Goal: Download file/media

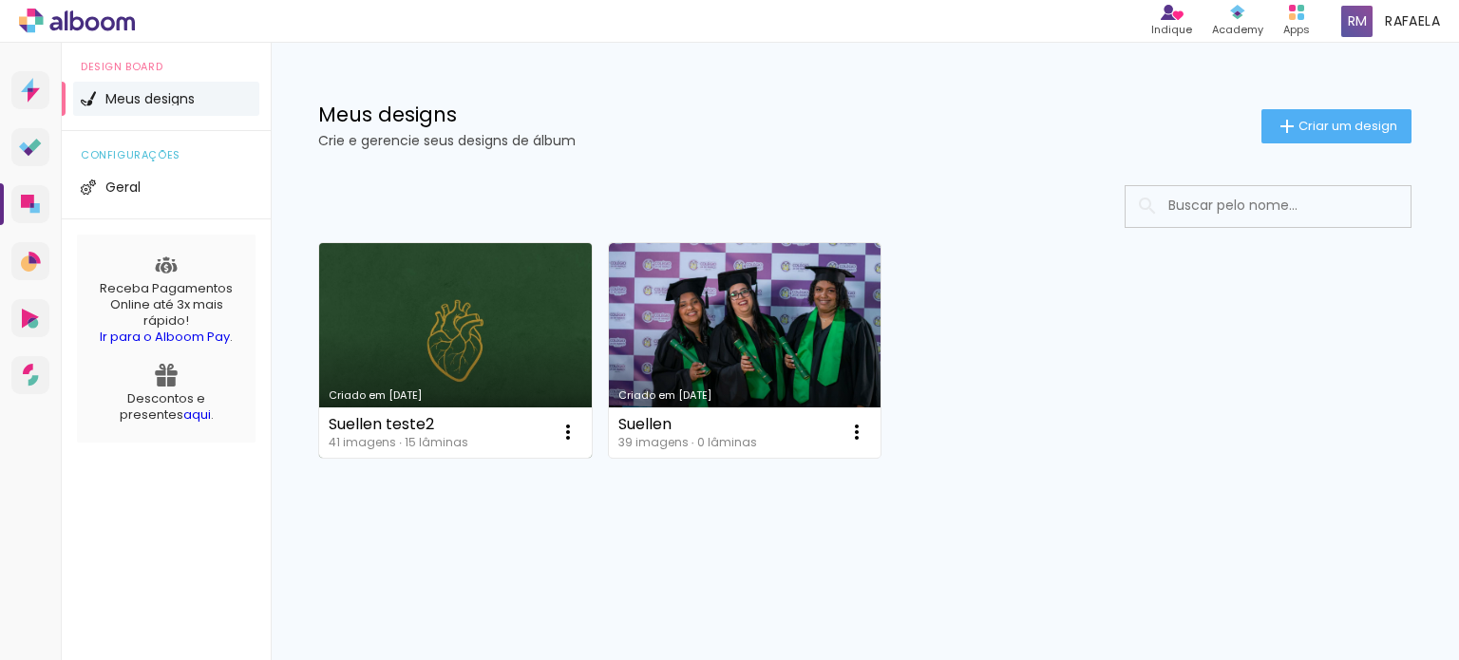
click at [494, 298] on link "Criado em [DATE]" at bounding box center [455, 350] width 273 height 215
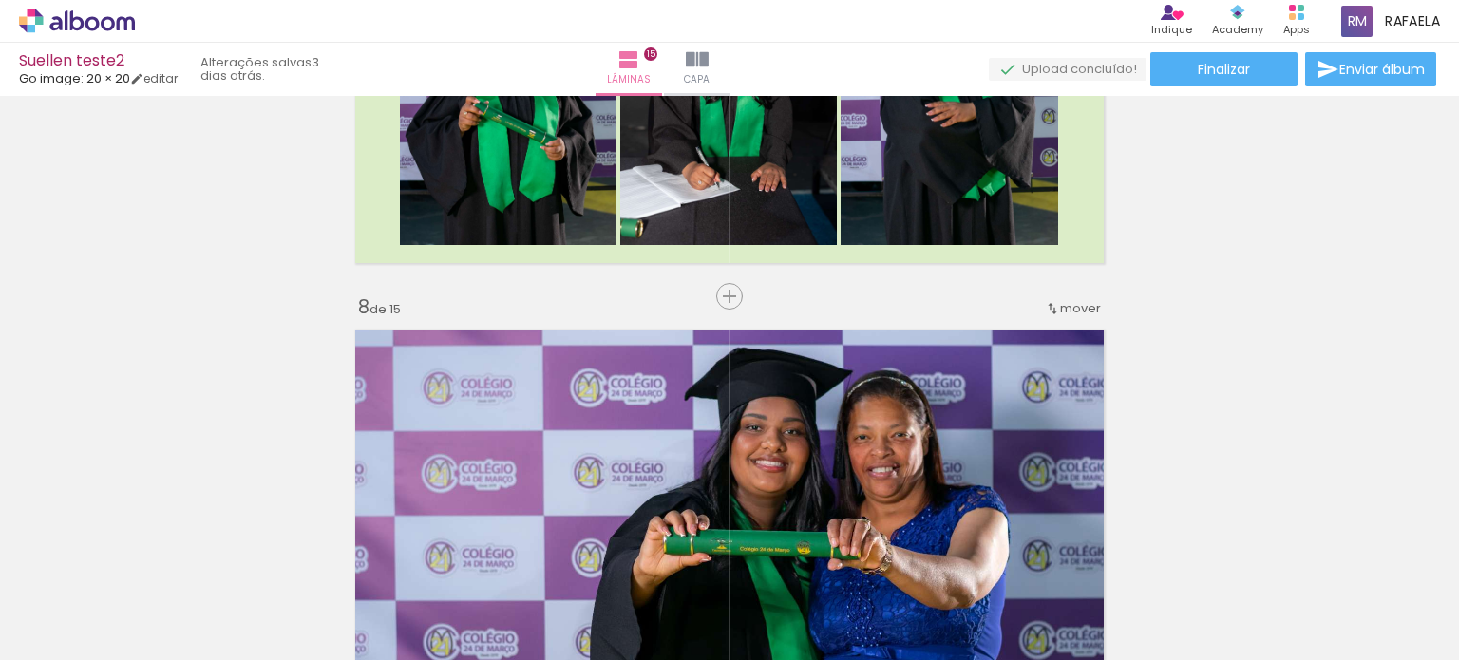
scroll to position [2850, 0]
click at [1064, 303] on span "mover" at bounding box center [1080, 308] width 41 height 18
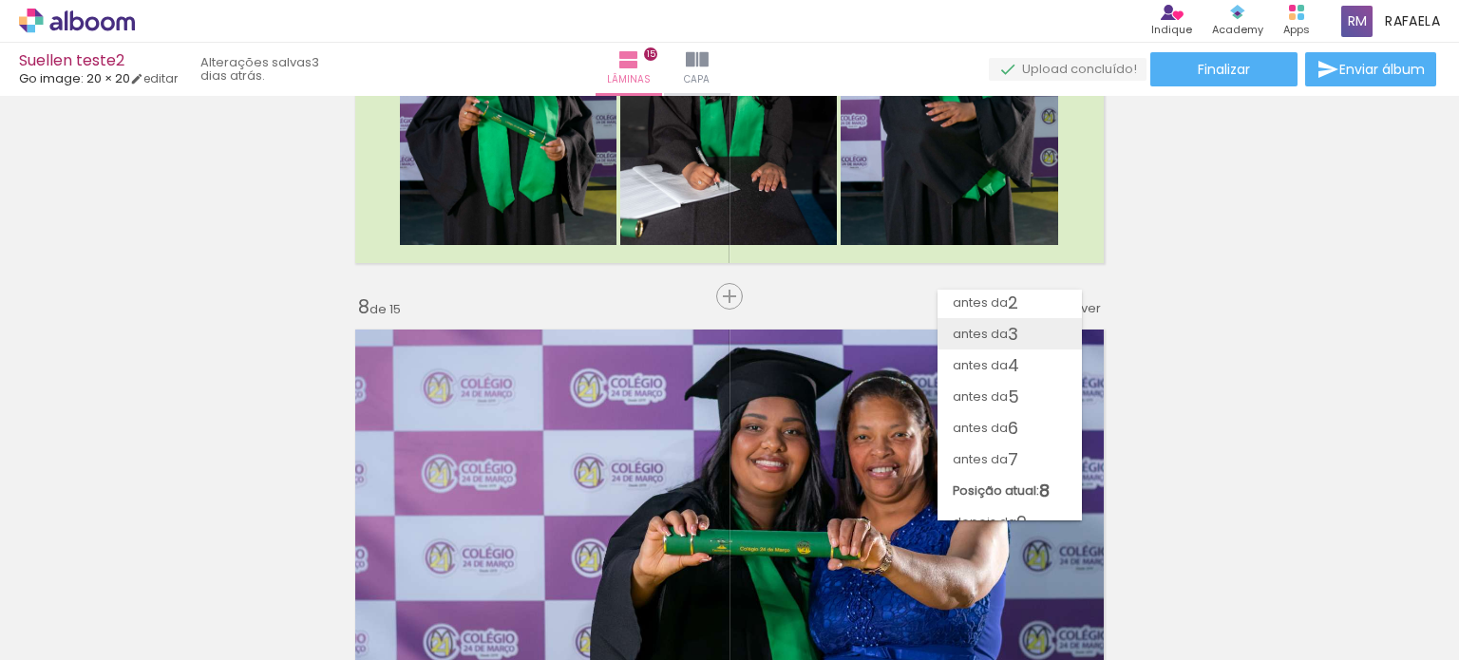
scroll to position [0, 0]
click at [1034, 327] on paper-item "antes da 2" at bounding box center [1010, 336] width 144 height 31
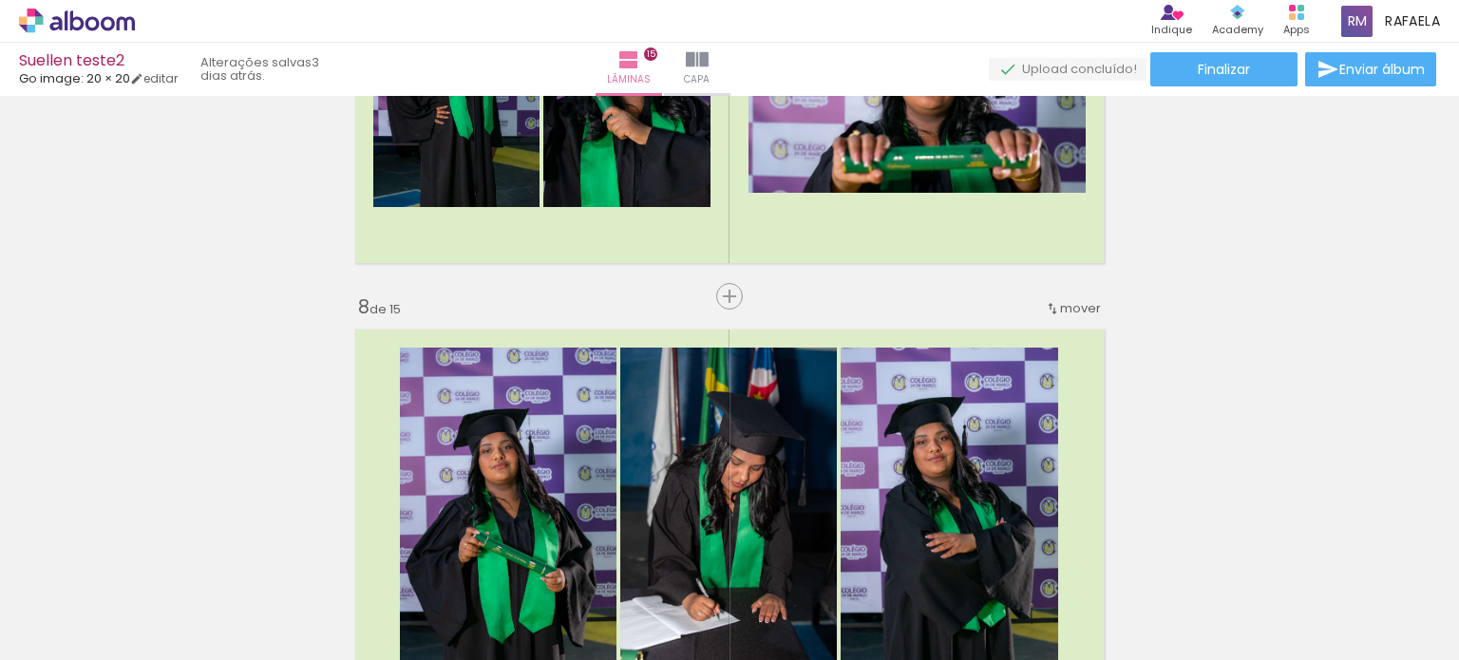
scroll to position [455, 0]
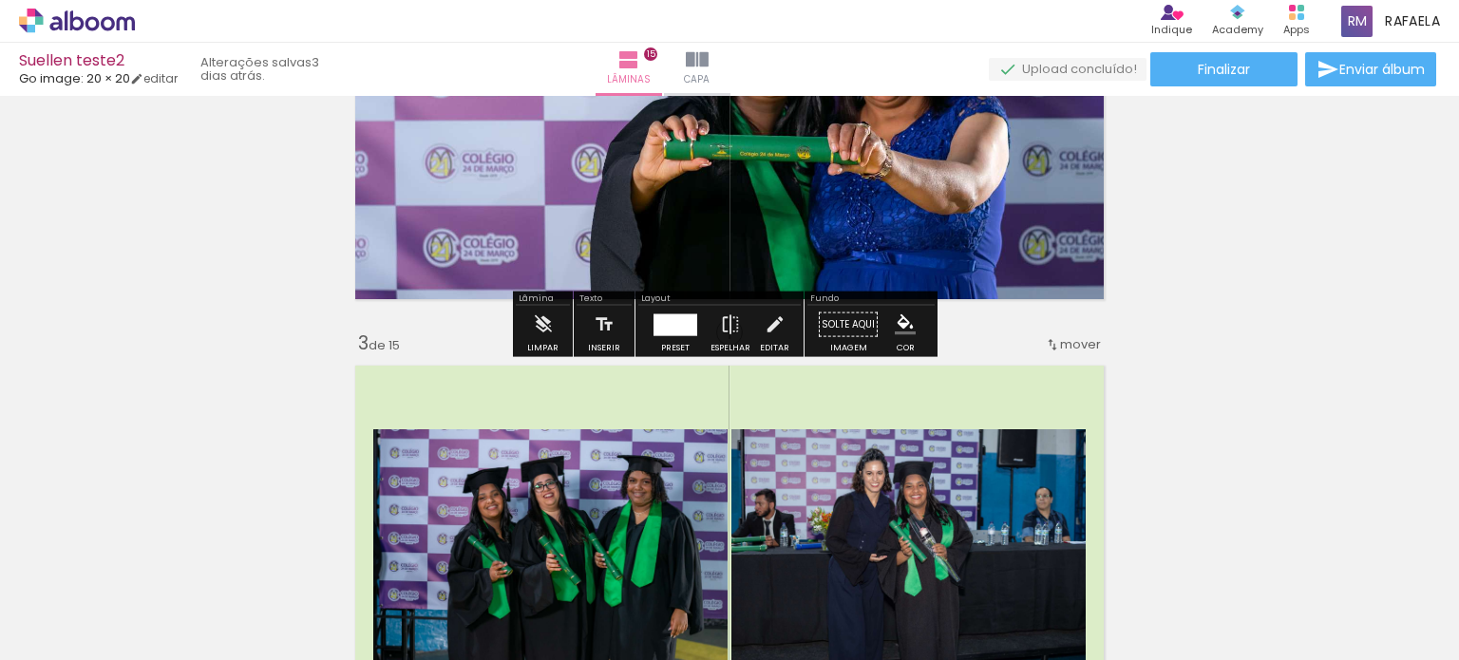
scroll to position [665, 0]
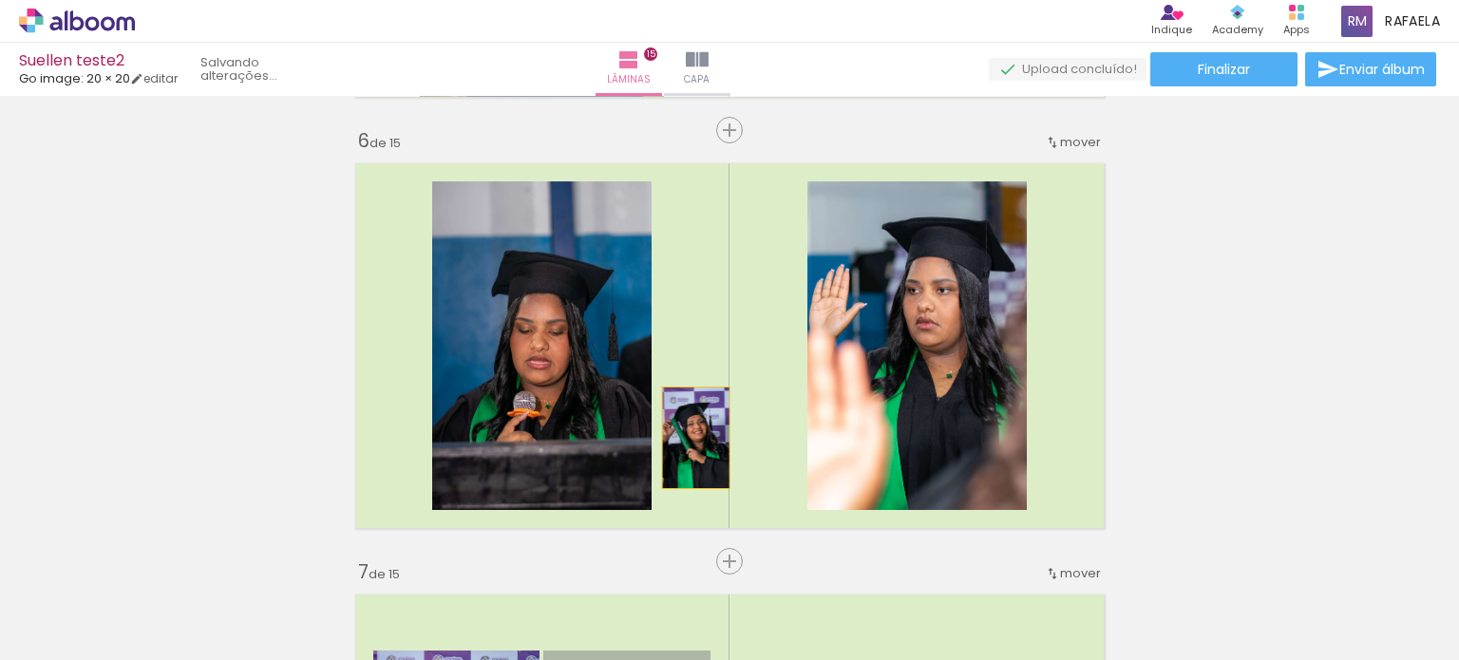
scroll to position [1805, 0]
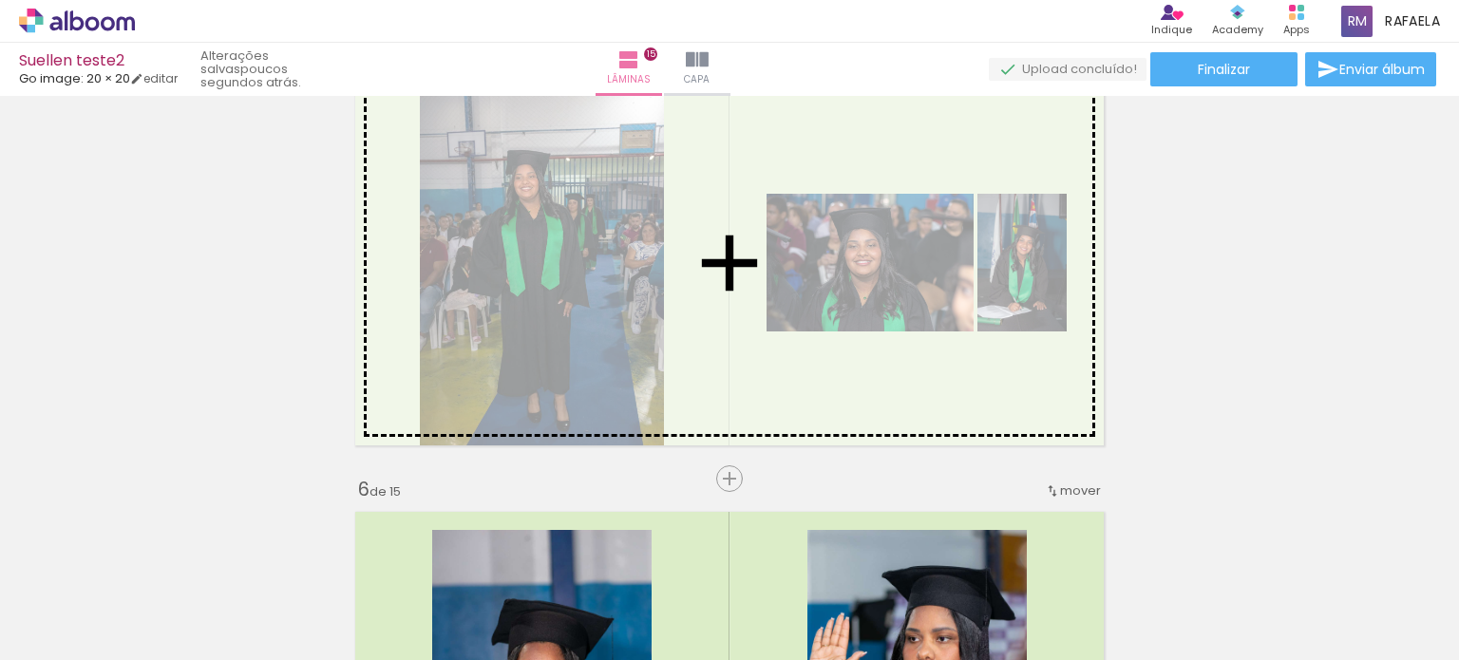
drag, startPoint x: 652, startPoint y: 517, endPoint x: 865, endPoint y: 262, distance: 331.8
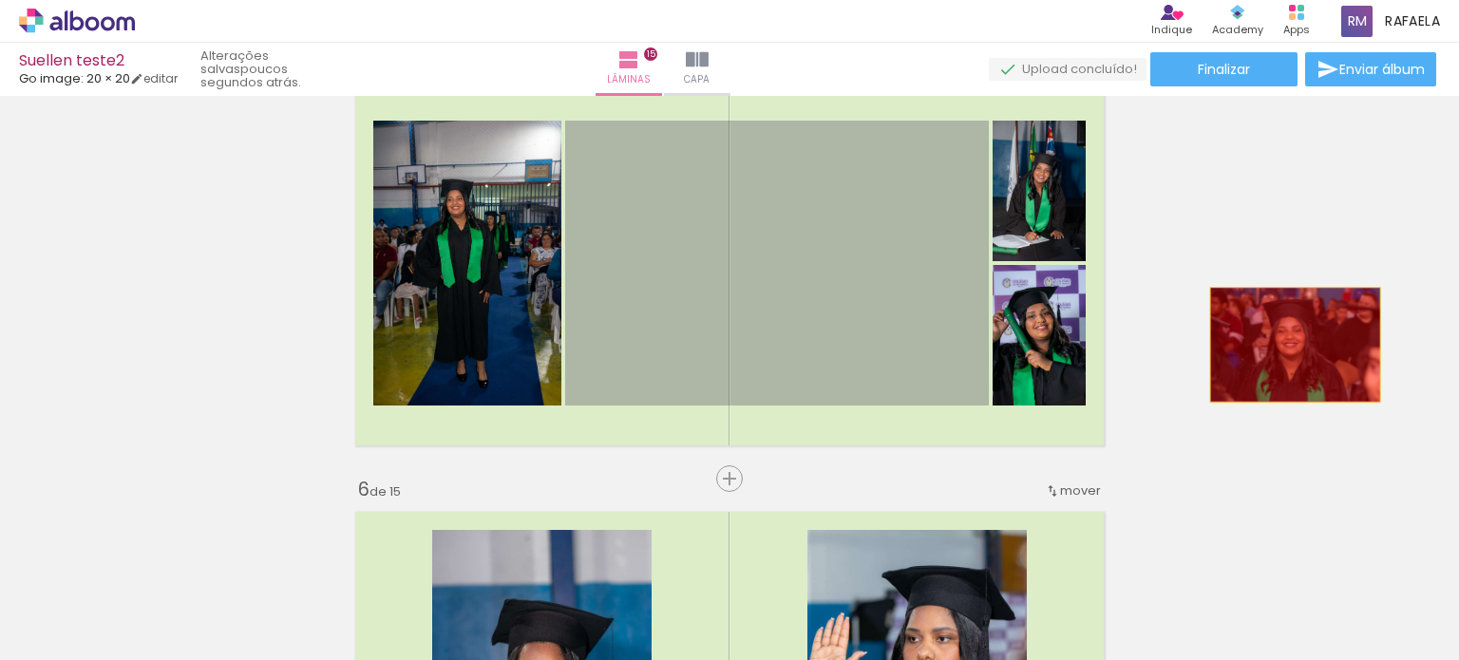
drag, startPoint x: 770, startPoint y: 322, endPoint x: 1288, endPoint y: 345, distance: 518.3
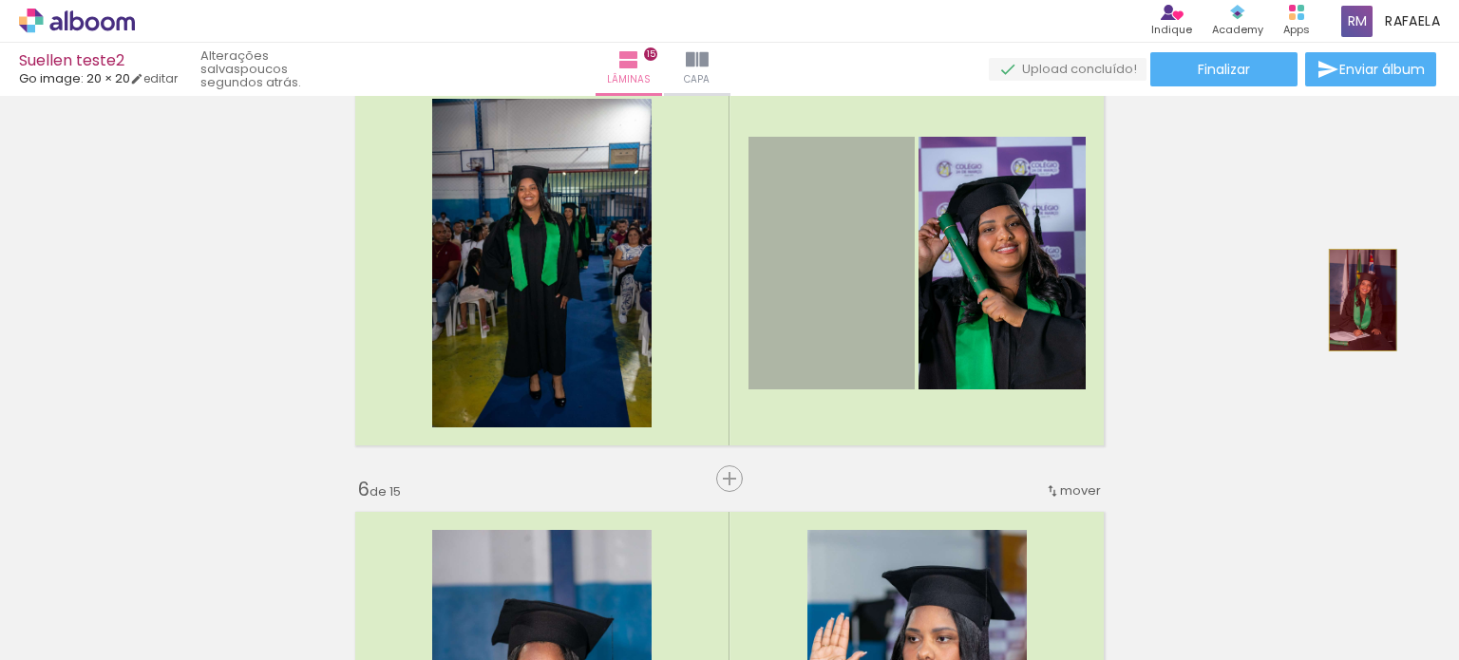
drag, startPoint x: 857, startPoint y: 295, endPoint x: 1356, endPoint y: 300, distance: 498.8
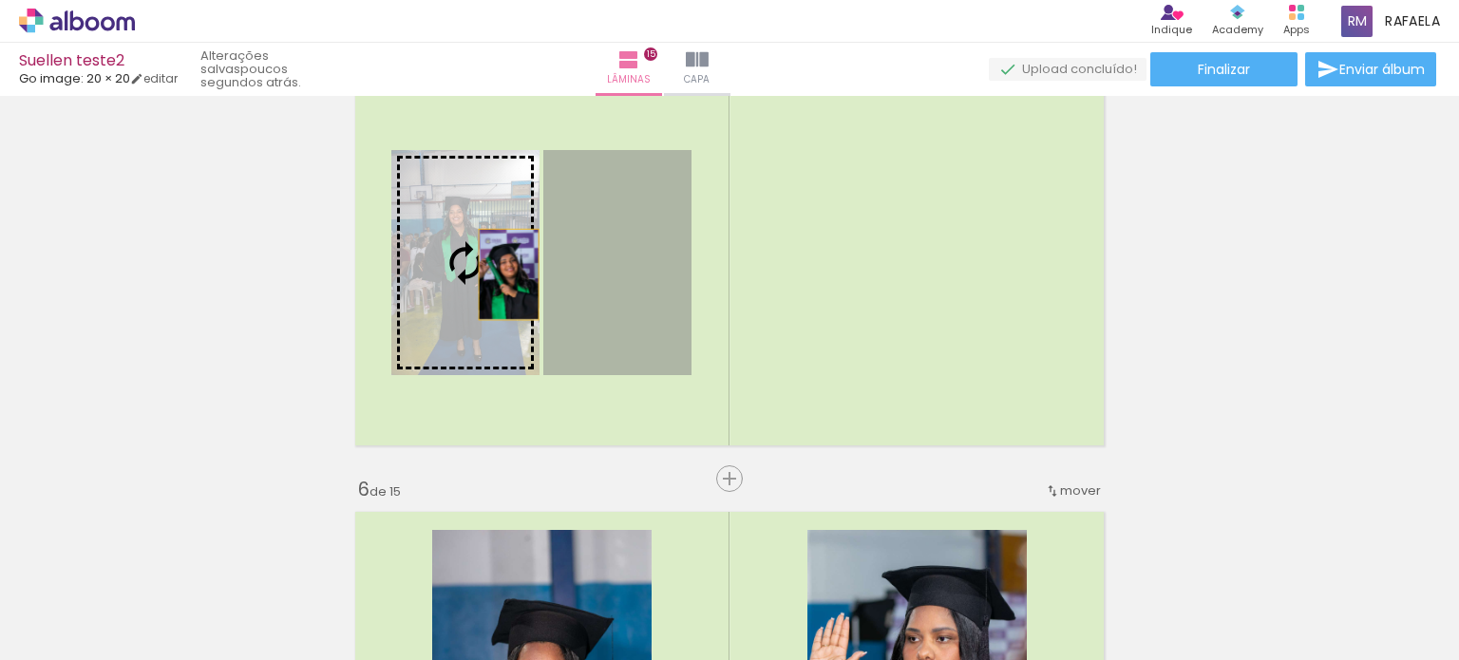
drag, startPoint x: 639, startPoint y: 280, endPoint x: 502, endPoint y: 275, distance: 137.9
click at [0, 0] on slot at bounding box center [0, 0] width 0 height 0
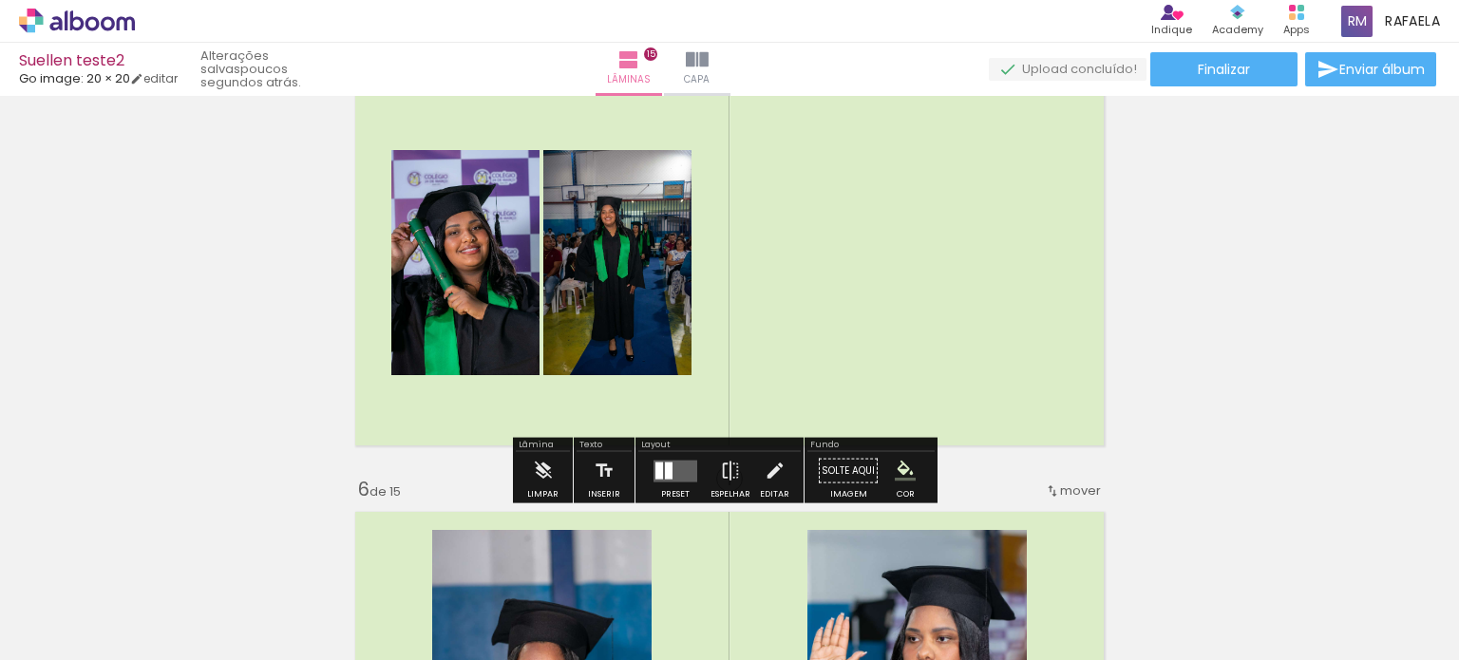
click at [665, 473] on div at bounding box center [669, 470] width 8 height 17
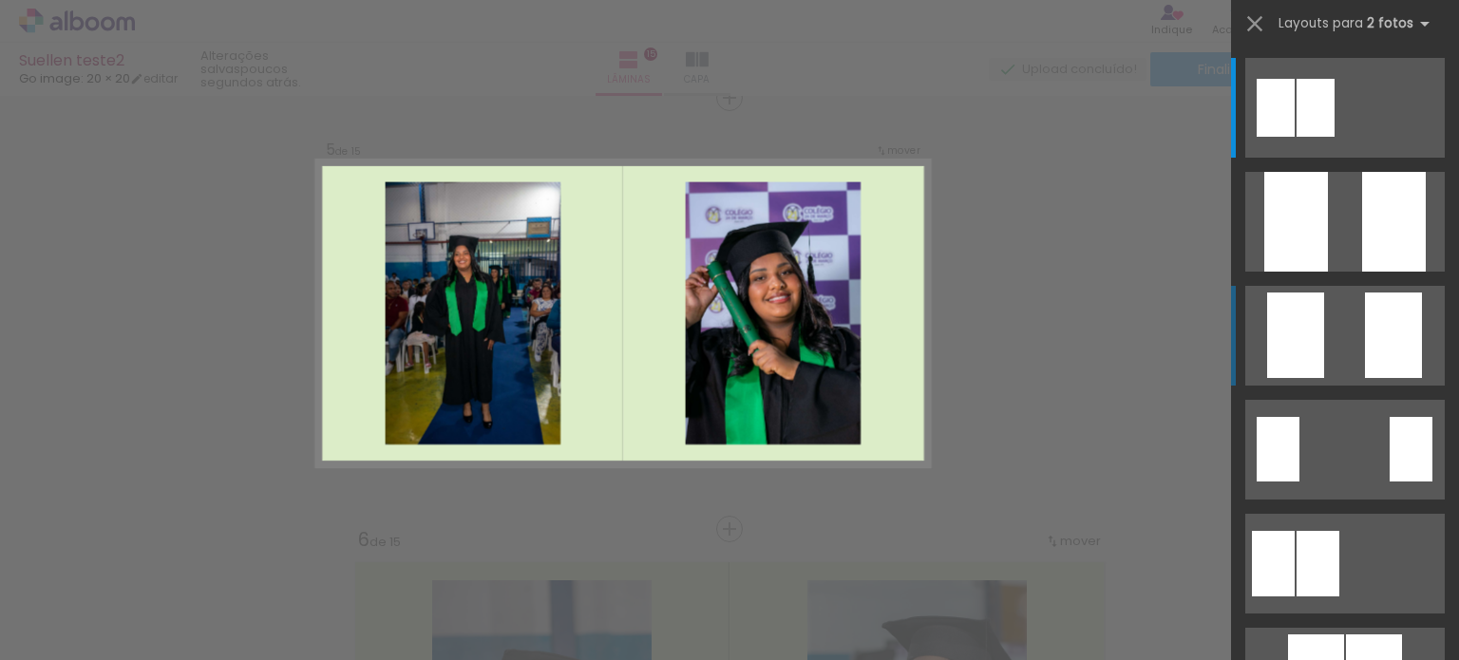
scroll to position [1749, 0]
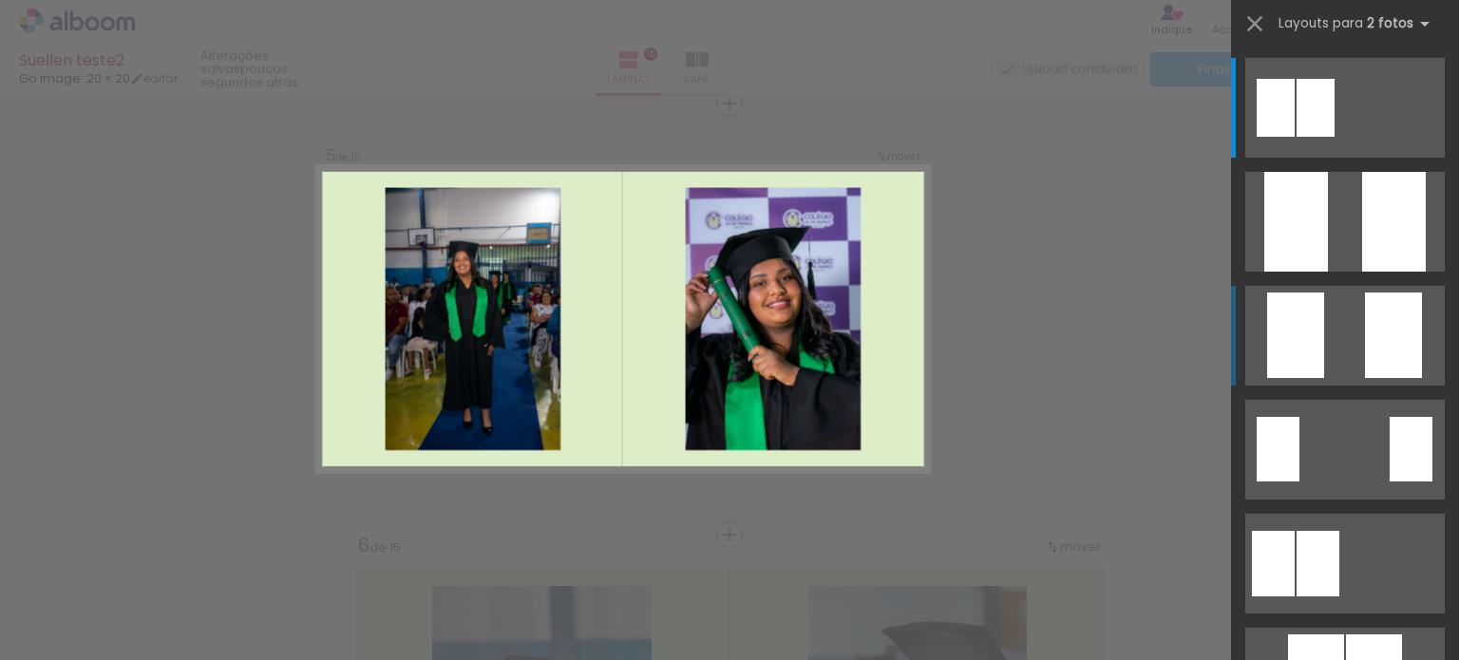
click at [1389, 354] on div at bounding box center [1393, 336] width 57 height 86
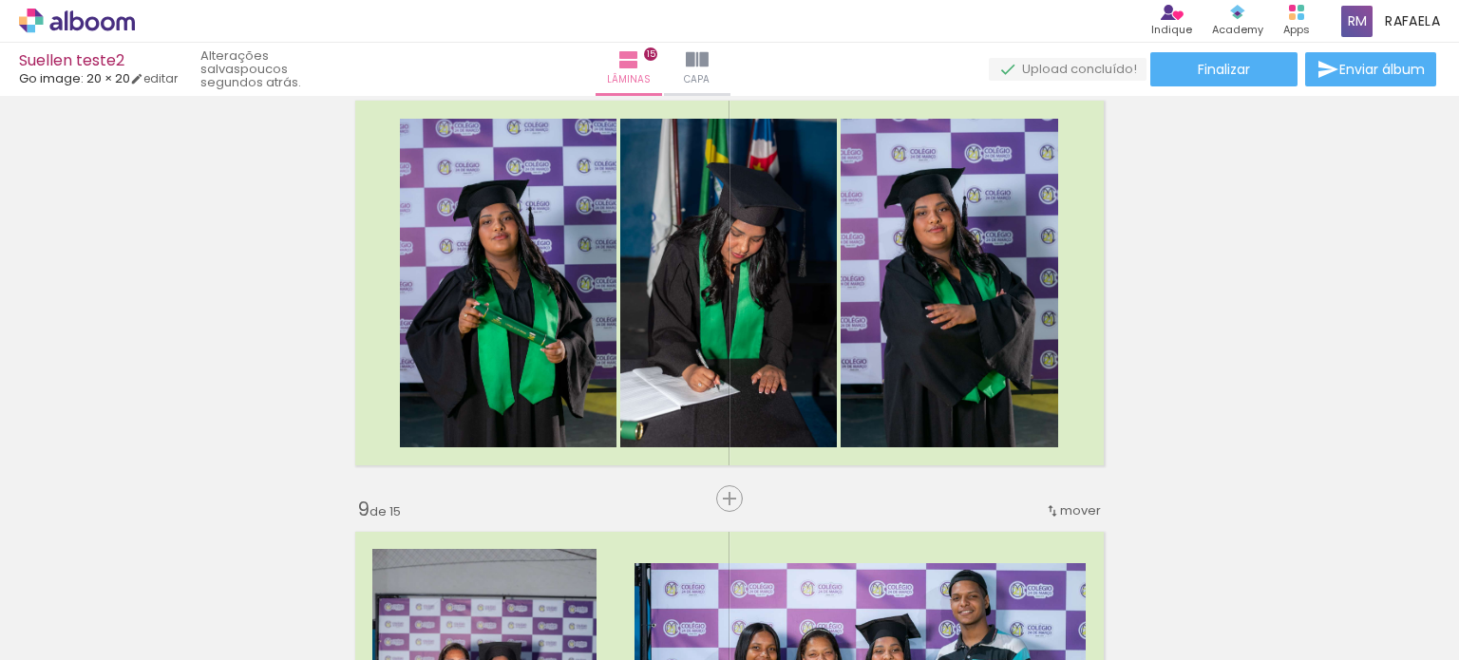
scroll to position [0, 1934]
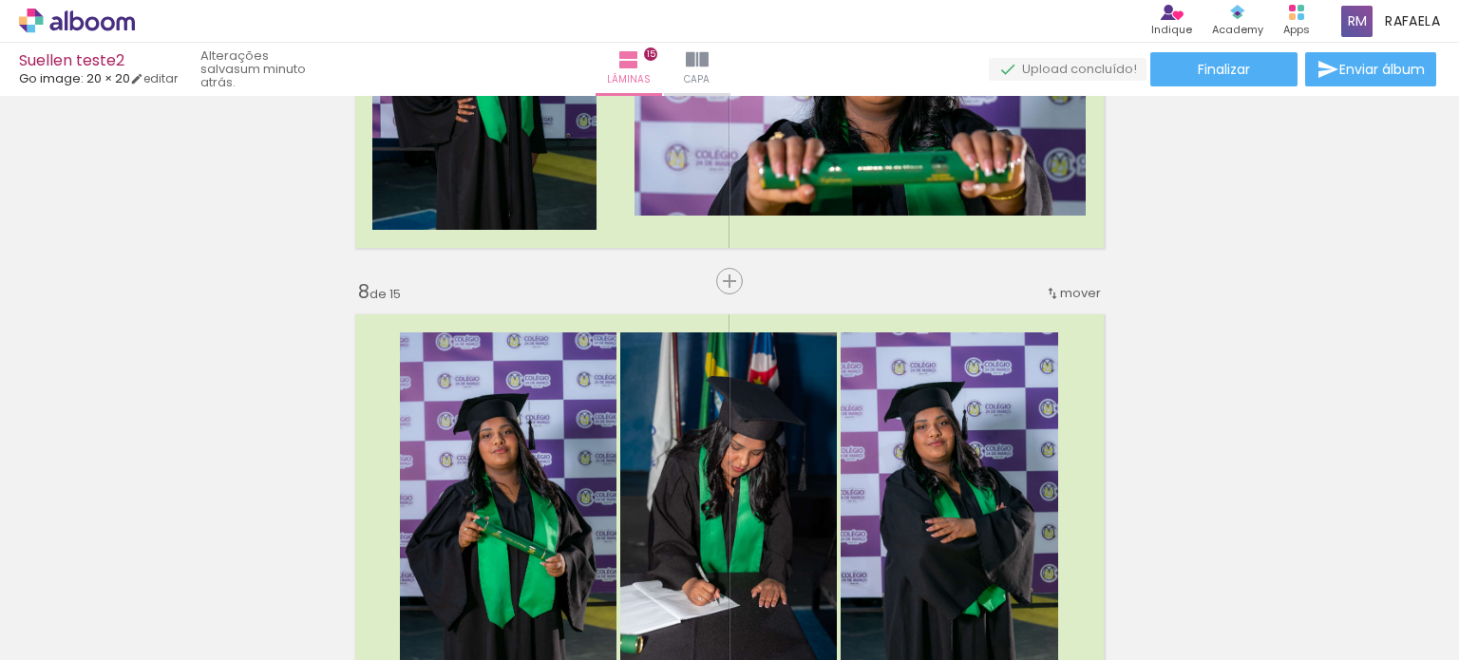
scroll to position [2509, 0]
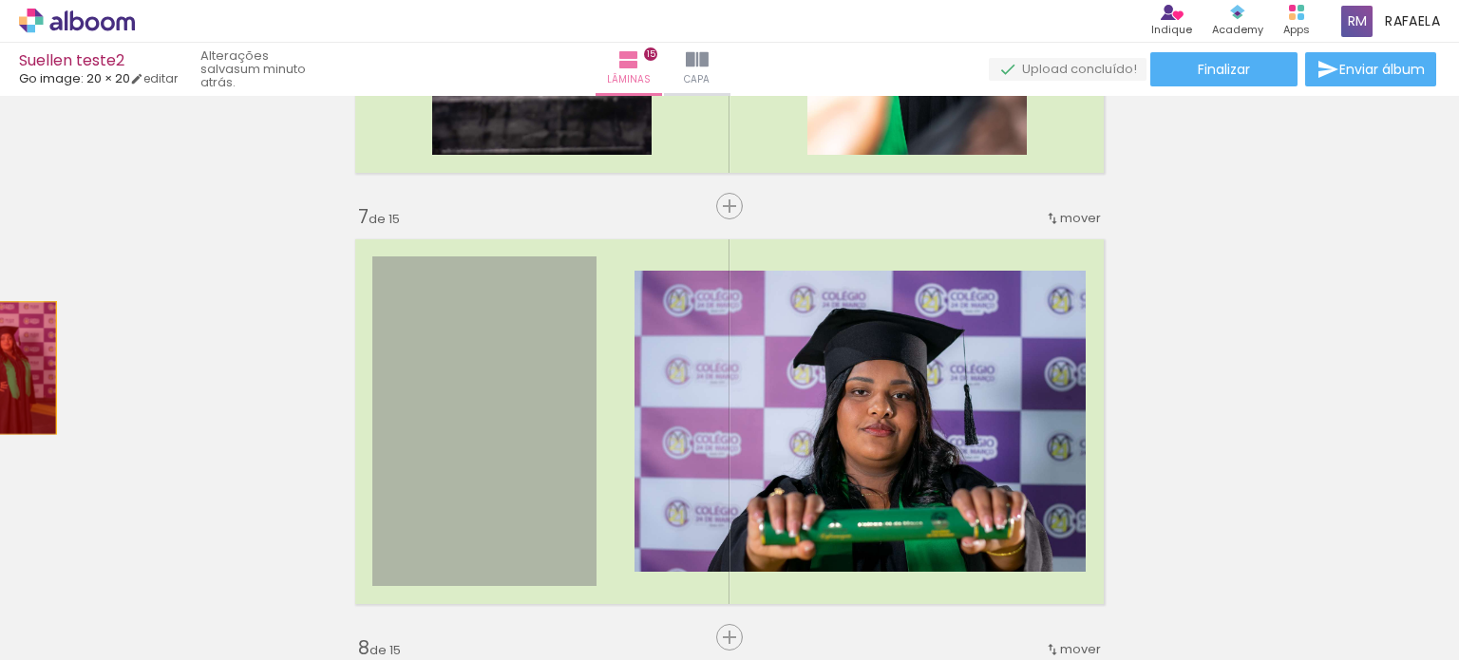
drag, startPoint x: 470, startPoint y: 407, endPoint x: 4, endPoint y: 368, distance: 468.1
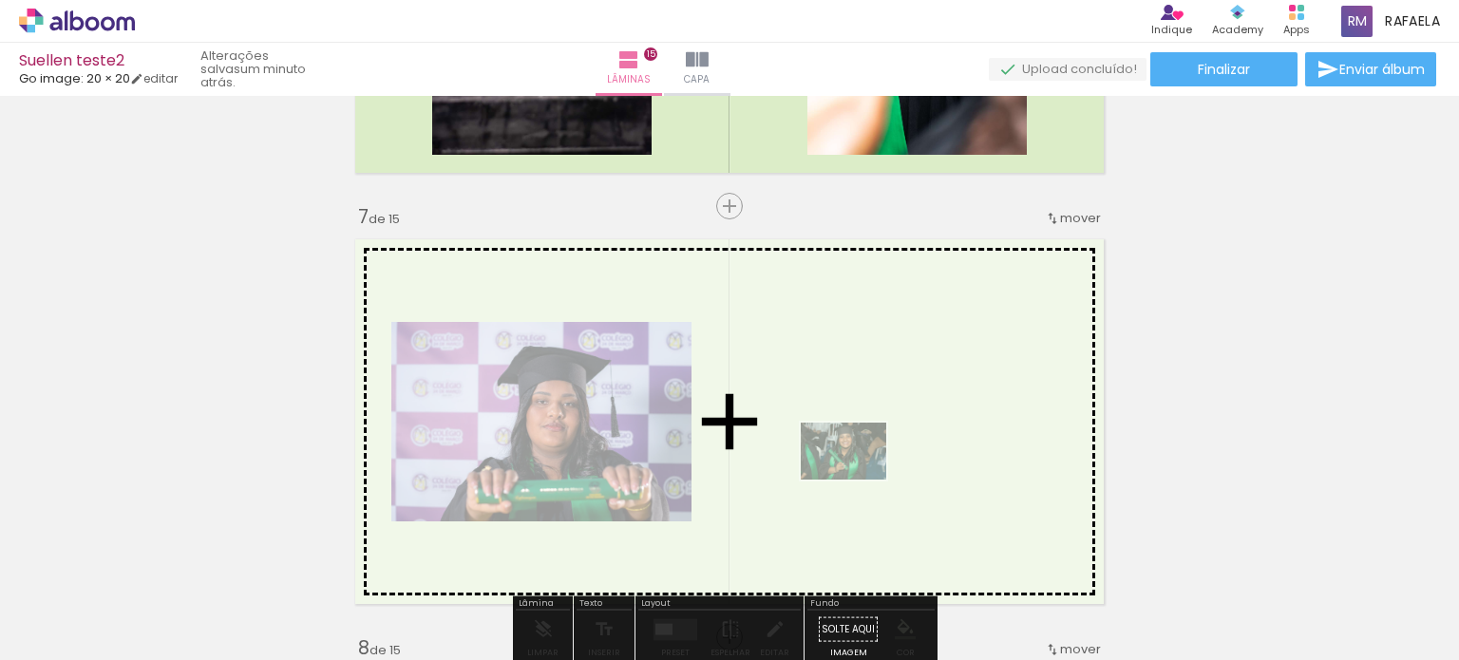
drag, startPoint x: 1341, startPoint y: 626, endPoint x: 856, endPoint y: 478, distance: 507.6
click at [856, 478] on quentale-workspace at bounding box center [729, 330] width 1459 height 660
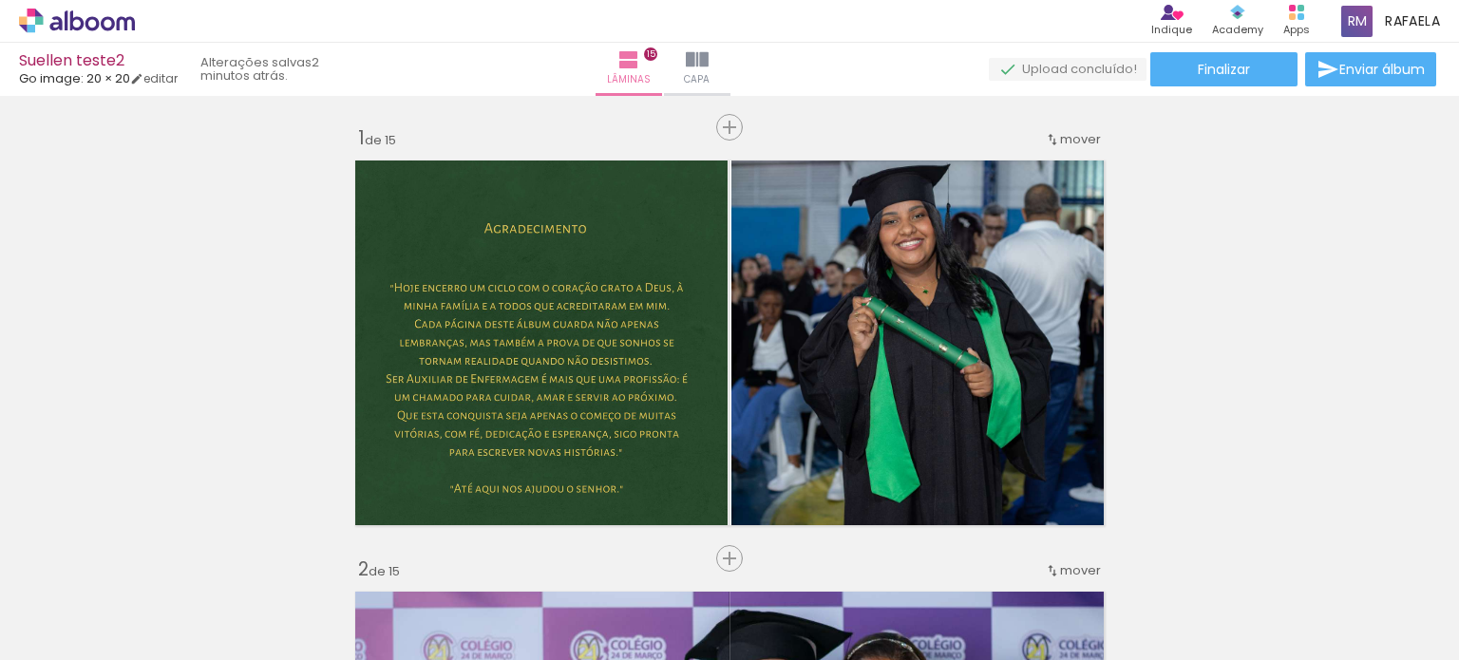
click at [0, 0] on slot at bounding box center [0, 0] width 0 height 0
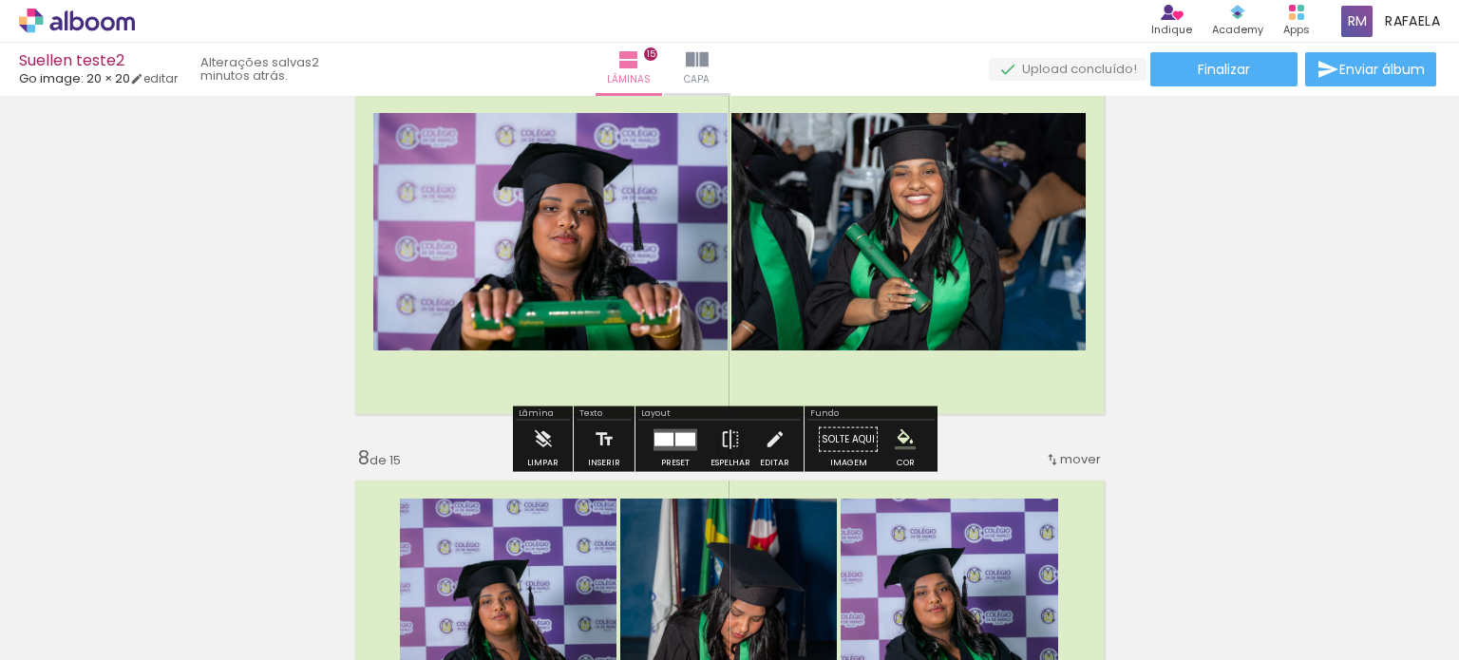
scroll to position [0, 905]
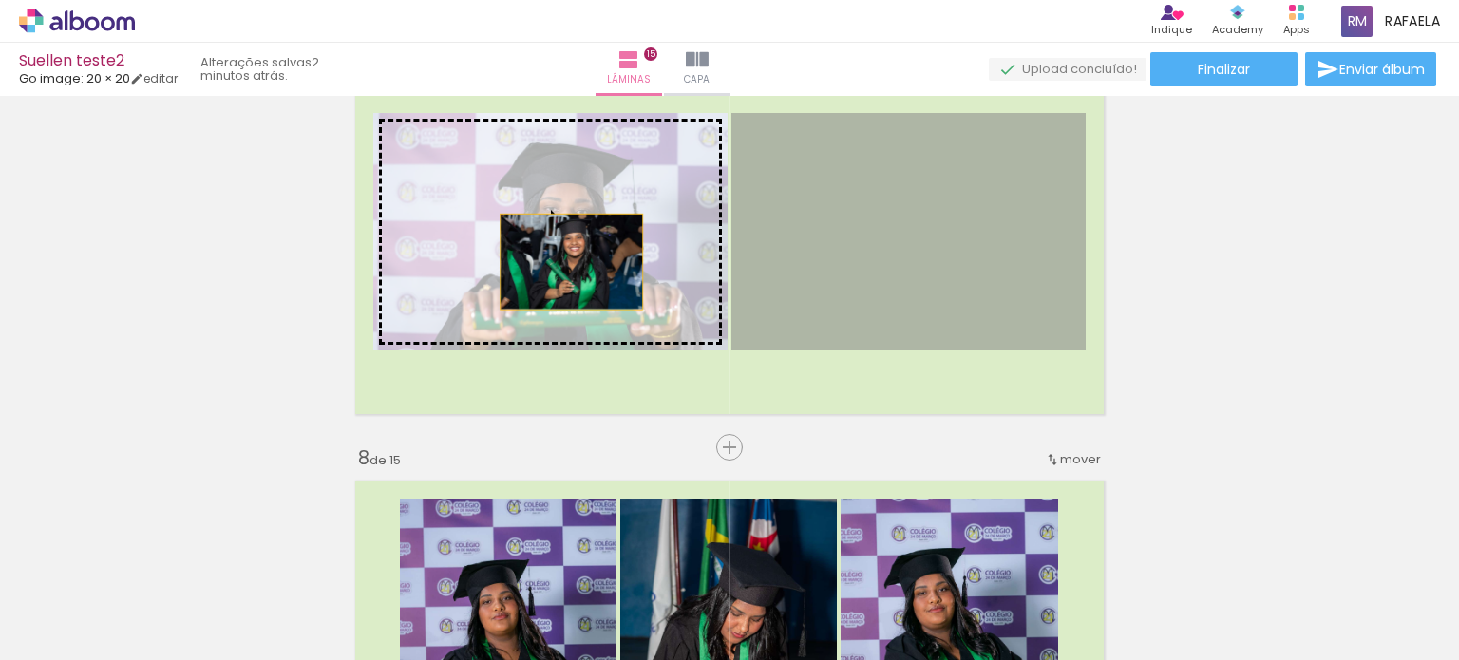
drag, startPoint x: 854, startPoint y: 260, endPoint x: 551, endPoint y: 260, distance: 303.1
click at [0, 0] on slot at bounding box center [0, 0] width 0 height 0
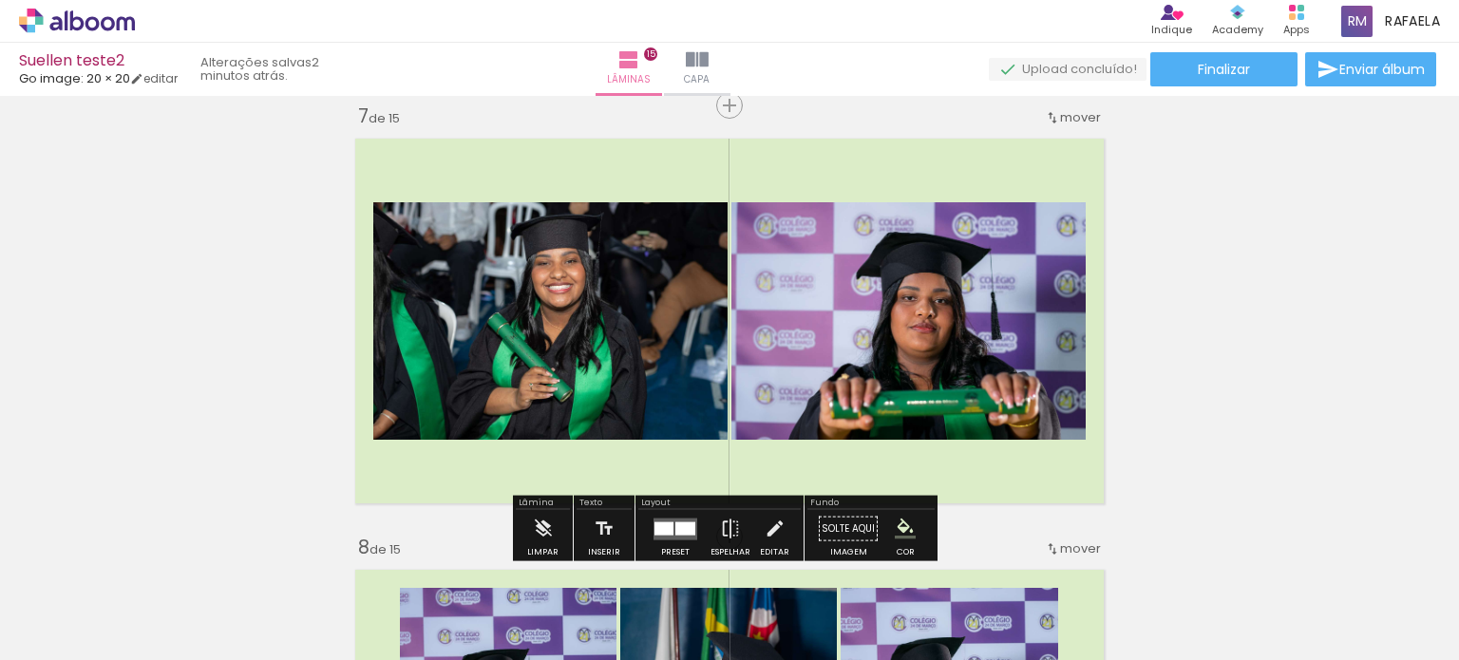
scroll to position [2509, 0]
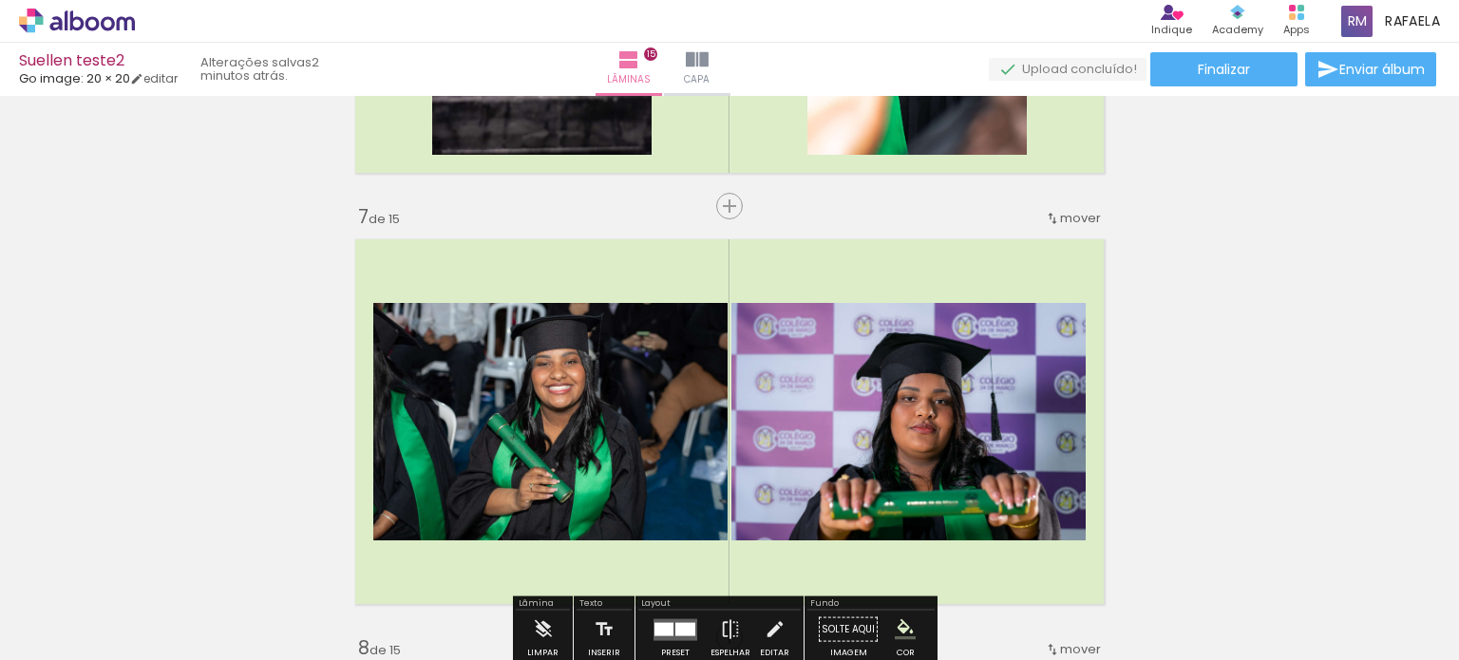
click at [1060, 213] on span "mover" at bounding box center [1080, 218] width 41 height 18
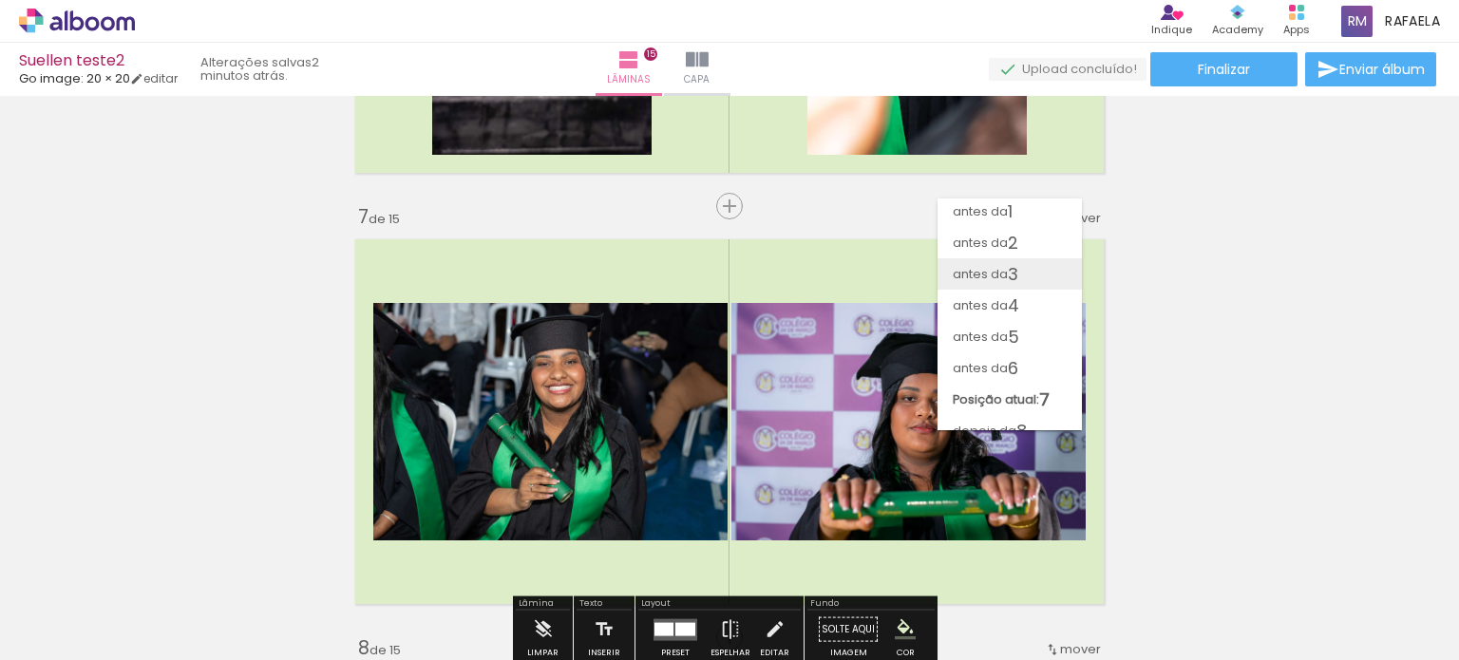
click at [1055, 261] on paper-item "antes da 3" at bounding box center [1010, 273] width 144 height 31
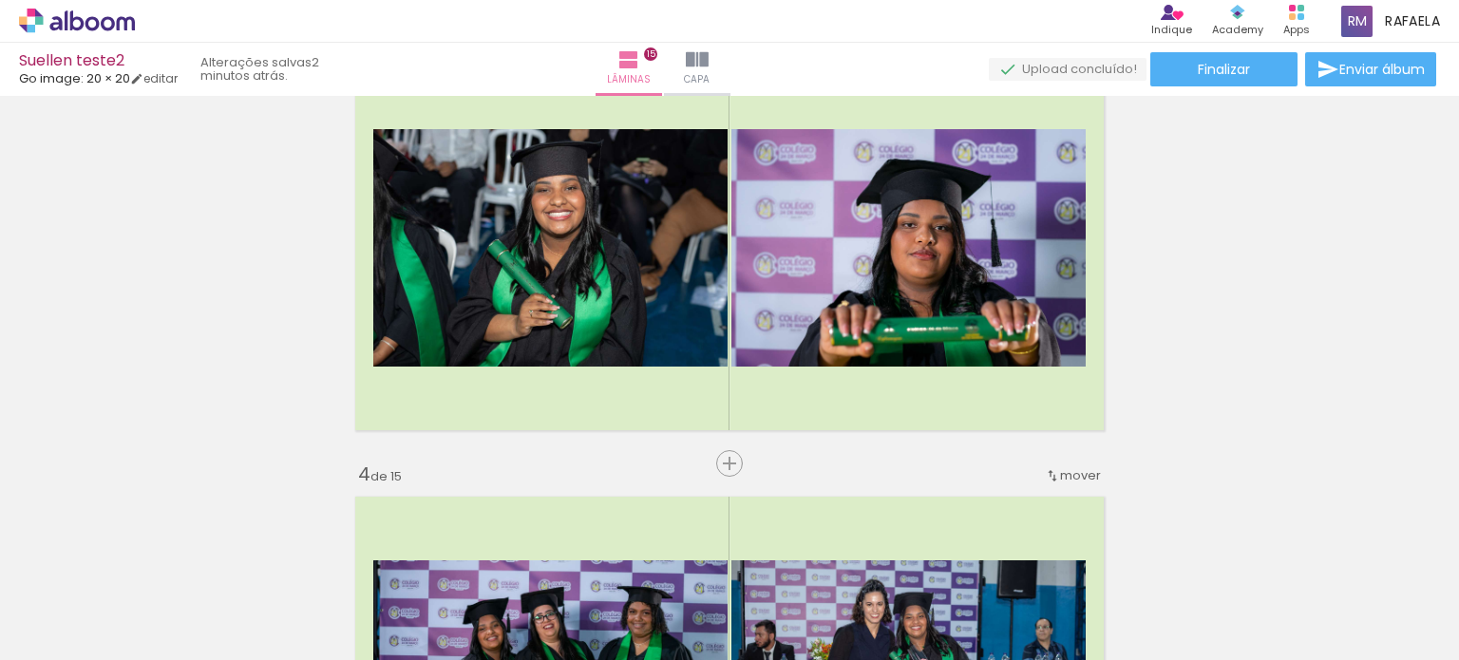
scroll to position [981, 0]
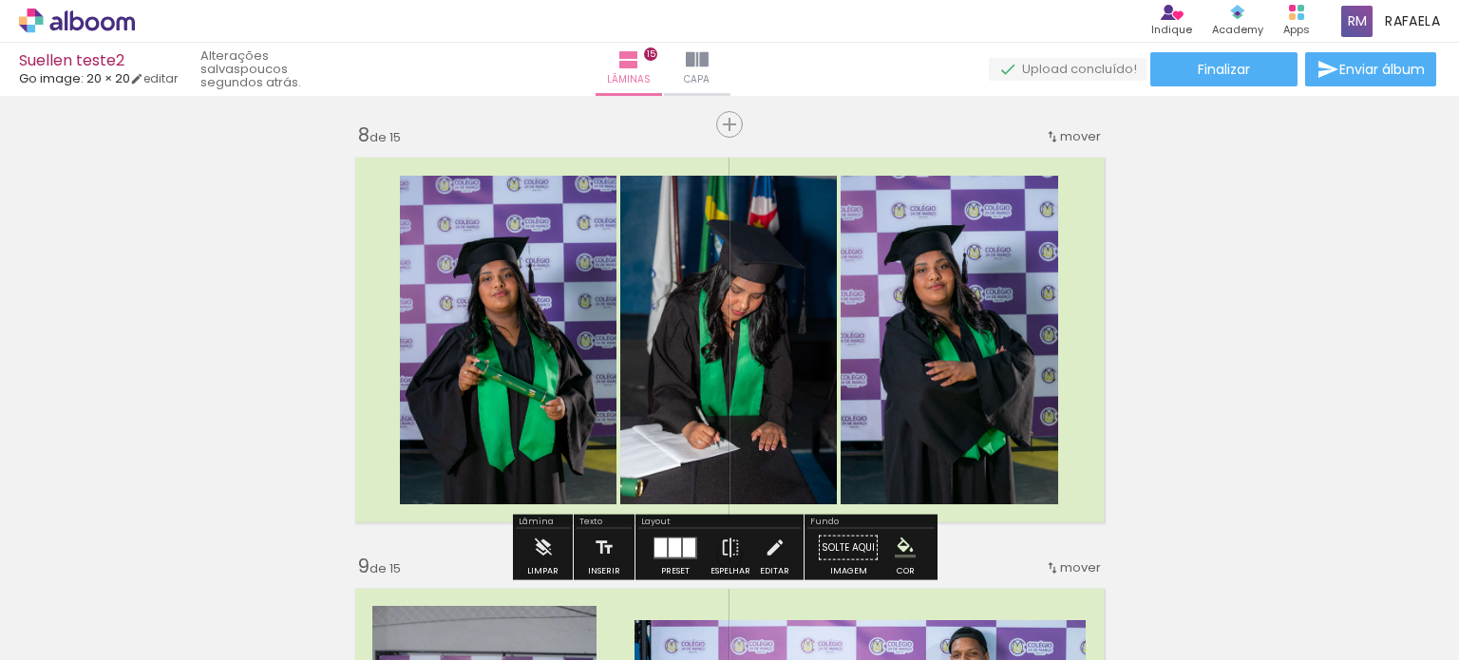
scroll to position [2976, 0]
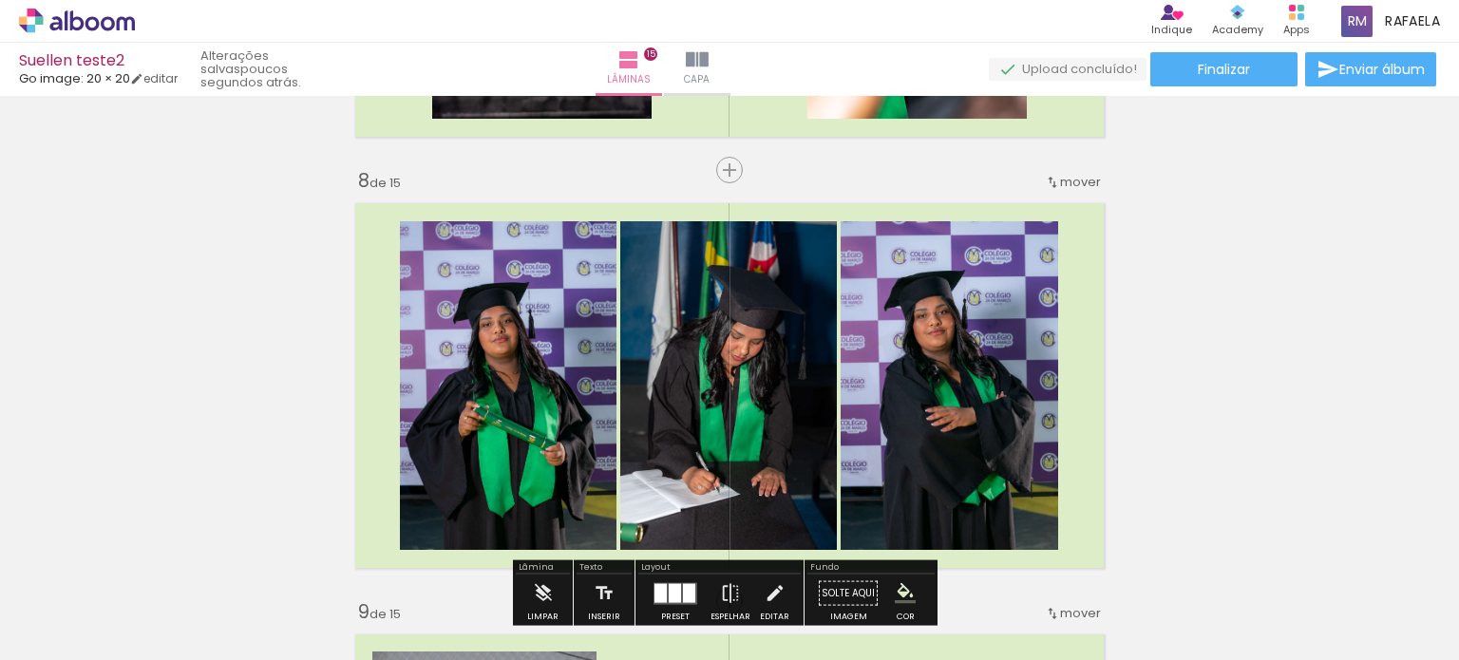
click at [1063, 175] on span "mover" at bounding box center [1080, 182] width 41 height 18
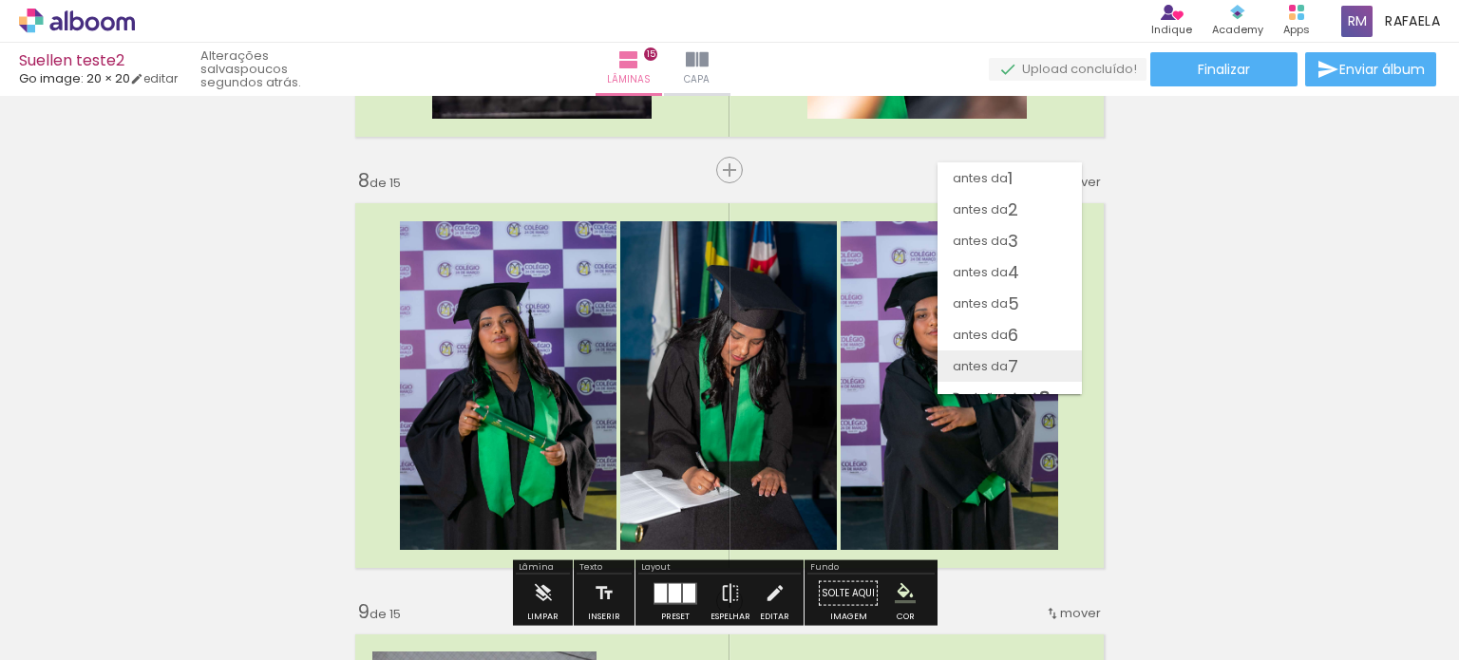
scroll to position [0, 0]
click at [1034, 272] on paper-item "antes da 4" at bounding box center [1010, 272] width 144 height 31
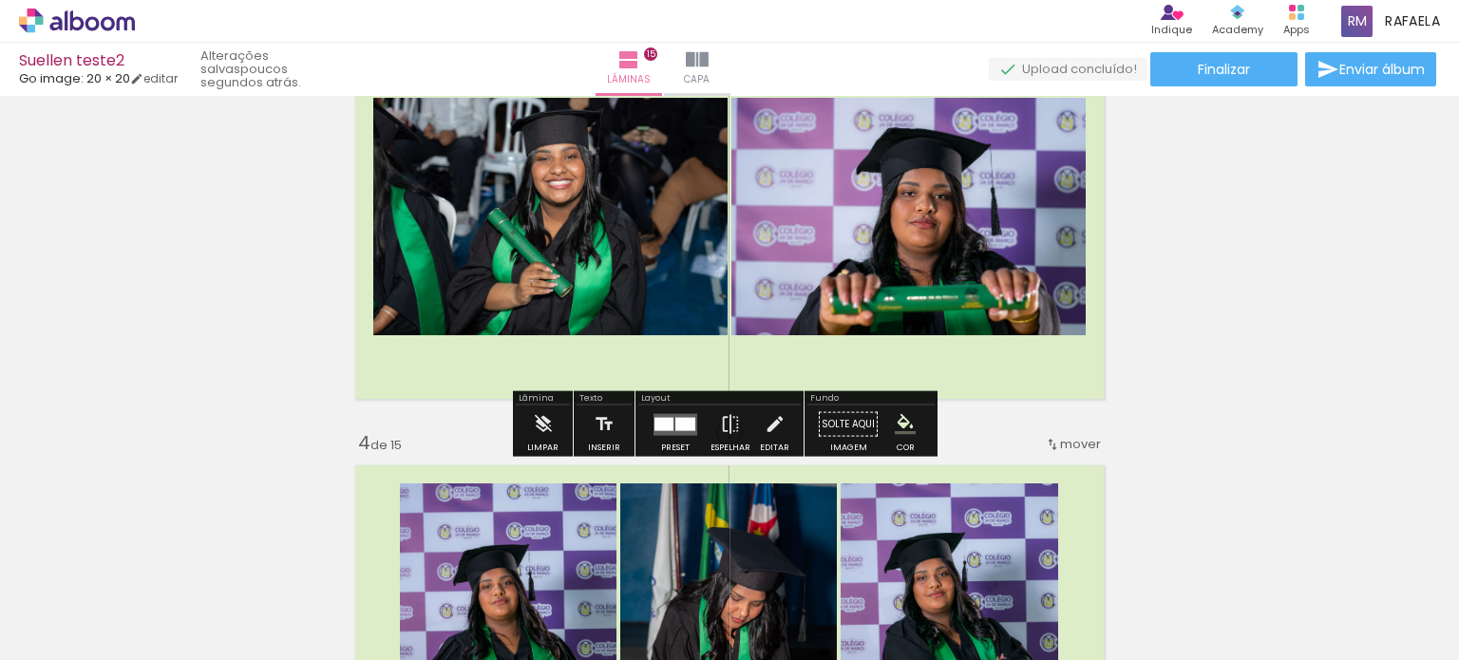
scroll to position [1223, 0]
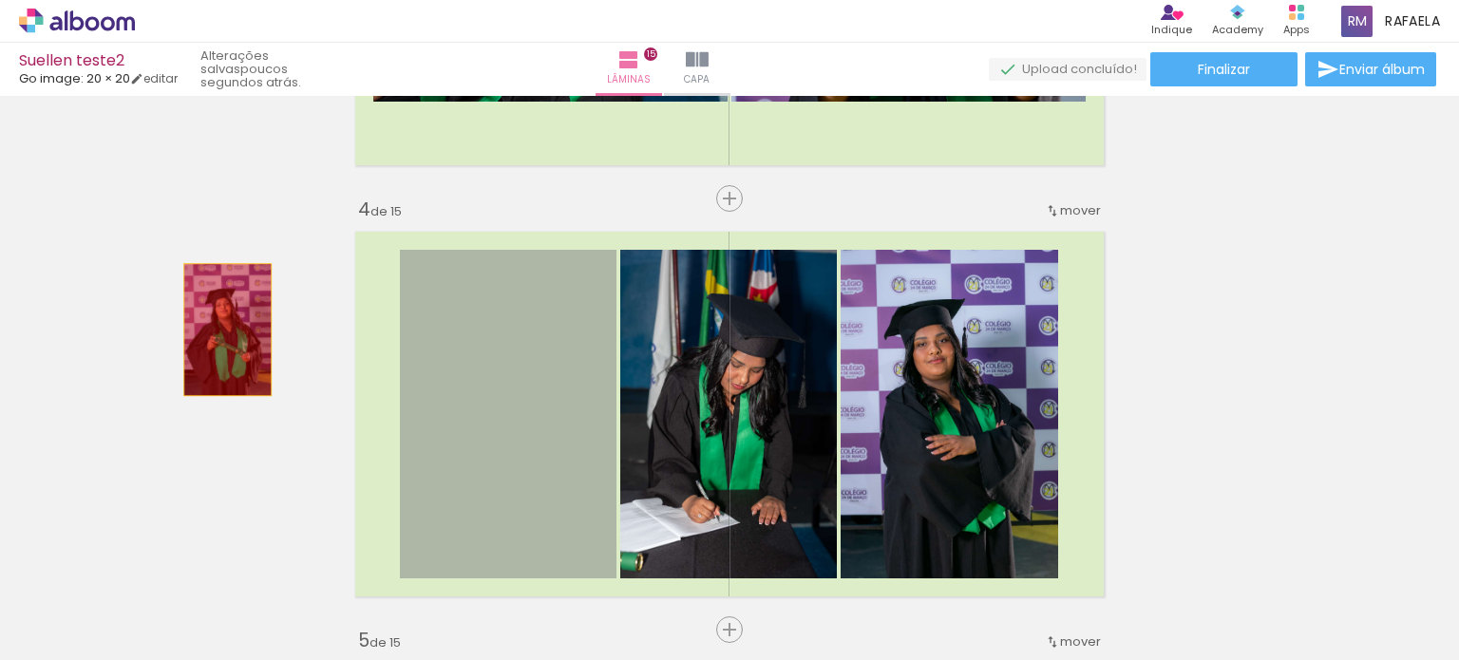
drag, startPoint x: 531, startPoint y: 385, endPoint x: 1144, endPoint y: 431, distance: 614.5
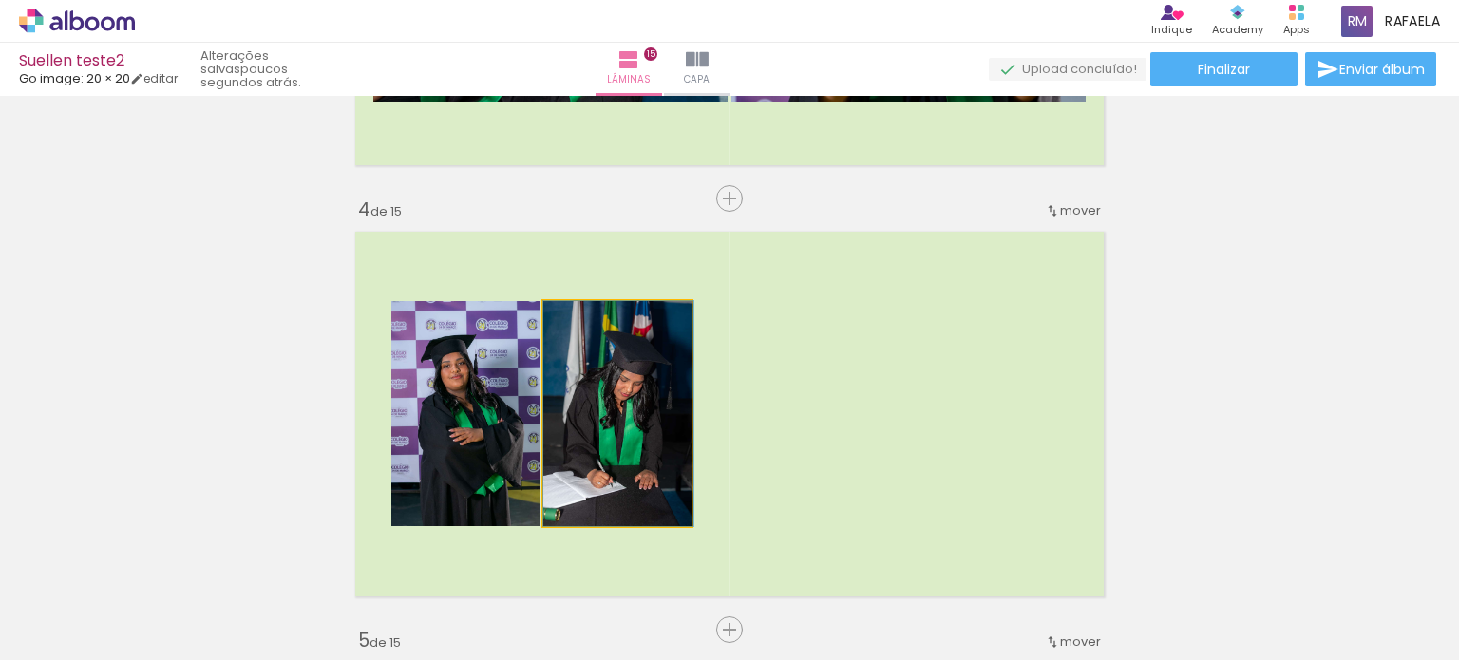
drag, startPoint x: 604, startPoint y: 408, endPoint x: 618, endPoint y: 406, distance: 13.4
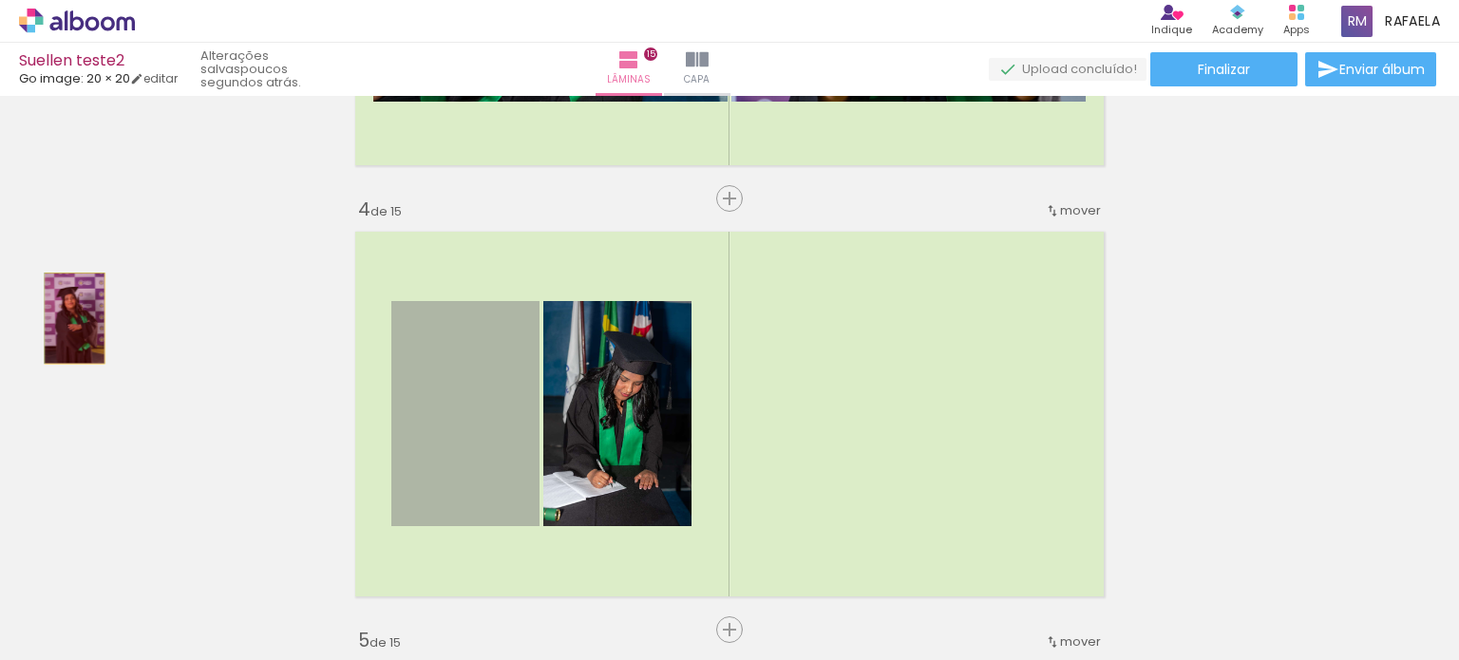
drag, startPoint x: 467, startPoint y: 396, endPoint x: 67, endPoint y: 318, distance: 407.5
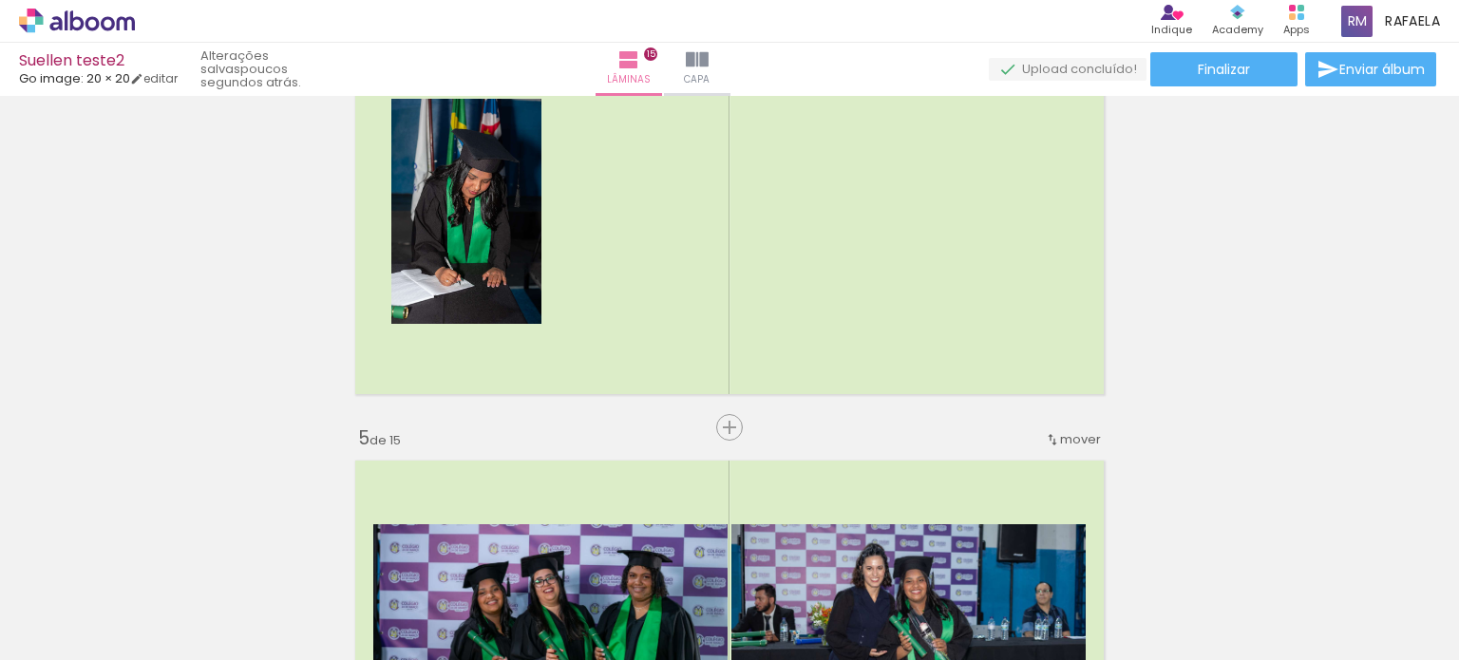
scroll to position [1413, 0]
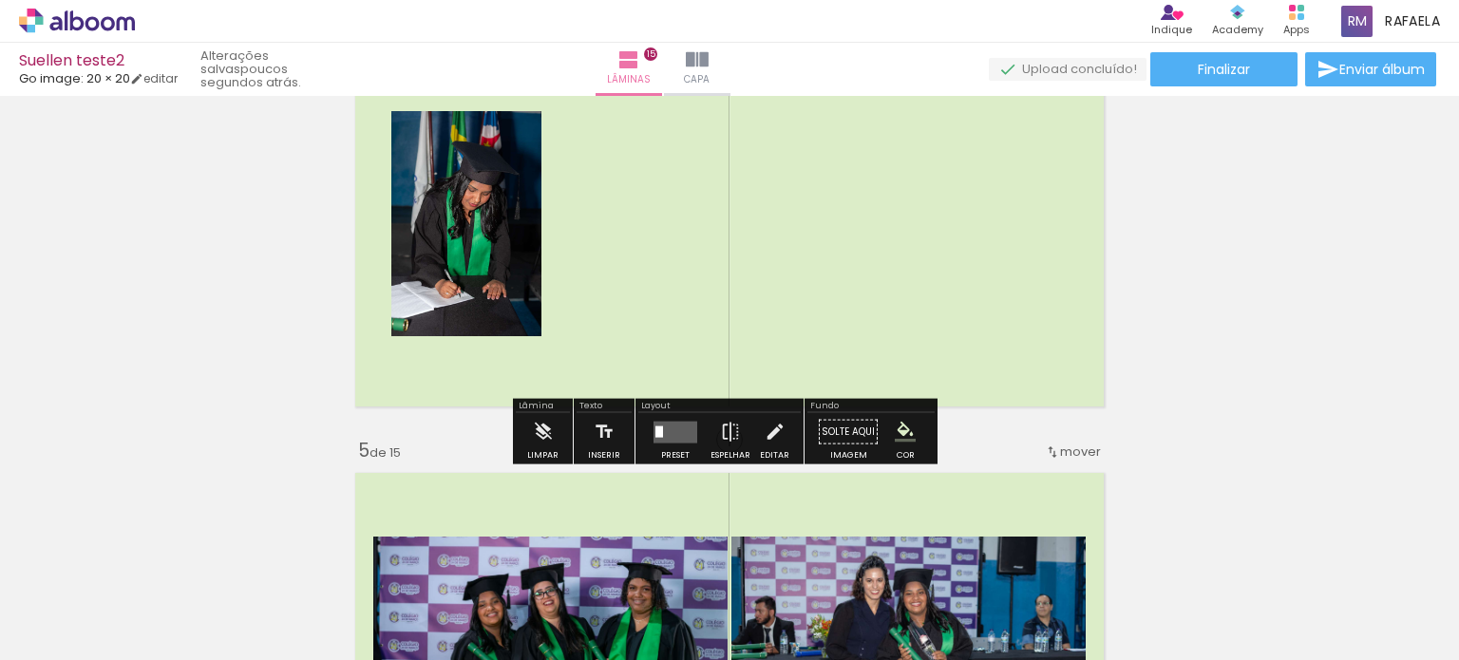
scroll to position [0, 905]
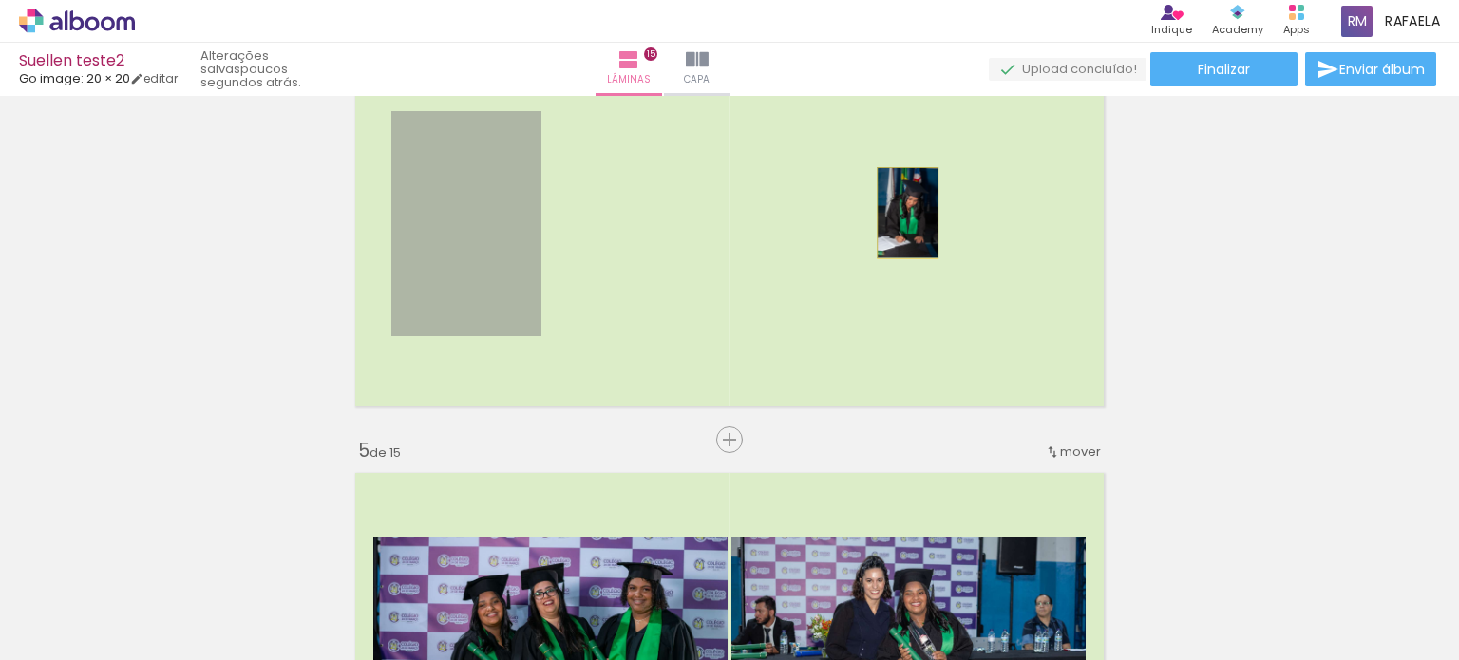
drag, startPoint x: 452, startPoint y: 226, endPoint x: 901, endPoint y: 213, distance: 448.6
click at [901, 213] on quentale-layouter at bounding box center [730, 224] width 768 height 384
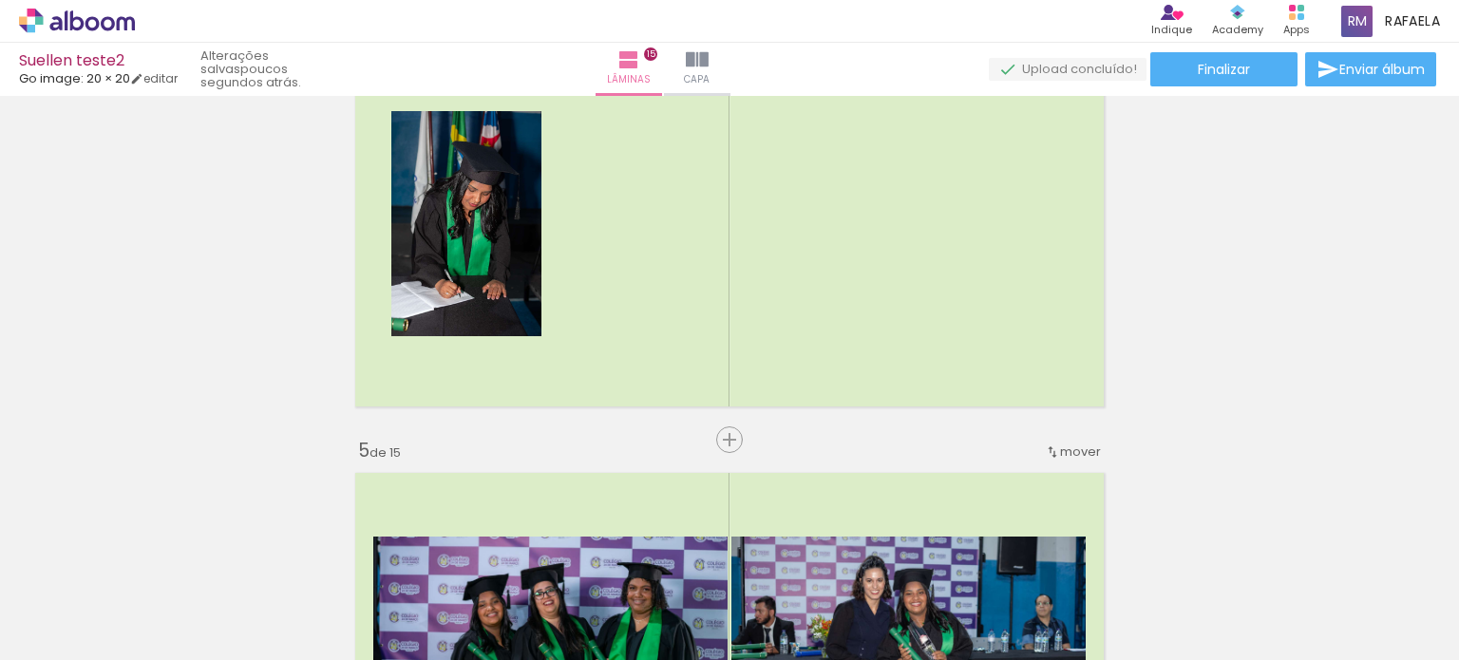
scroll to position [0, 2557]
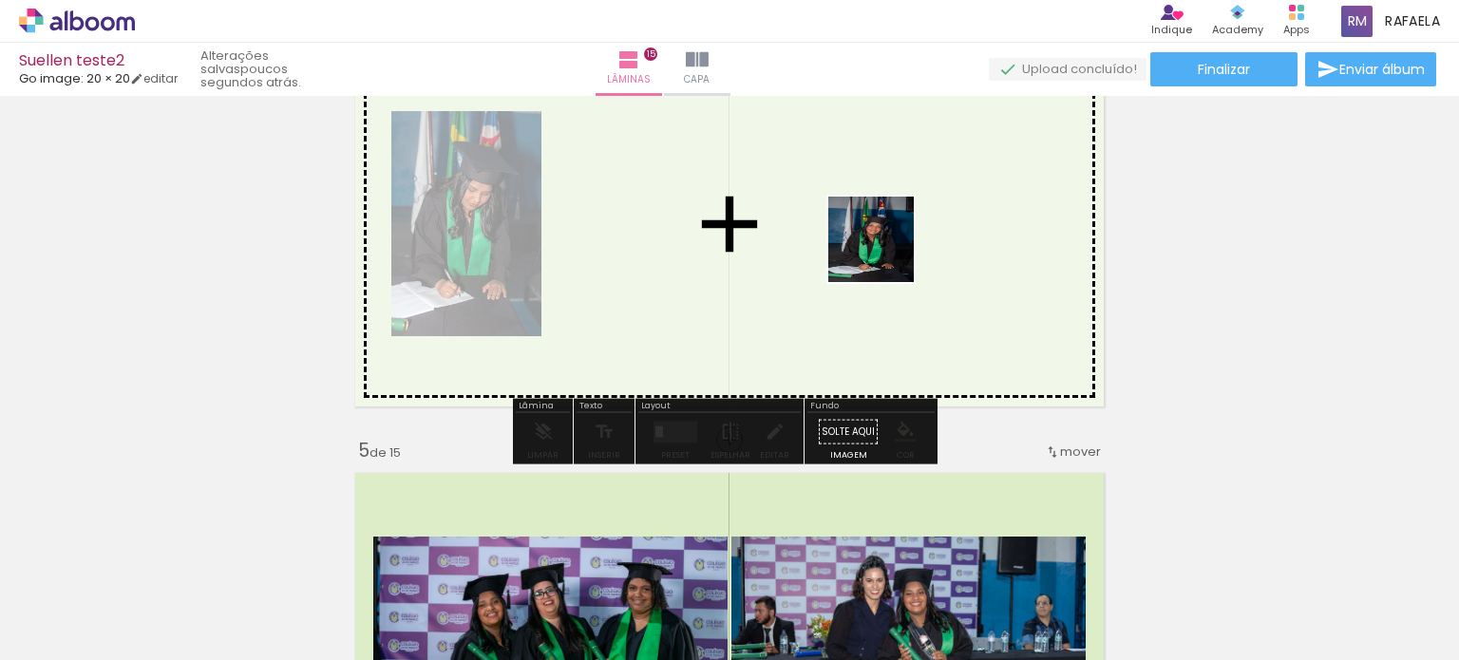
drag, startPoint x: 628, startPoint y: 607, endPoint x: 885, endPoint y: 254, distance: 437.2
click at [885, 254] on quentale-workspace at bounding box center [729, 330] width 1459 height 660
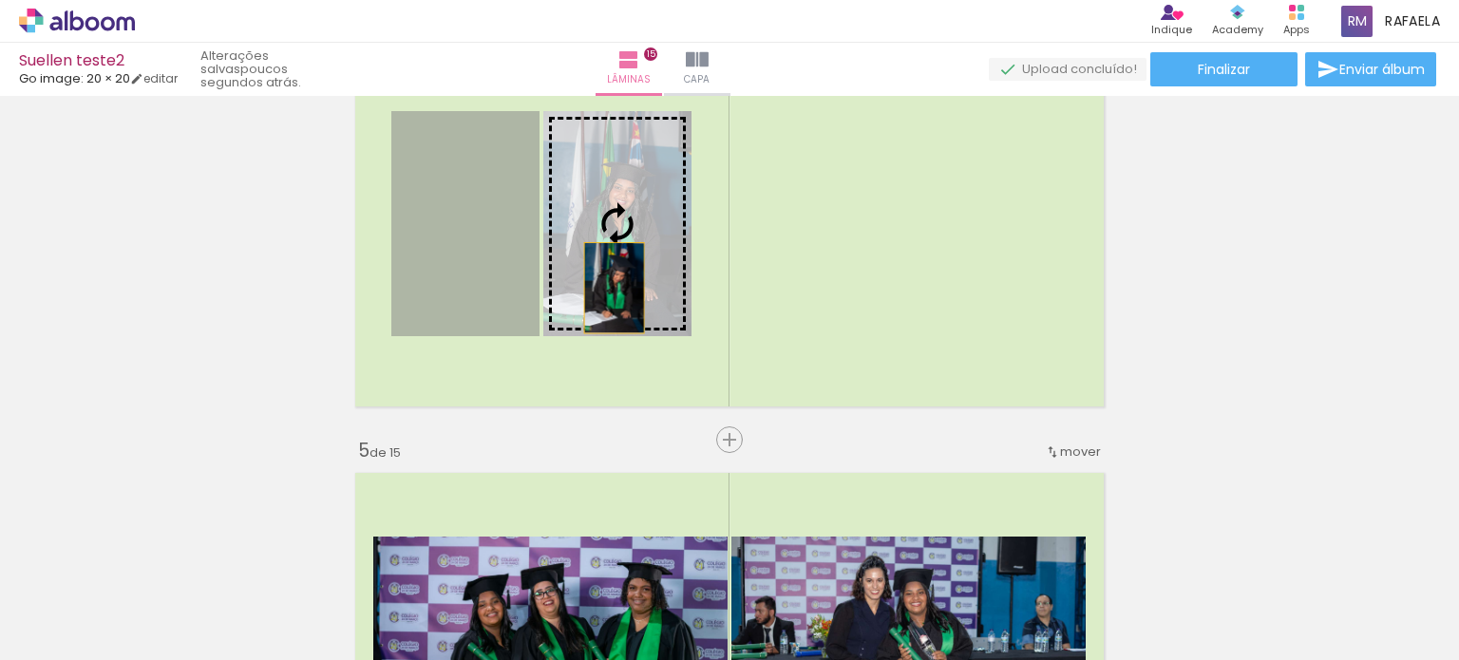
drag, startPoint x: 486, startPoint y: 286, endPoint x: 676, endPoint y: 291, distance: 190.1
click at [0, 0] on slot at bounding box center [0, 0] width 0 height 0
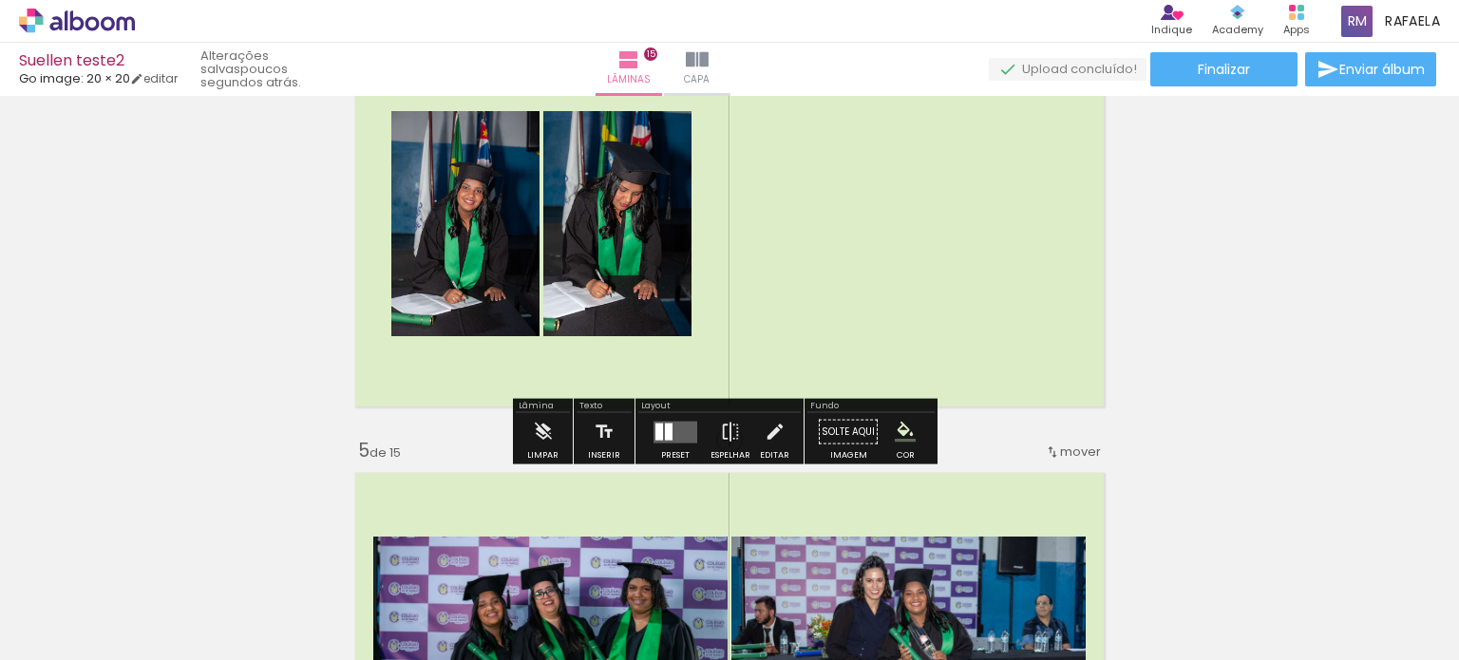
click at [668, 428] on quentale-layouter at bounding box center [676, 432] width 44 height 22
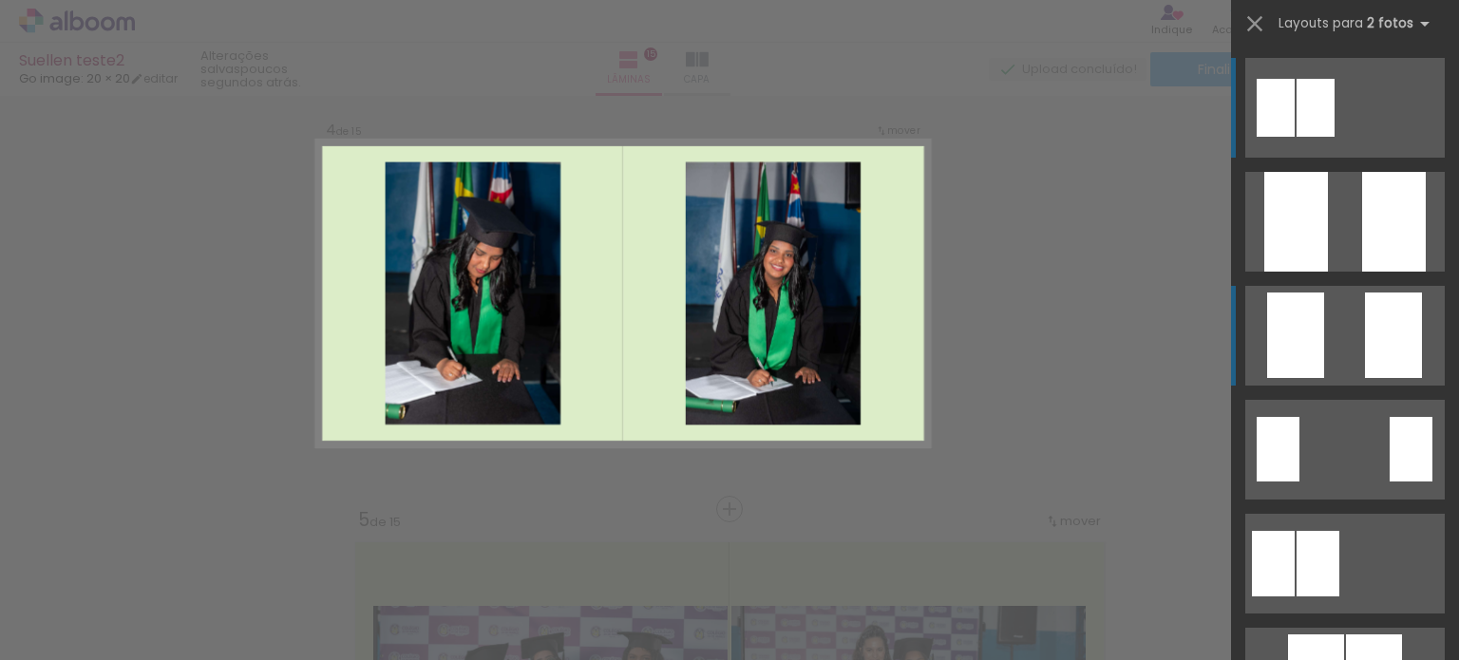
click at [1302, 337] on div at bounding box center [1295, 336] width 57 height 86
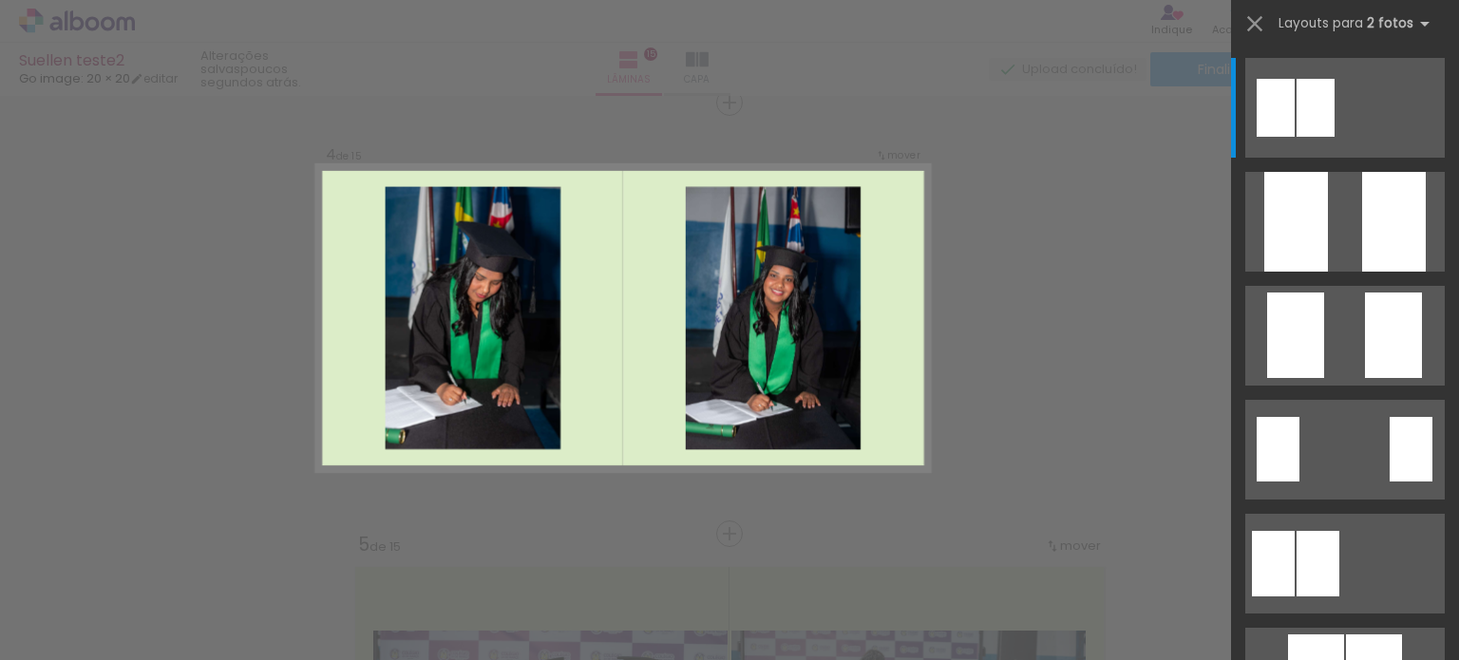
scroll to position [1318, 0]
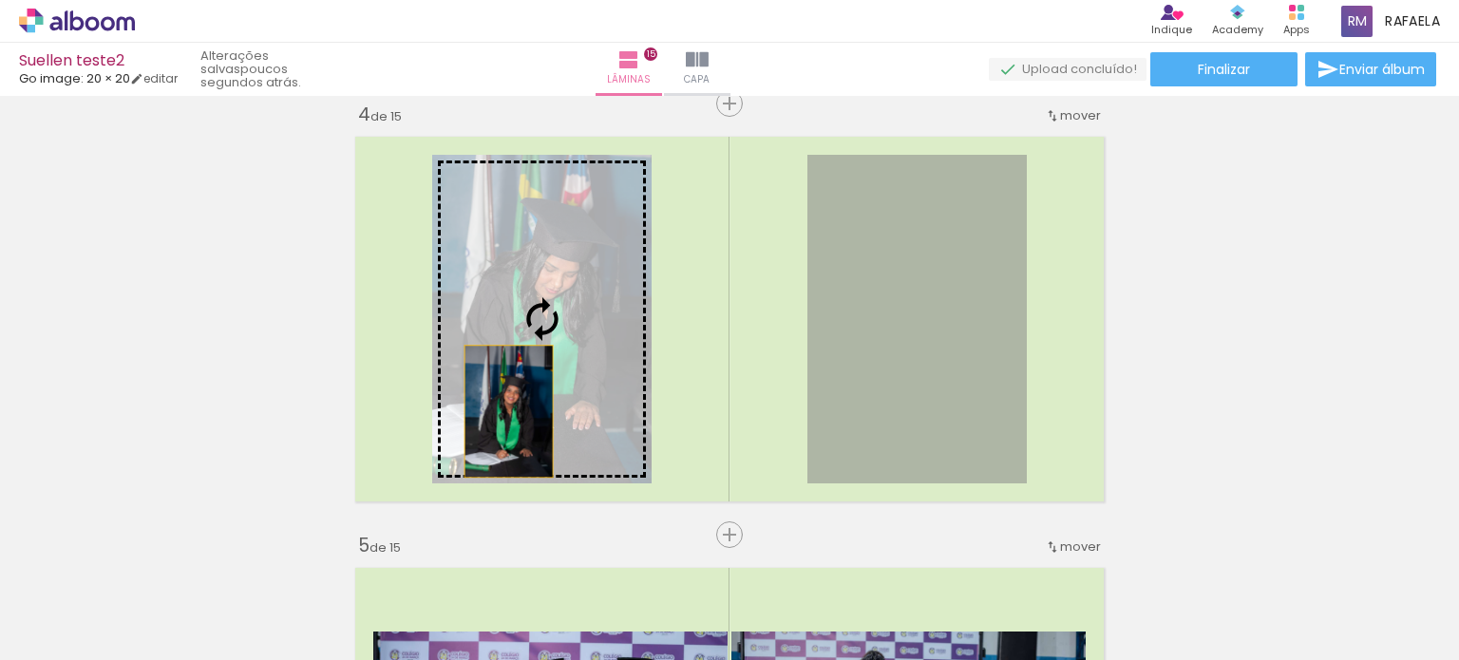
drag, startPoint x: 946, startPoint y: 416, endPoint x: 502, endPoint y: 411, distance: 444.6
click at [0, 0] on slot at bounding box center [0, 0] width 0 height 0
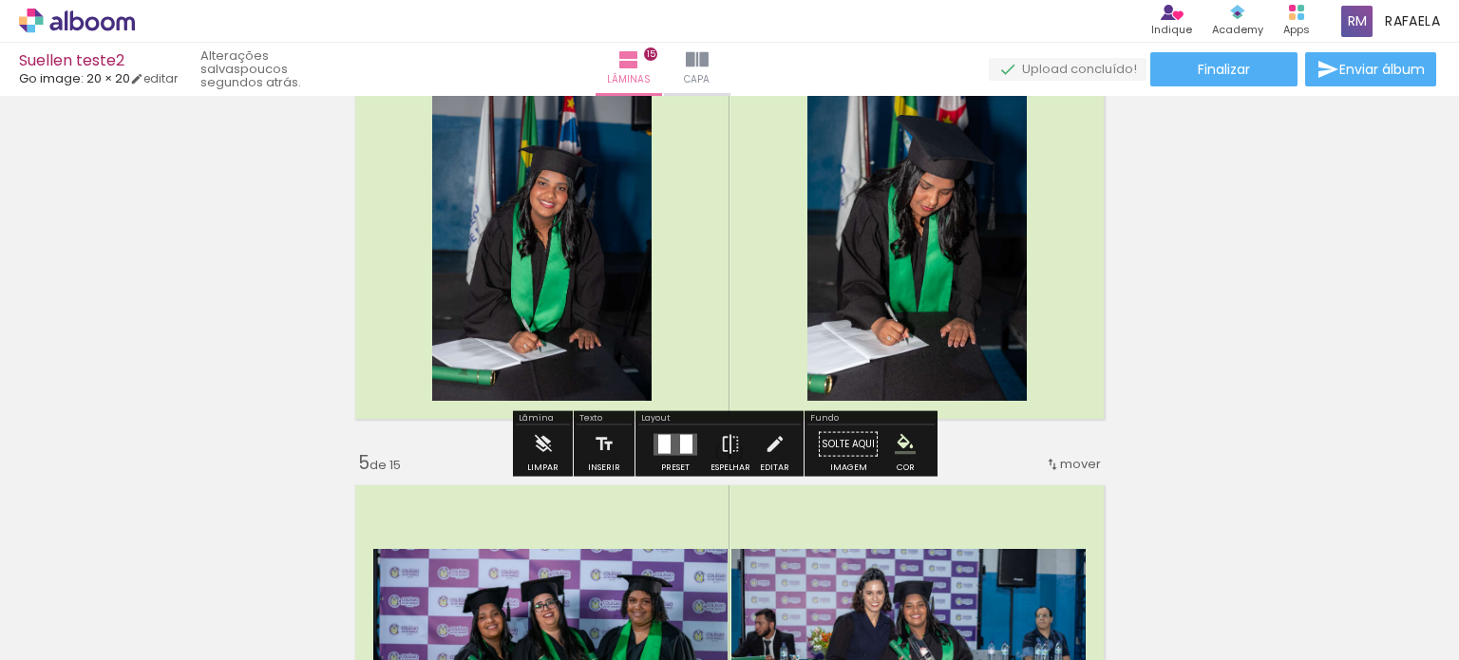
scroll to position [1508, 0]
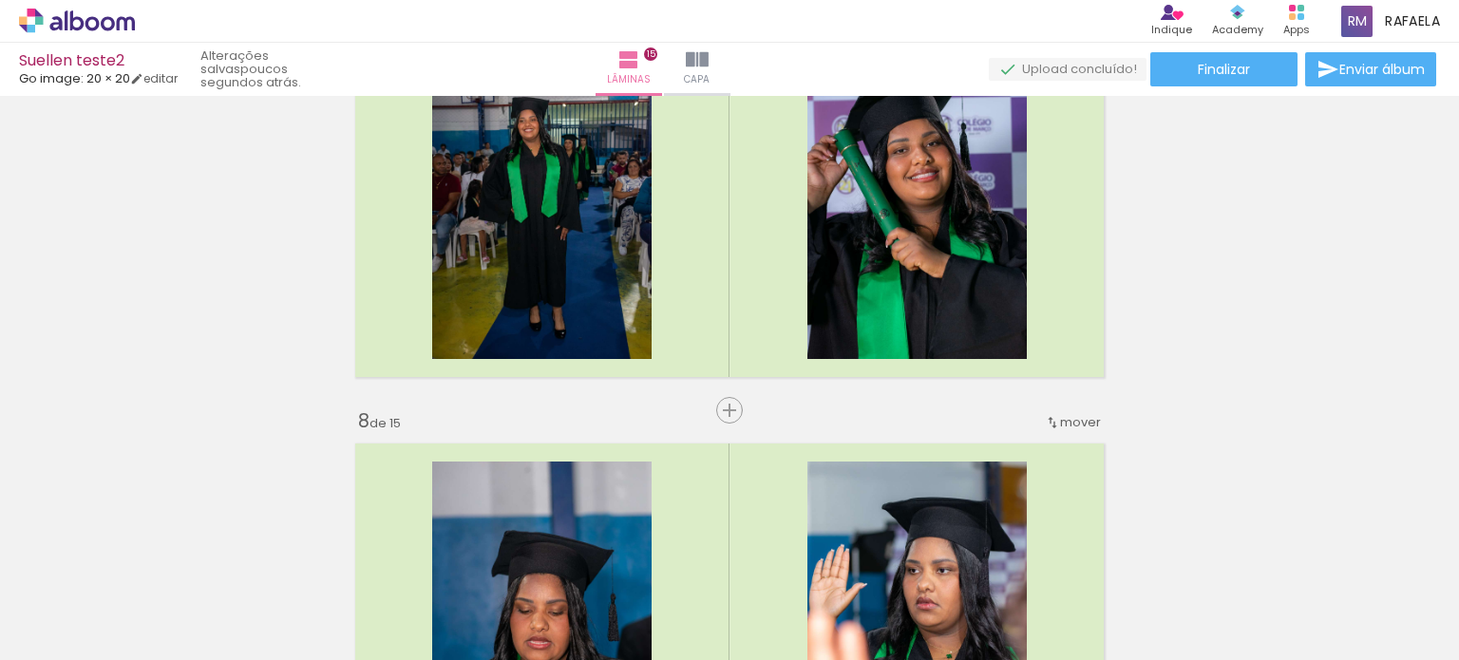
scroll to position [2458, 0]
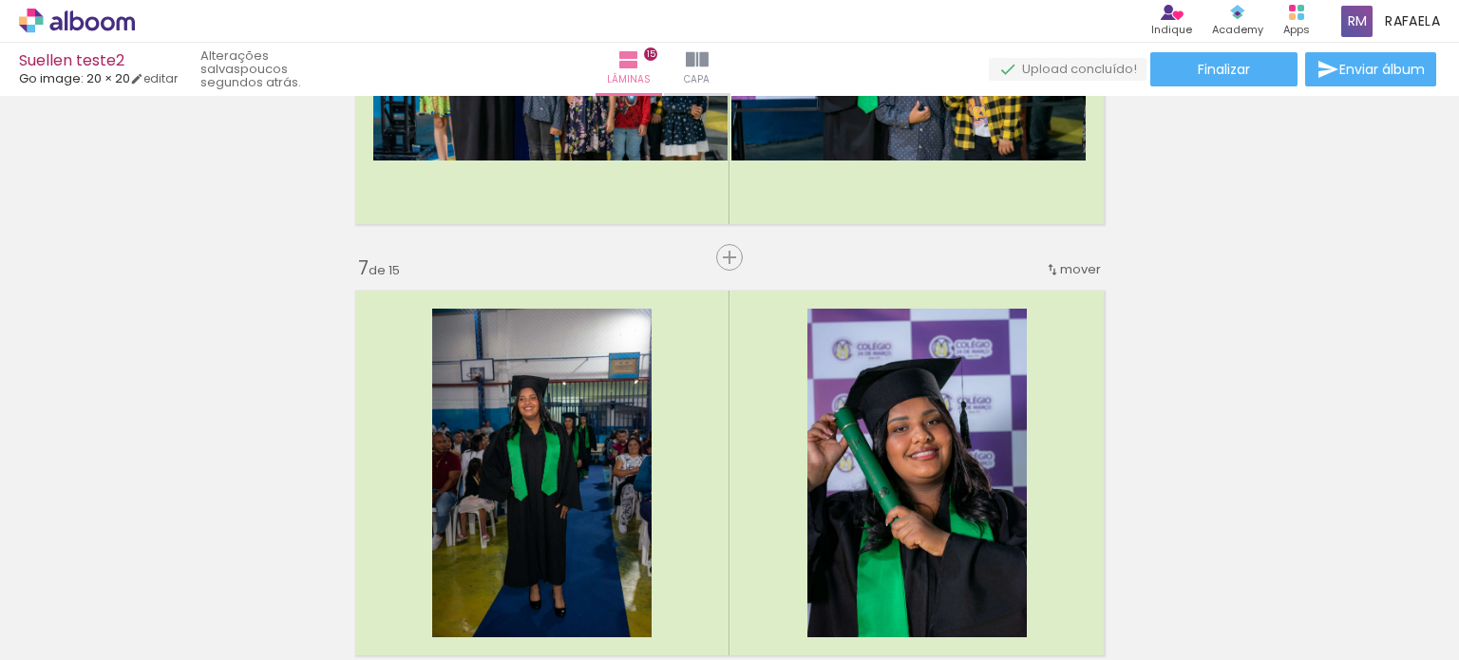
scroll to position [0, 2176]
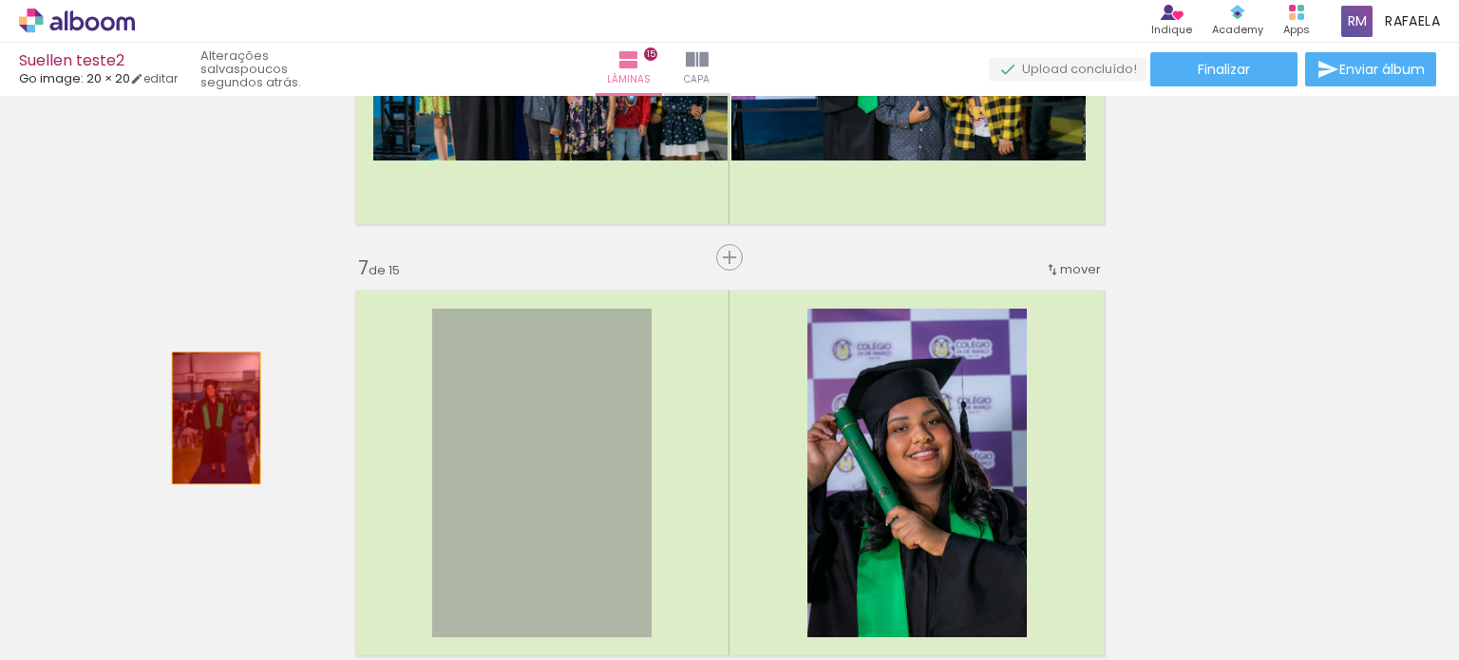
drag, startPoint x: 554, startPoint y: 449, endPoint x: 338, endPoint y: 419, distance: 217.8
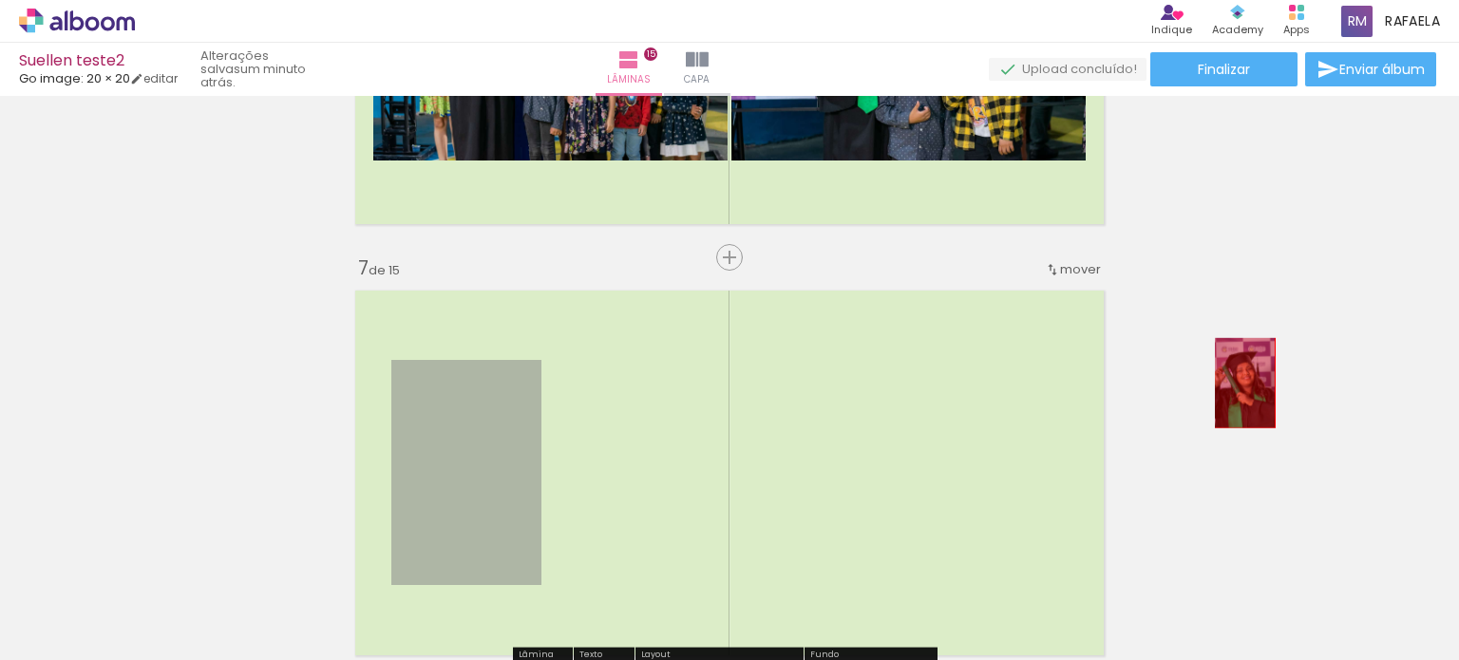
drag, startPoint x: 464, startPoint y: 436, endPoint x: 1316, endPoint y: 375, distance: 854.3
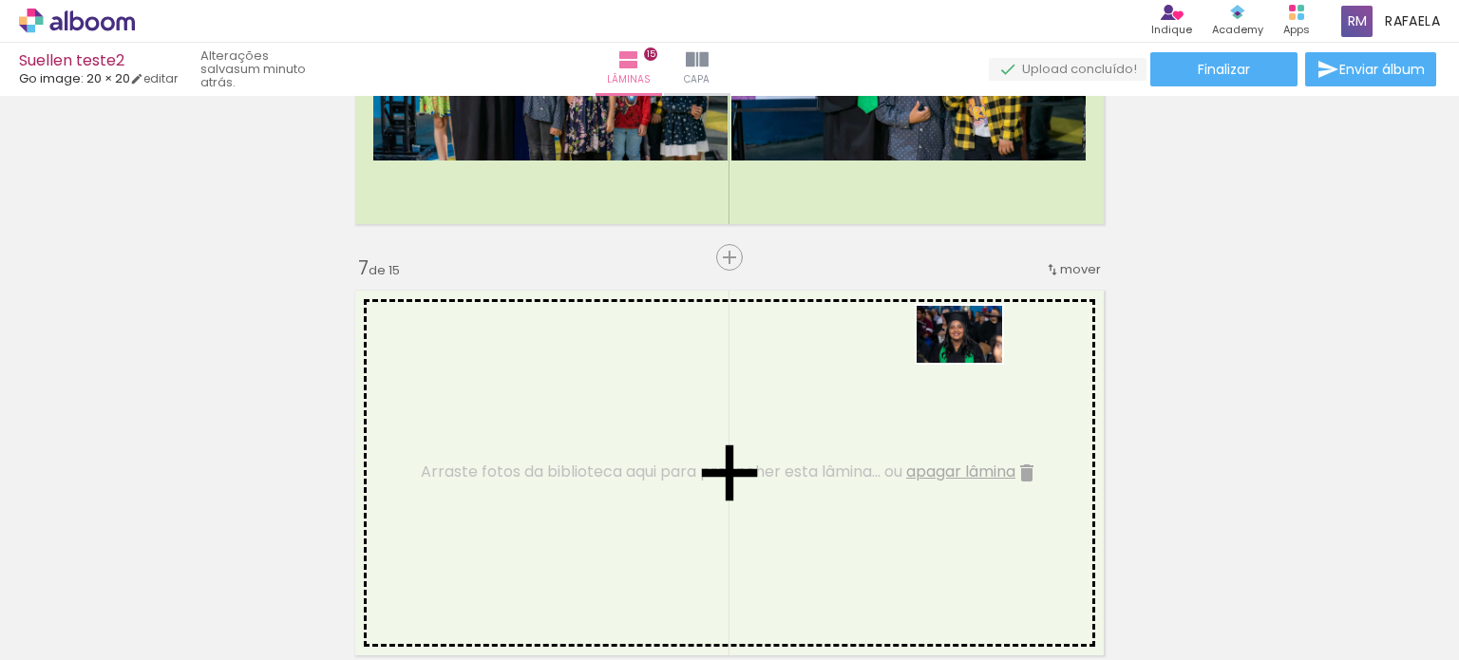
drag, startPoint x: 662, startPoint y: 606, endPoint x: 974, endPoint y: 363, distance: 395.3
click at [974, 363] on quentale-workspace at bounding box center [729, 330] width 1459 height 660
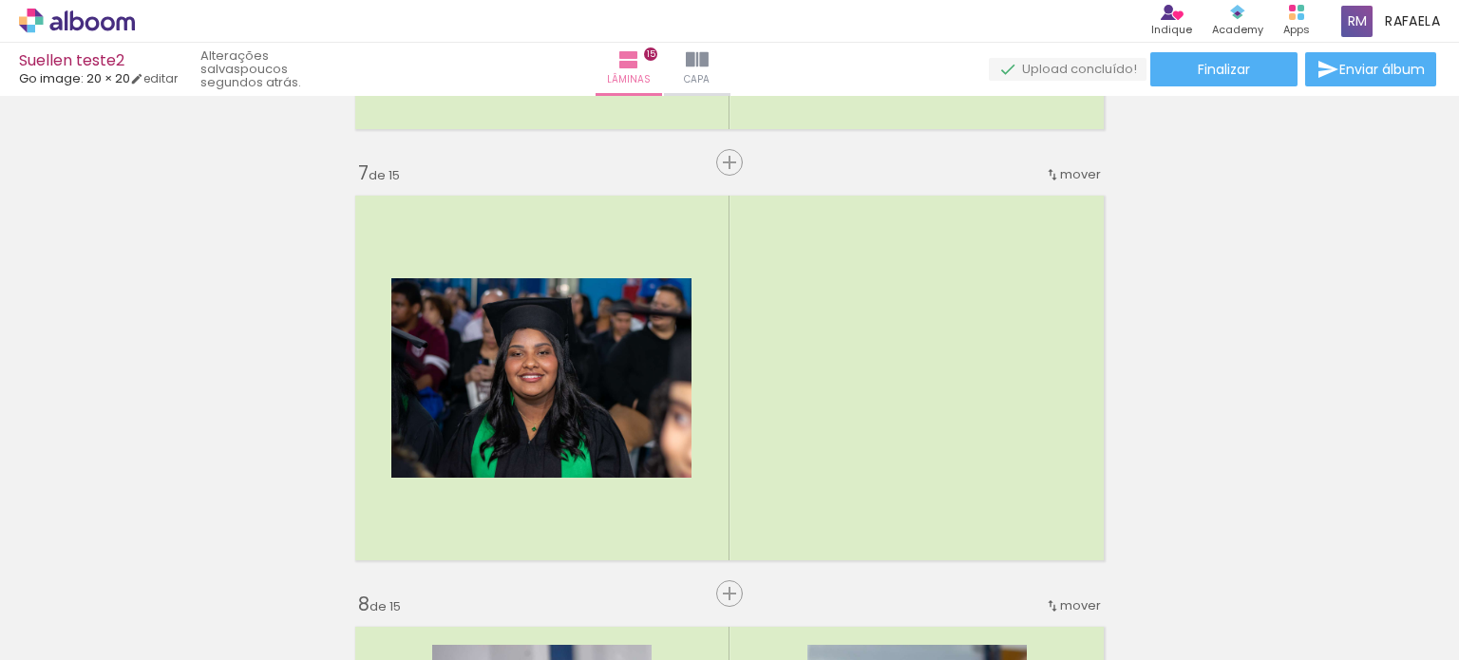
scroll to position [0, 2583]
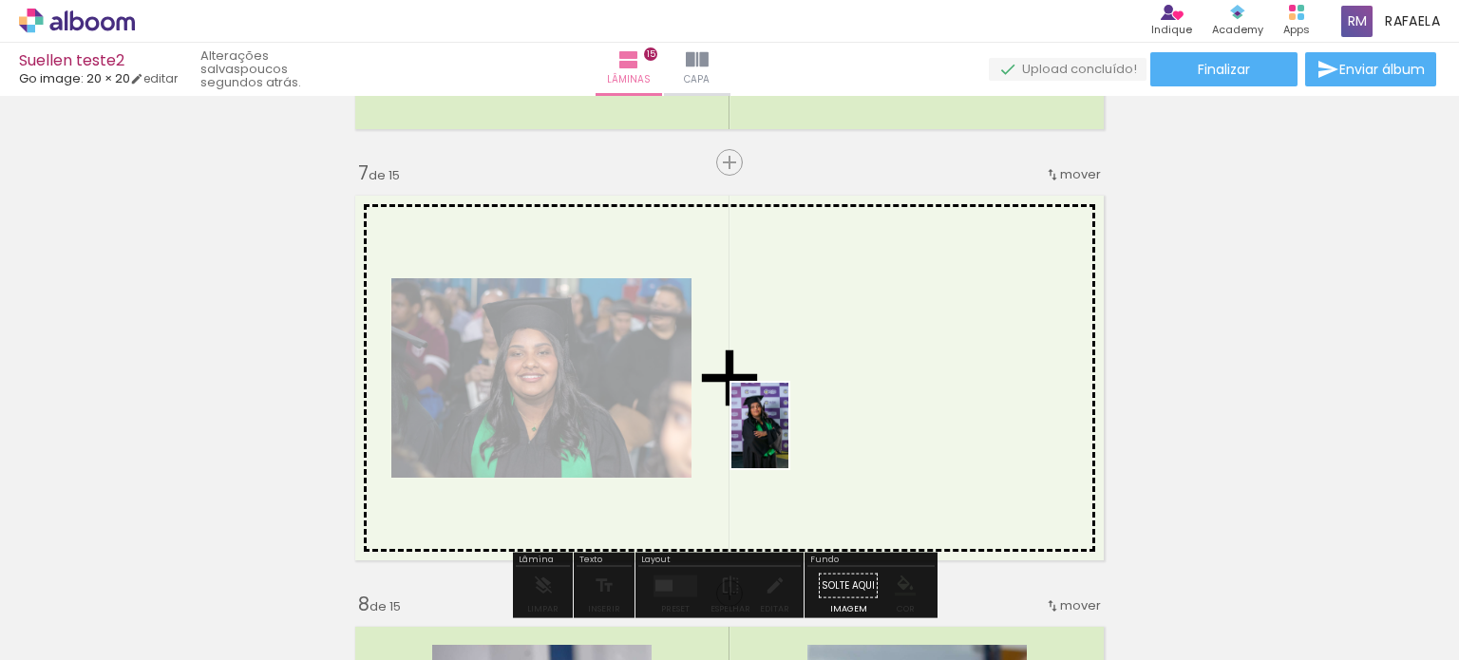
drag, startPoint x: 1239, startPoint y: 617, endPoint x: 820, endPoint y: 441, distance: 454.3
click at [821, 440] on quentale-workspace at bounding box center [729, 330] width 1459 height 660
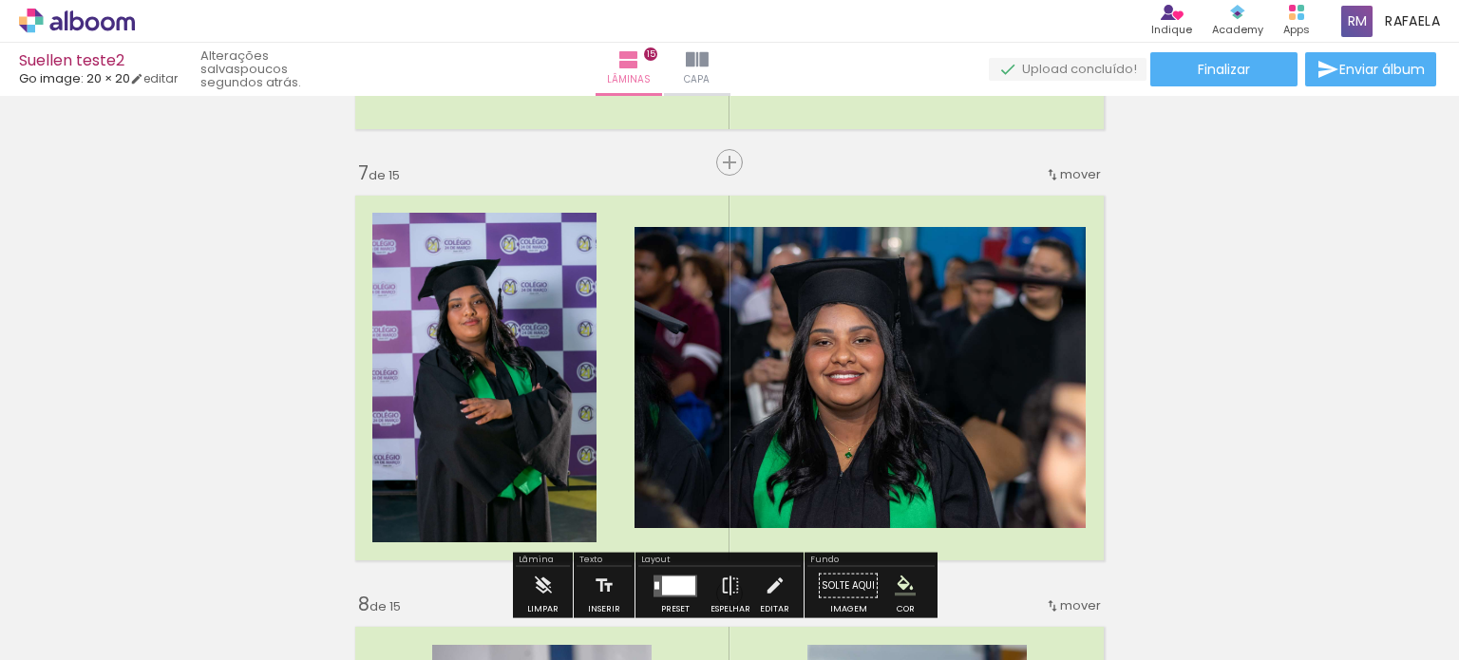
scroll to position [2648, 0]
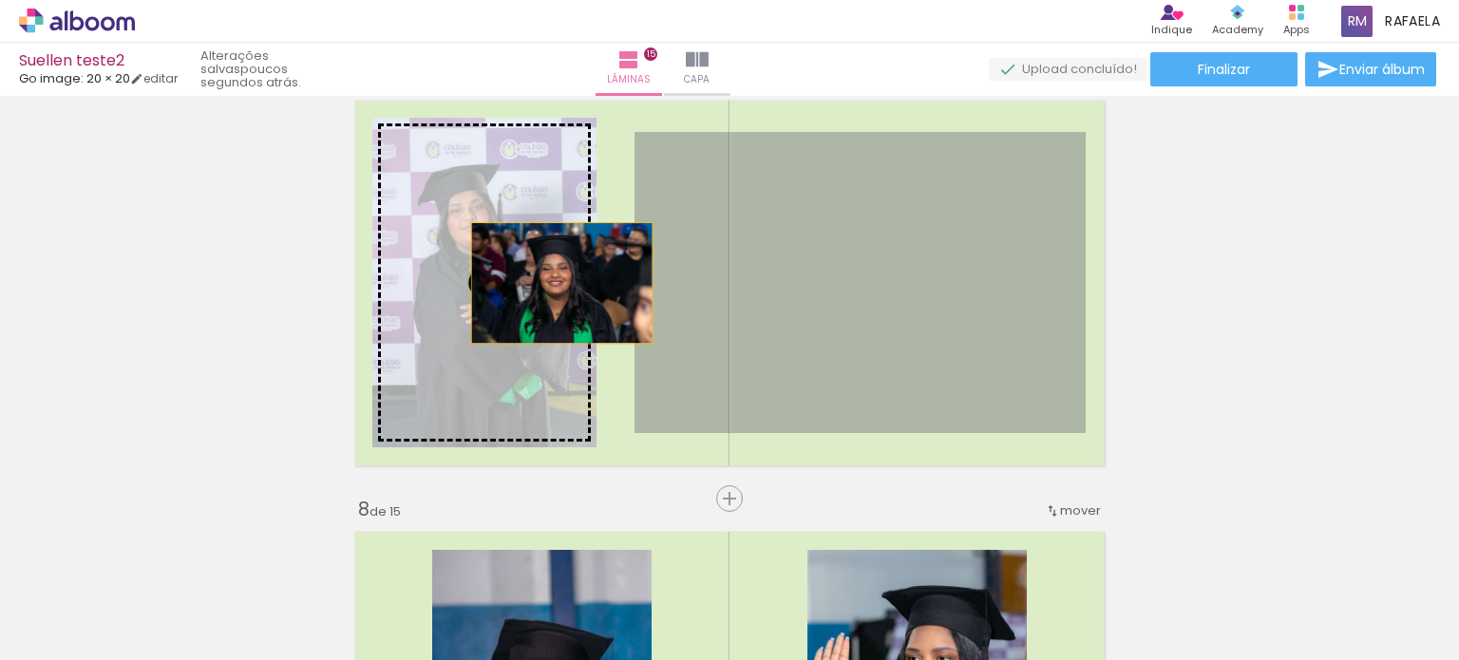
drag, startPoint x: 875, startPoint y: 284, endPoint x: 521, endPoint y: 282, distance: 354.4
click at [0, 0] on slot at bounding box center [0, 0] width 0 height 0
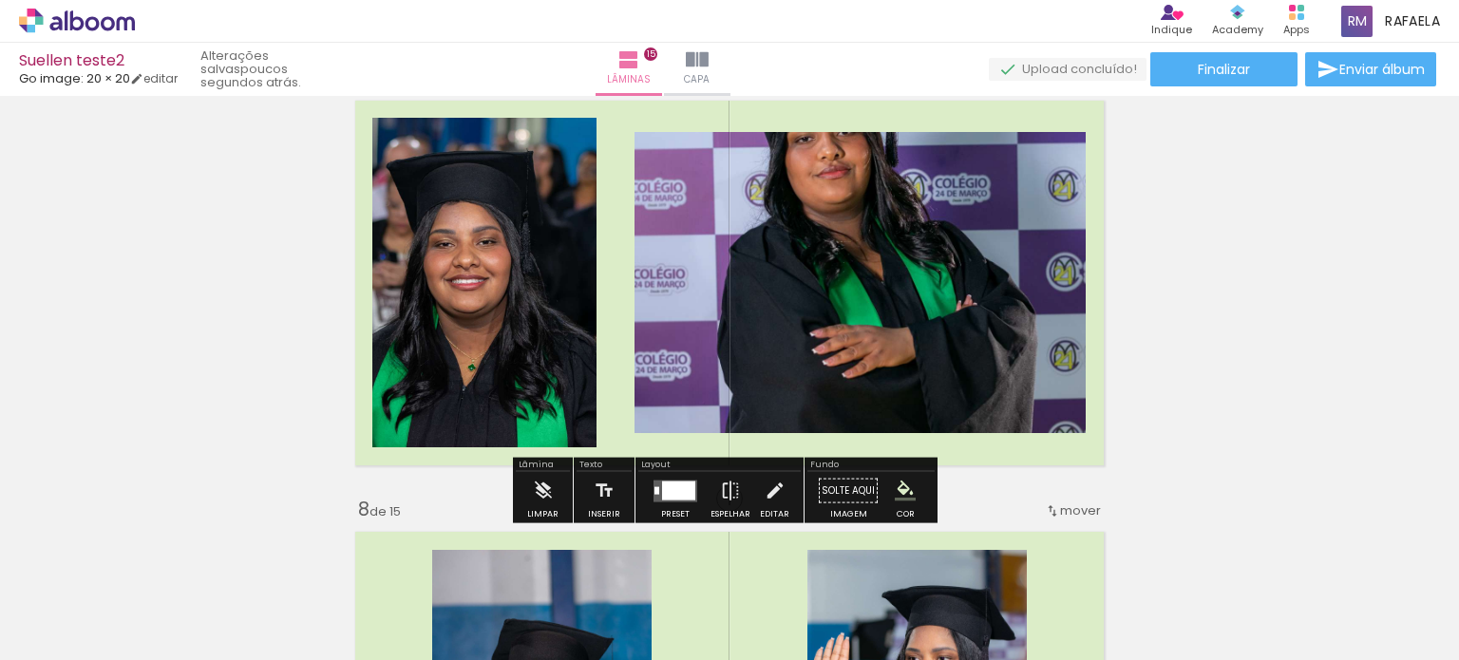
click at [680, 487] on div at bounding box center [678, 490] width 33 height 19
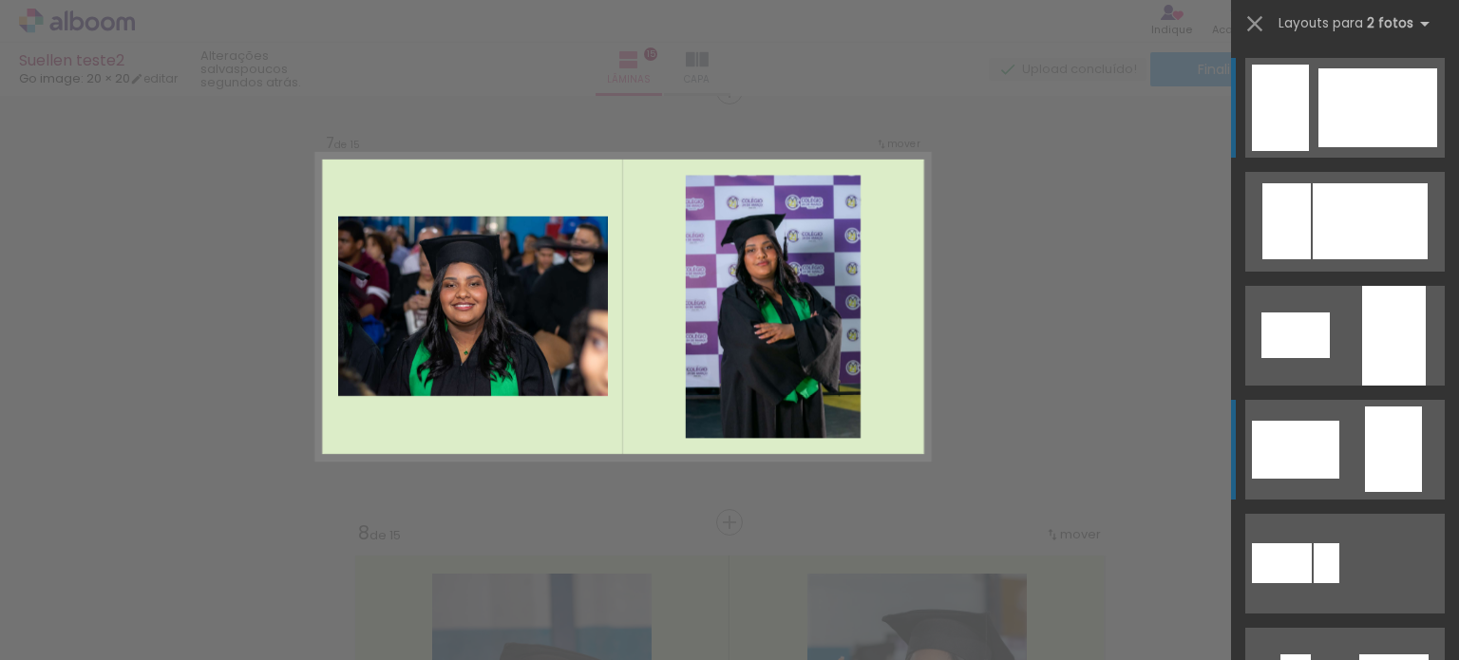
scroll to position [2612, 0]
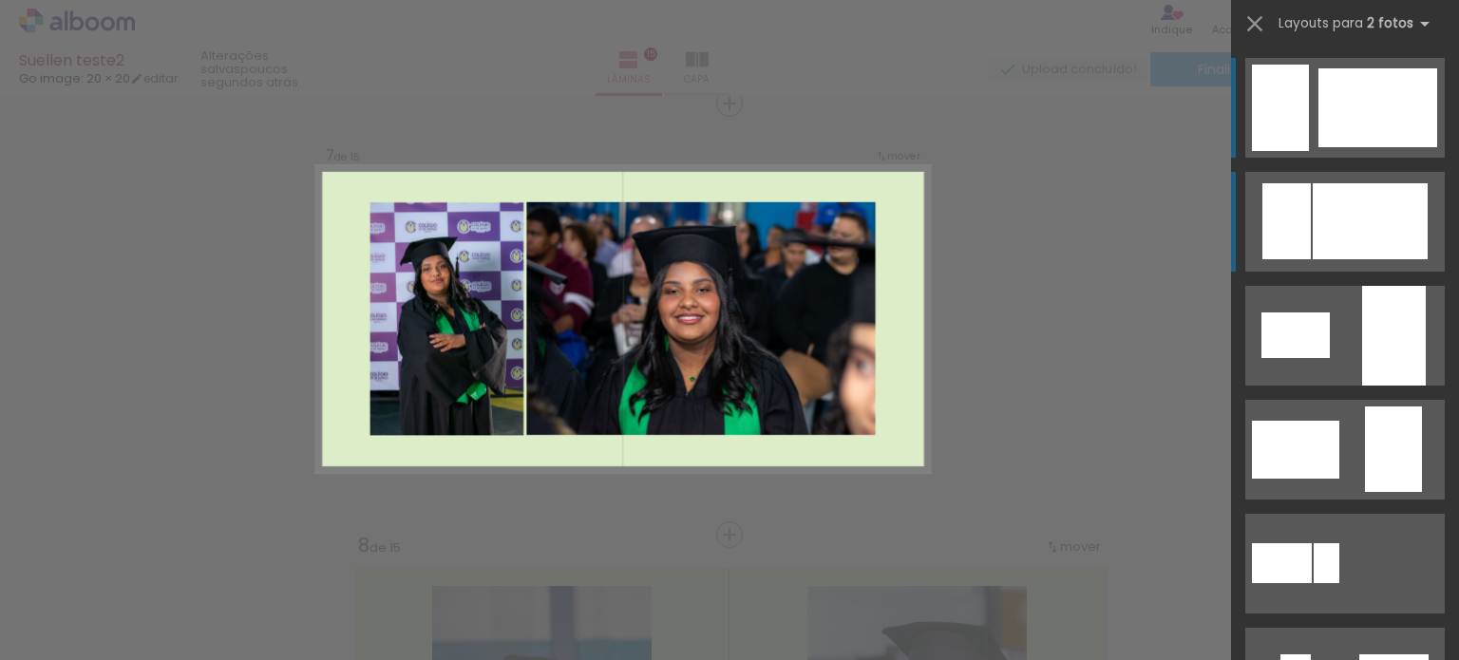
click at [1333, 222] on div at bounding box center [1370, 221] width 115 height 76
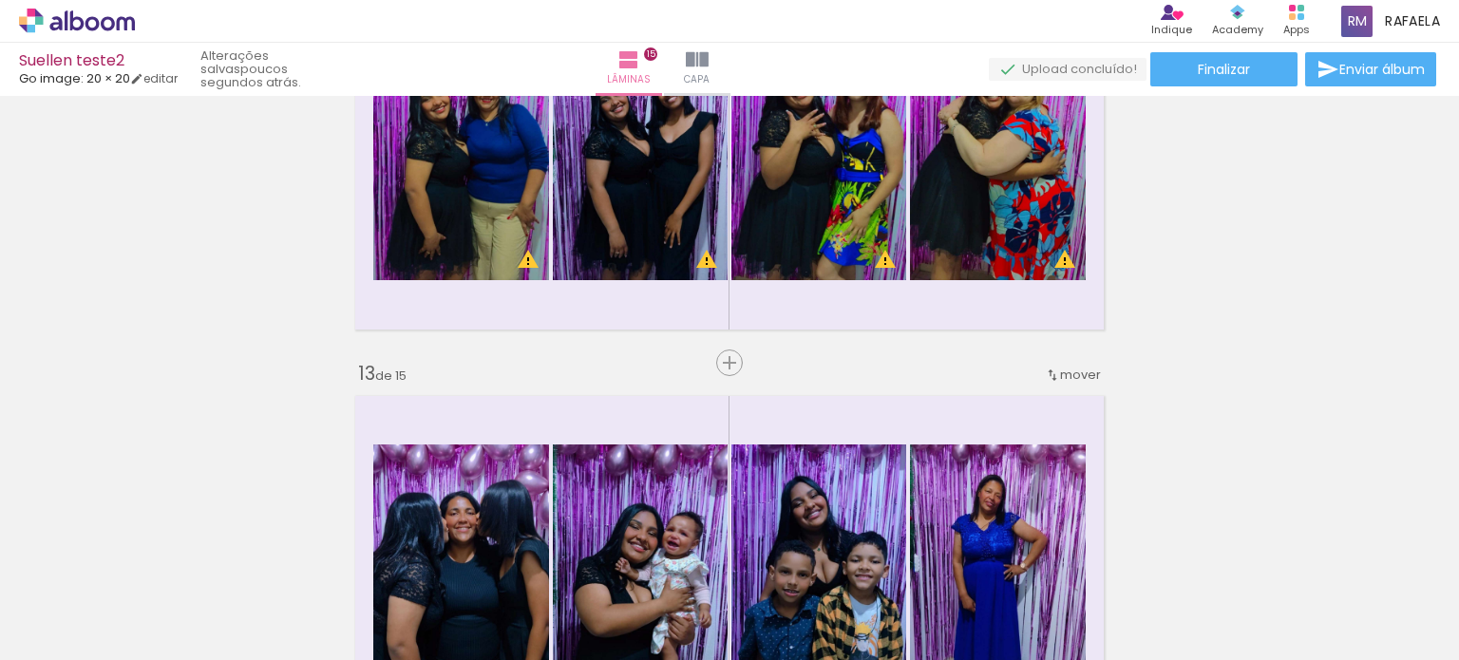
scroll to position [4370, 0]
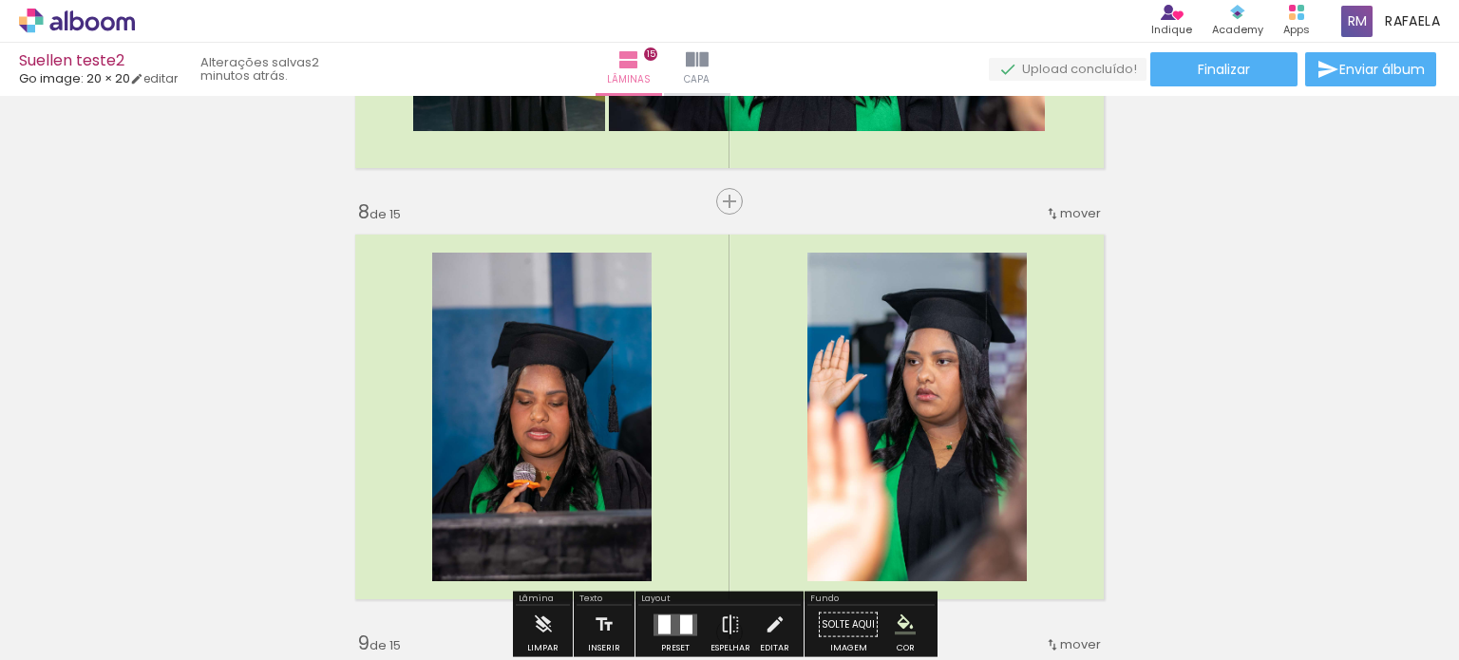
scroll to position [2755, 0]
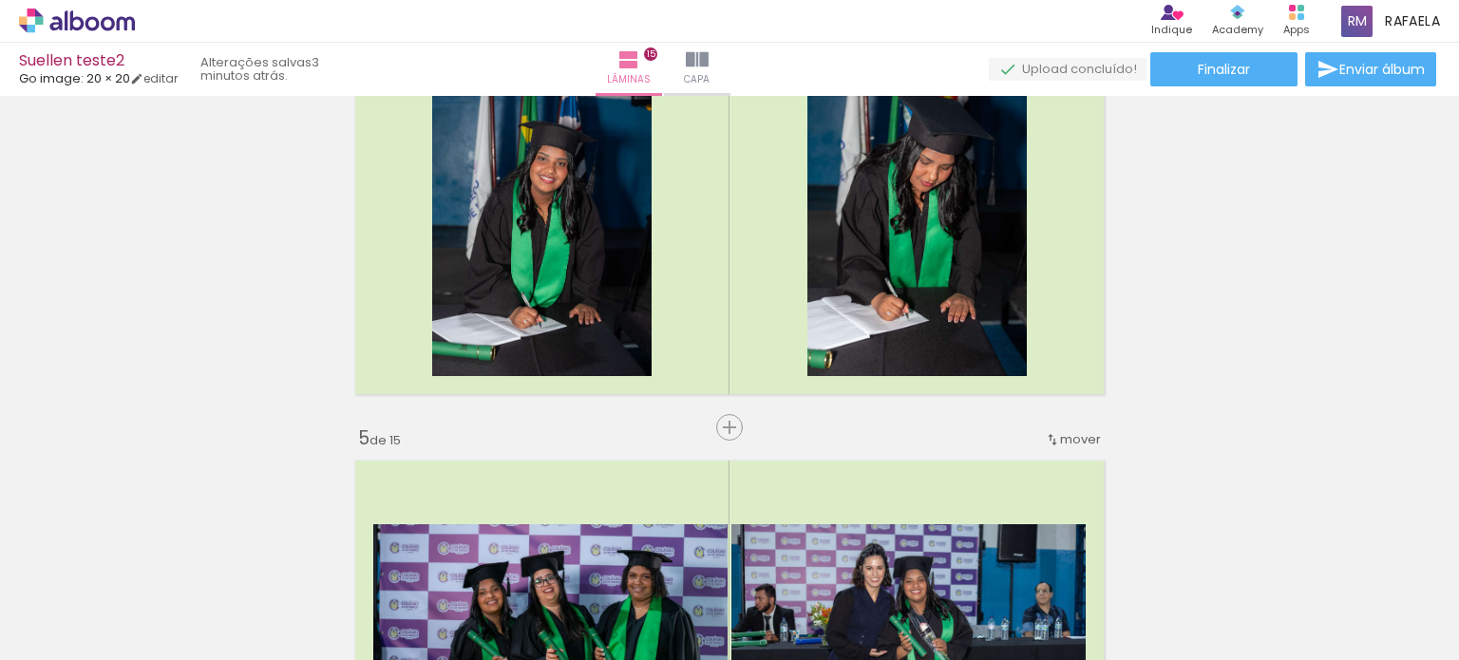
scroll to position [0, 1376]
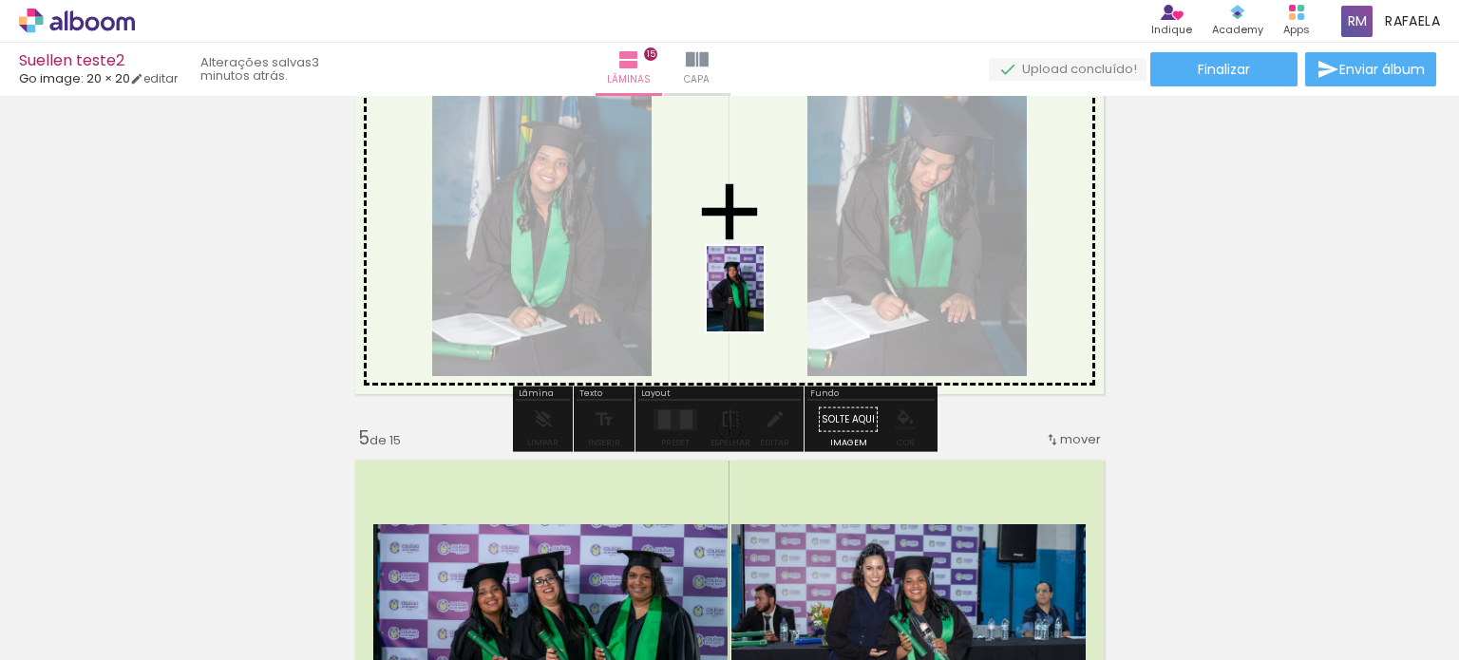
drag, startPoint x: 958, startPoint y: 617, endPoint x: 764, endPoint y: 303, distance: 368.6
click at [764, 303] on quentale-workspace at bounding box center [729, 330] width 1459 height 660
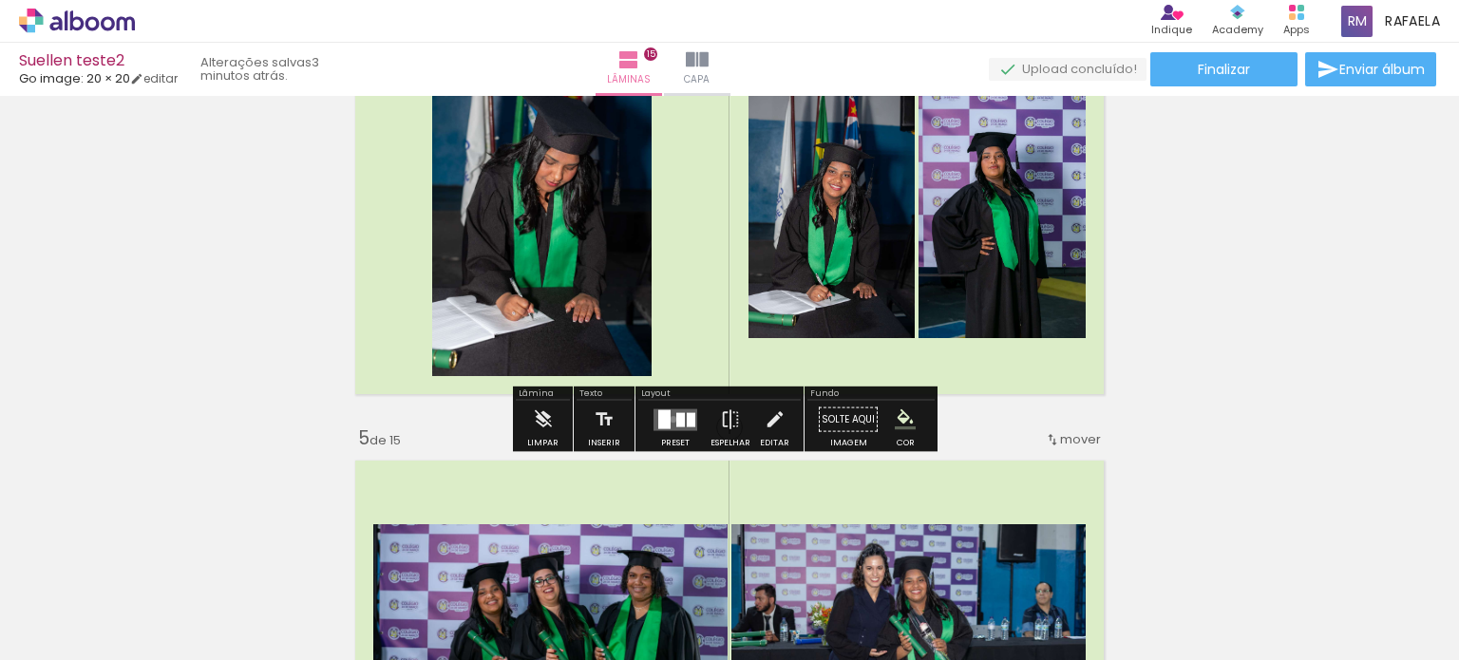
click at [669, 419] on quentale-layouter at bounding box center [676, 420] width 44 height 22
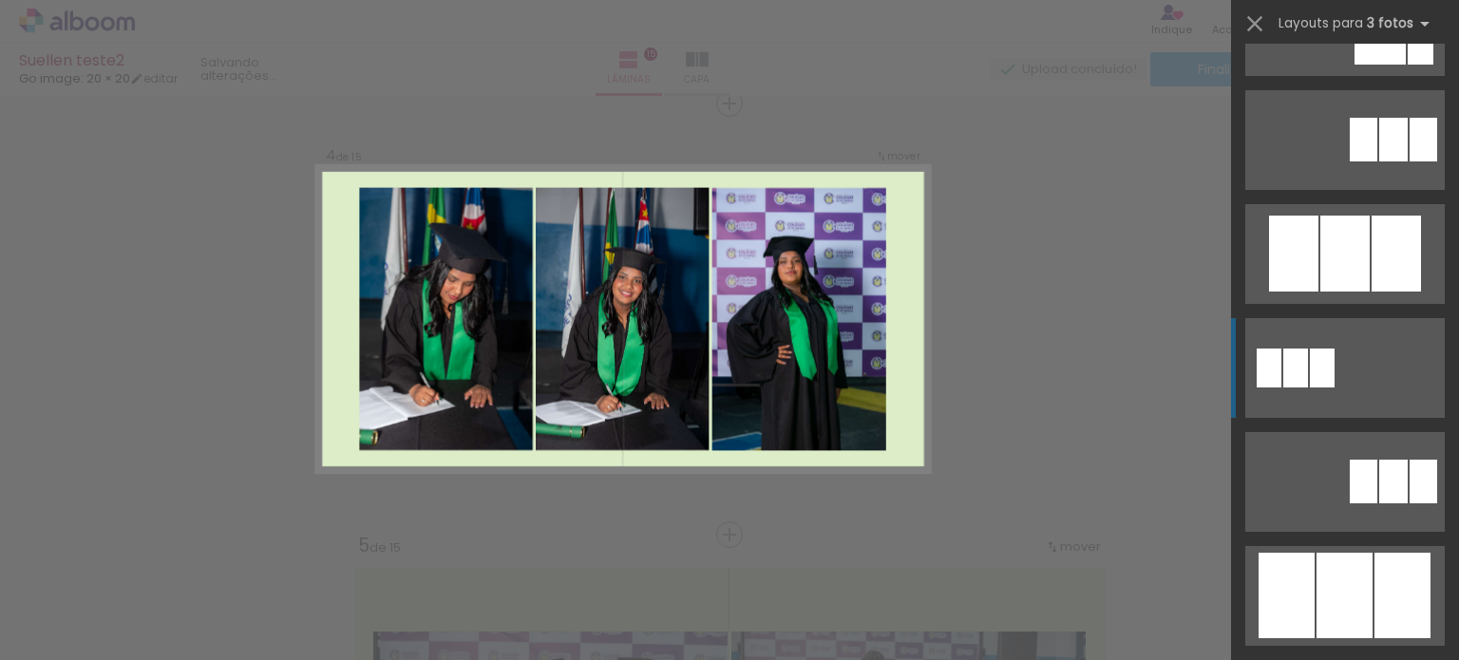
scroll to position [950, 0]
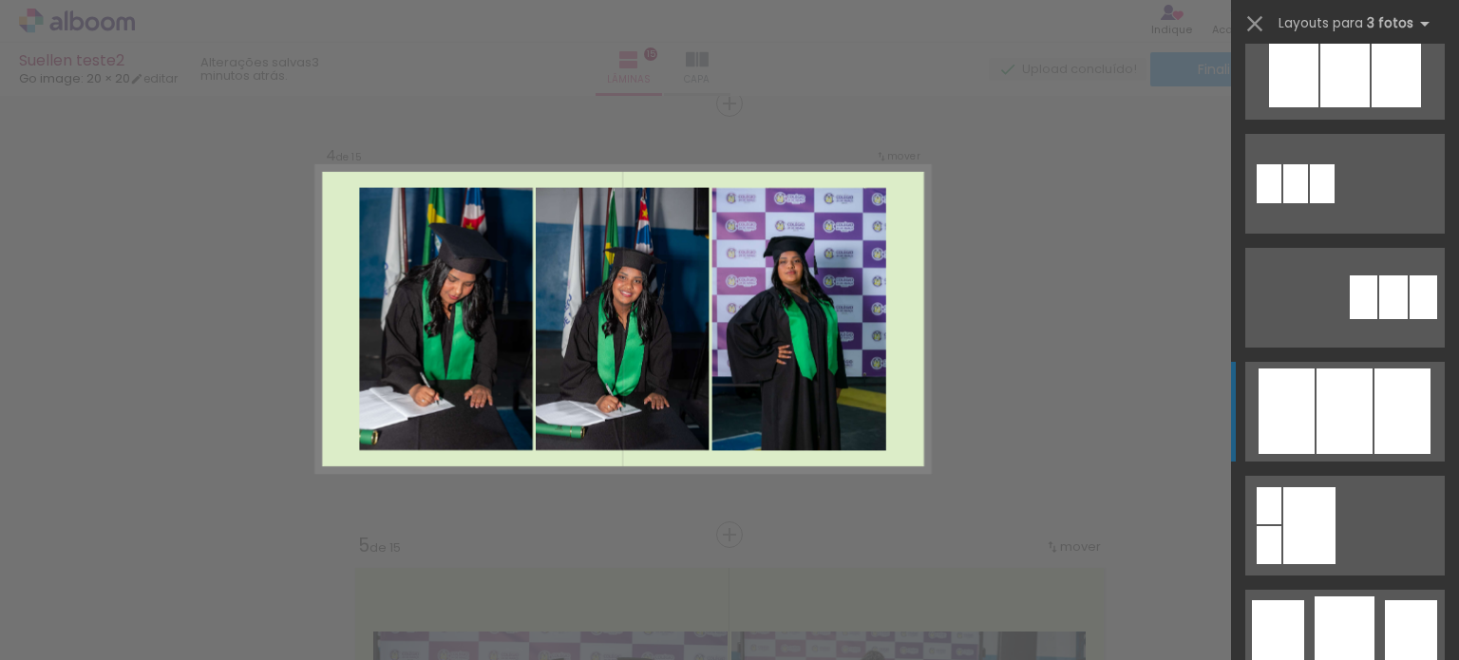
click at [1325, 399] on div at bounding box center [1345, 412] width 56 height 86
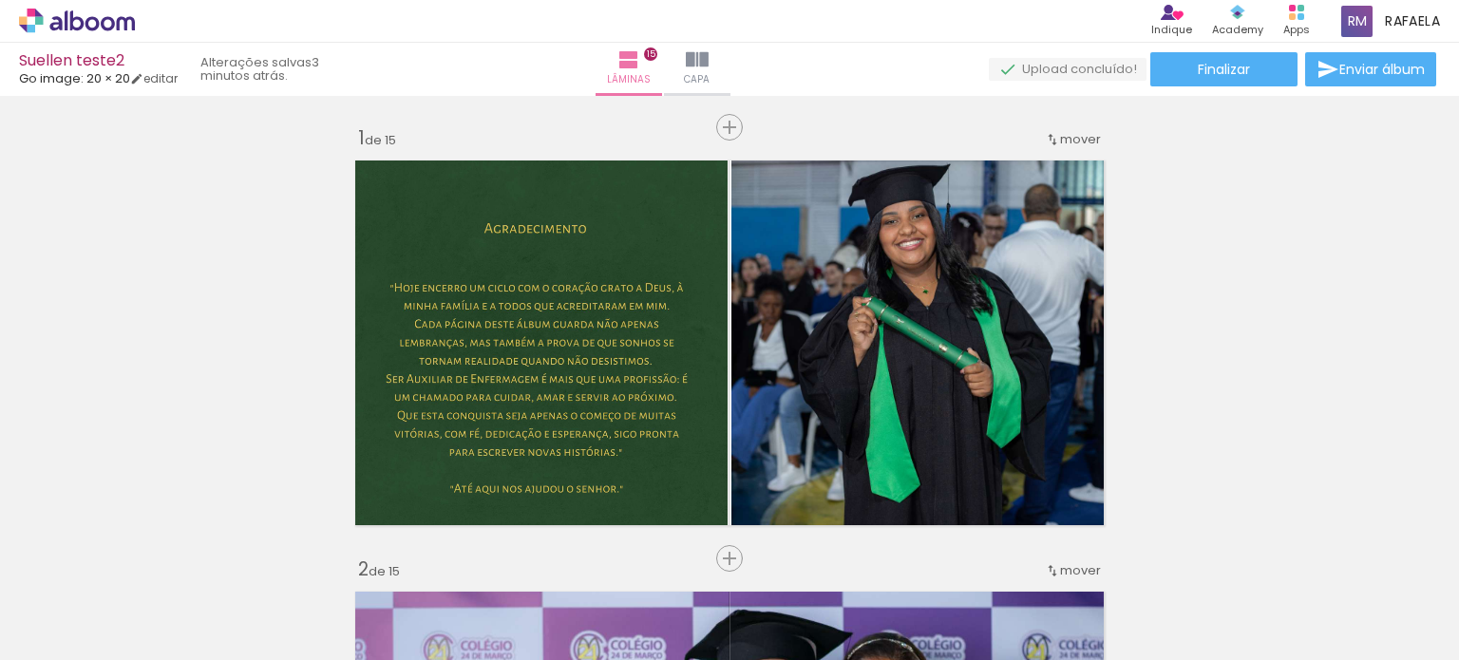
click at [0, 0] on slot at bounding box center [0, 0] width 0 height 0
drag, startPoint x: 878, startPoint y: 313, endPoint x: 913, endPoint y: 313, distance: 35.2
click at [0, 0] on slot at bounding box center [0, 0] width 0 height 0
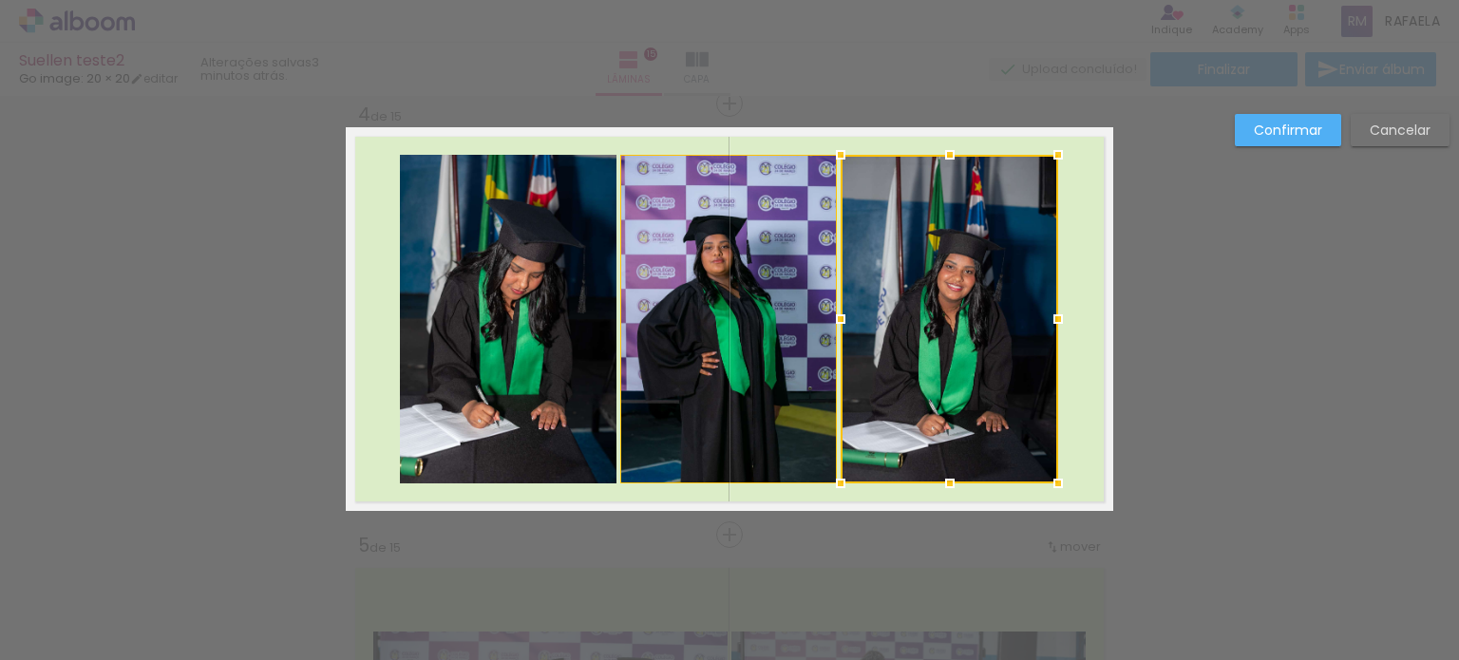
scroll to position [0, 1376]
click at [0, 0] on slot "Confirmar" at bounding box center [0, 0] width 0 height 0
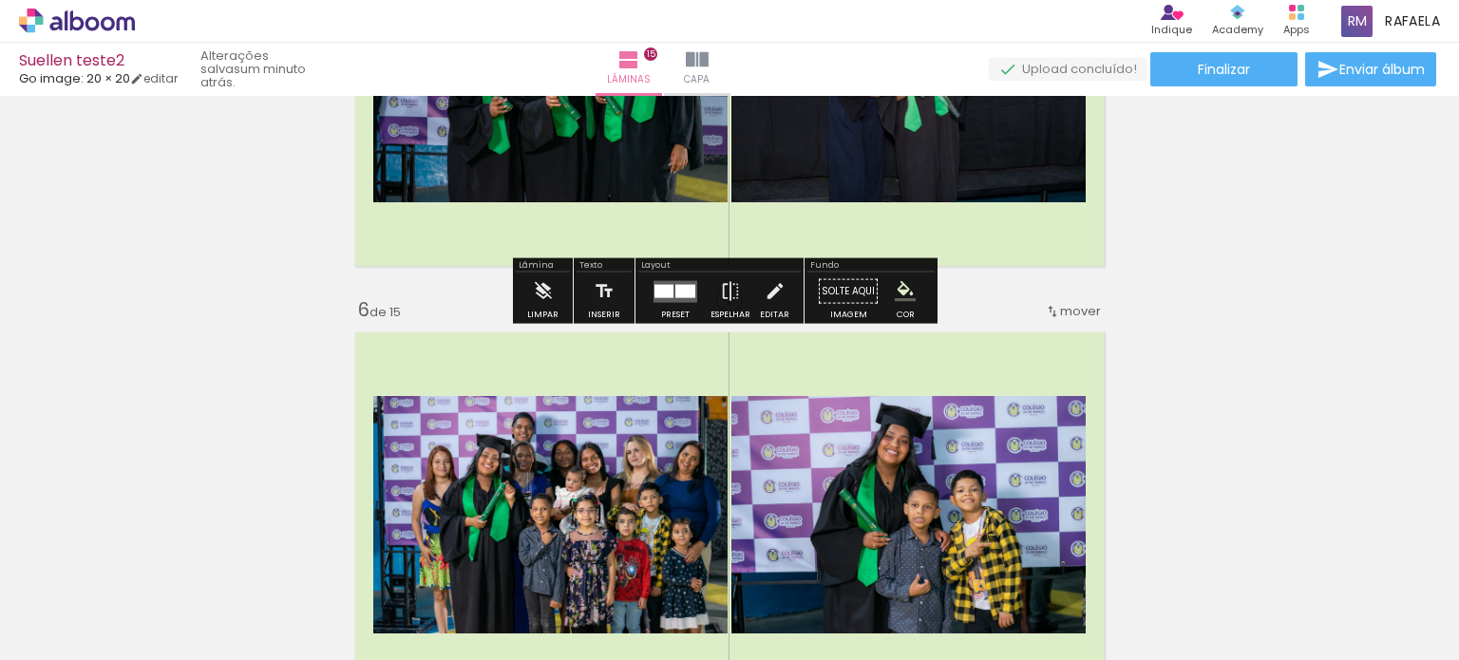
scroll to position [2078, 0]
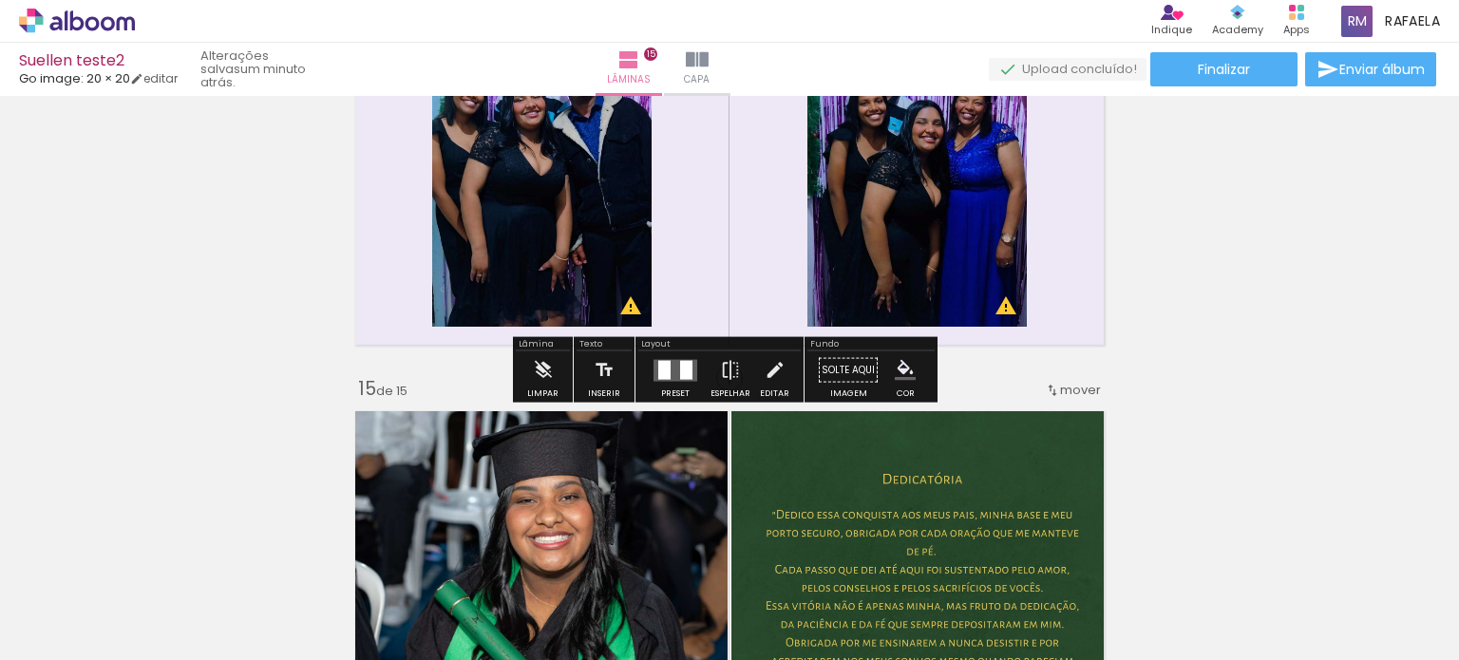
scroll to position [6262, 0]
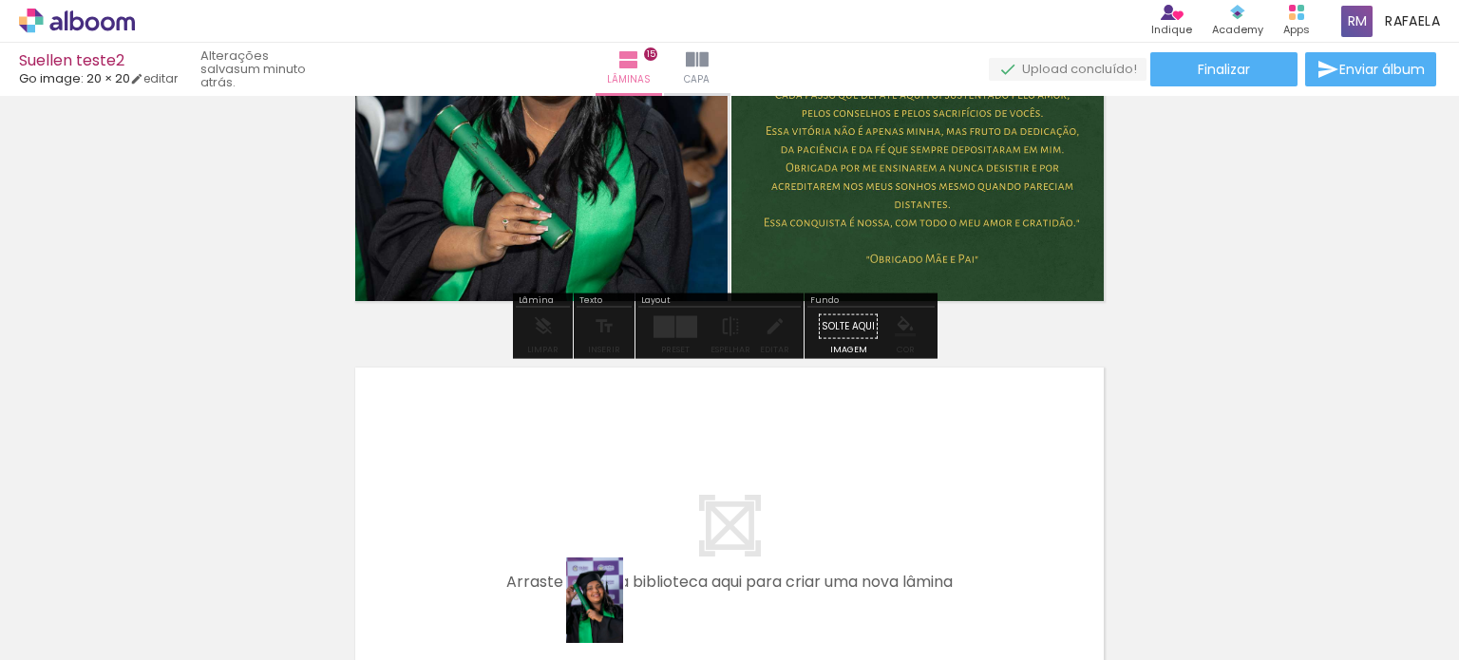
drag, startPoint x: 561, startPoint y: 428, endPoint x: 615, endPoint y: 611, distance: 190.9
click at [598, 611] on div at bounding box center [566, 596] width 63 height 94
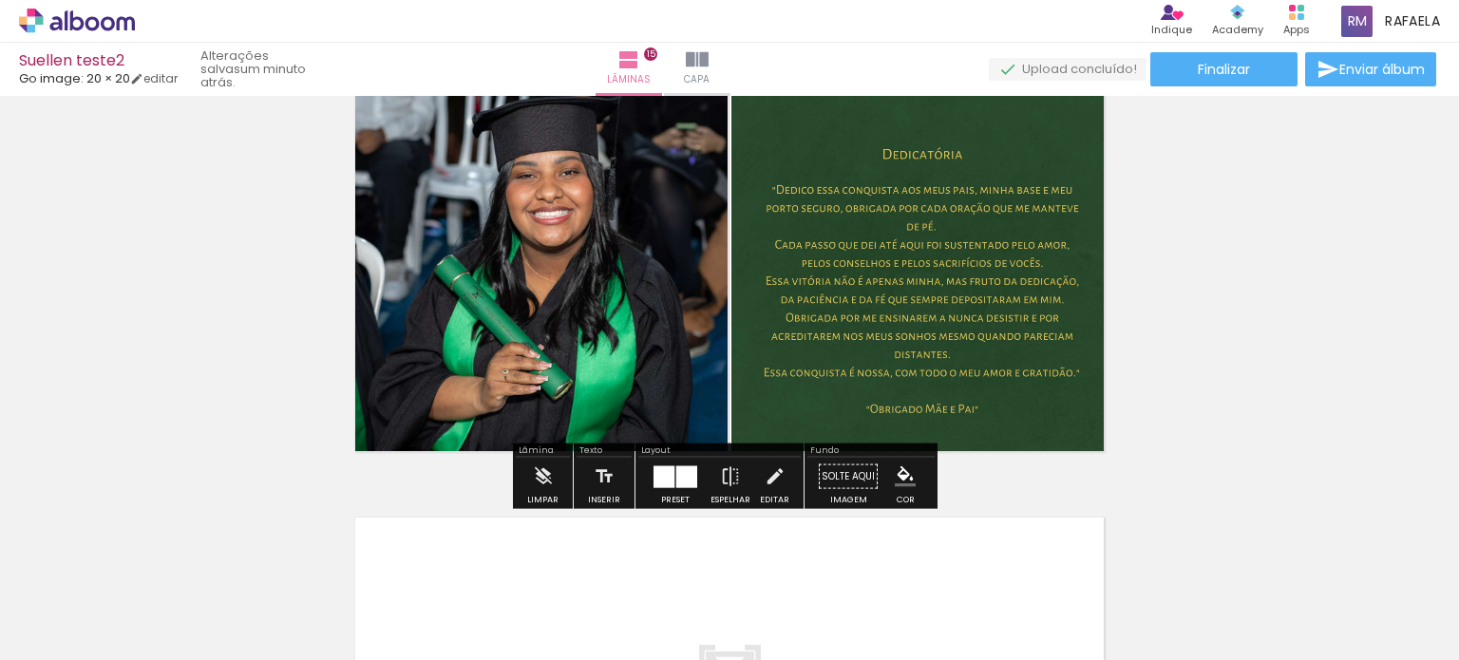
scroll to position [6072, 0]
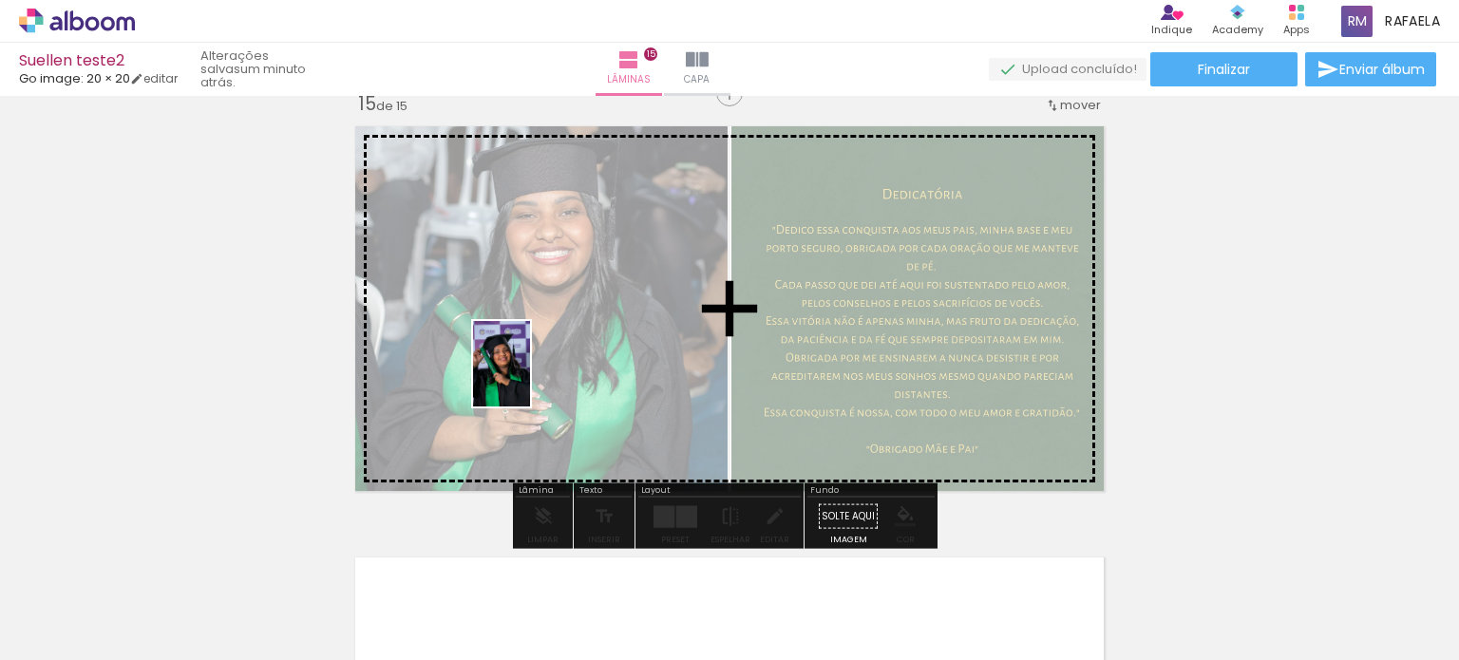
drag, startPoint x: 541, startPoint y: 428, endPoint x: 530, endPoint y: 378, distance: 51.4
click at [530, 378] on quentale-workspace at bounding box center [729, 330] width 1459 height 660
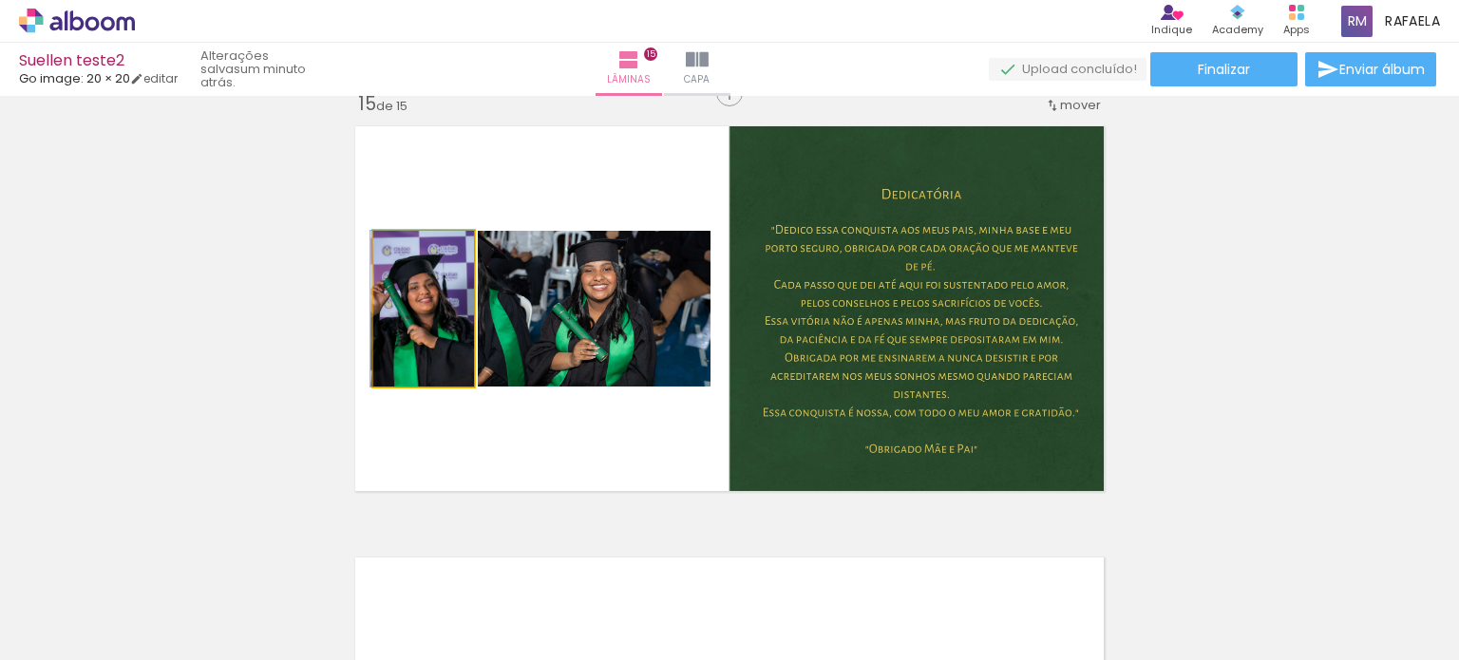
drag, startPoint x: 427, startPoint y: 330, endPoint x: 418, endPoint y: 341, distance: 14.3
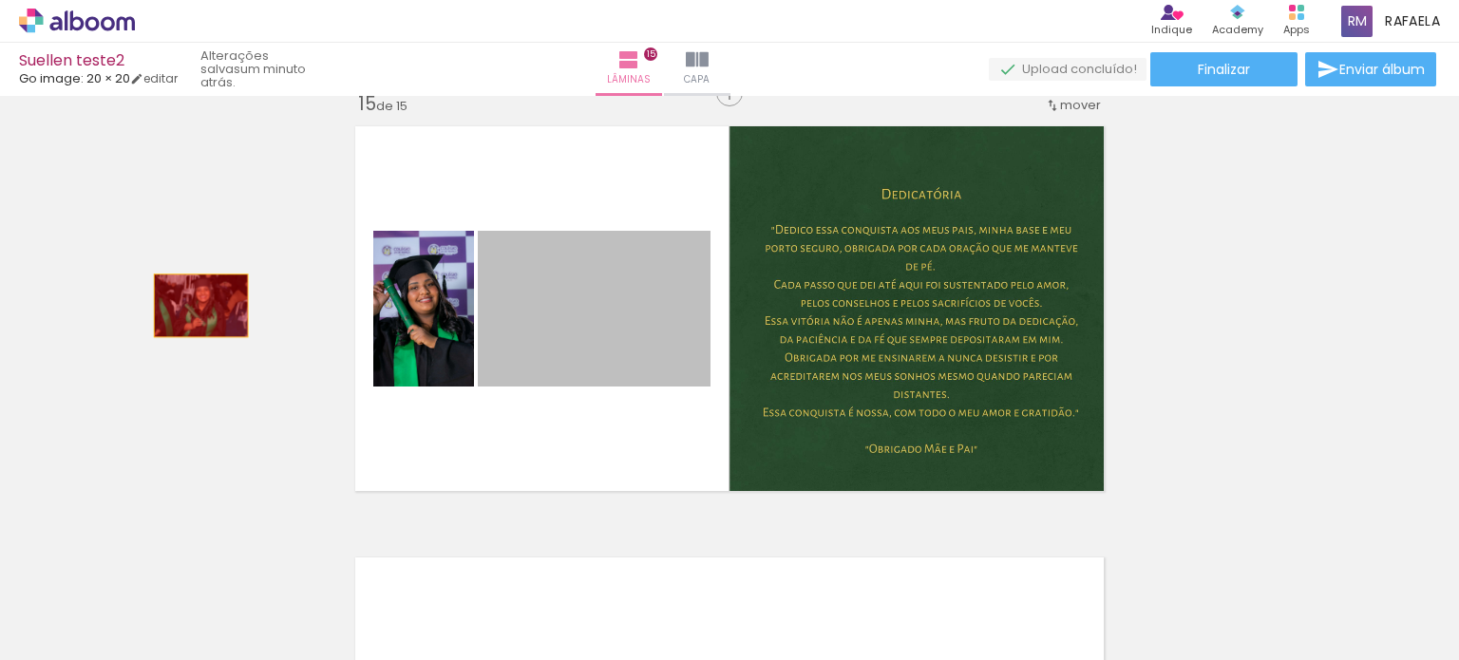
drag, startPoint x: 576, startPoint y: 329, endPoint x: 186, endPoint y: 304, distance: 390.3
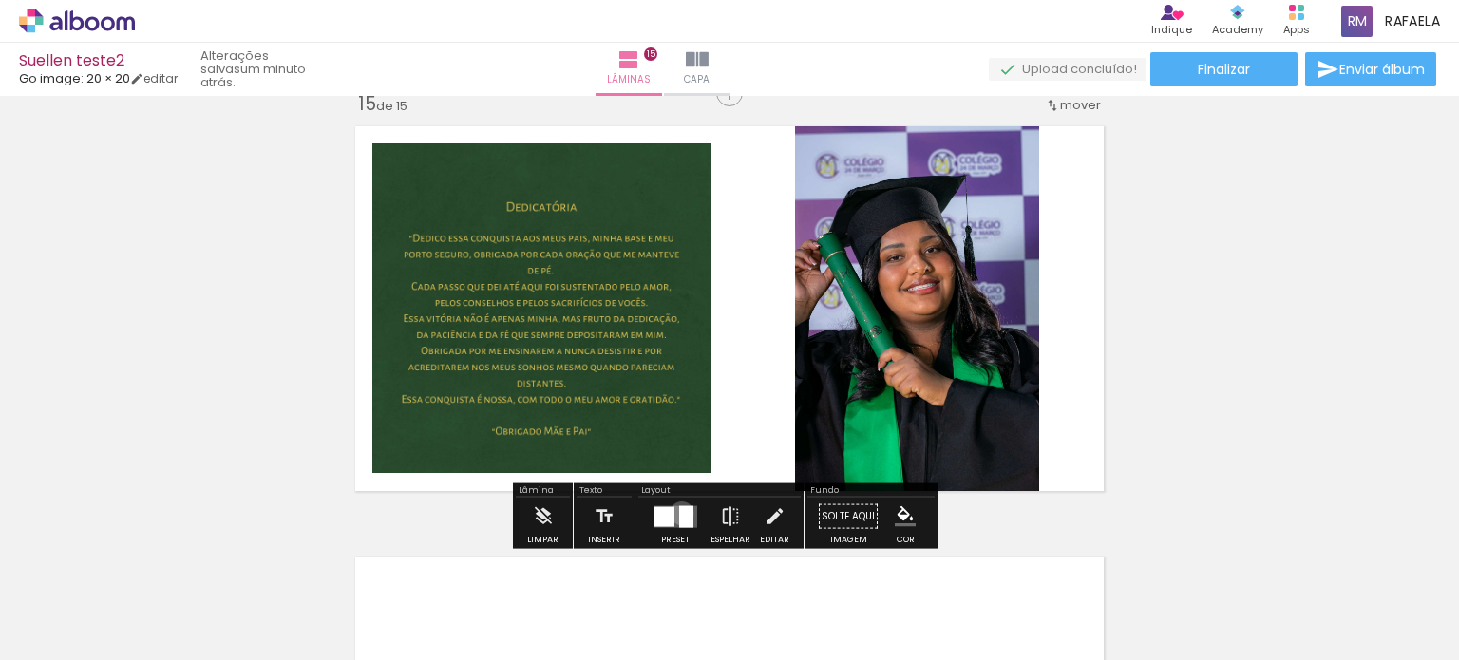
click at [679, 512] on div at bounding box center [686, 516] width 14 height 22
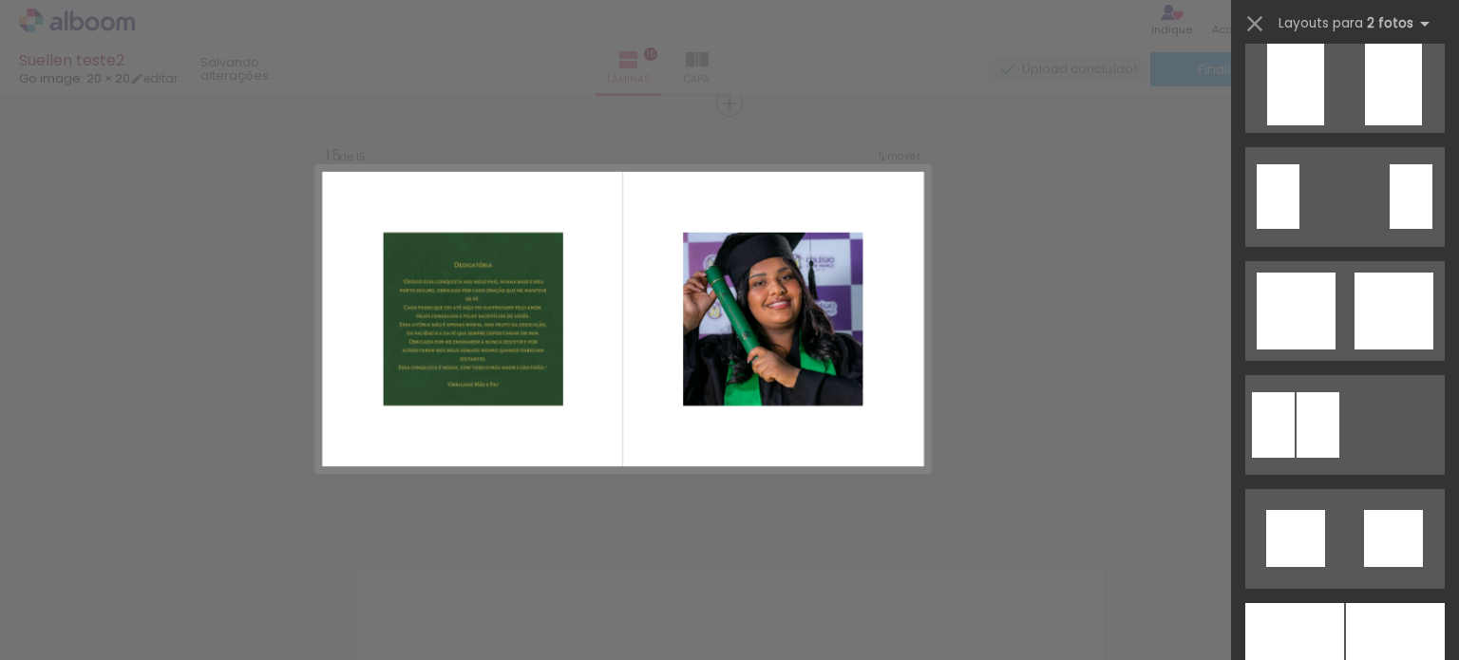
scroll to position [855, 0]
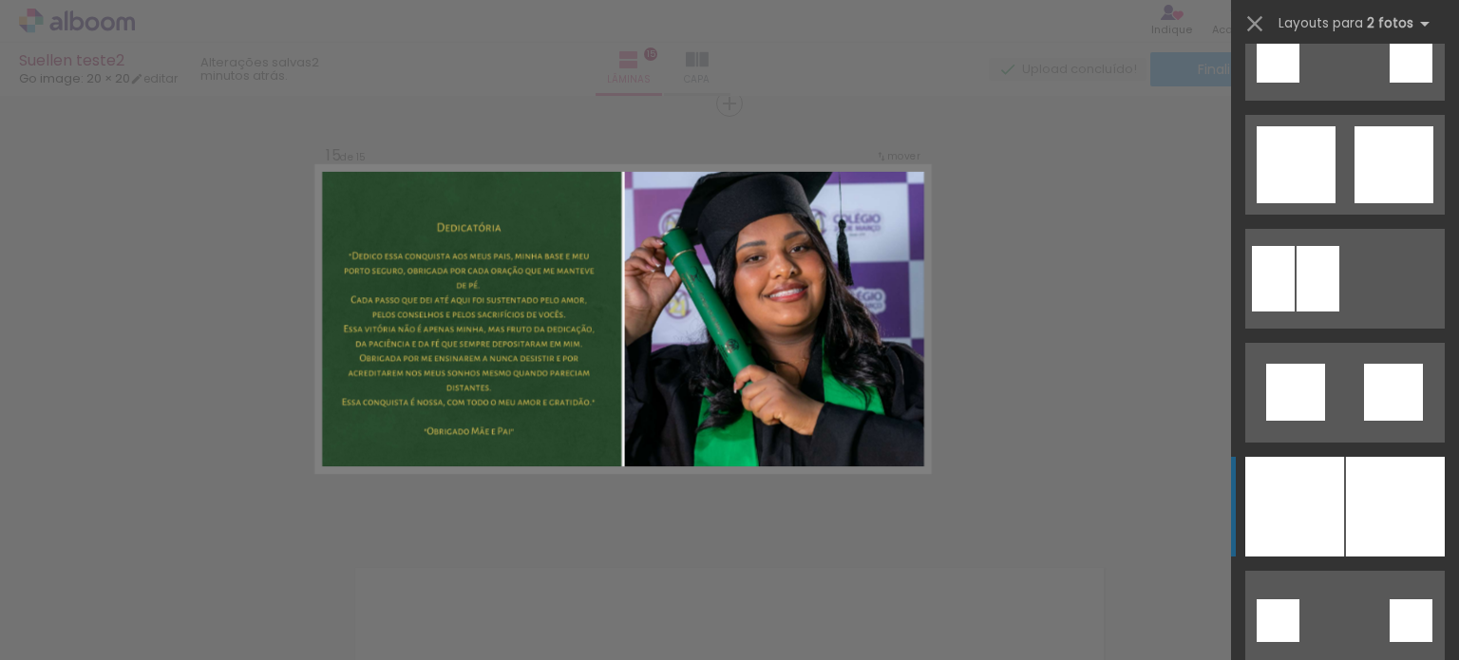
click at [1375, 494] on div at bounding box center [1395, 507] width 99 height 100
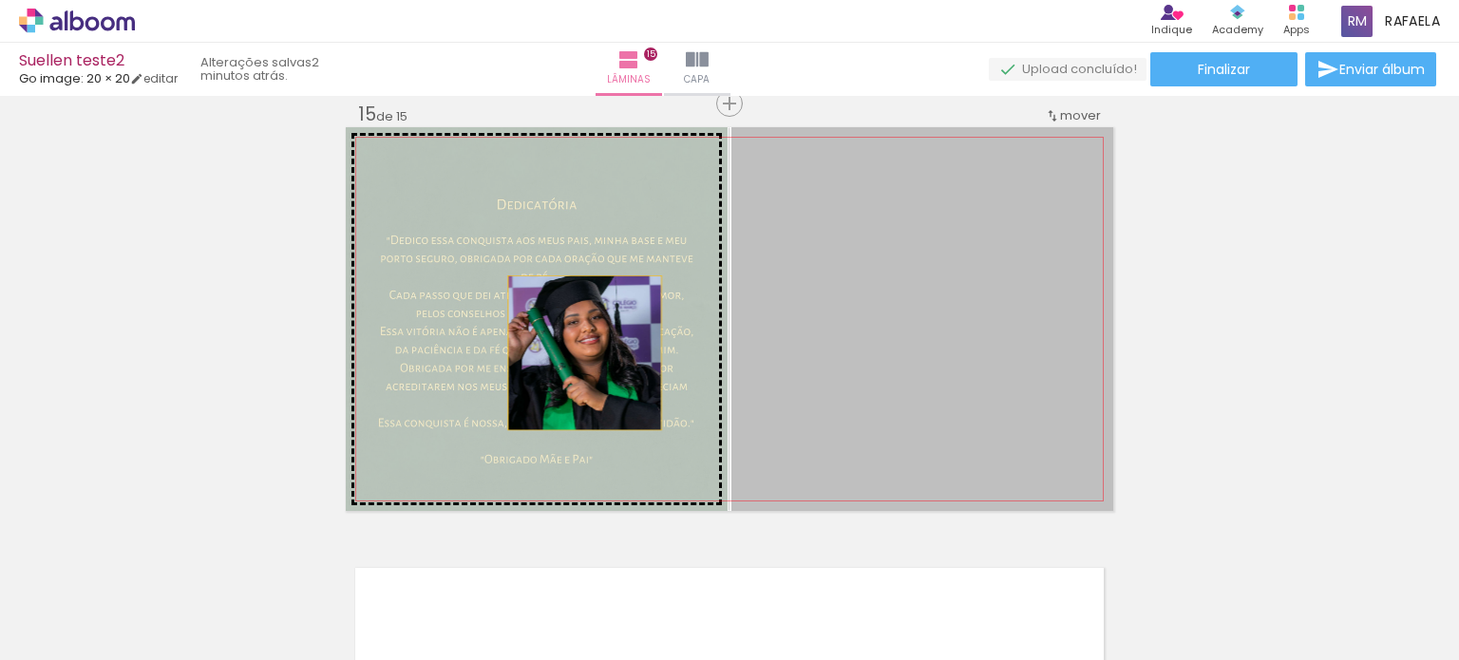
drag, startPoint x: 902, startPoint y: 352, endPoint x: 488, endPoint y: 352, distance: 413.3
click at [0, 0] on slot at bounding box center [0, 0] width 0 height 0
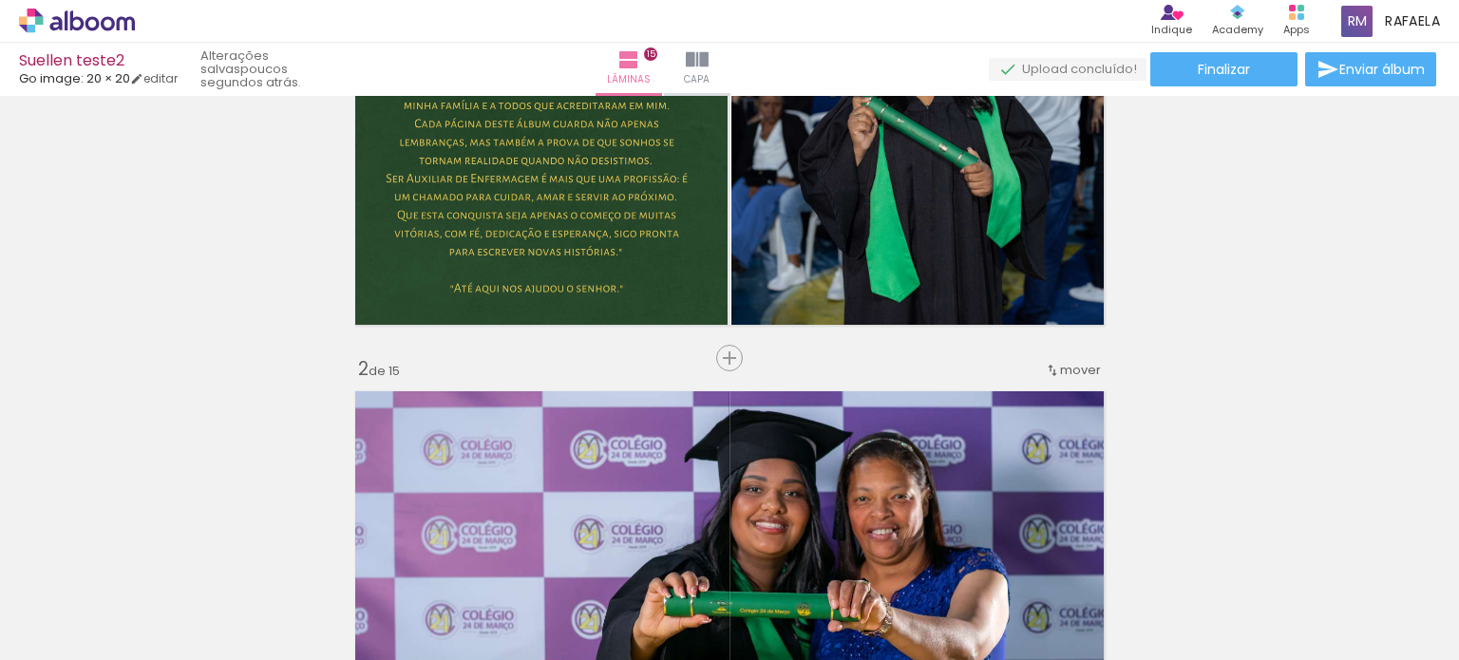
scroll to position [190, 0]
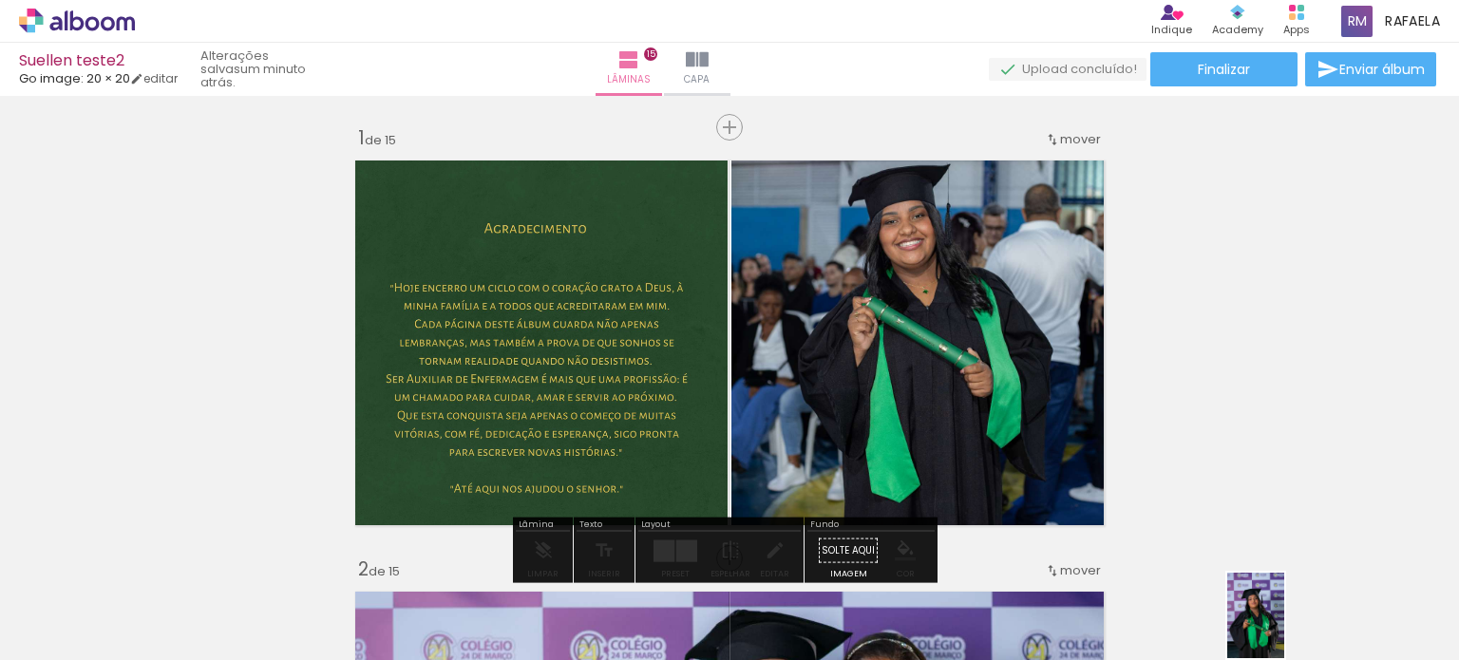
drag, startPoint x: 1225, startPoint y: 631, endPoint x: 1288, endPoint y: 622, distance: 64.2
click at [0, 0] on slot at bounding box center [0, 0] width 0 height 0
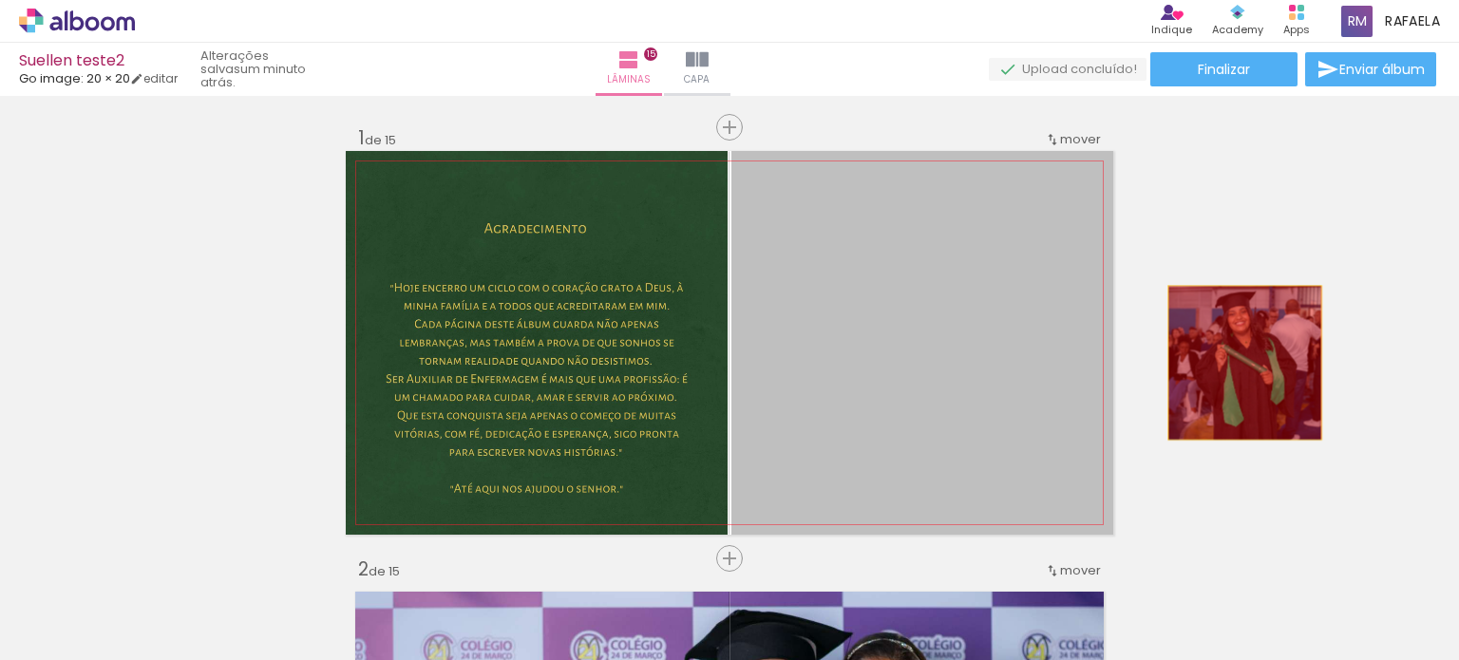
drag, startPoint x: 965, startPoint y: 363, endPoint x: 1219, endPoint y: 516, distance: 296.2
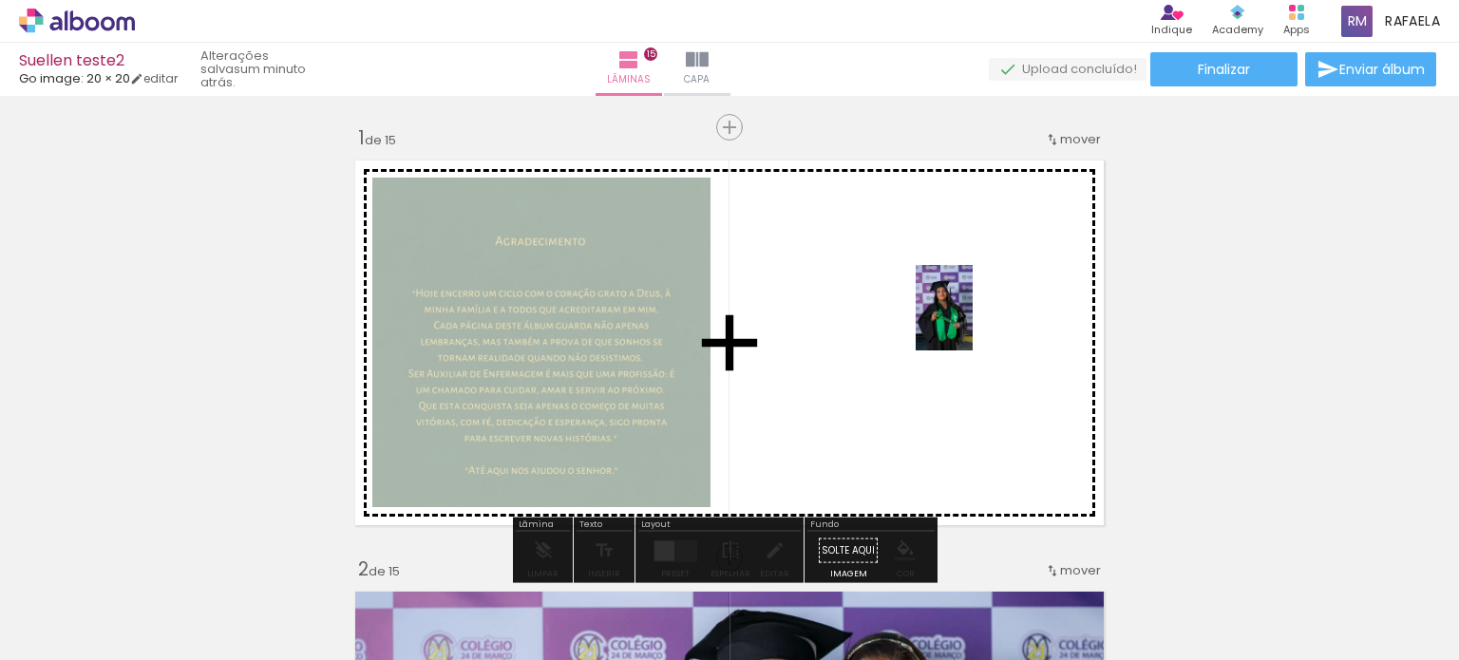
drag, startPoint x: 1206, startPoint y: 607, endPoint x: 973, endPoint y: 322, distance: 368.0
click at [973, 322] on quentale-workspace at bounding box center [729, 330] width 1459 height 660
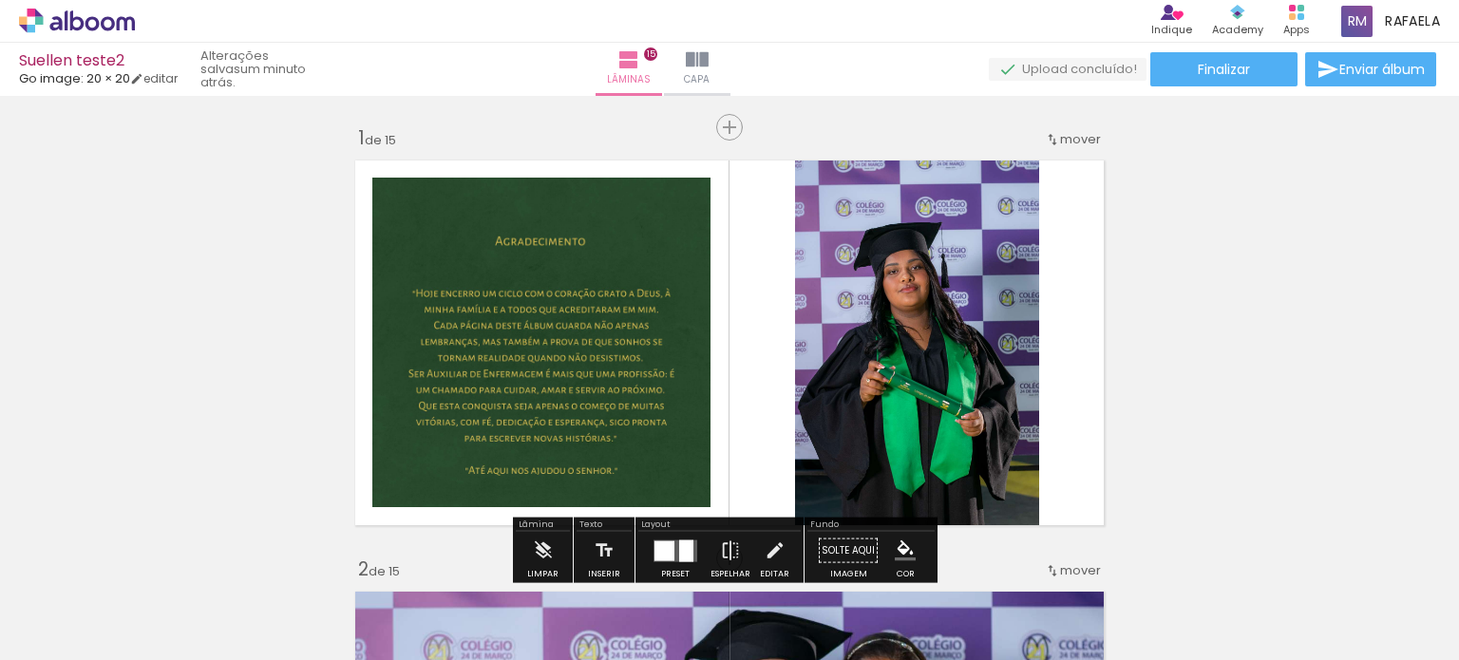
scroll to position [95, 0]
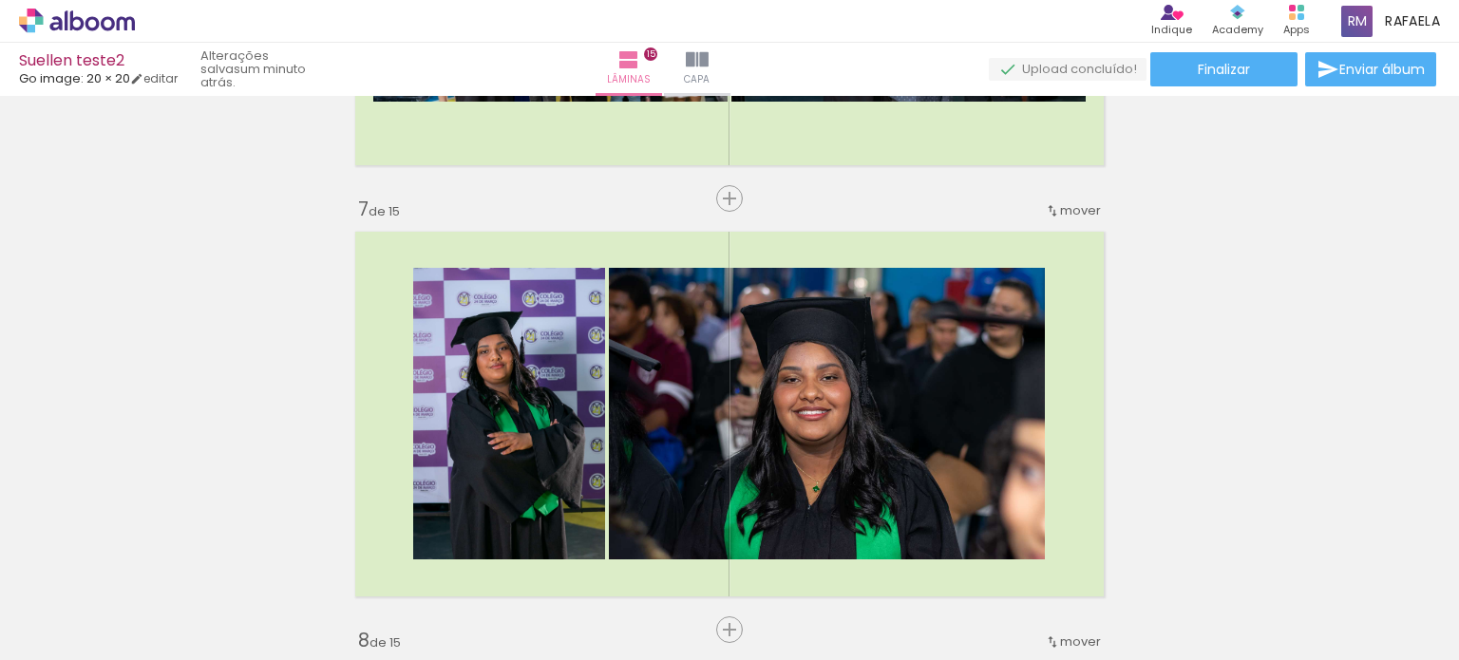
scroll to position [2394, 0]
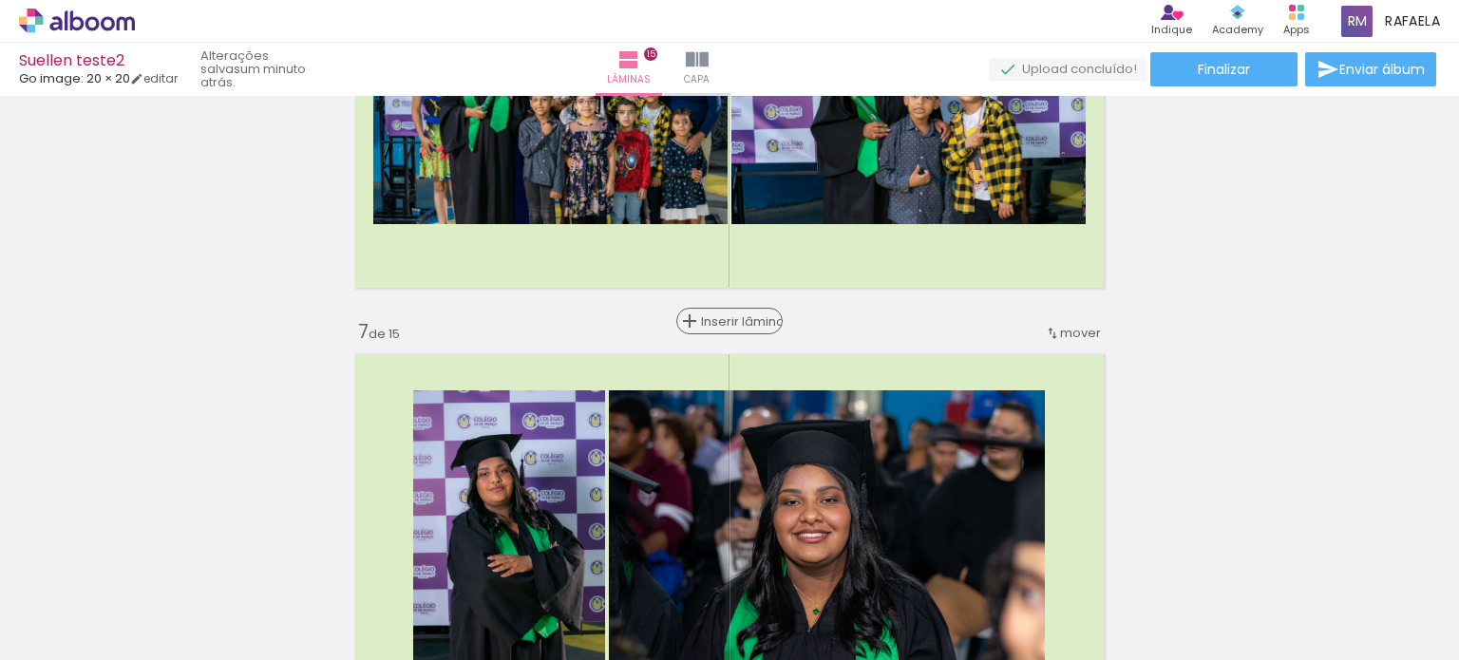
click at [717, 323] on span "Inserir lâmina" at bounding box center [738, 321] width 74 height 12
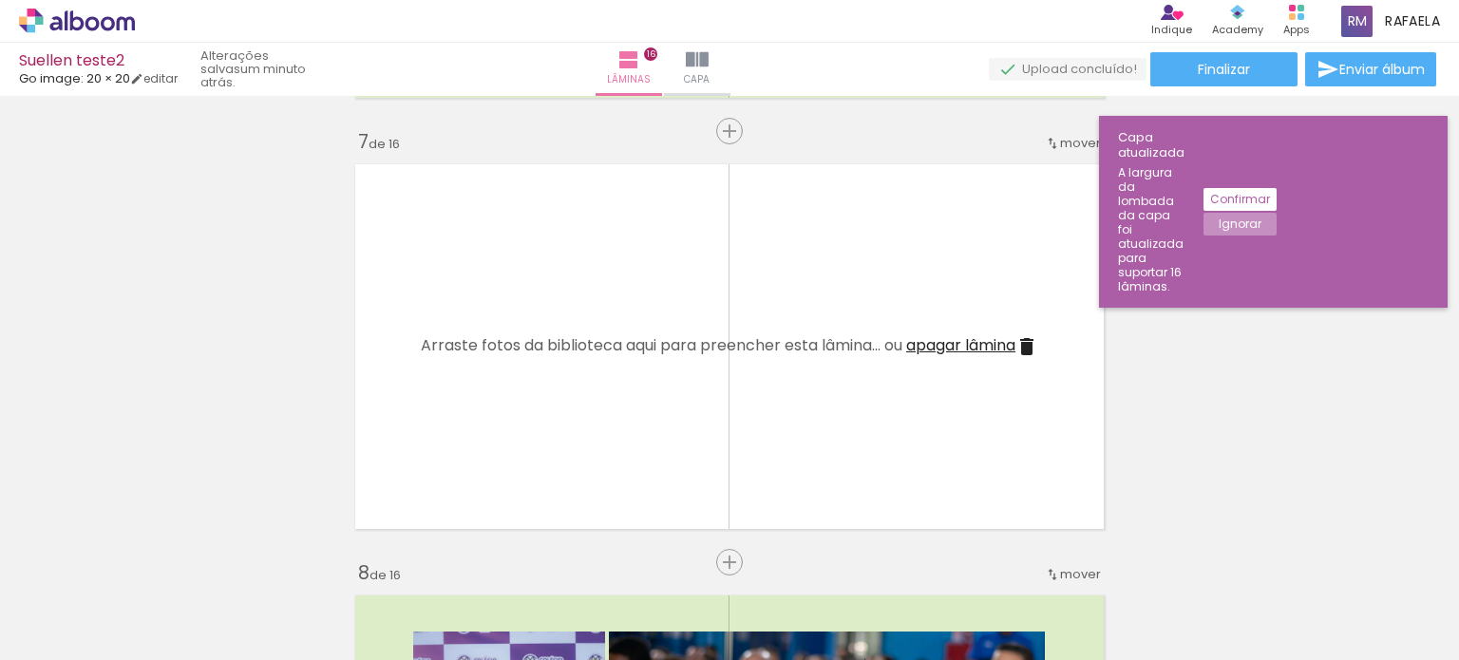
click at [541, 231] on quentale-layouter at bounding box center [730, 347] width 768 height 384
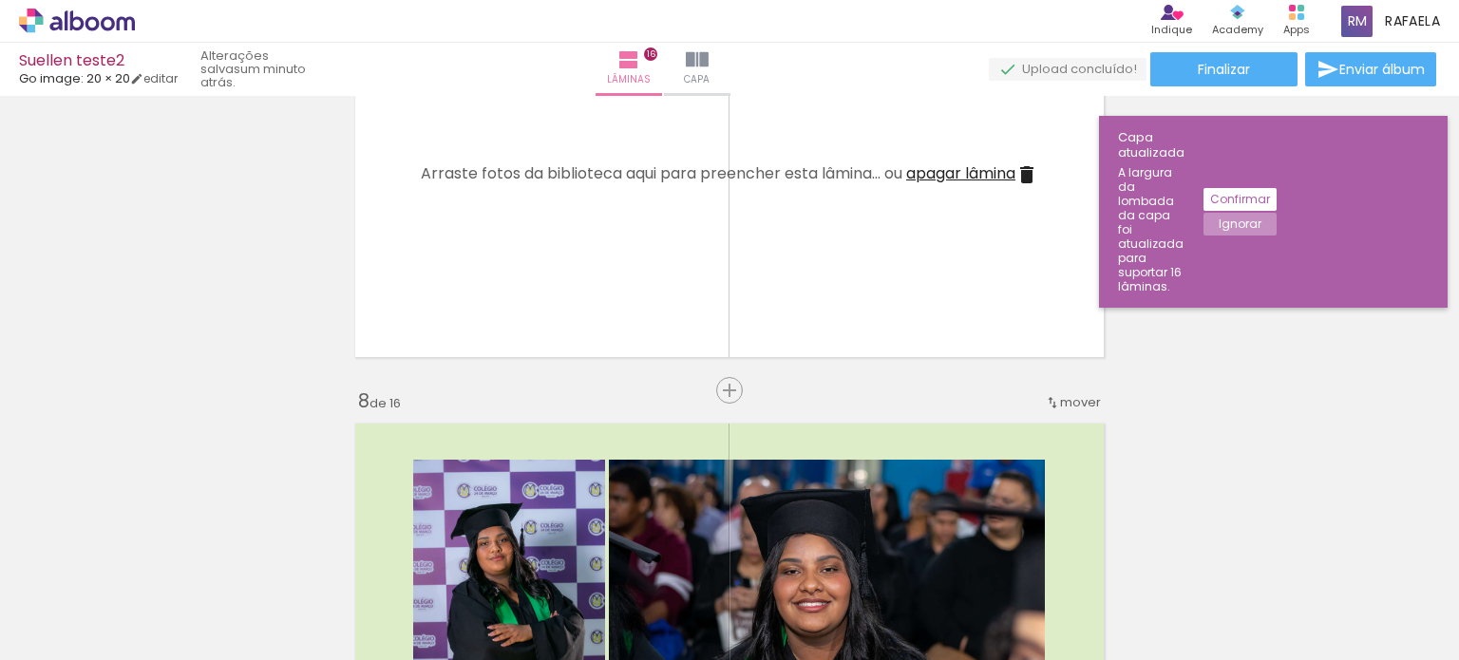
scroll to position [2774, 0]
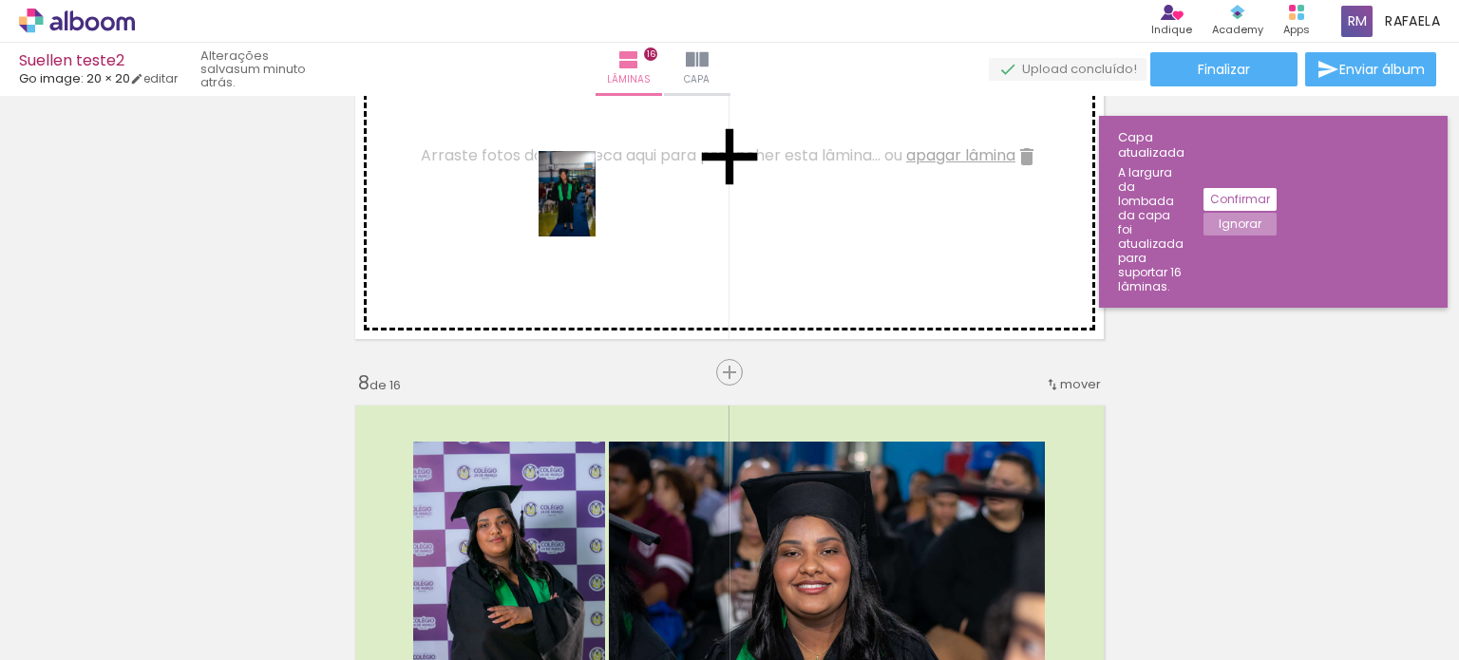
drag, startPoint x: 588, startPoint y: 594, endPoint x: 596, endPoint y: 208, distance: 385.8
click at [596, 208] on quentale-workspace at bounding box center [729, 330] width 1459 height 660
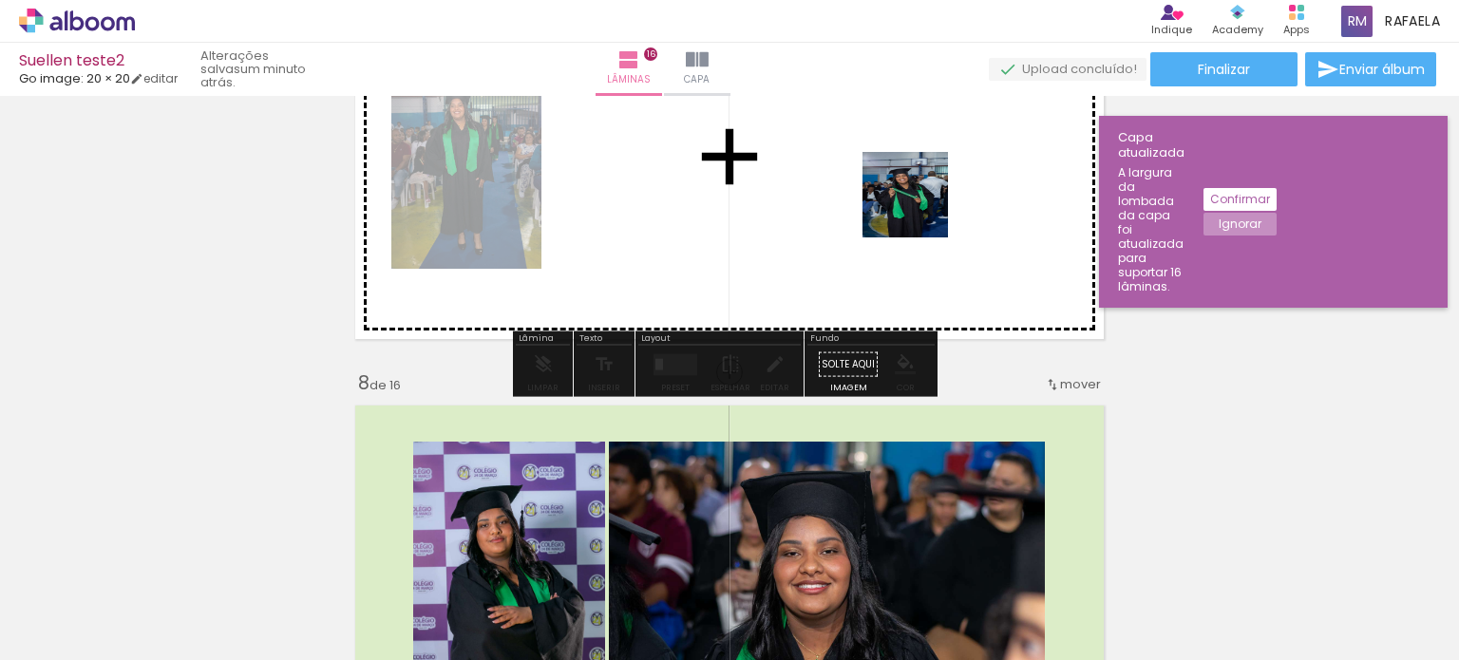
drag, startPoint x: 920, startPoint y: 249, endPoint x: 920, endPoint y: 197, distance: 52.3
click at [920, 197] on quentale-workspace at bounding box center [729, 330] width 1459 height 660
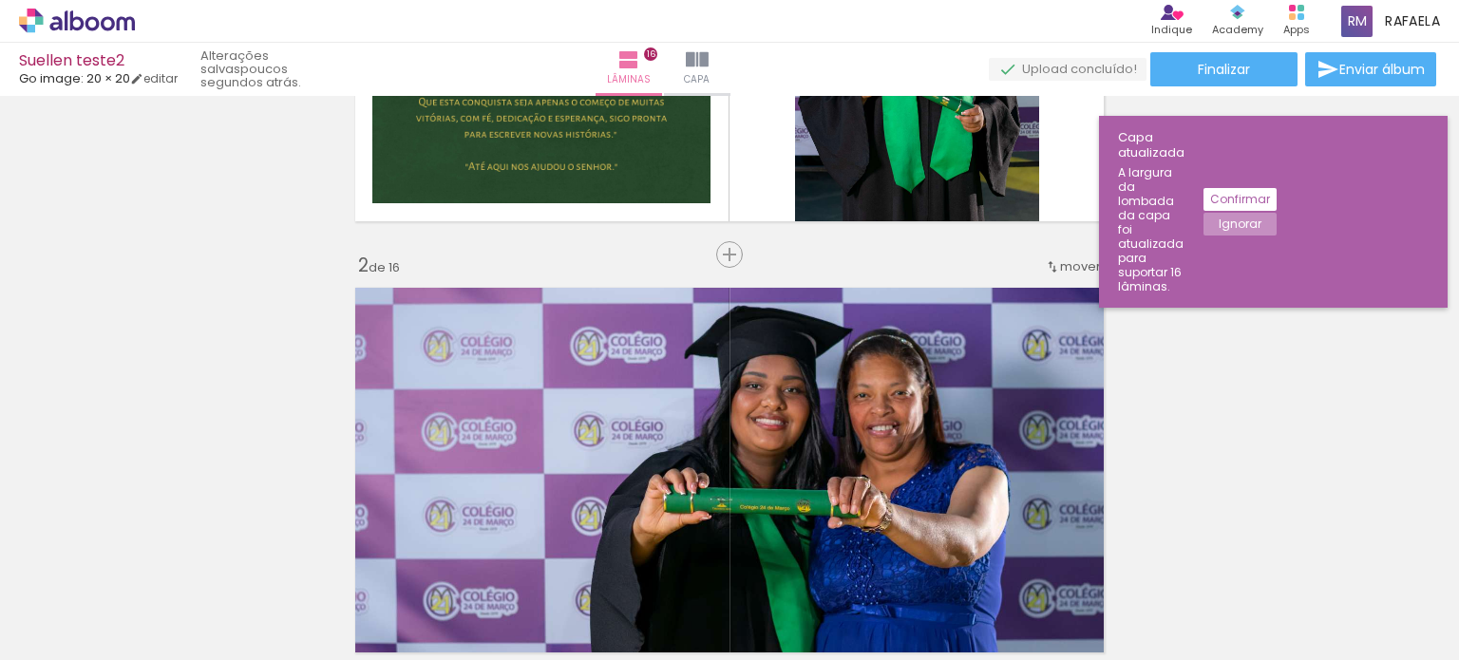
scroll to position [570, 0]
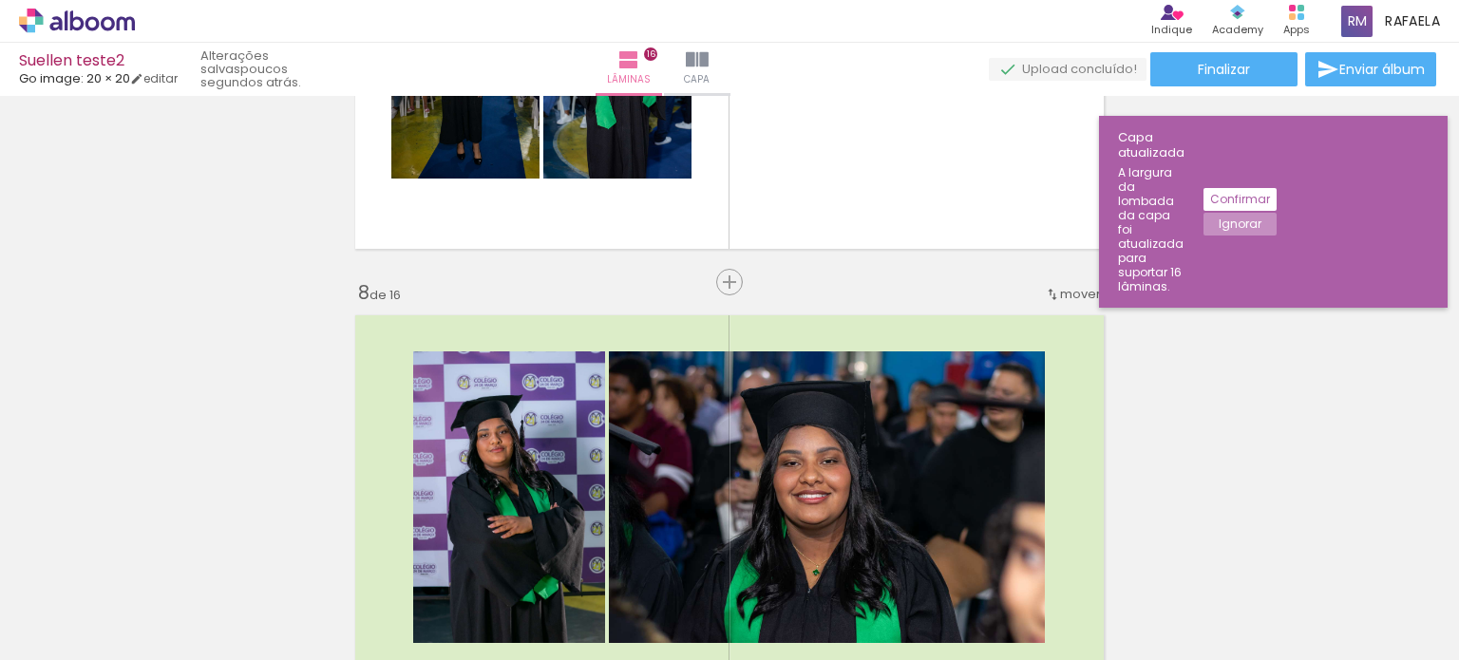
scroll to position [2755, 0]
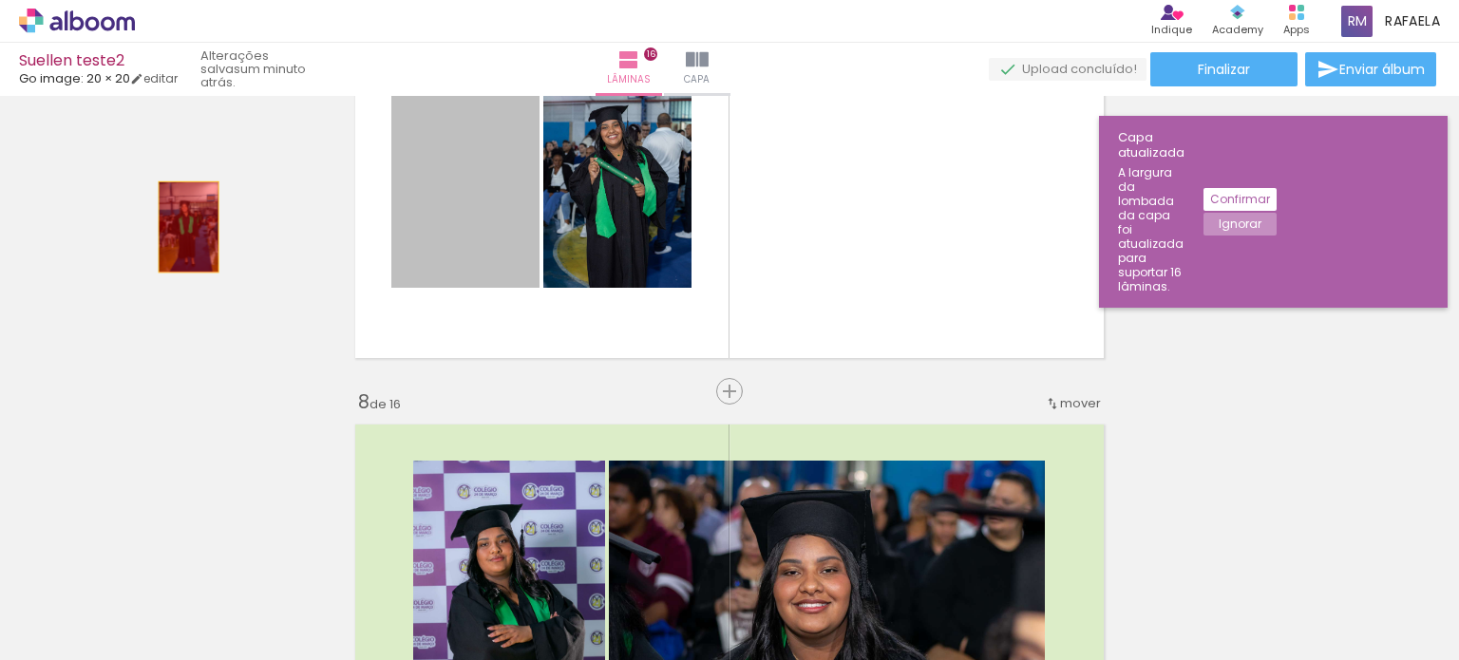
drag, startPoint x: 448, startPoint y: 224, endPoint x: 347, endPoint y: 250, distance: 104.8
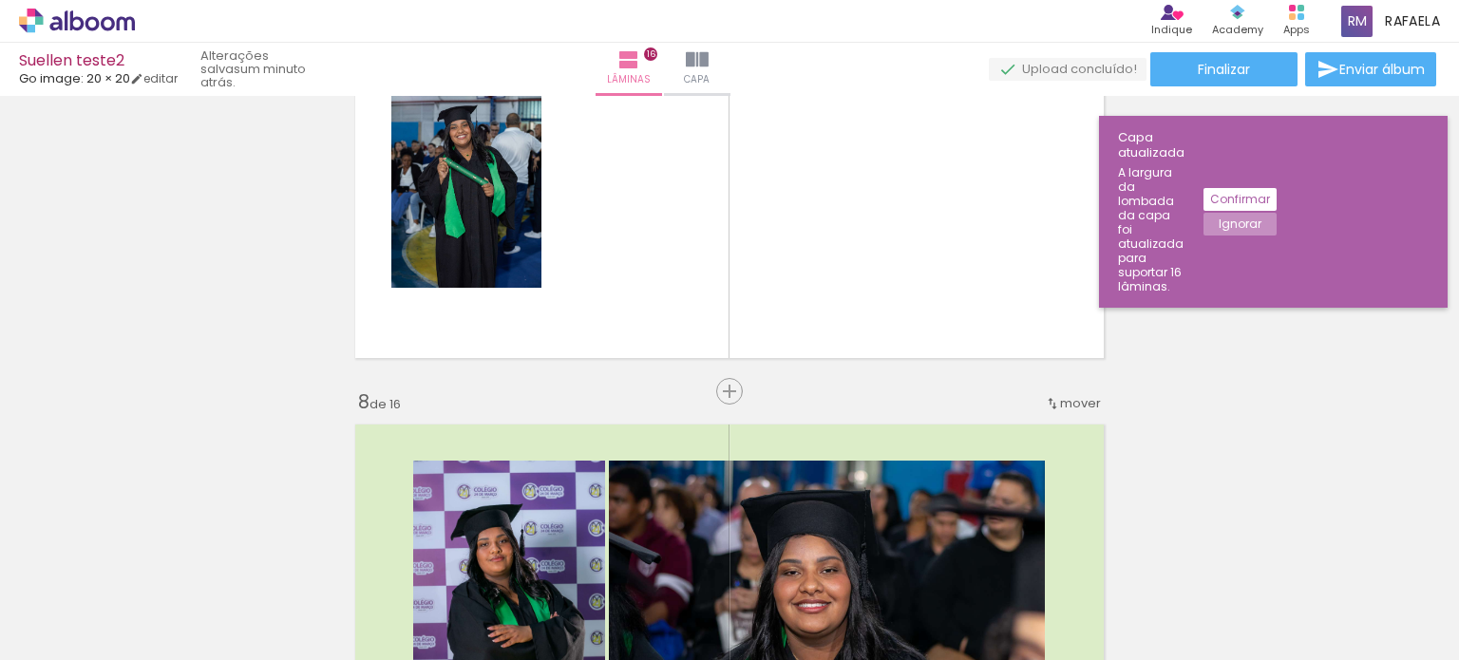
scroll to position [0, 1363]
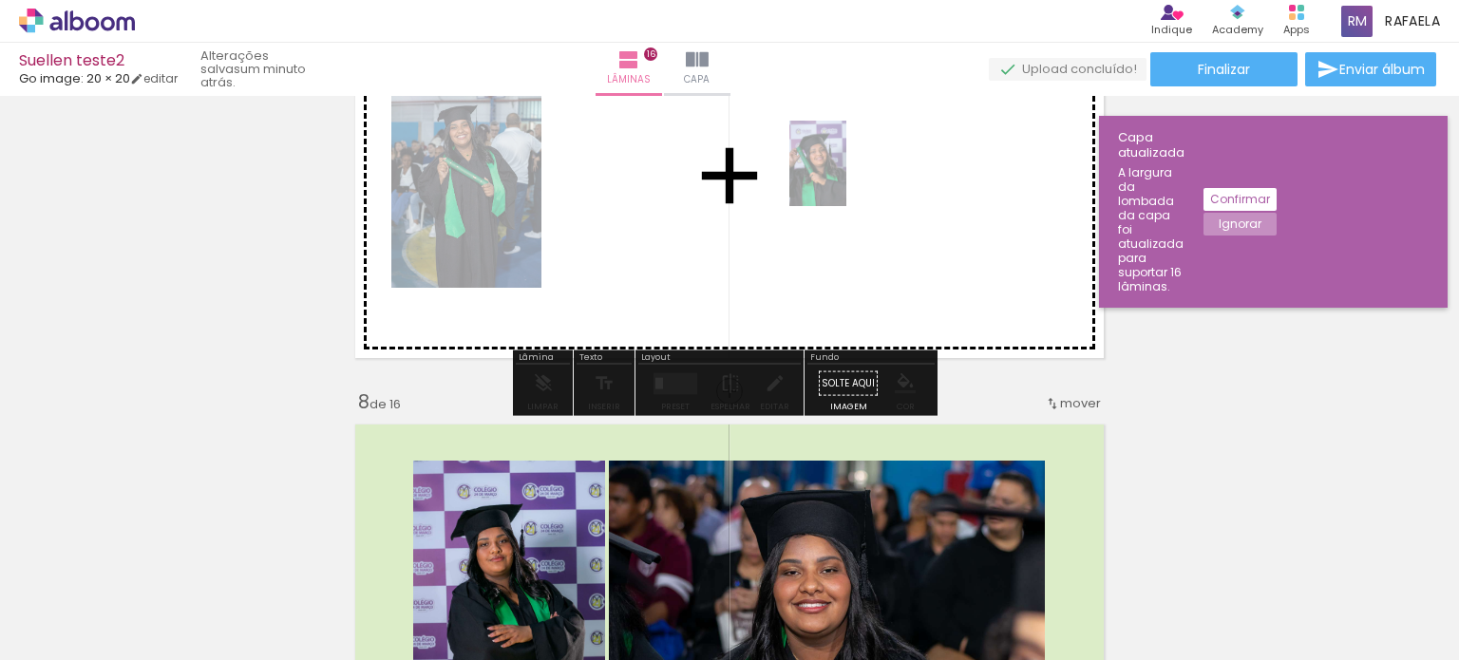
drag, startPoint x: 1188, startPoint y: 622, endPoint x: 846, endPoint y: 178, distance: 560.3
click at [846, 178] on quentale-workspace at bounding box center [729, 330] width 1459 height 660
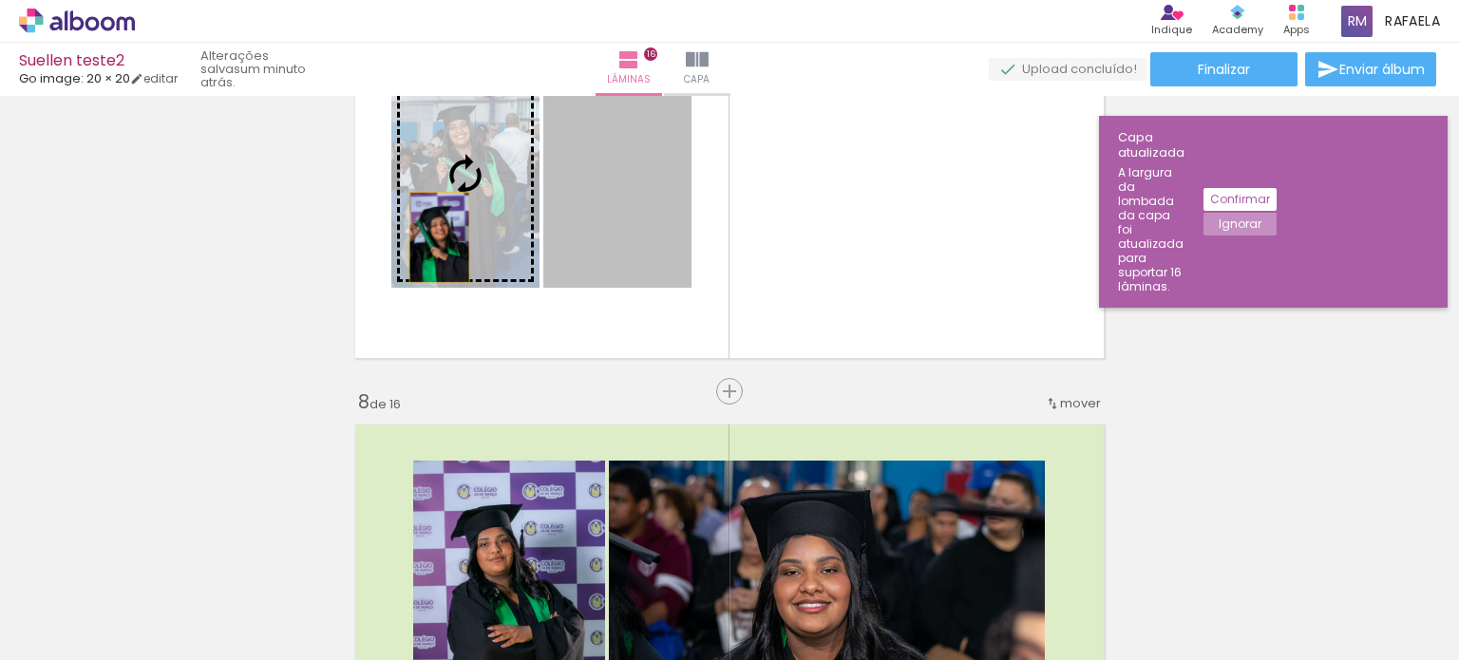
drag, startPoint x: 661, startPoint y: 236, endPoint x: 432, endPoint y: 238, distance: 229.0
click at [0, 0] on slot at bounding box center [0, 0] width 0 height 0
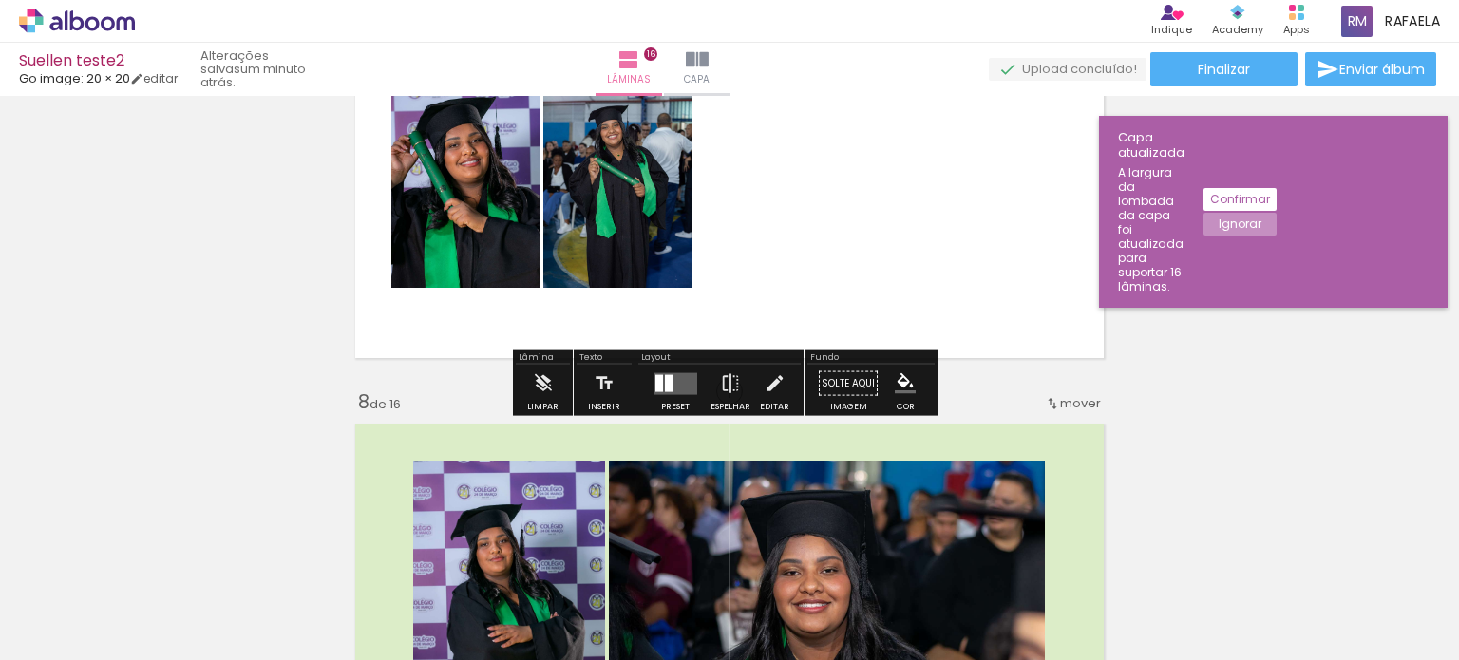
click at [671, 394] on div at bounding box center [675, 384] width 51 height 38
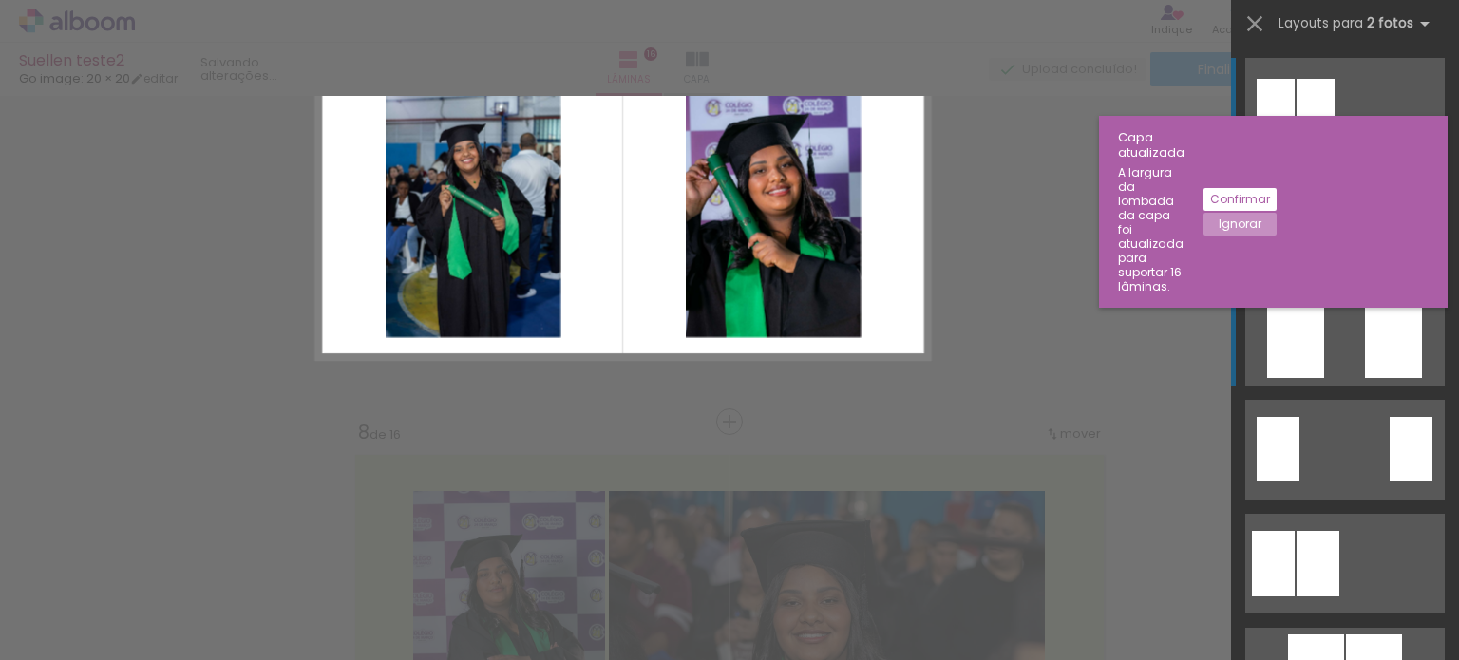
scroll to position [2612, 0]
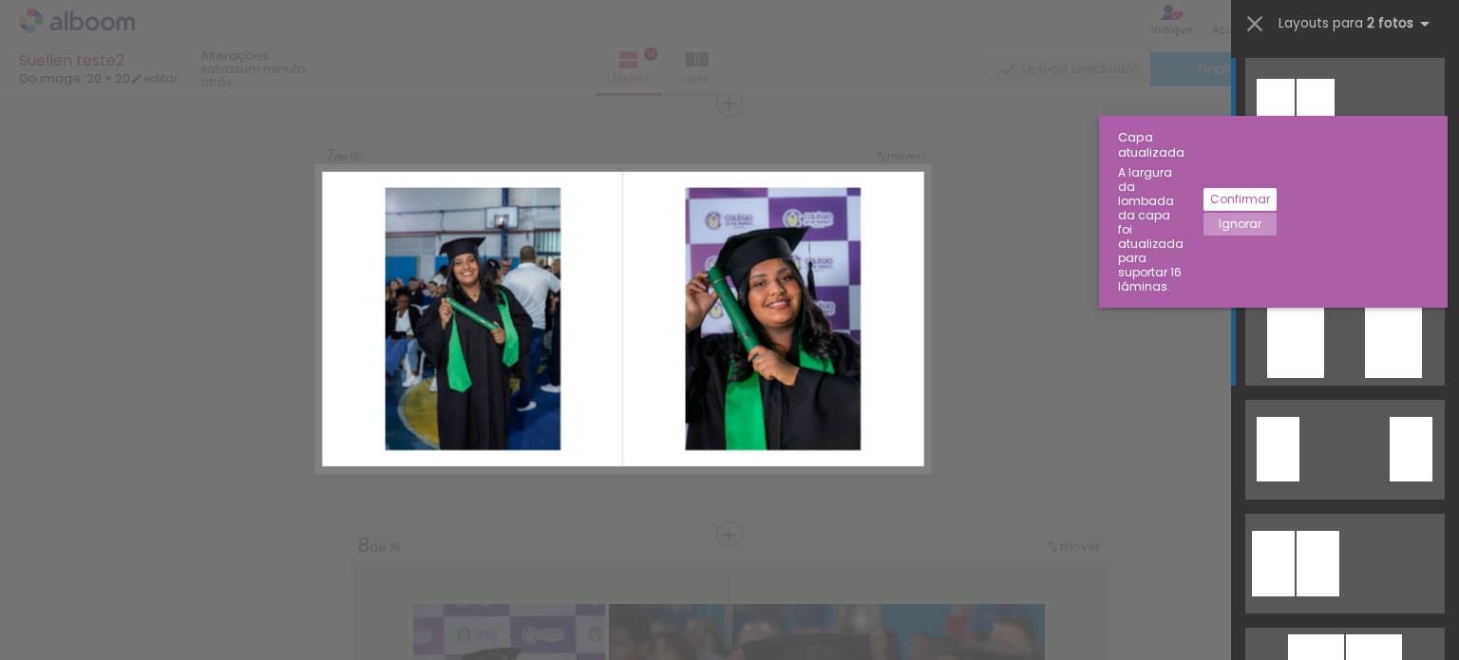
click at [1334, 326] on quentale-layouter at bounding box center [1345, 336] width 200 height 100
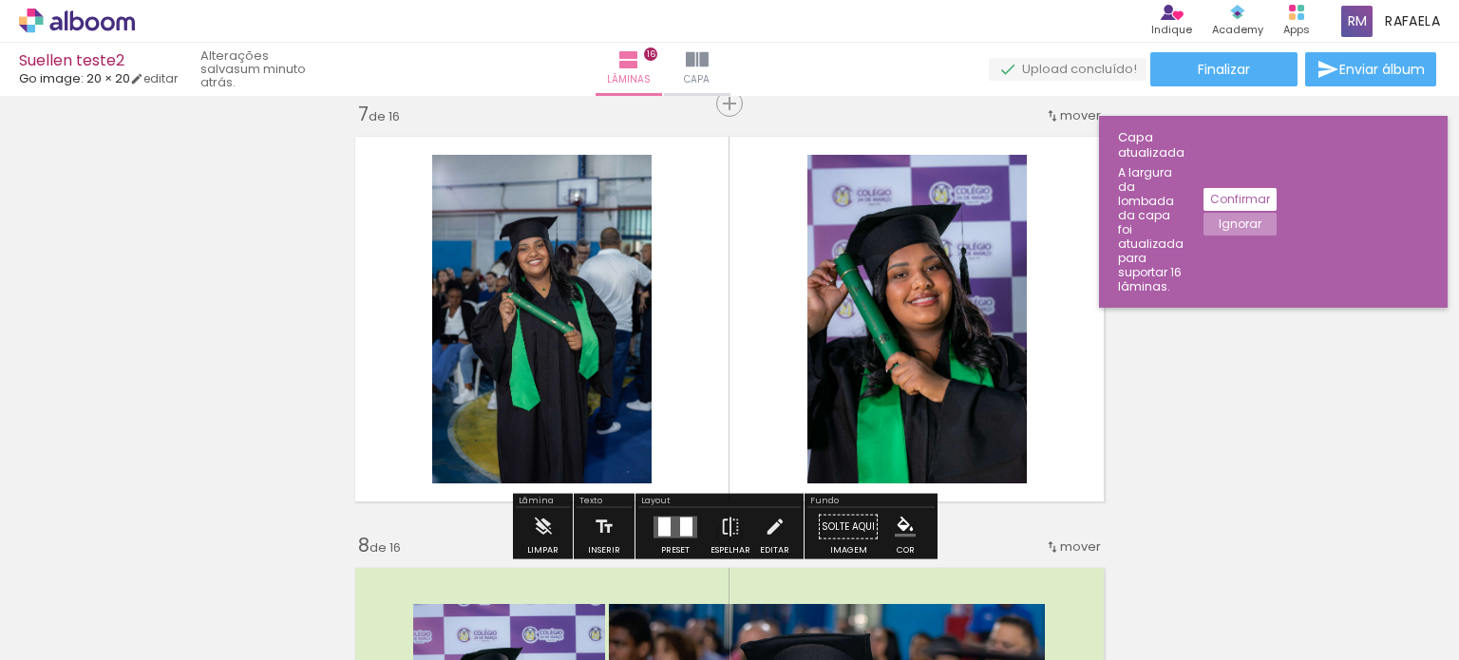
click at [1071, 307] on quentale-layouter at bounding box center [730, 319] width 768 height 384
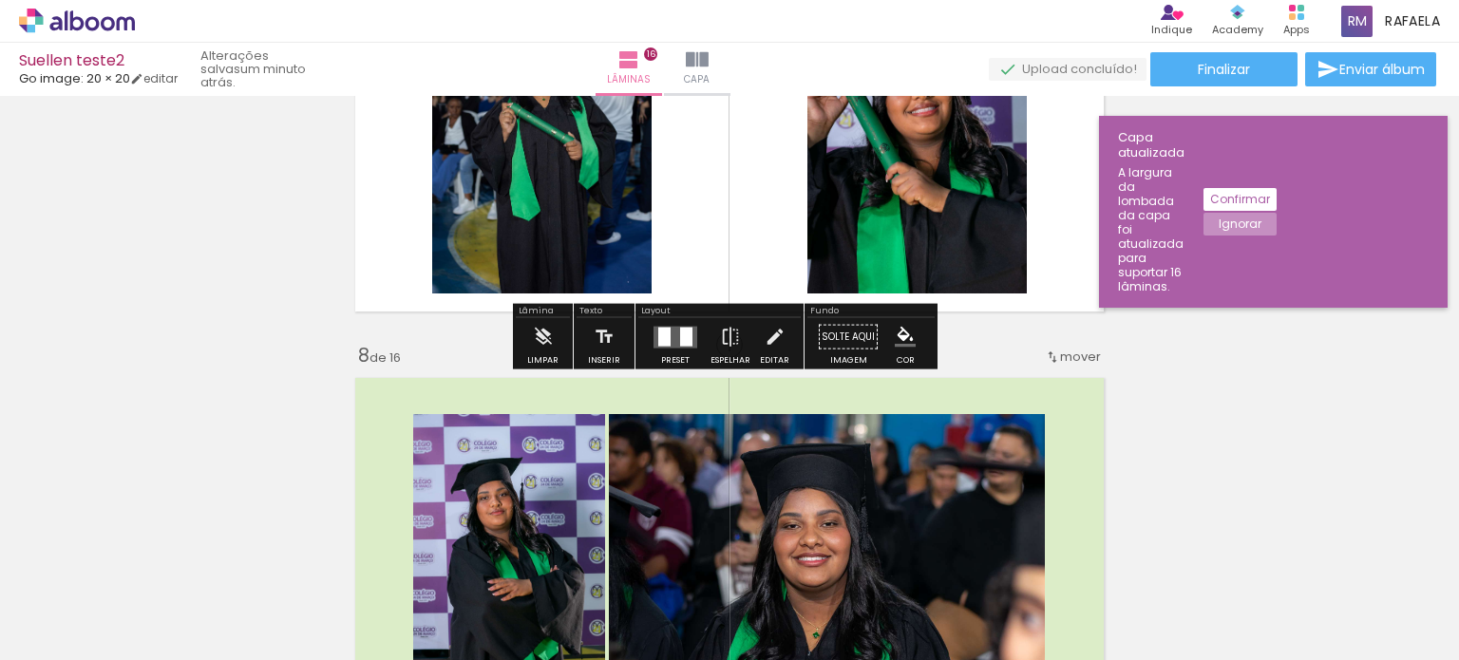
click at [895, 343] on iron-icon "color picker" at bounding box center [905, 337] width 21 height 21
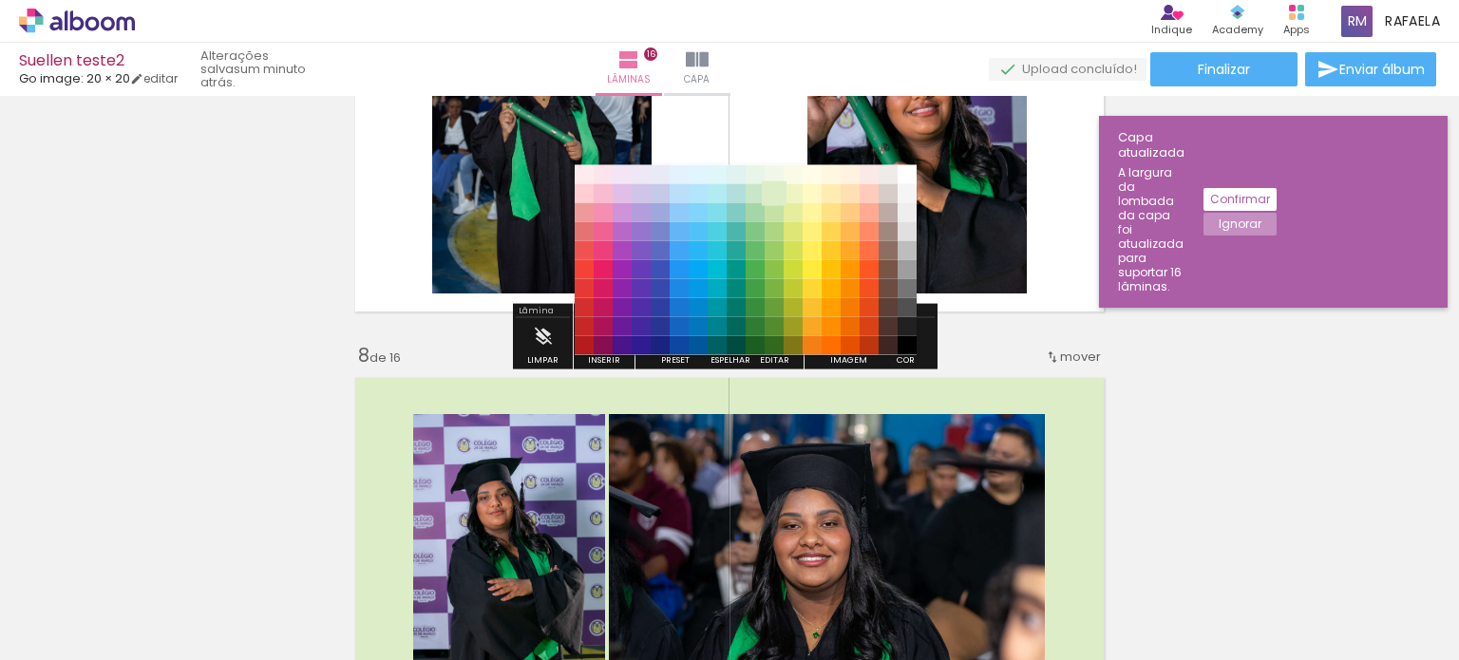
click at [776, 200] on paper-item "#dcedc8" at bounding box center [774, 192] width 19 height 19
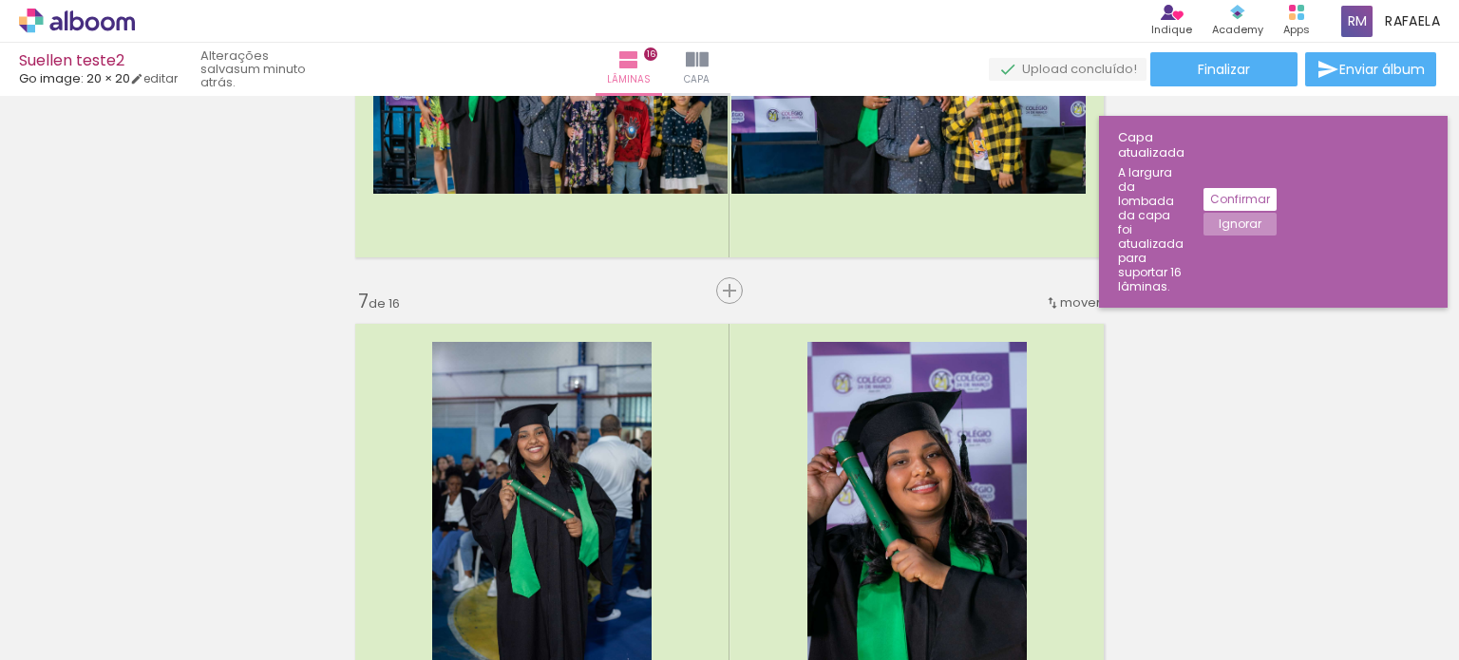
scroll to position [2422, 0]
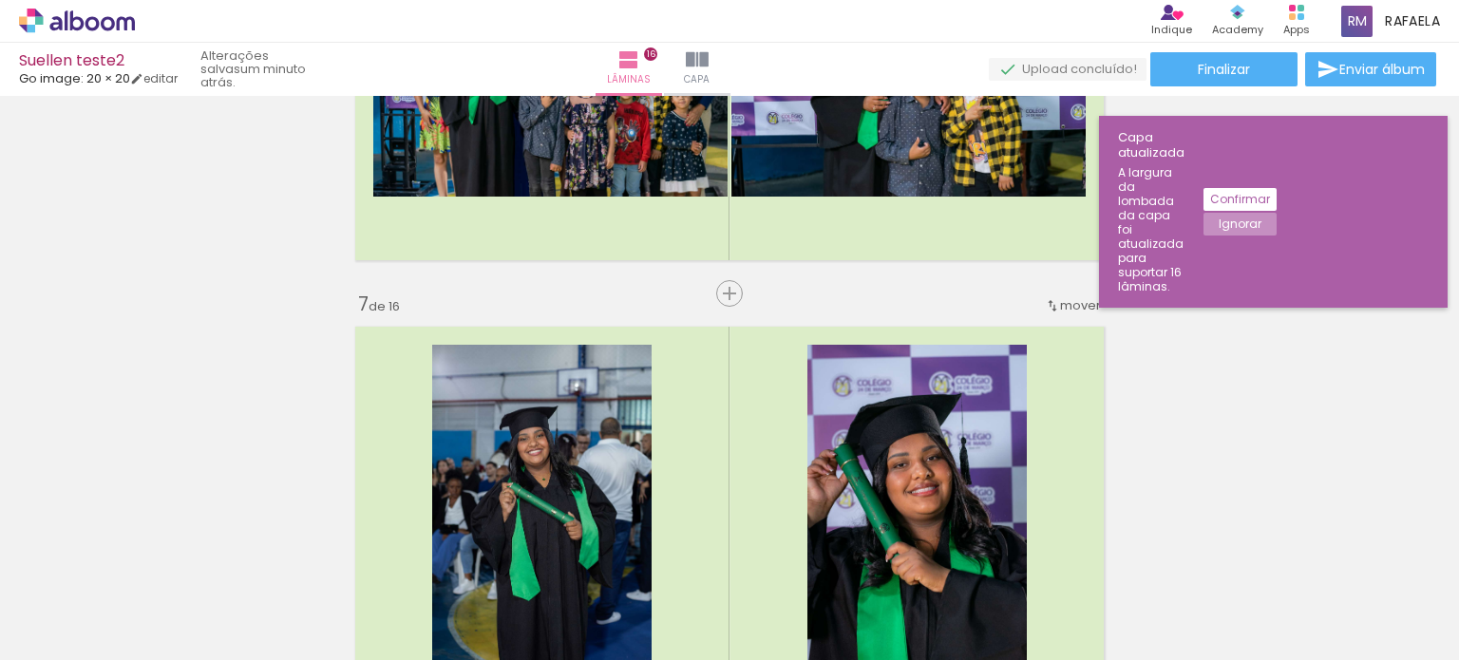
click at [1049, 303] on iron-icon at bounding box center [1052, 305] width 15 height 15
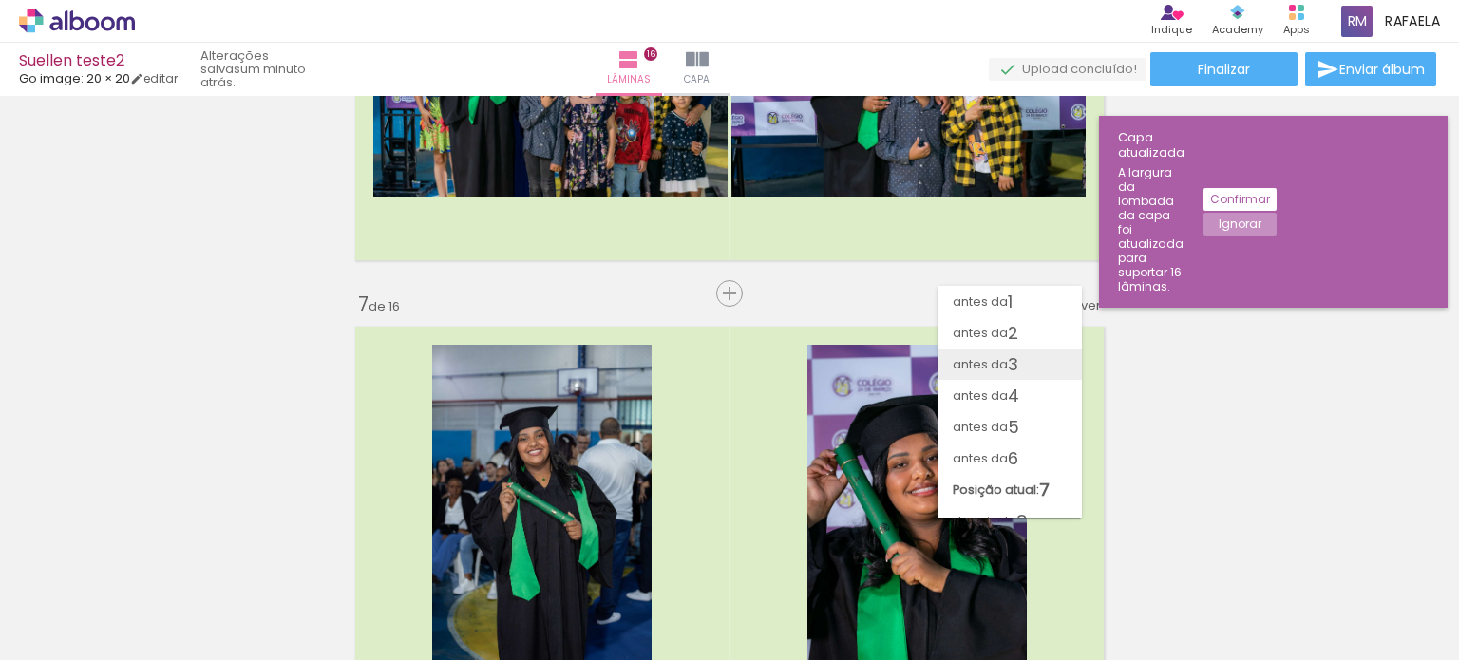
click at [1029, 359] on paper-item "antes da 3" at bounding box center [1010, 364] width 144 height 31
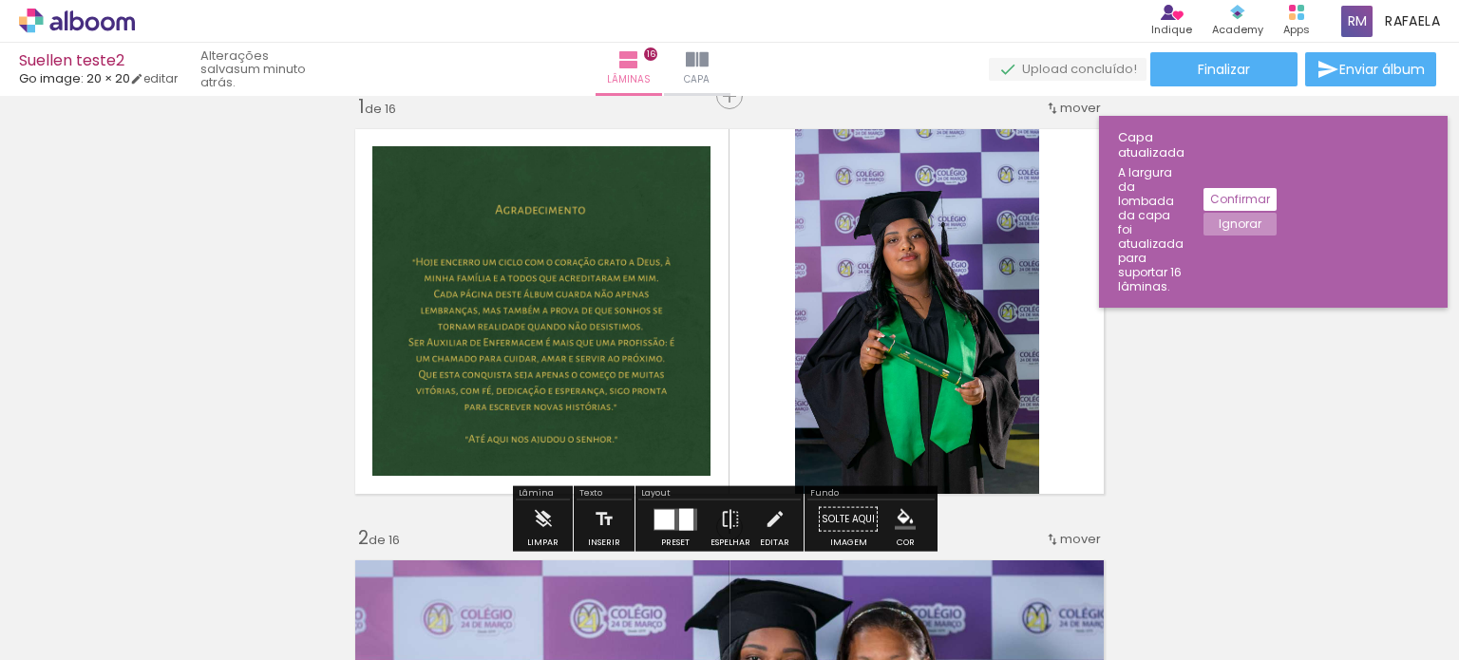
scroll to position [0, 0]
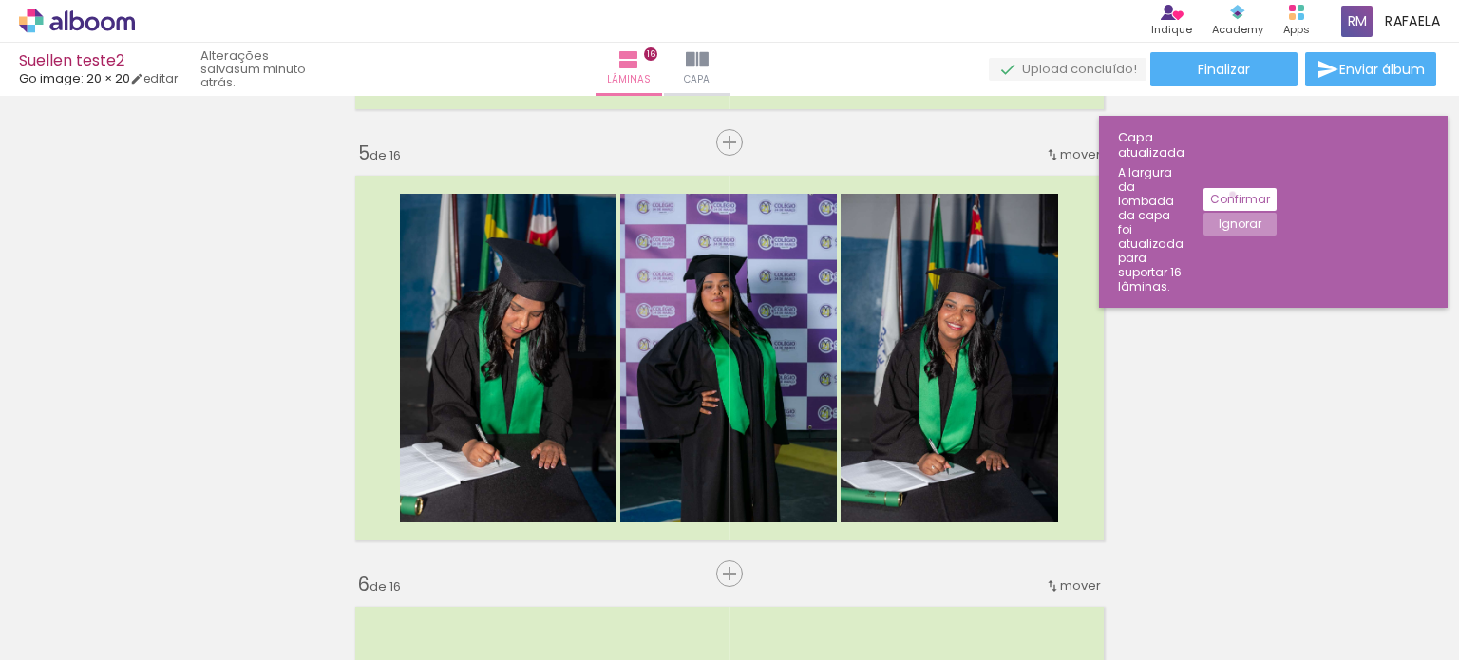
click at [0, 0] on slot "Confirmar" at bounding box center [0, 0] width 0 height 0
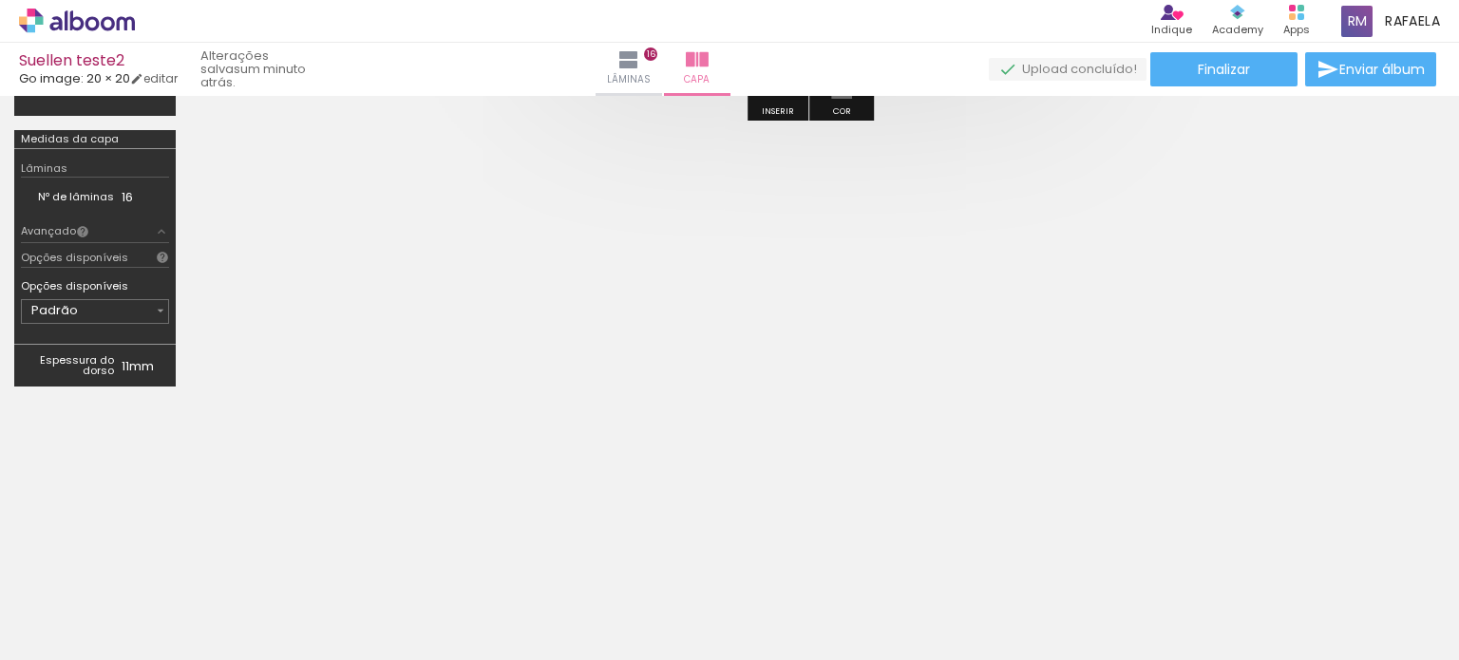
scroll to position [0, 1363]
click at [662, 53] on paper-button "Lâminas 16" at bounding box center [629, 69] width 67 height 53
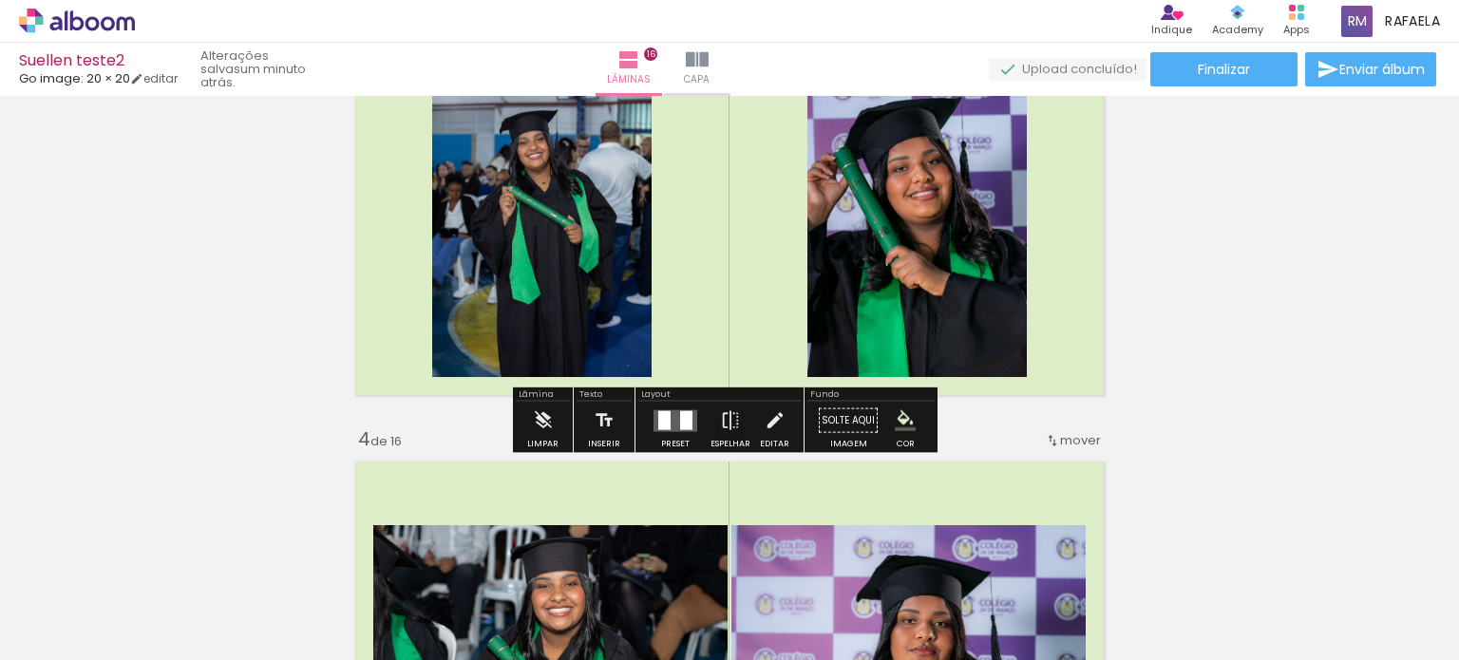
scroll to position [950, 0]
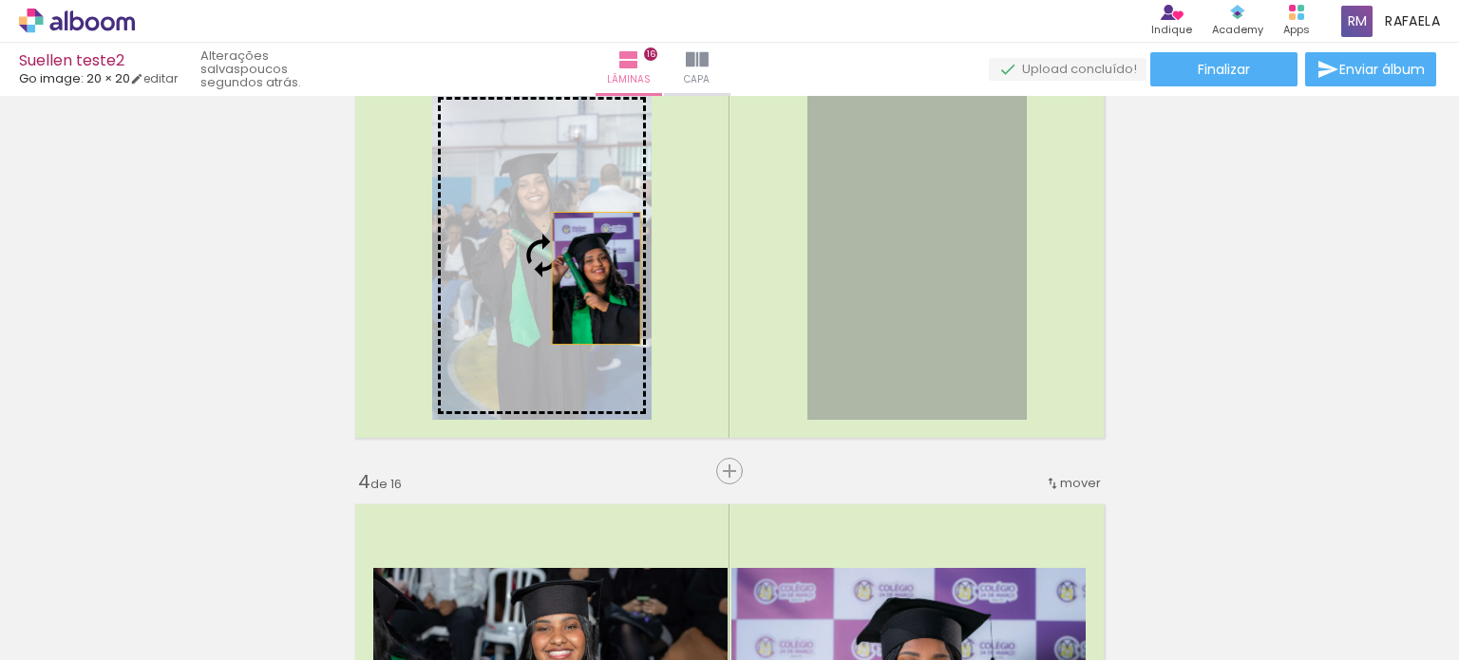
drag, startPoint x: 963, startPoint y: 271, endPoint x: 497, endPoint y: 278, distance: 466.5
click at [0, 0] on slot at bounding box center [0, 0] width 0 height 0
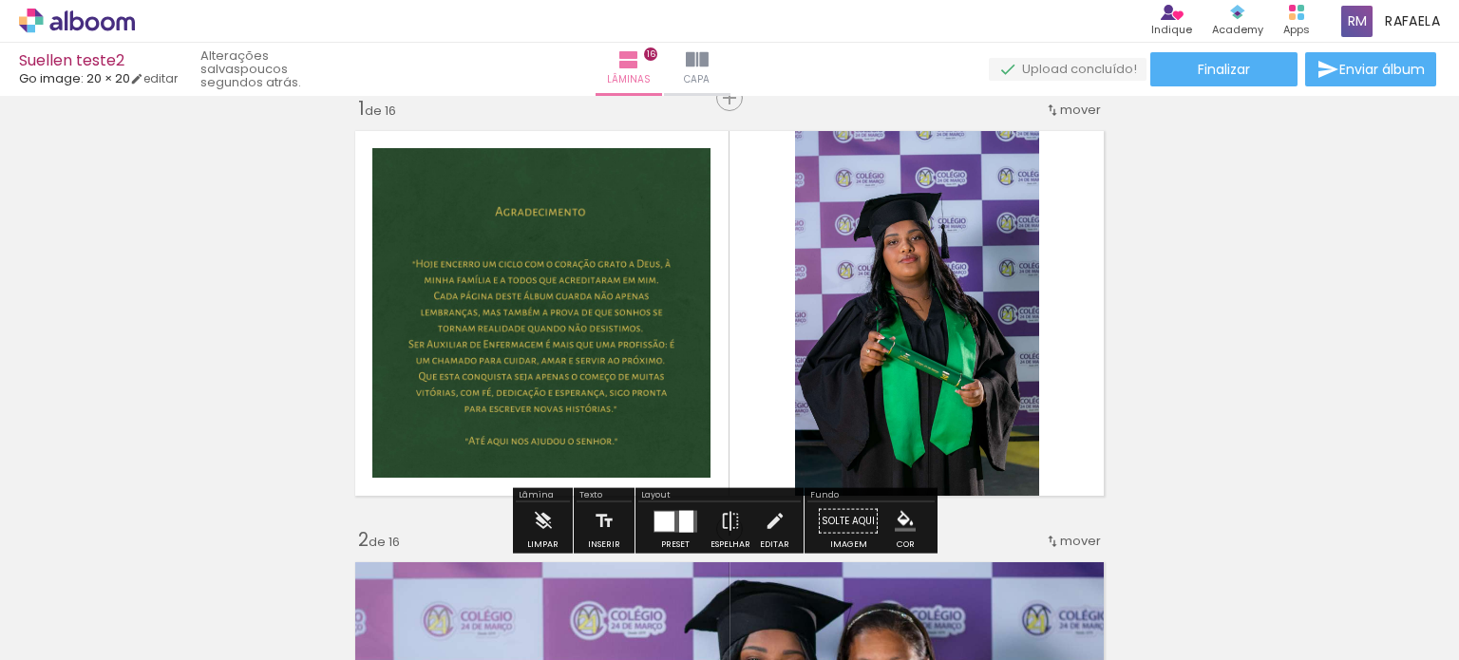
scroll to position [0, 0]
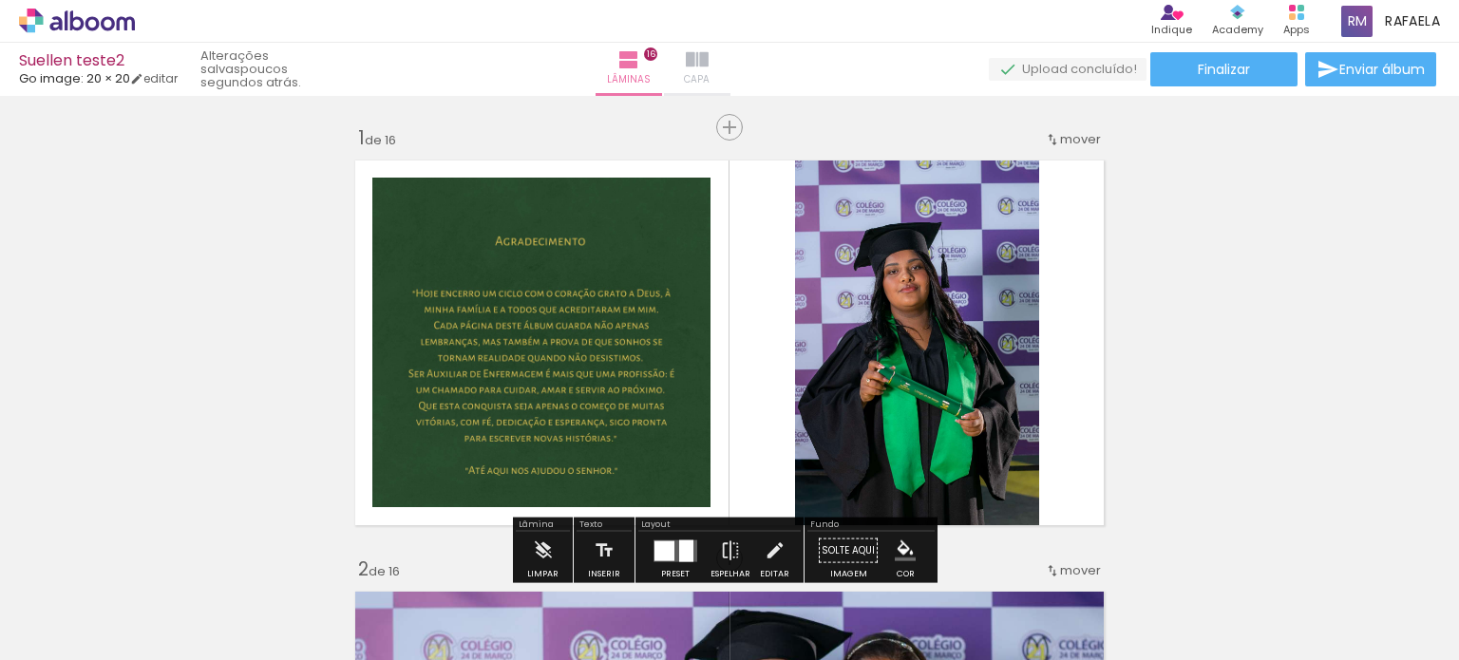
click at [709, 68] on iron-icon at bounding box center [697, 59] width 23 height 23
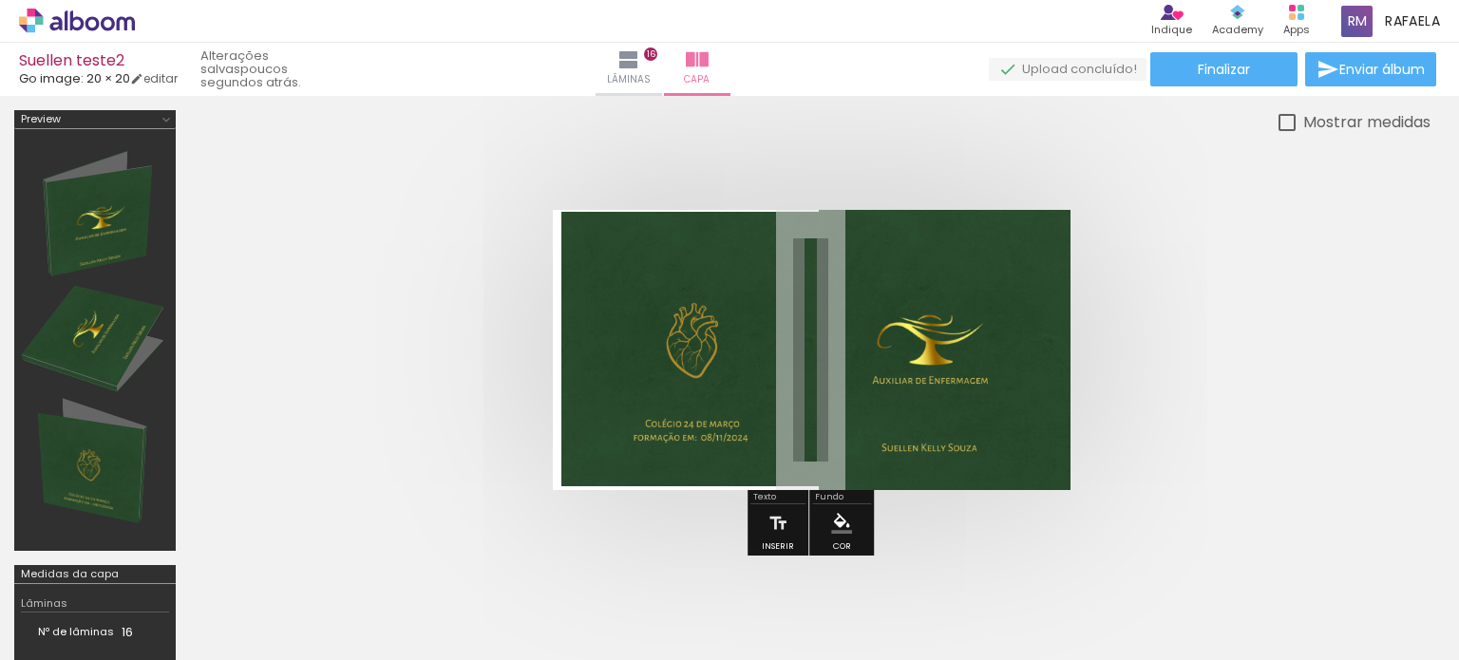
click at [662, 68] on paper-button "Lâminas 16" at bounding box center [629, 69] width 67 height 53
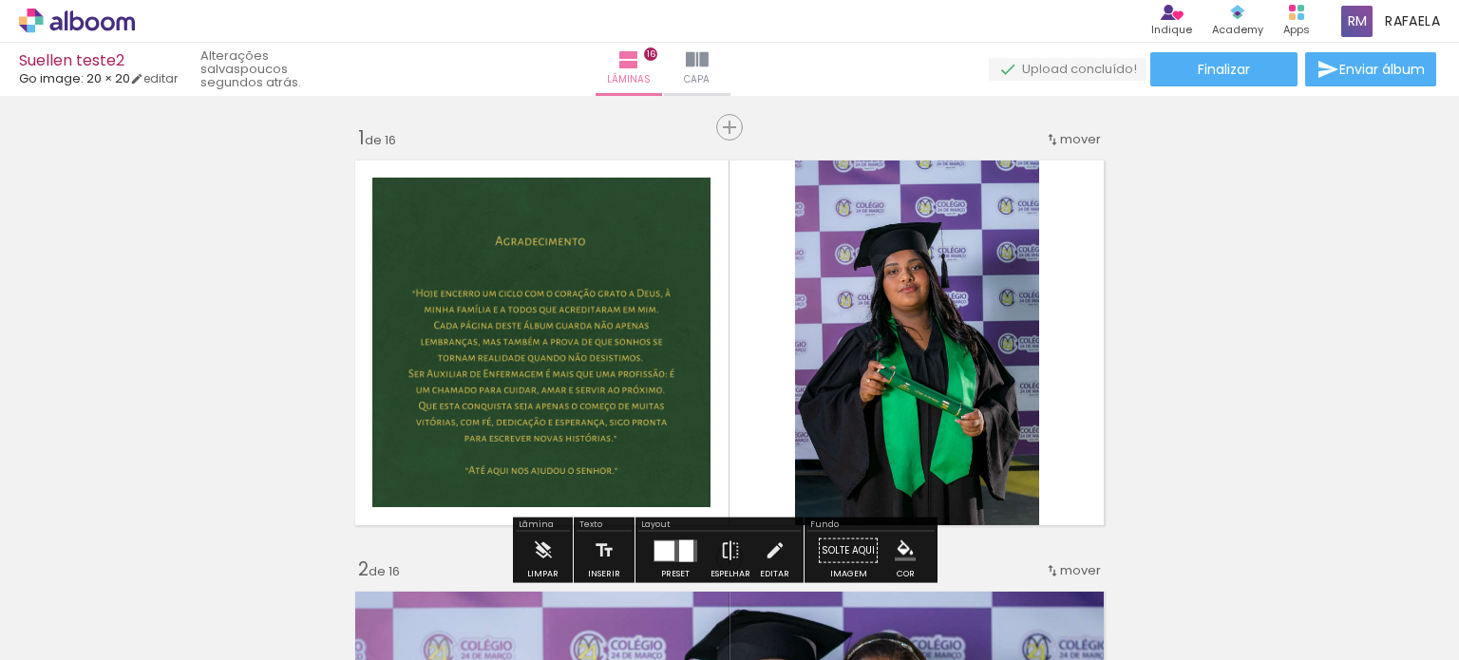
scroll to position [0, 1363]
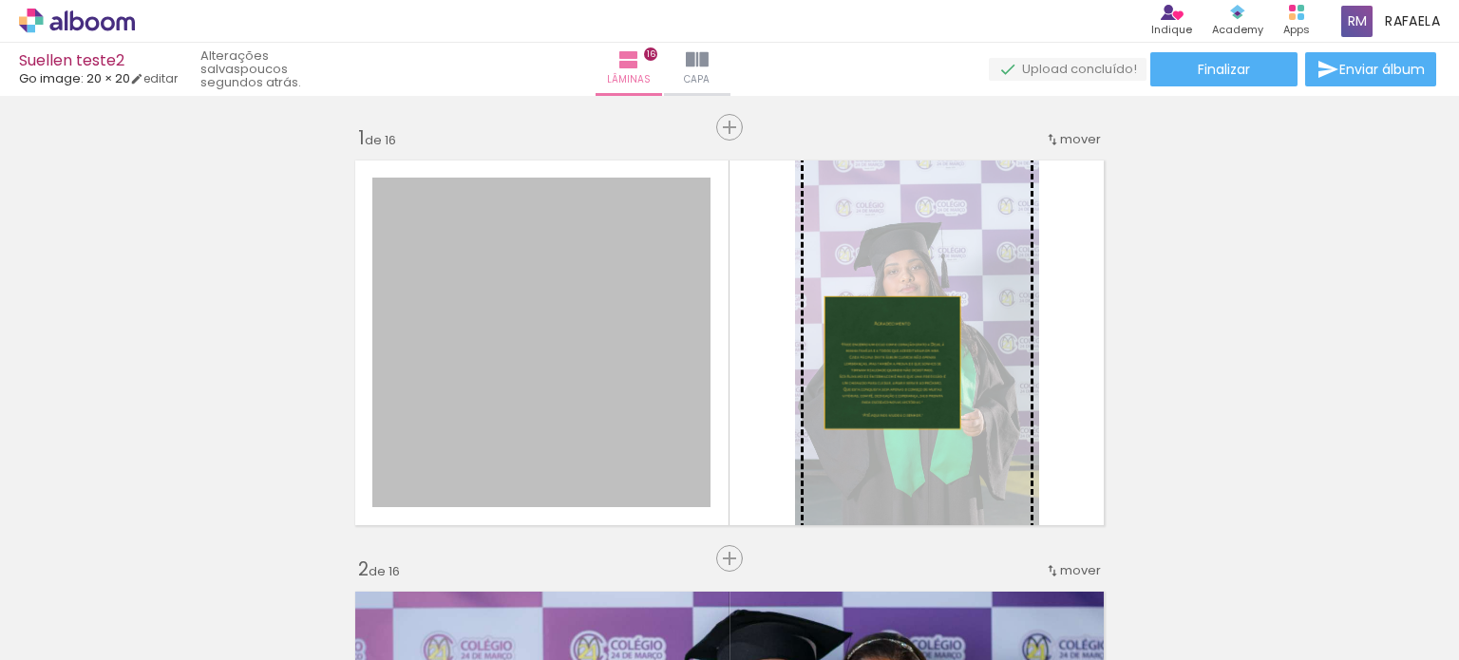
drag, startPoint x: 524, startPoint y: 361, endPoint x: 885, endPoint y: 363, distance: 361.0
click at [0, 0] on slot at bounding box center [0, 0] width 0 height 0
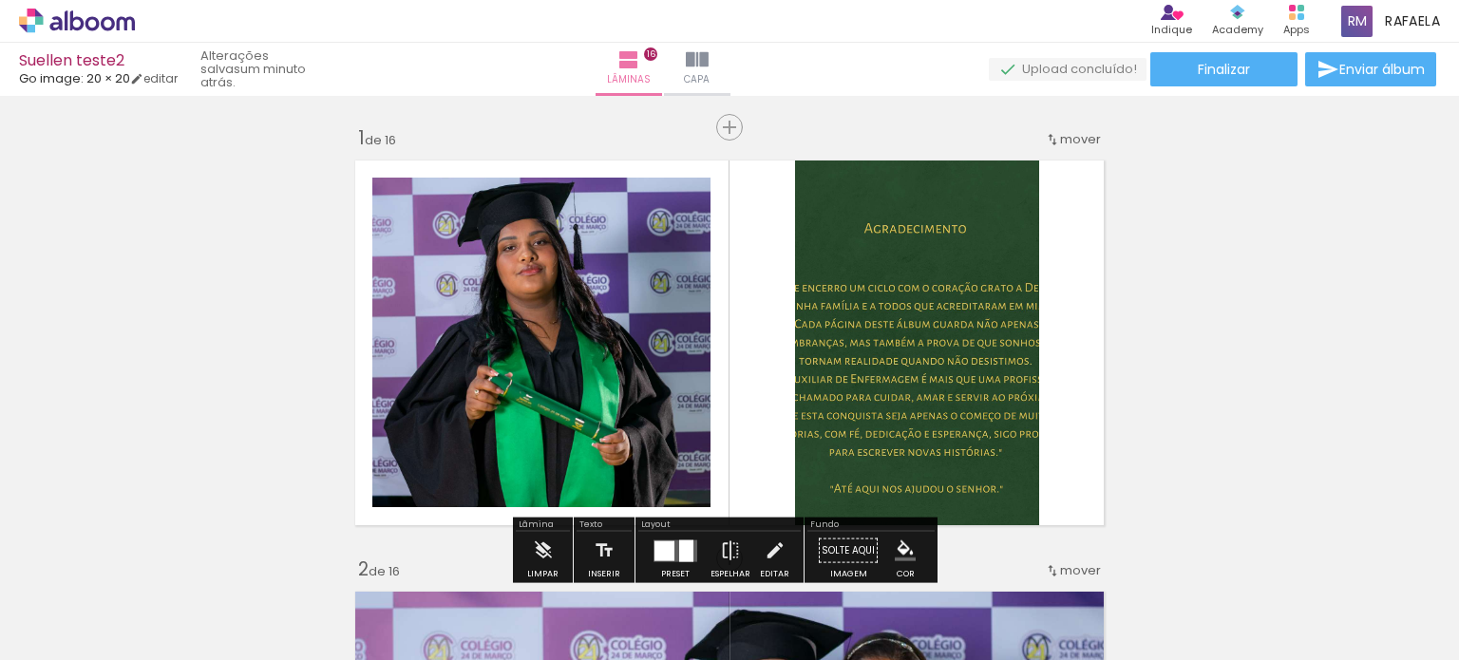
scroll to position [95, 0]
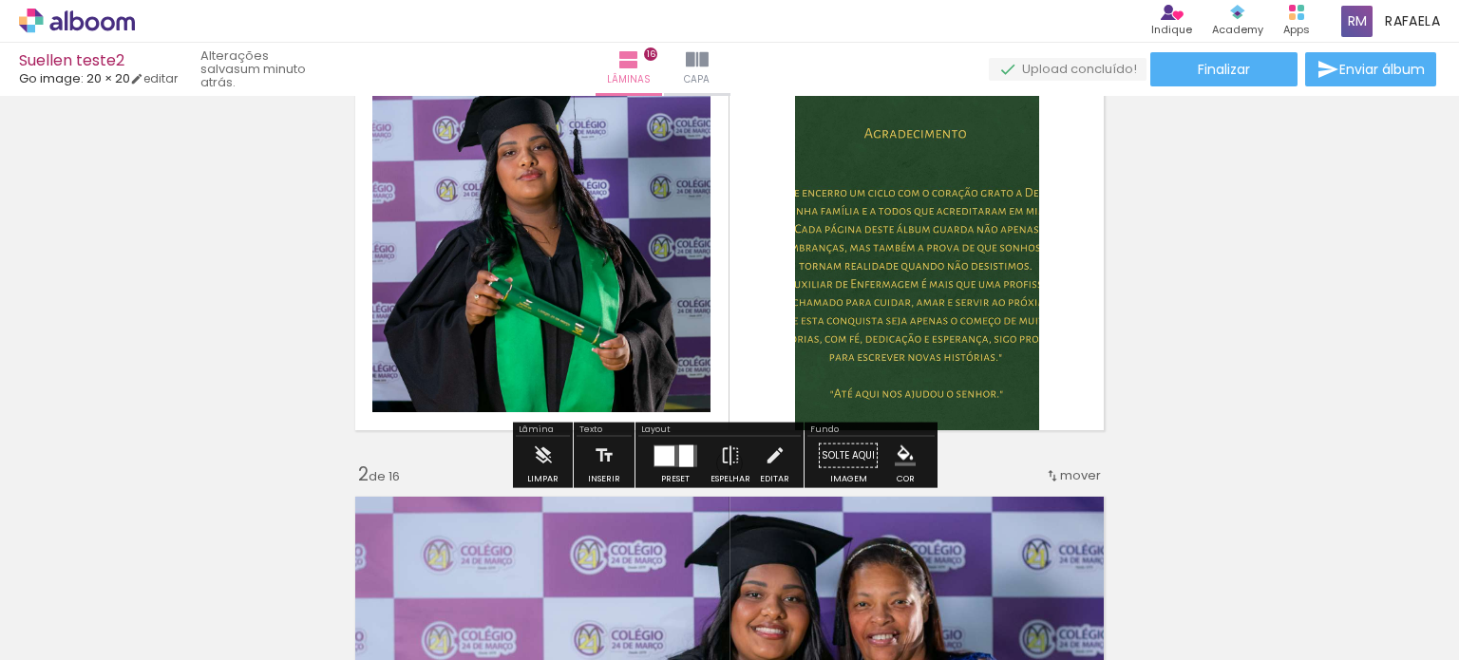
click at [671, 456] on quentale-layouter at bounding box center [676, 456] width 44 height 22
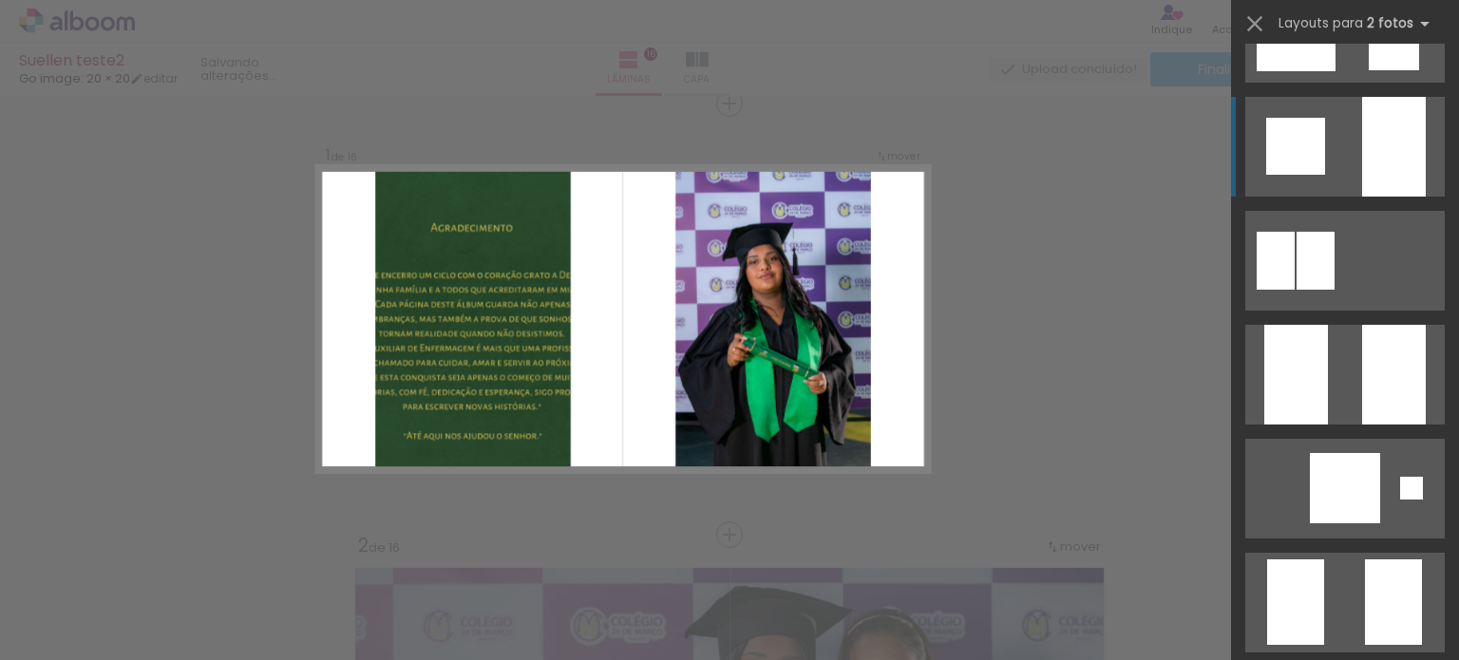
scroll to position [190, 0]
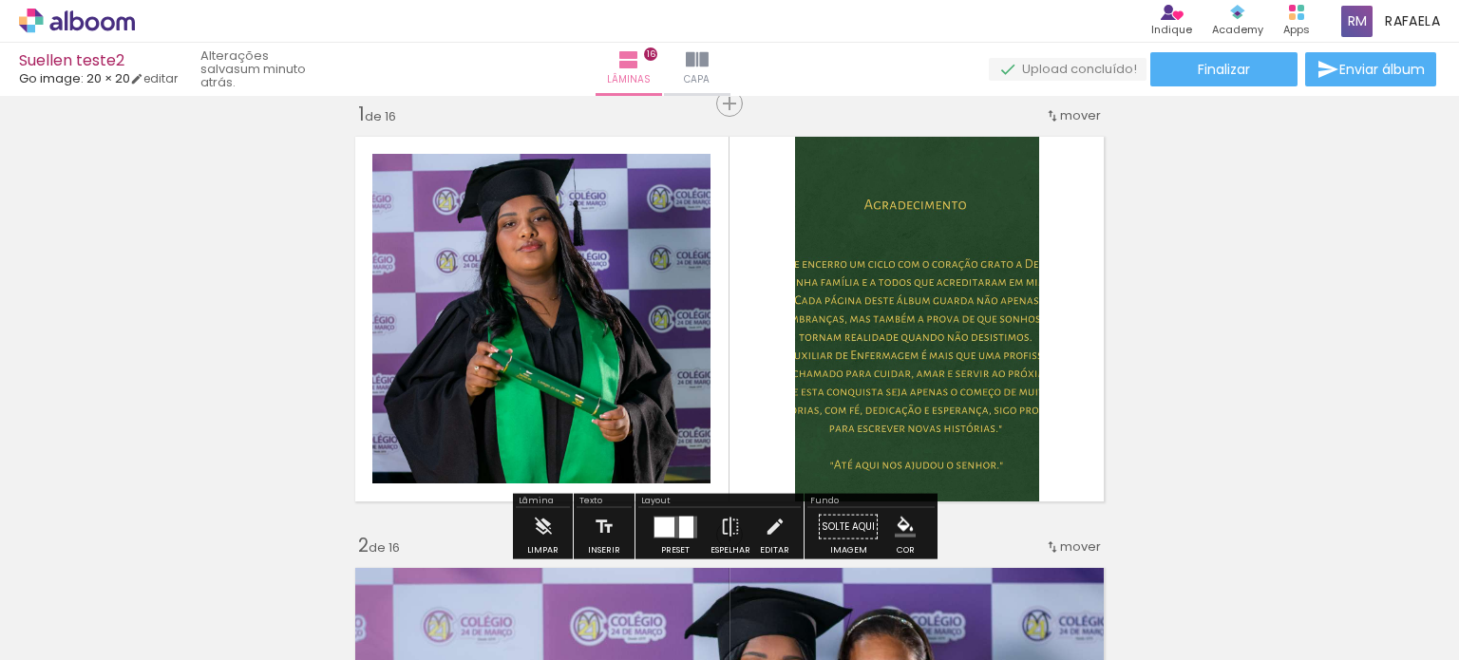
click at [655, 524] on div at bounding box center [665, 527] width 20 height 20
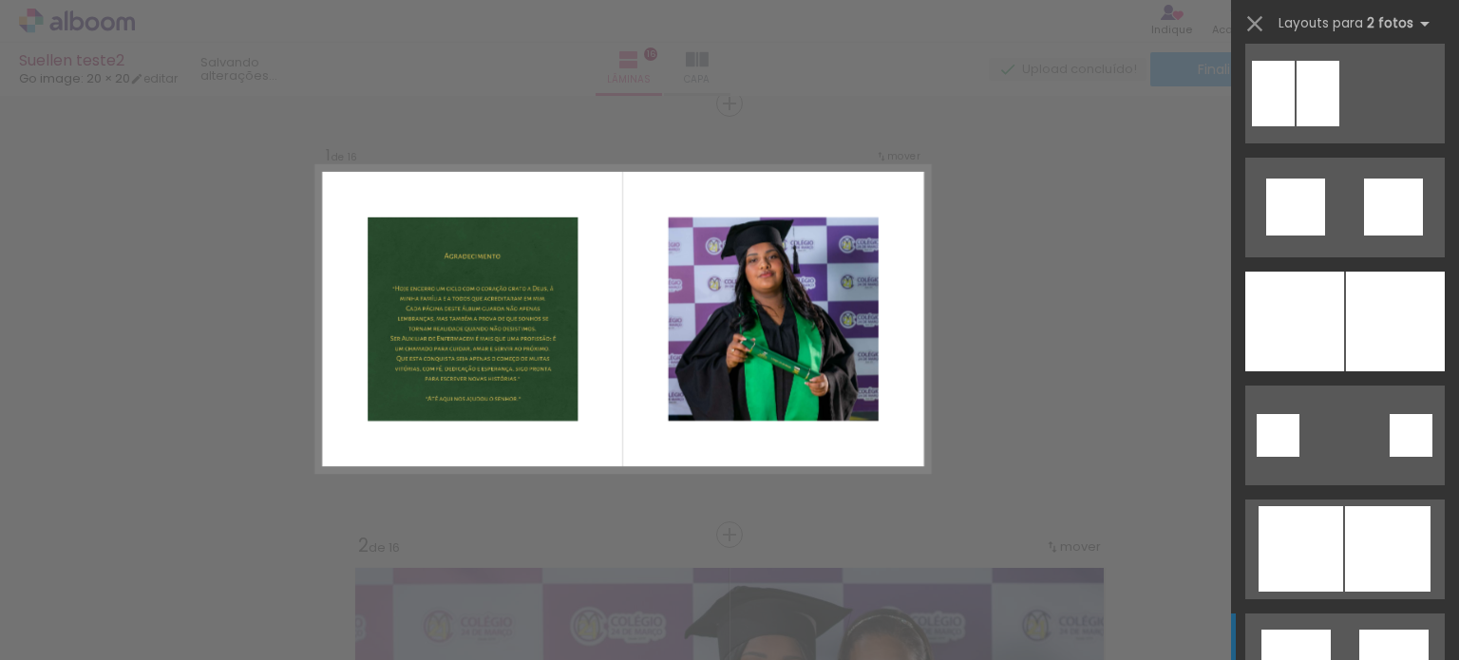
scroll to position [1235, 0]
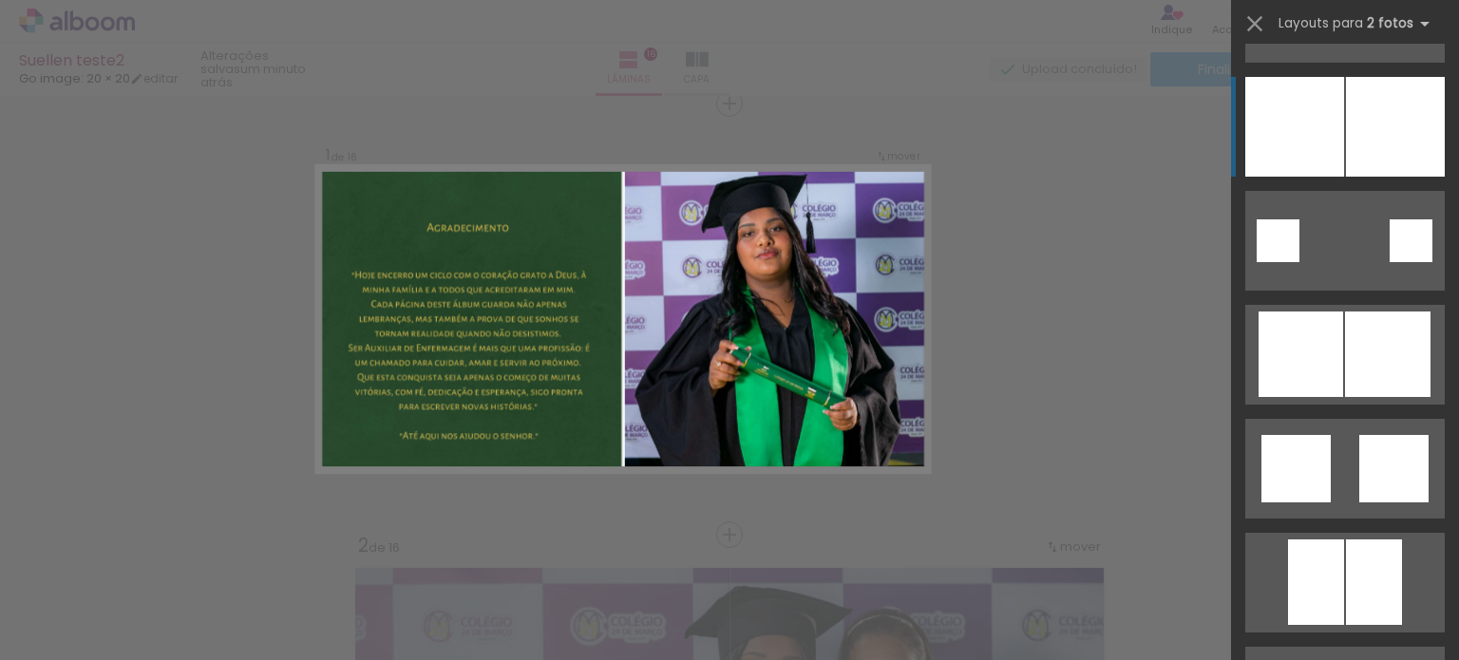
click at [1346, 140] on div at bounding box center [1395, 127] width 99 height 100
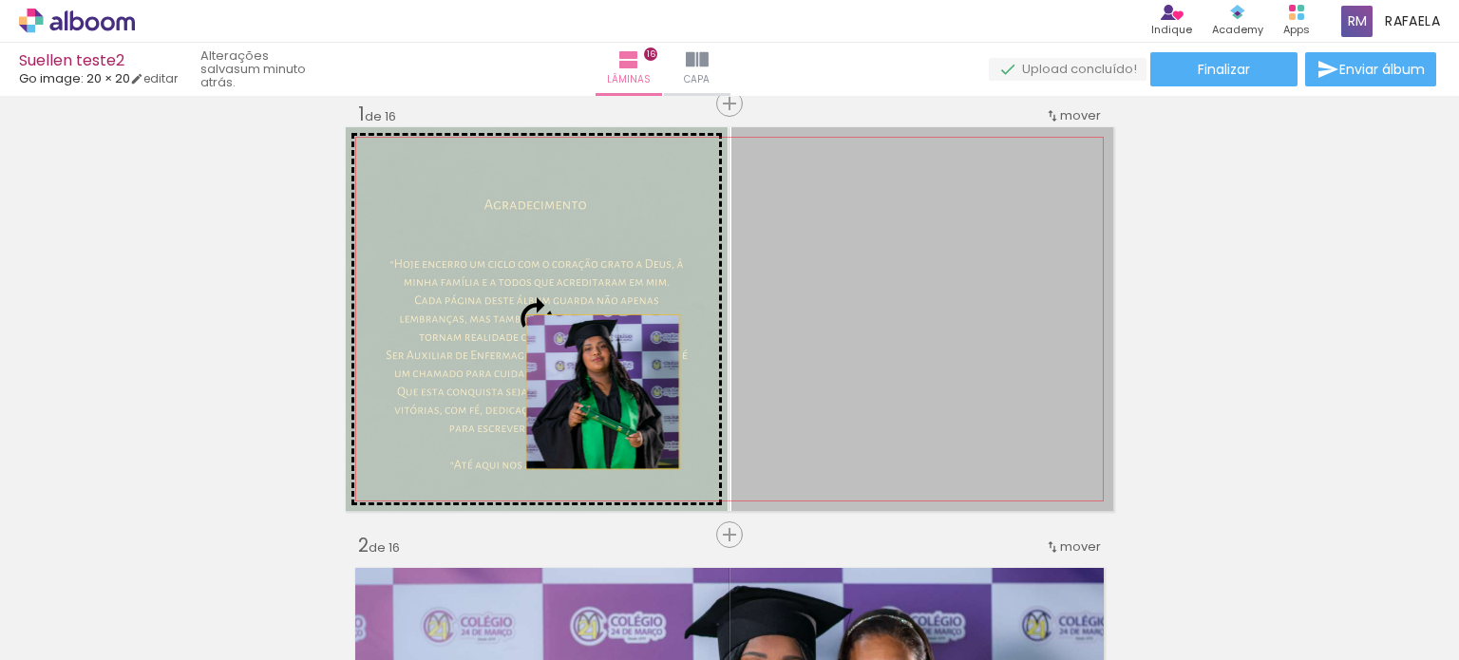
drag, startPoint x: 973, startPoint y: 391, endPoint x: 547, endPoint y: 391, distance: 425.6
click at [0, 0] on slot at bounding box center [0, 0] width 0 height 0
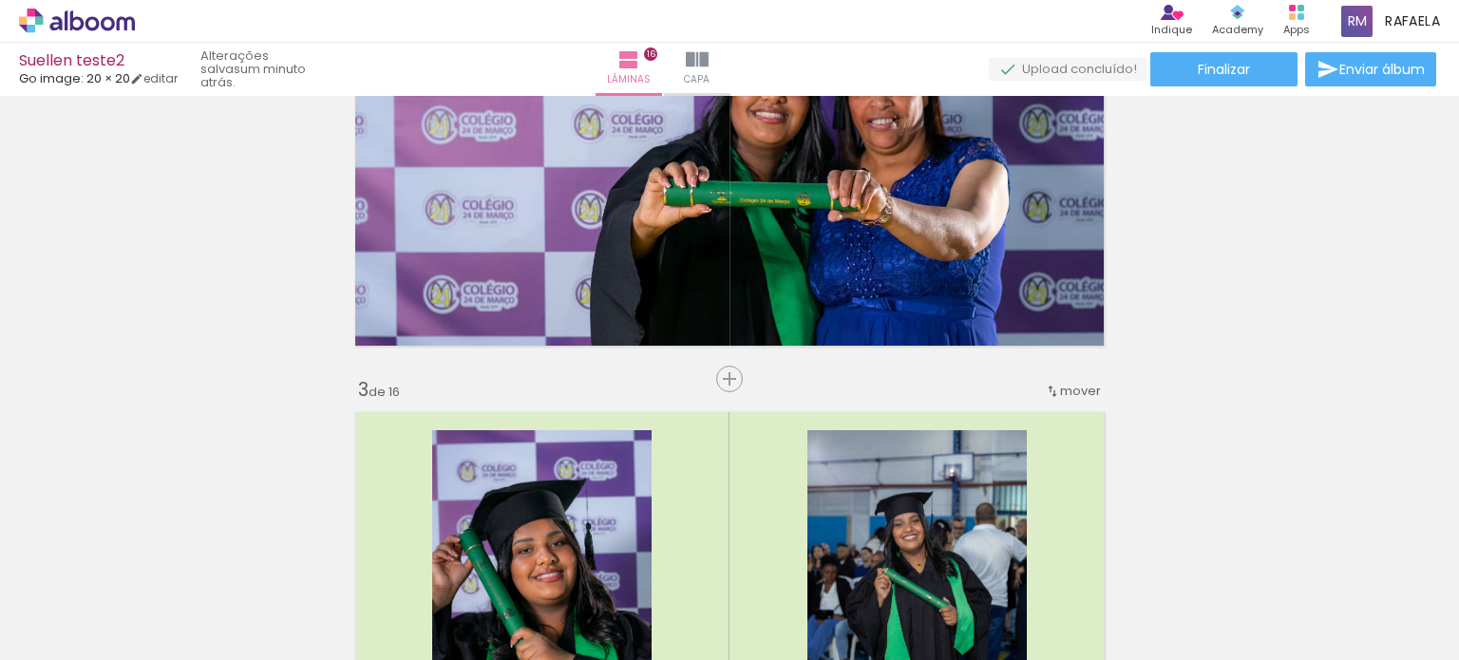
scroll to position [784, 0]
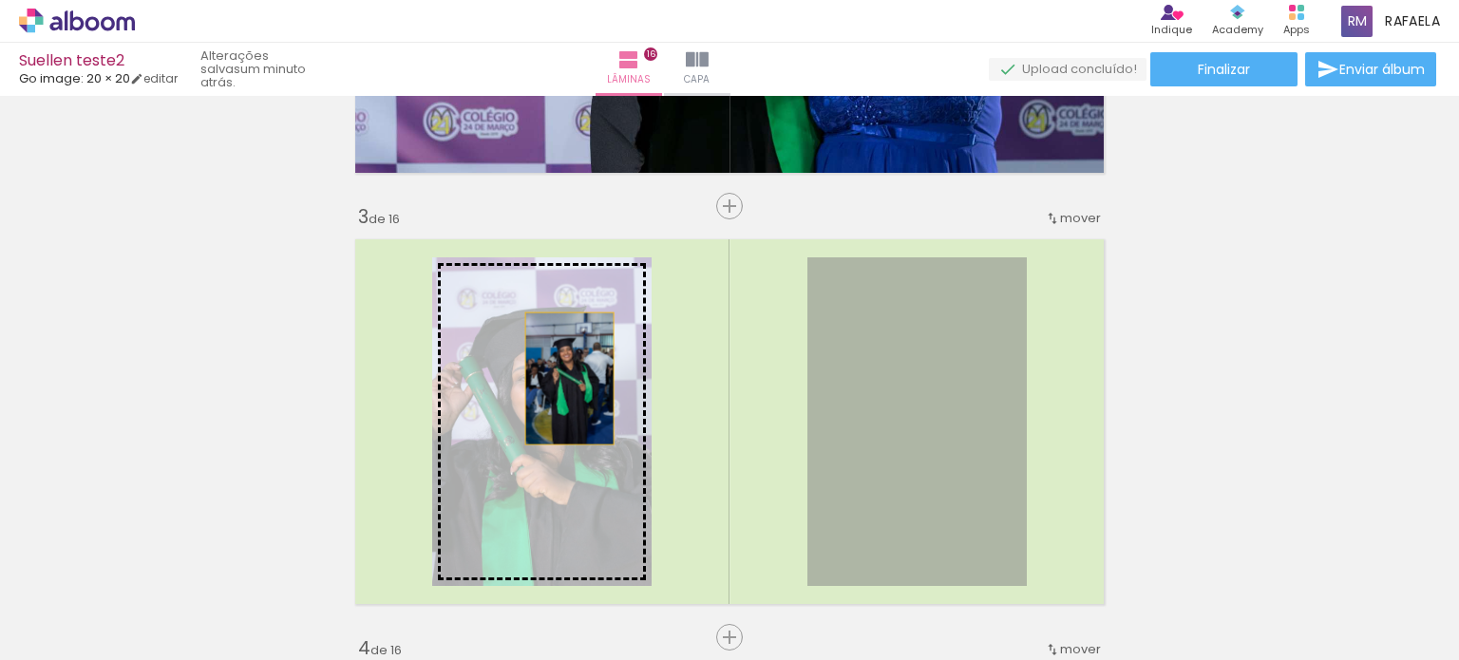
drag, startPoint x: 917, startPoint y: 374, endPoint x: 542, endPoint y: 379, distance: 375.3
click at [0, 0] on slot at bounding box center [0, 0] width 0 height 0
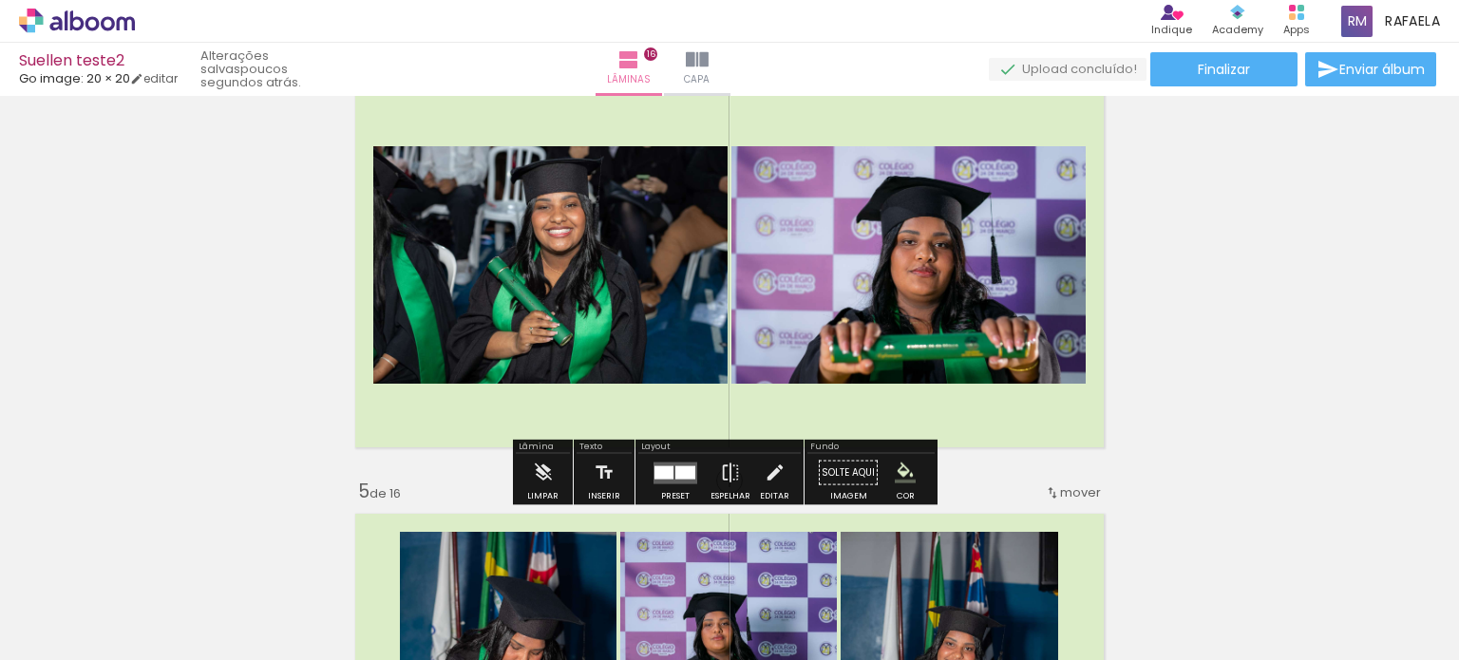
scroll to position [1449, 0]
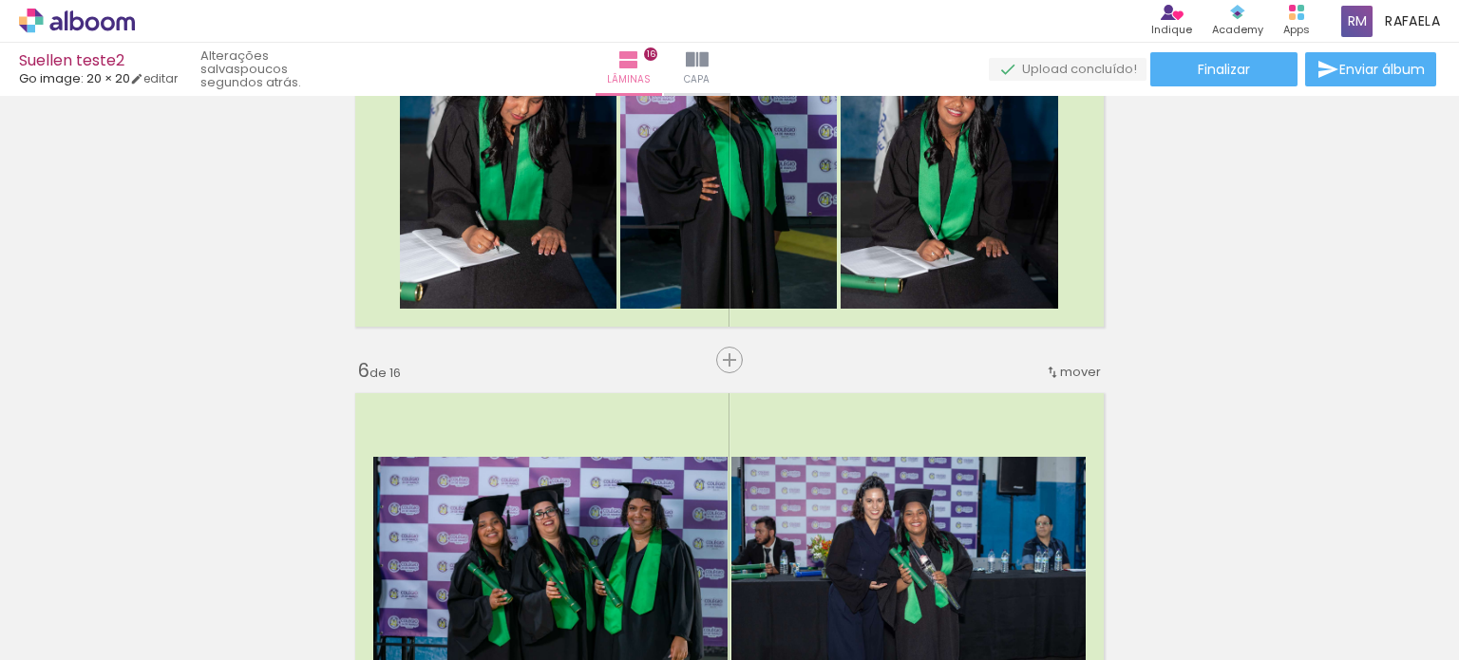
scroll to position [1734, 0]
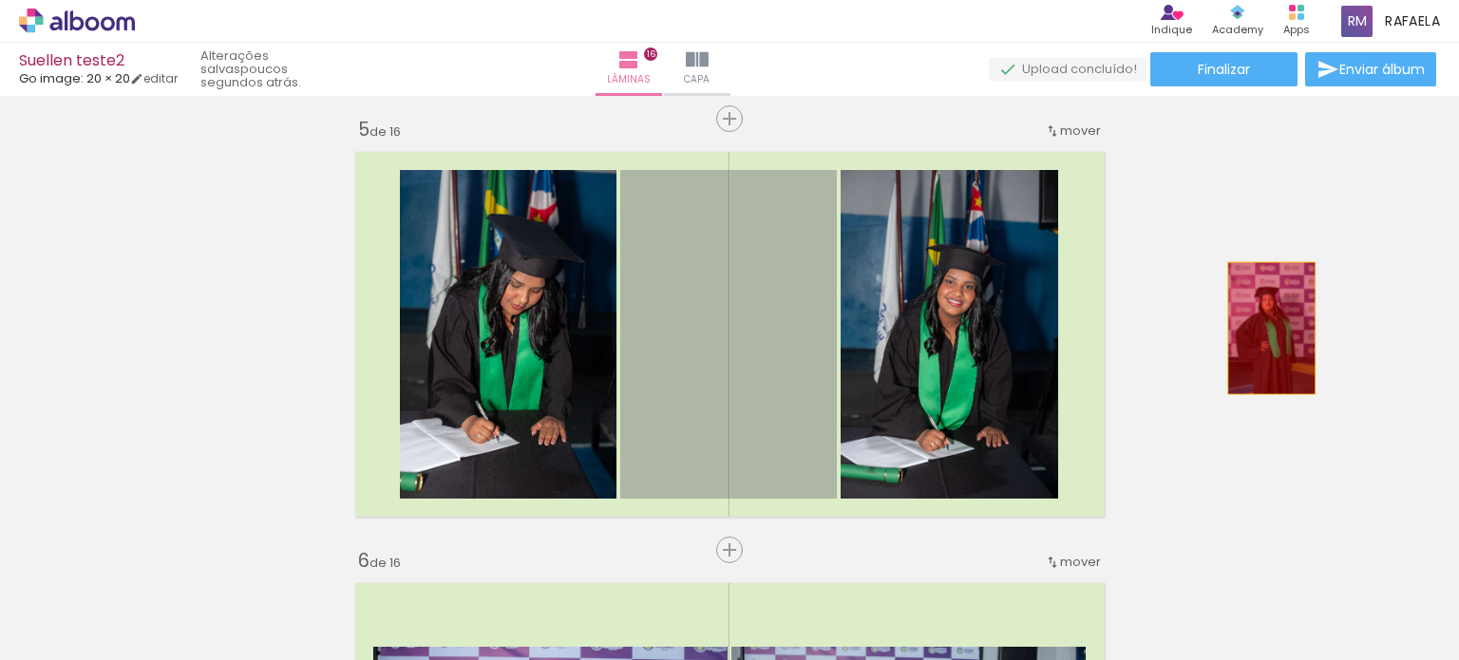
drag, startPoint x: 683, startPoint y: 406, endPoint x: 1267, endPoint y: 328, distance: 589.4
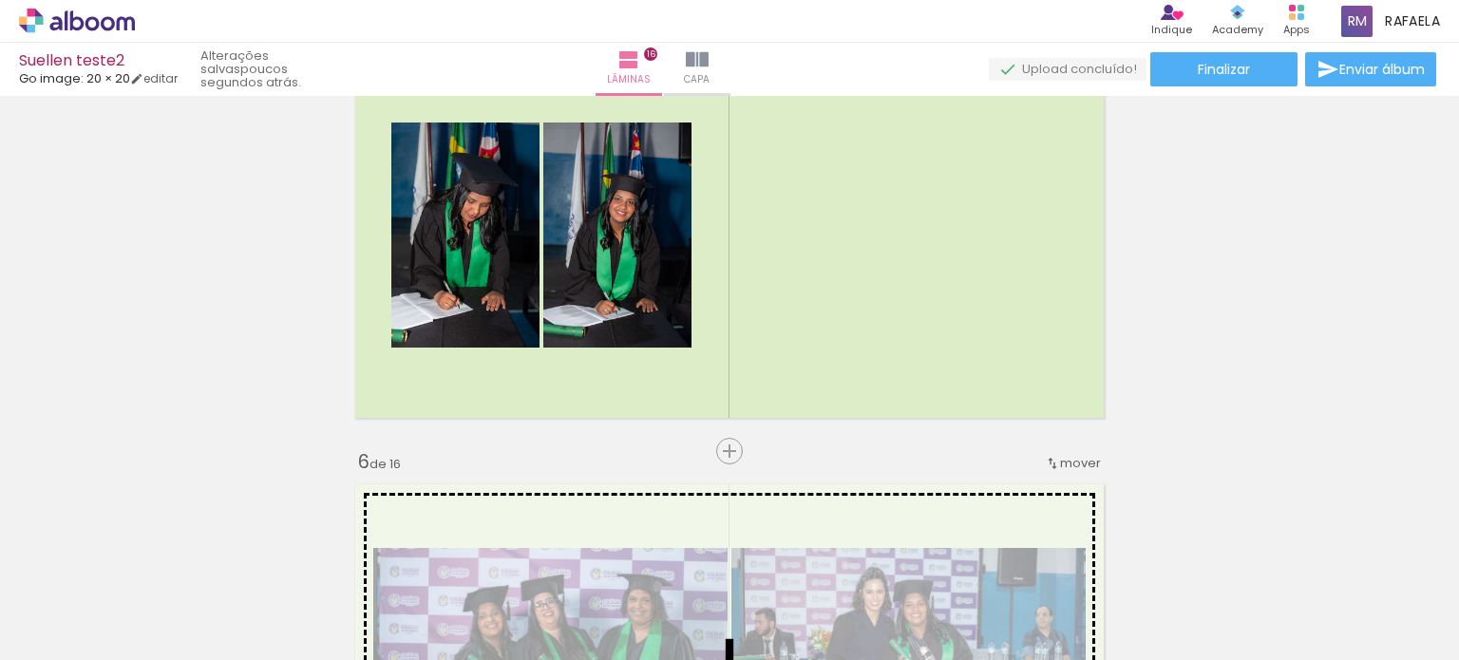
scroll to position [1829, 0]
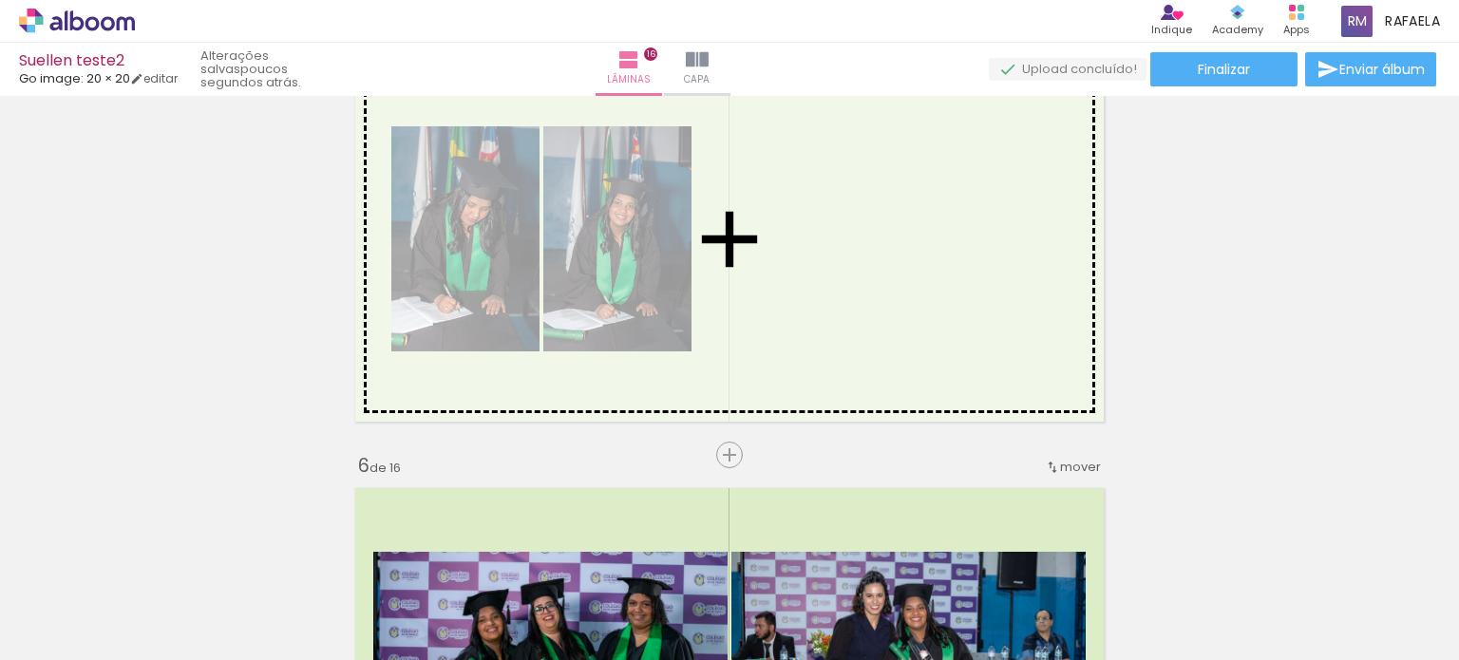
drag, startPoint x: 502, startPoint y: 500, endPoint x: 783, endPoint y: 238, distance: 383.8
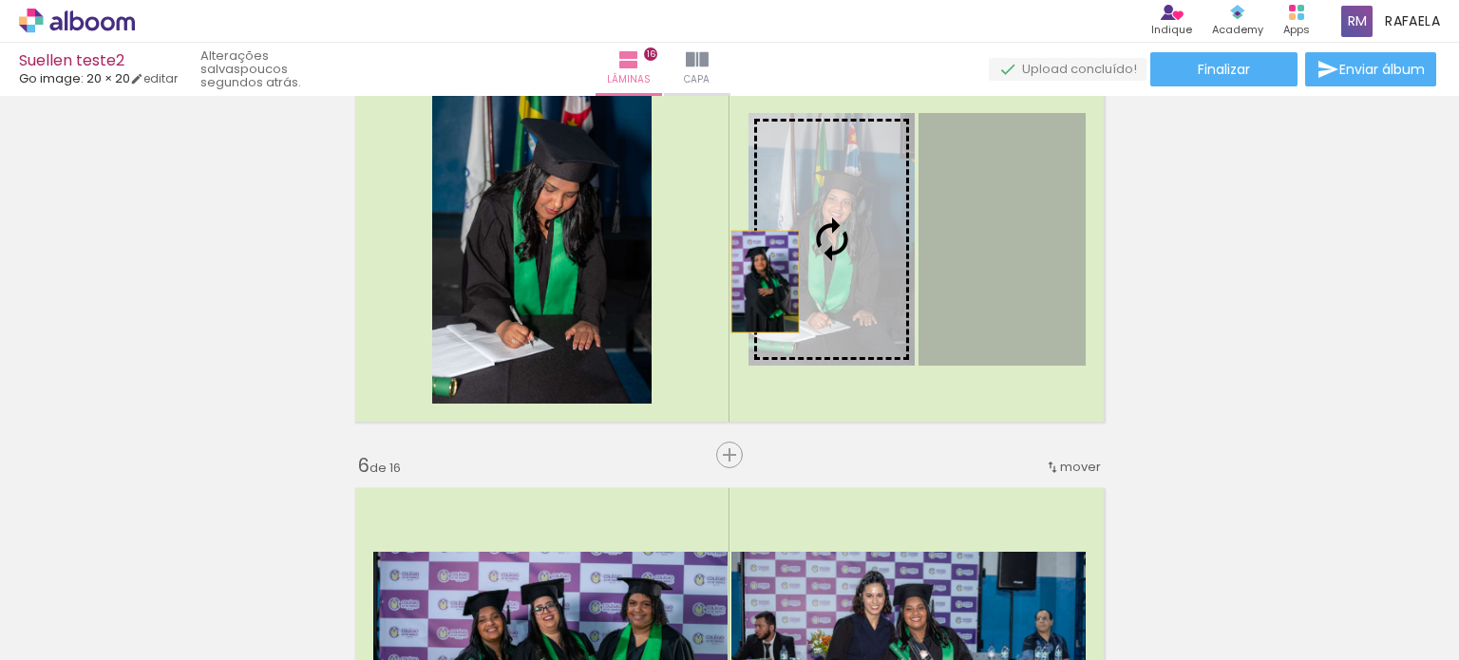
drag, startPoint x: 1022, startPoint y: 295, endPoint x: 754, endPoint y: 280, distance: 268.3
click at [0, 0] on slot at bounding box center [0, 0] width 0 height 0
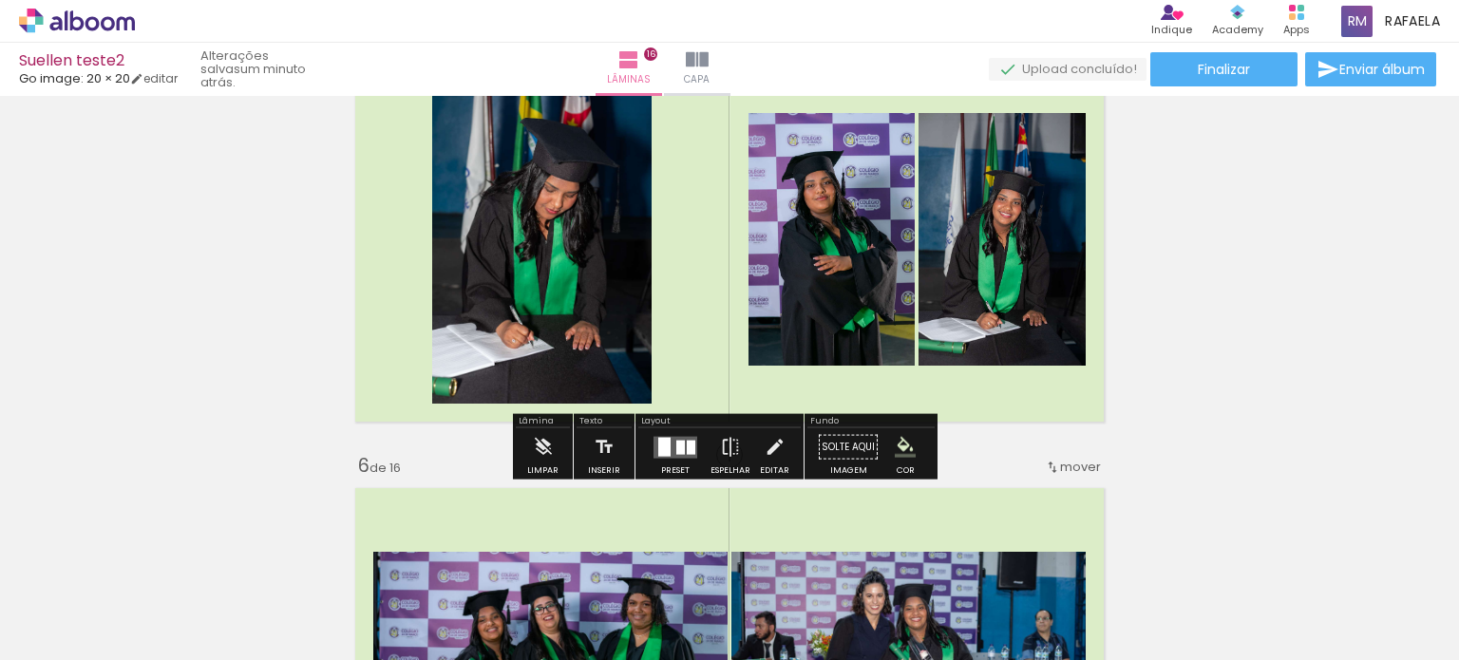
click at [663, 450] on div at bounding box center [664, 446] width 12 height 19
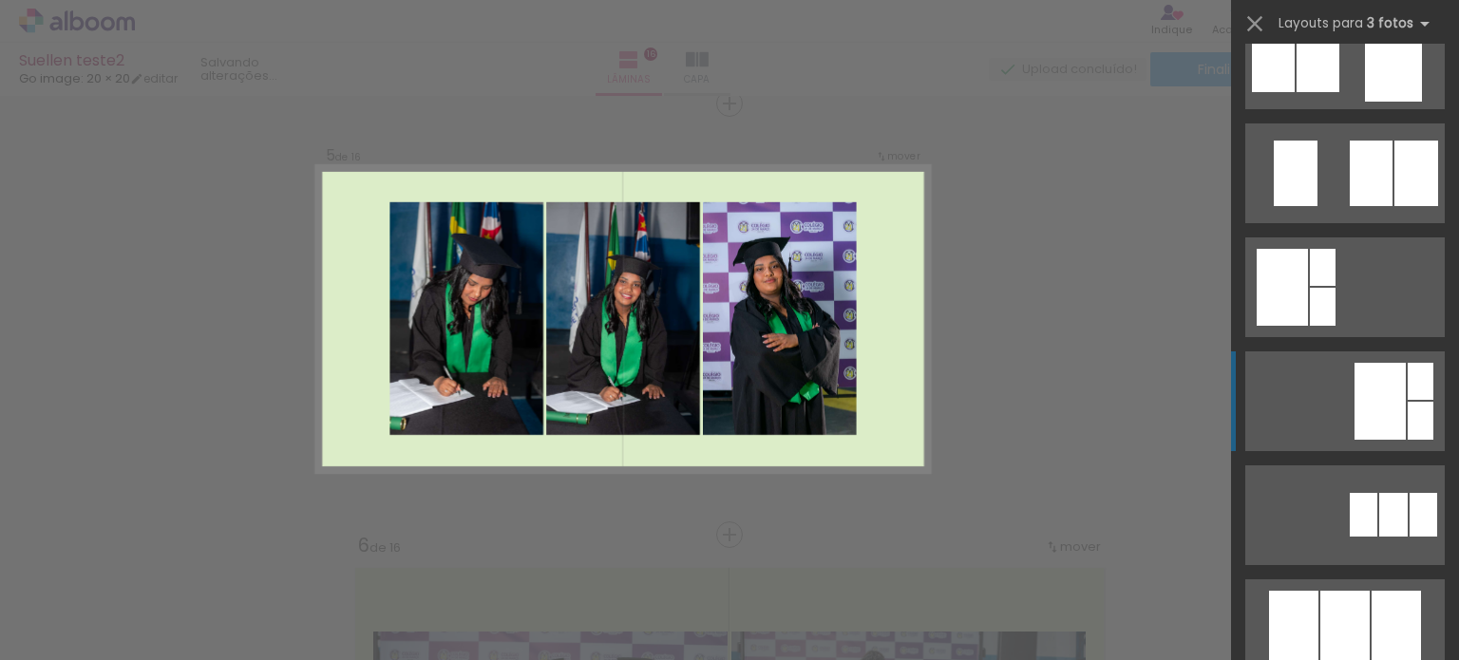
scroll to position [570, 0]
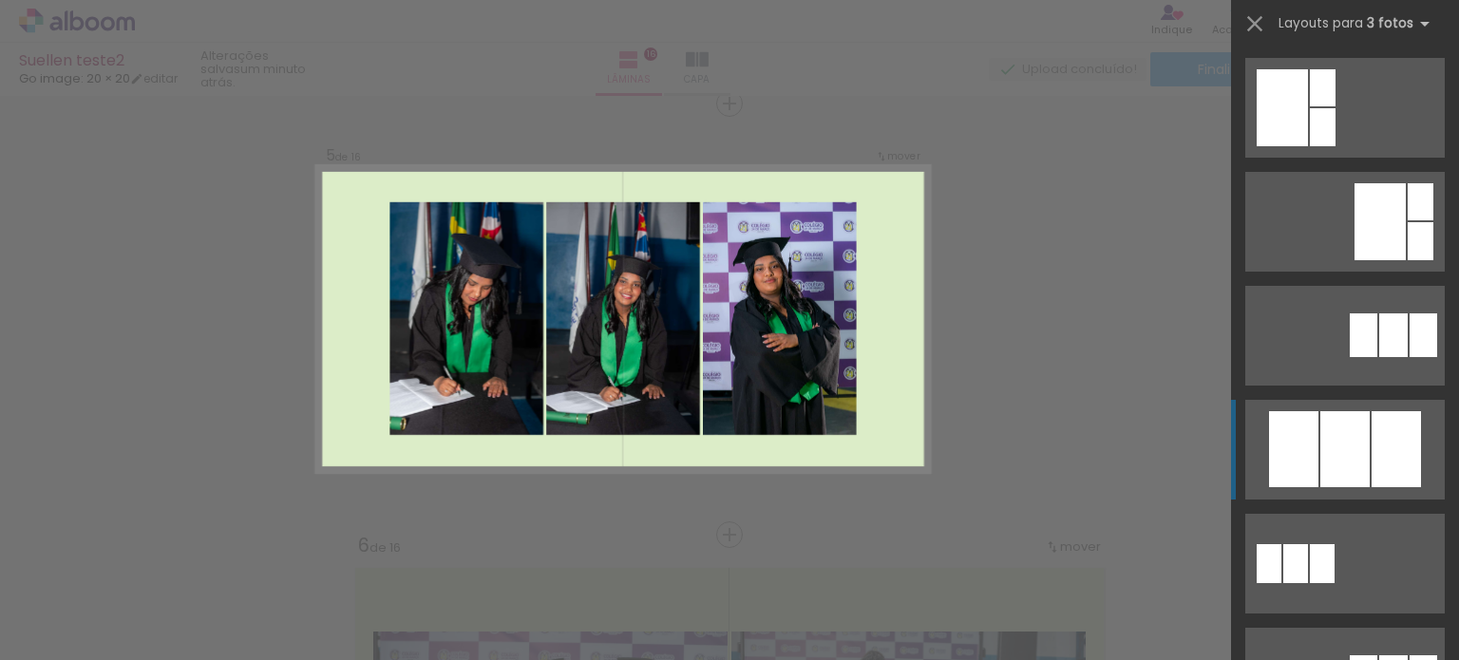
click at [1345, 442] on div at bounding box center [1345, 449] width 49 height 76
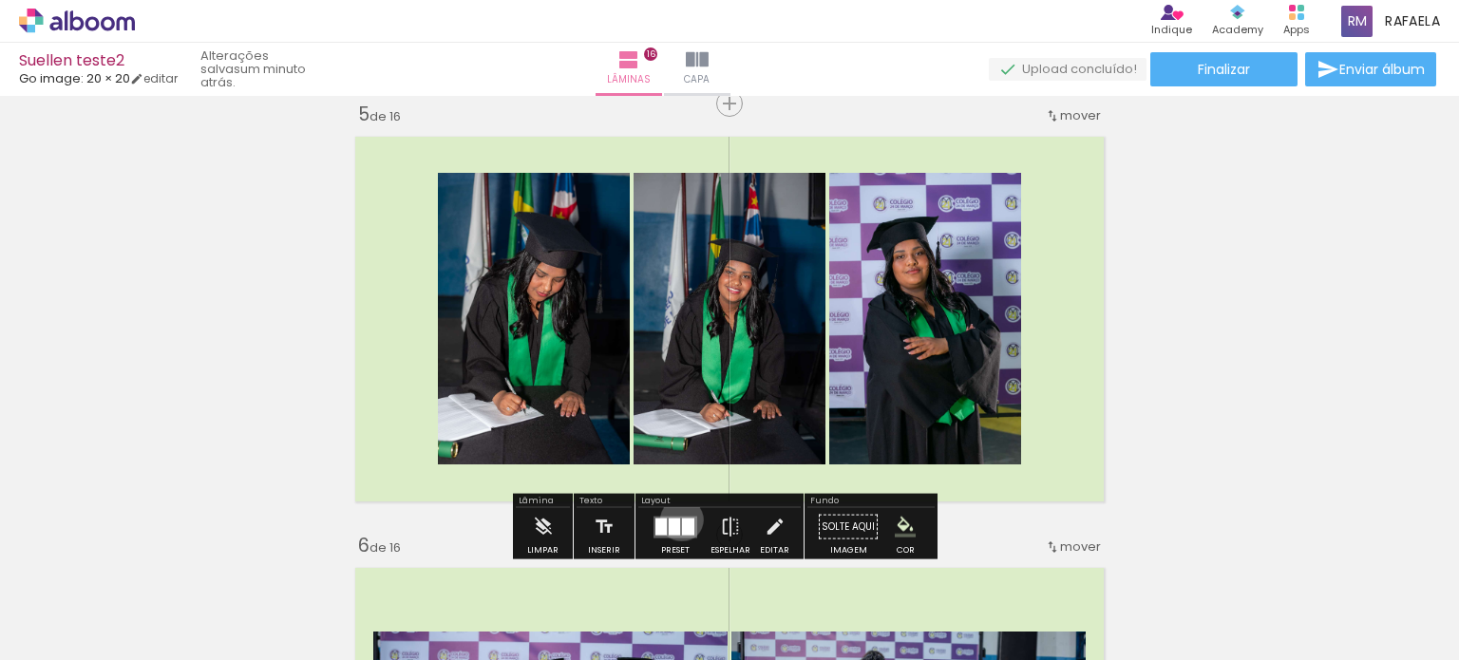
click at [682, 519] on div at bounding box center [688, 526] width 12 height 17
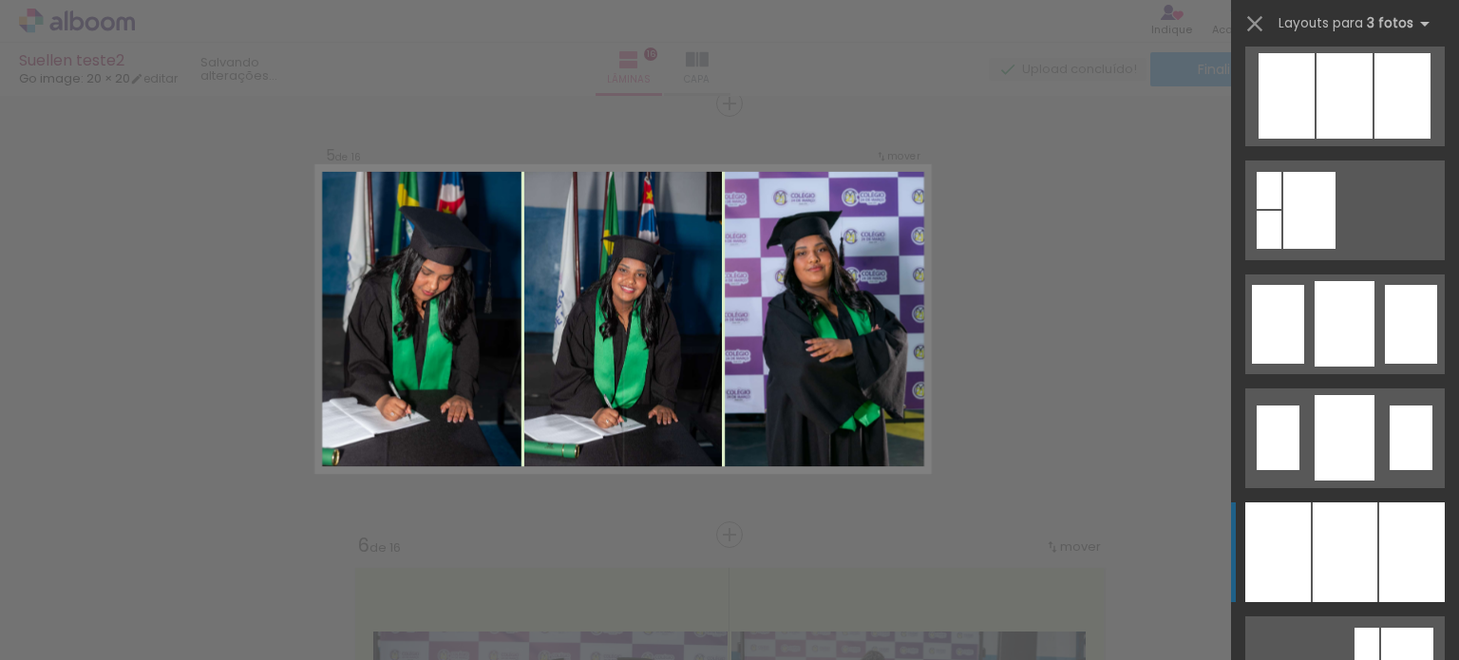
scroll to position [1292, 0]
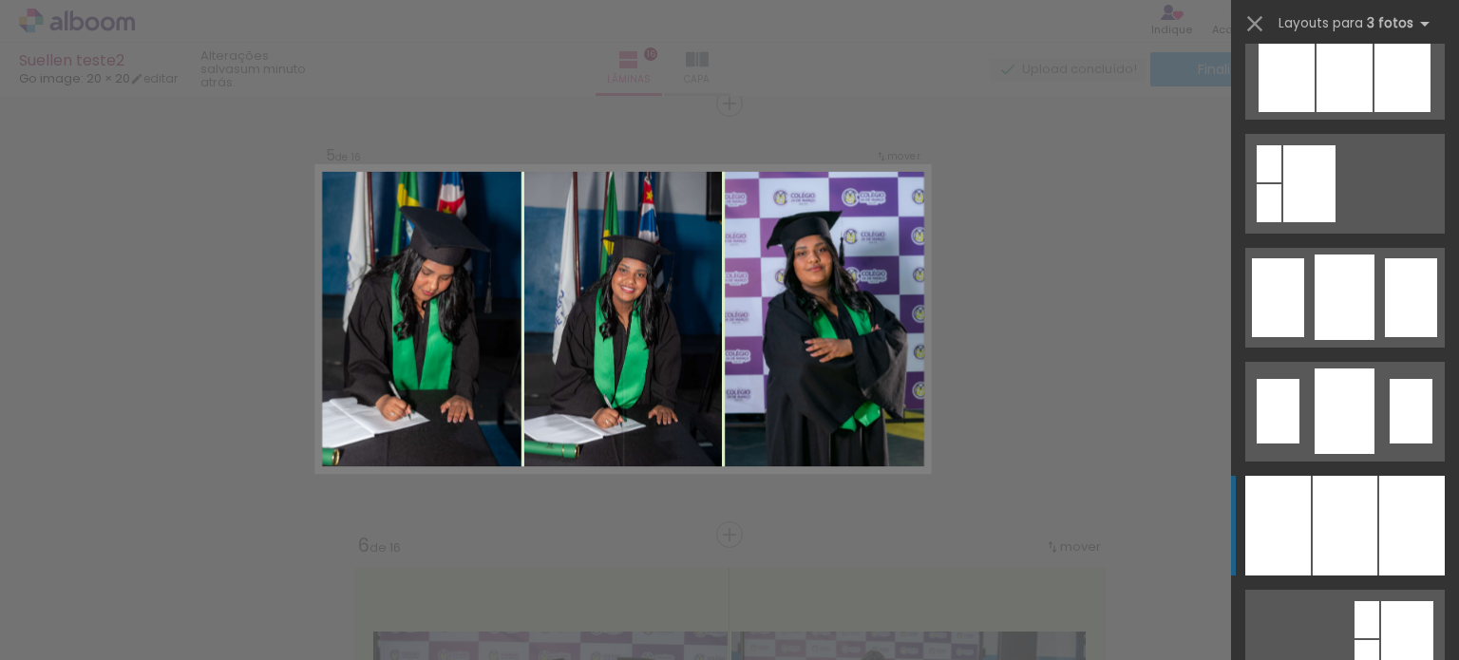
click at [1341, 521] on div at bounding box center [1345, 526] width 65 height 100
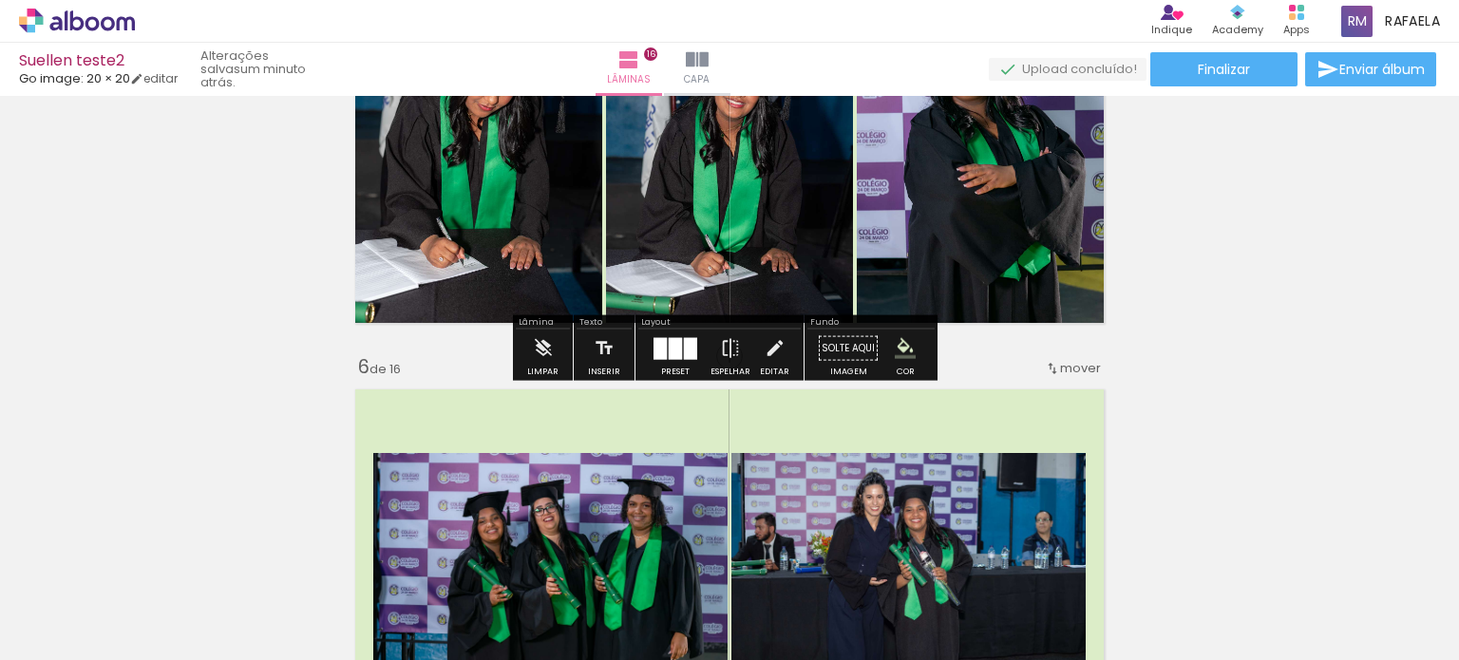
scroll to position [2034, 0]
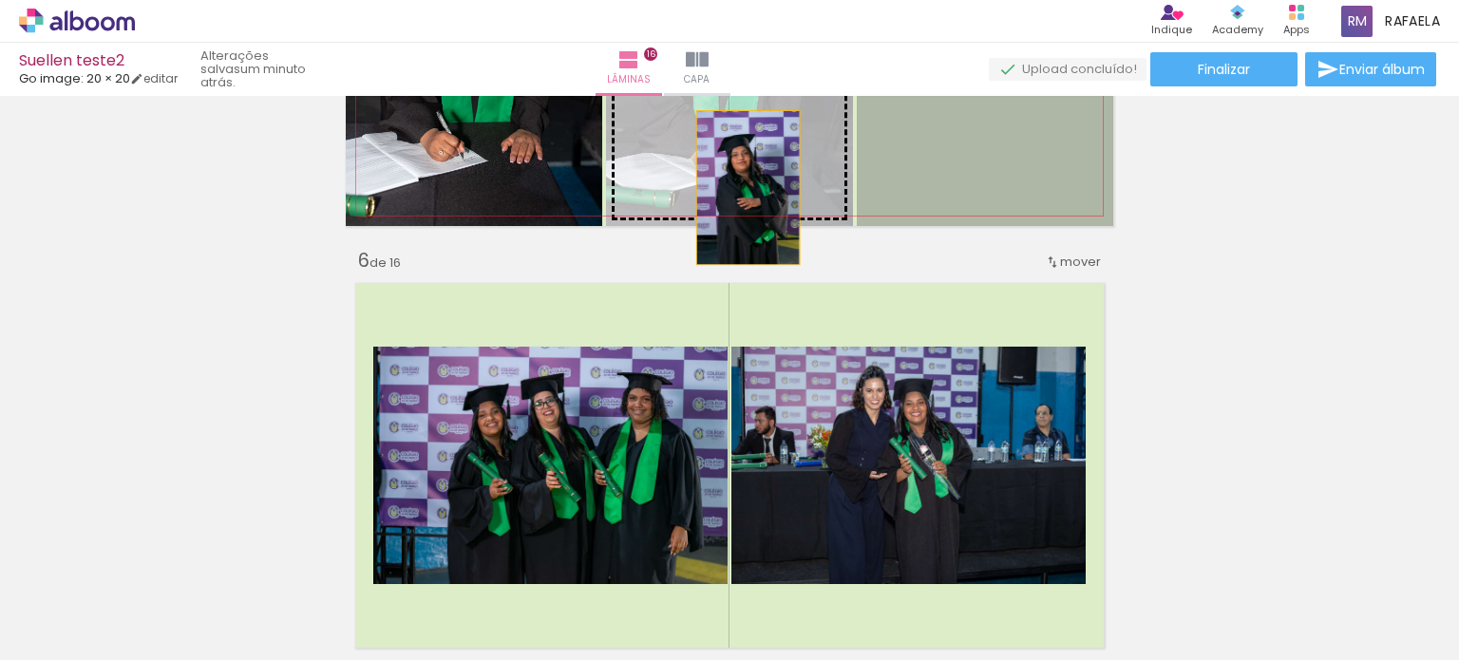
drag, startPoint x: 987, startPoint y: 180, endPoint x: 732, endPoint y: 187, distance: 254.7
click at [0, 0] on slot at bounding box center [0, 0] width 0 height 0
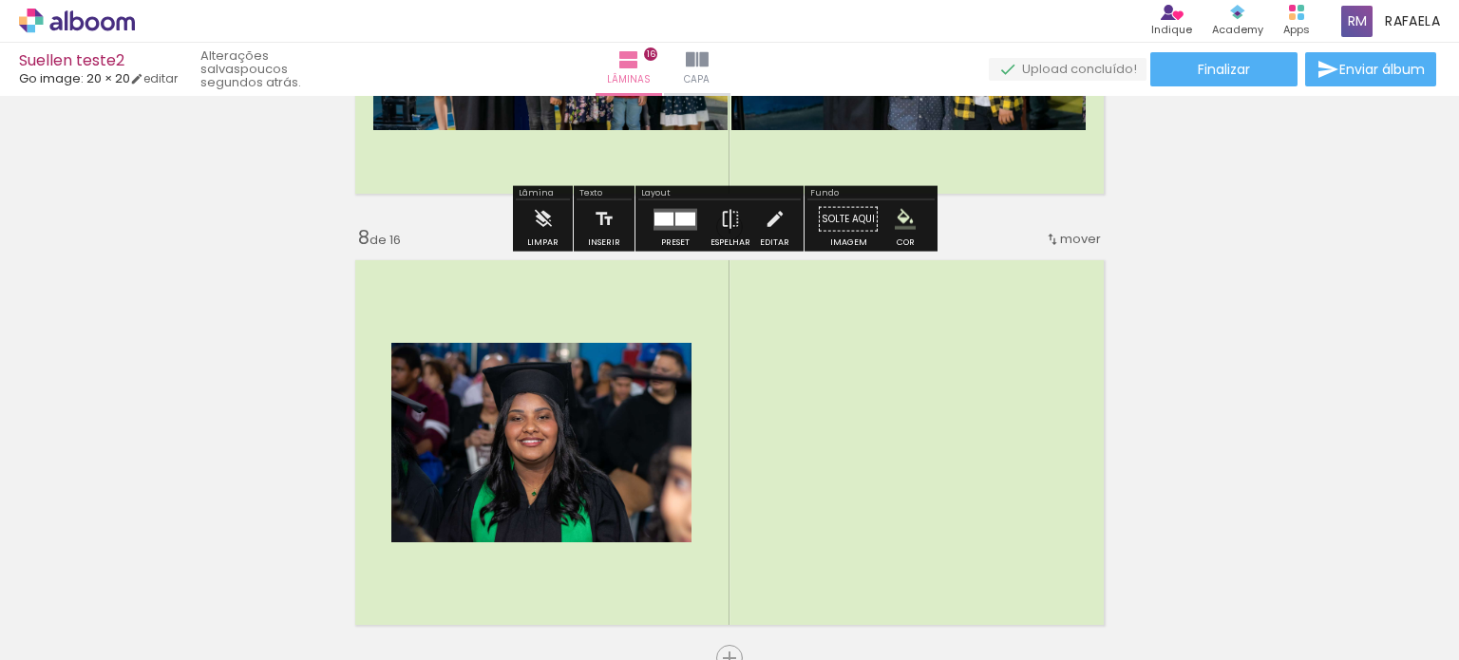
scroll to position [2794, 0]
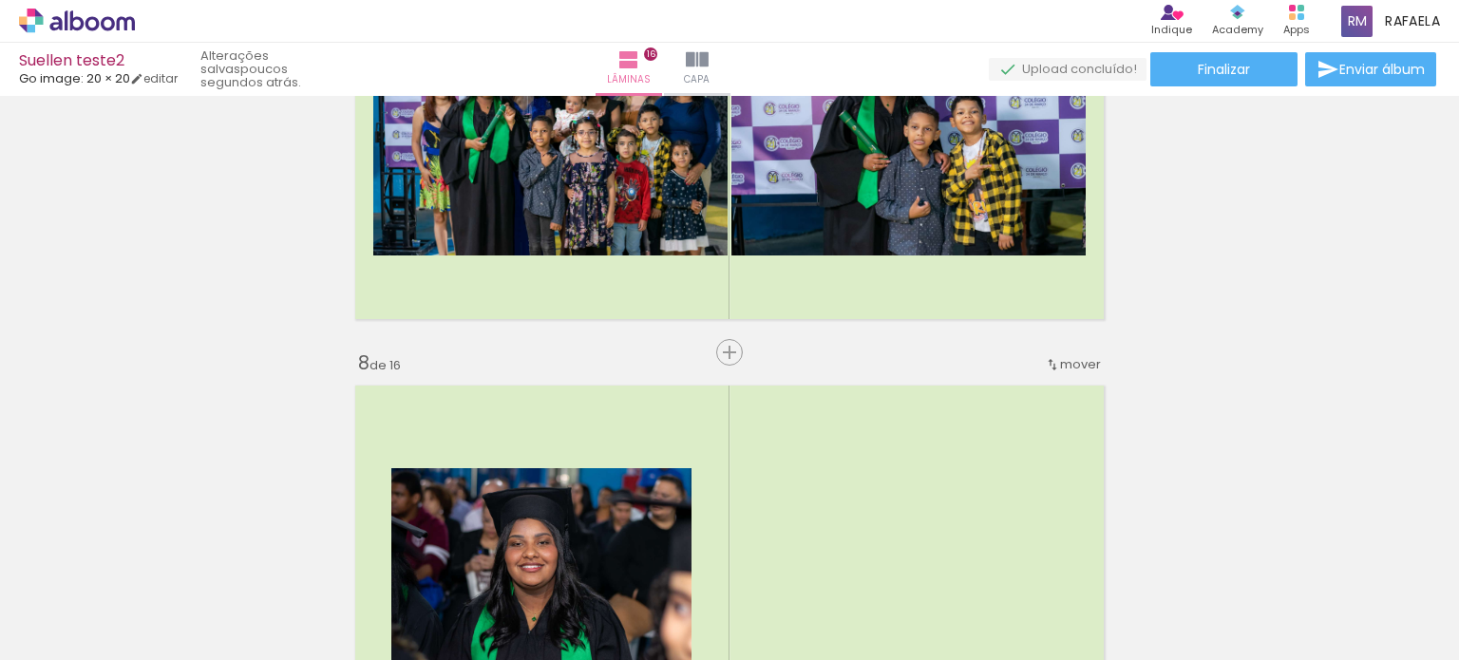
click at [1085, 357] on span "mover" at bounding box center [1080, 364] width 41 height 18
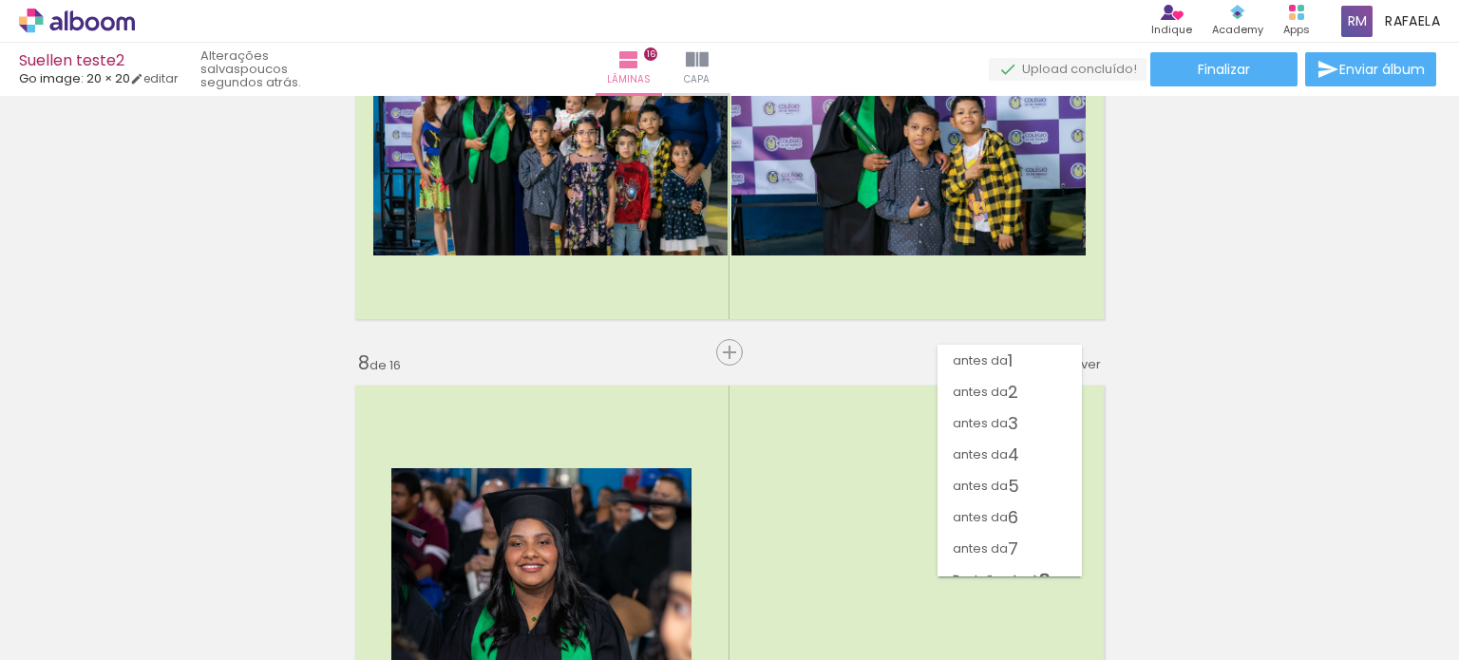
scroll to position [126, 0]
click at [1043, 392] on paper-item "antes da 6" at bounding box center [1010, 390] width 144 height 31
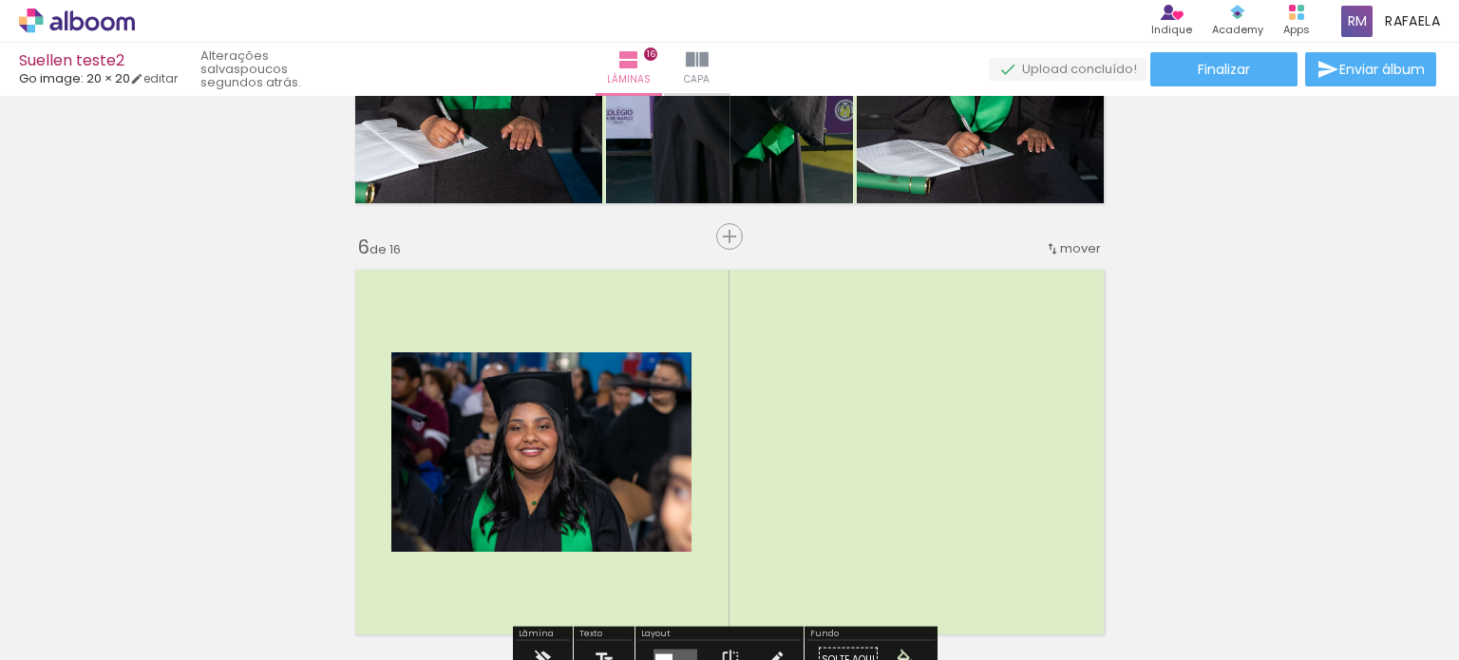
scroll to position [2180, 0]
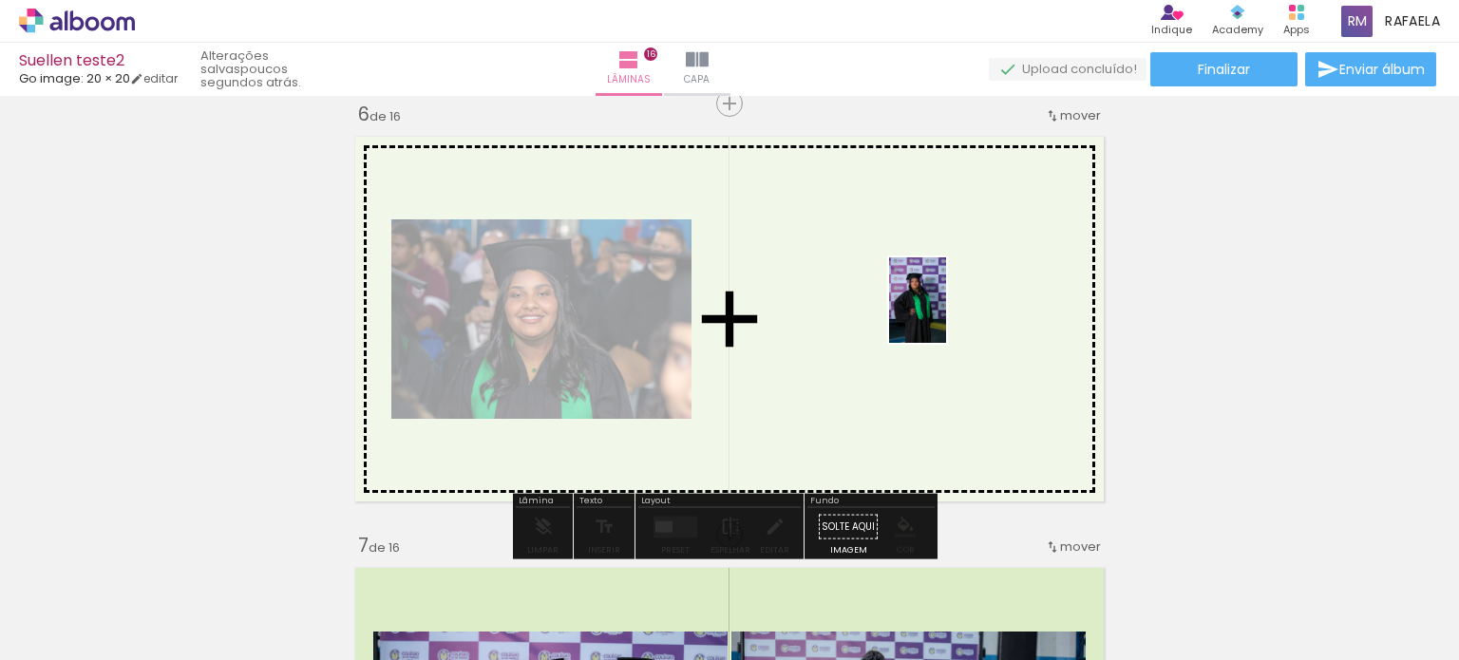
drag, startPoint x: 981, startPoint y: 614, endPoint x: 946, endPoint y: 314, distance: 301.3
click at [946, 314] on quentale-workspace at bounding box center [729, 330] width 1459 height 660
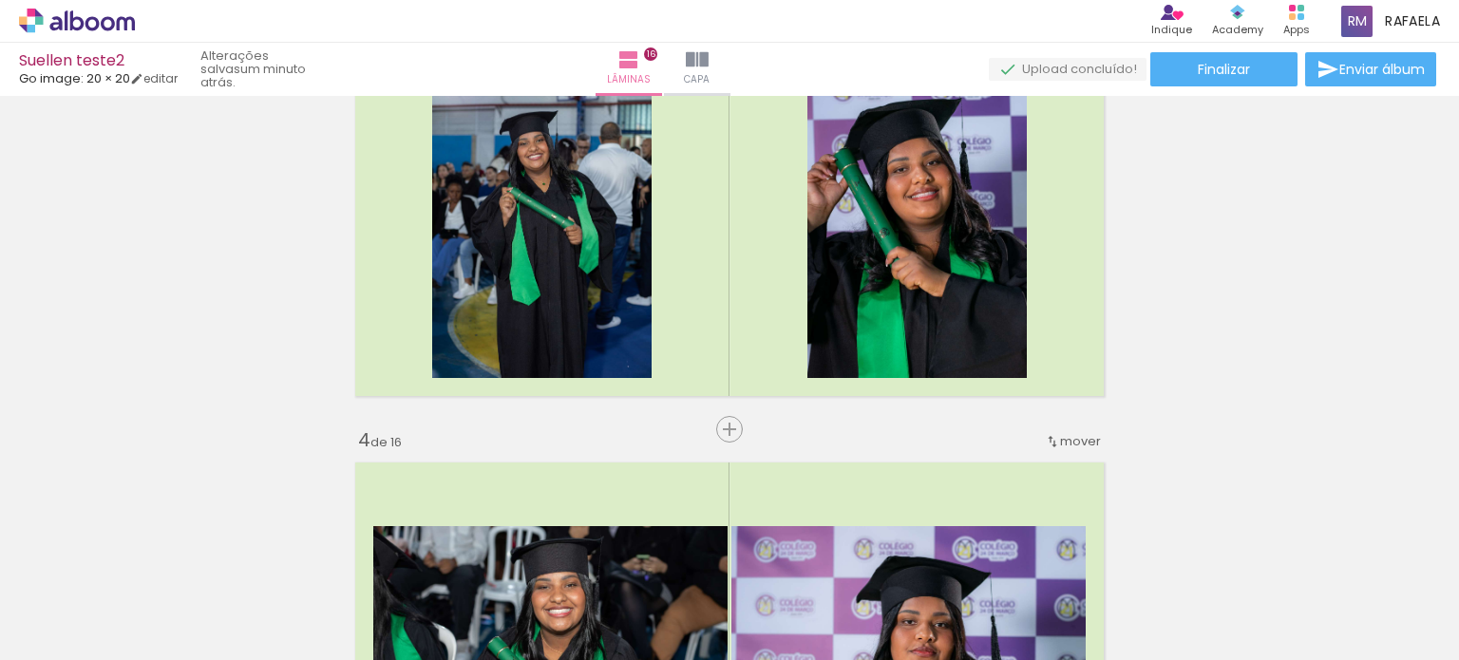
scroll to position [874, 0]
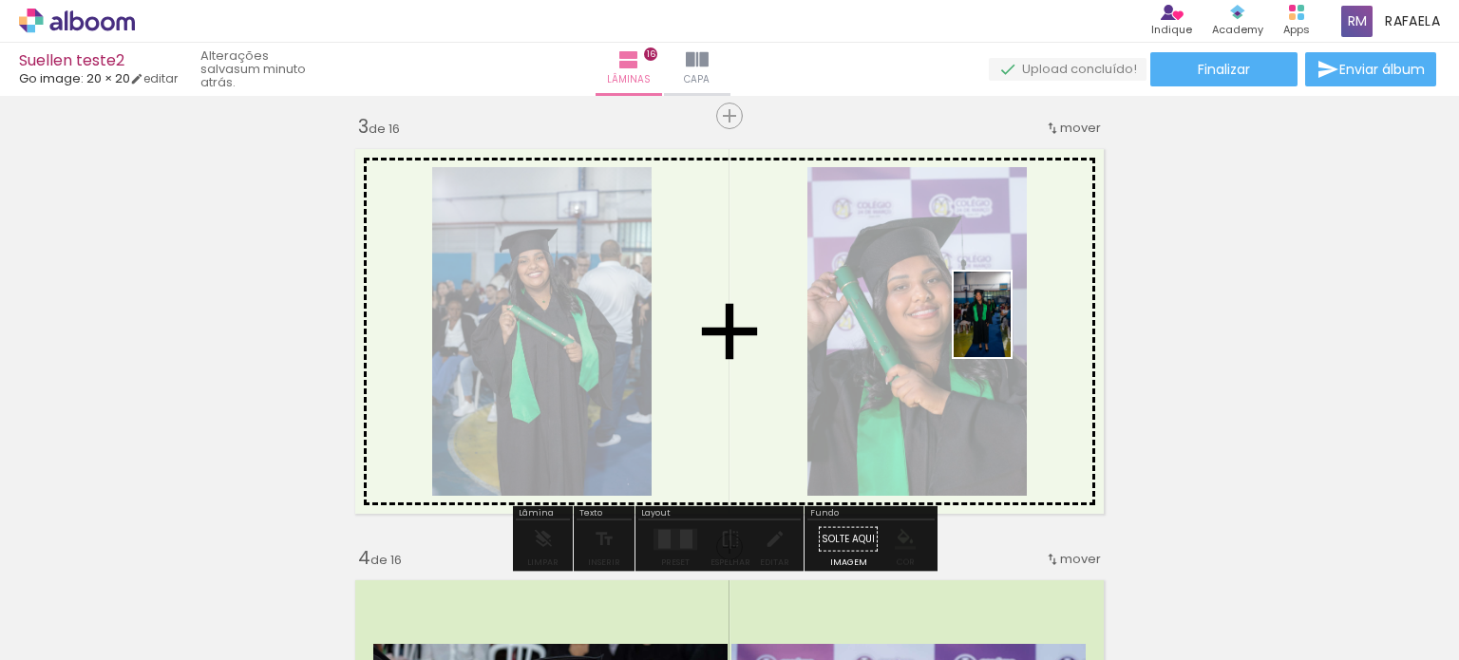
drag, startPoint x: 977, startPoint y: 430, endPoint x: 1011, endPoint y: 329, distance: 107.3
click at [1011, 329] on quentale-workspace at bounding box center [729, 330] width 1459 height 660
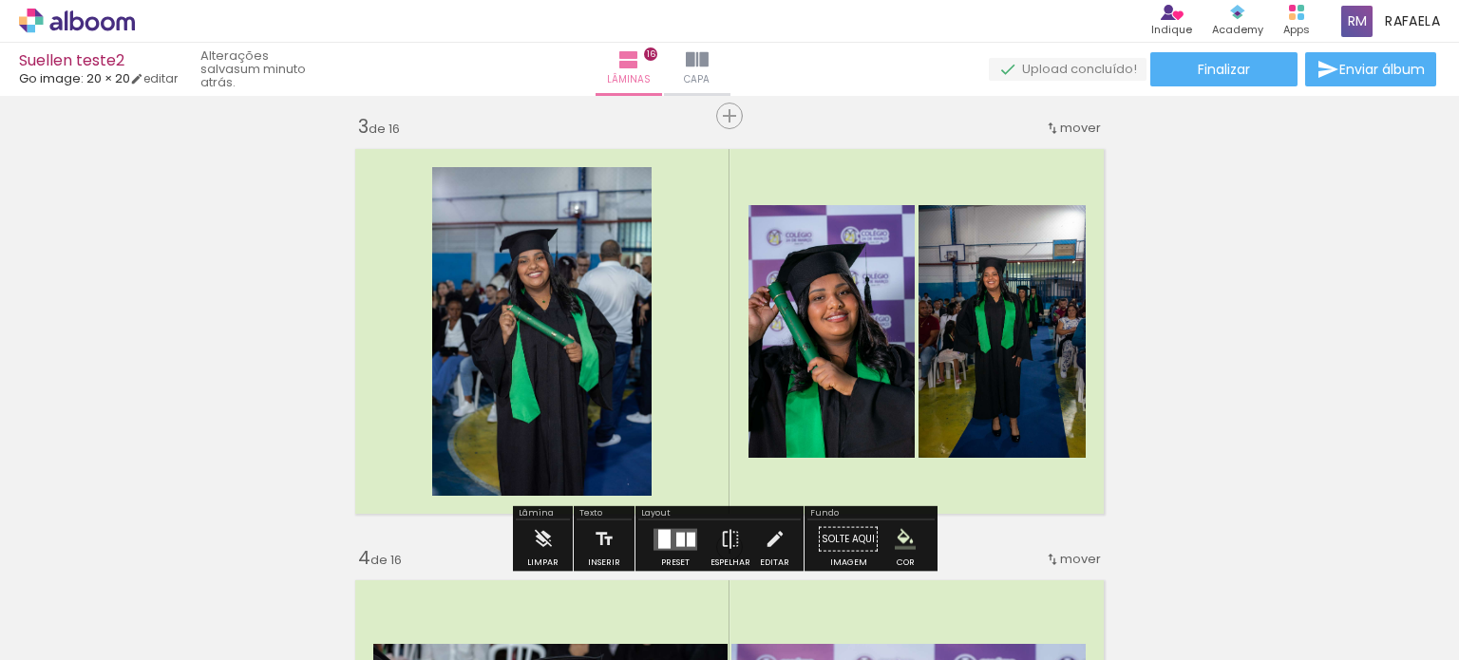
click at [682, 527] on div at bounding box center [675, 540] width 51 height 38
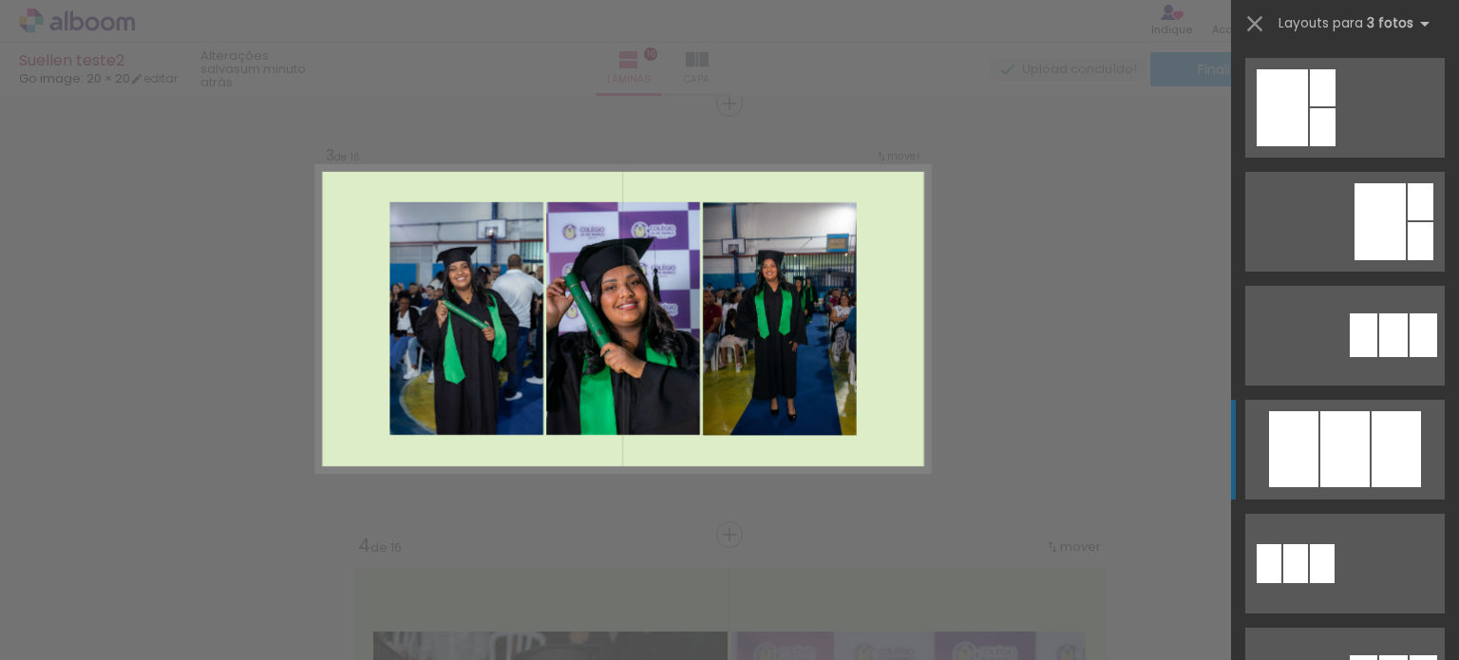
scroll to position [760, 0]
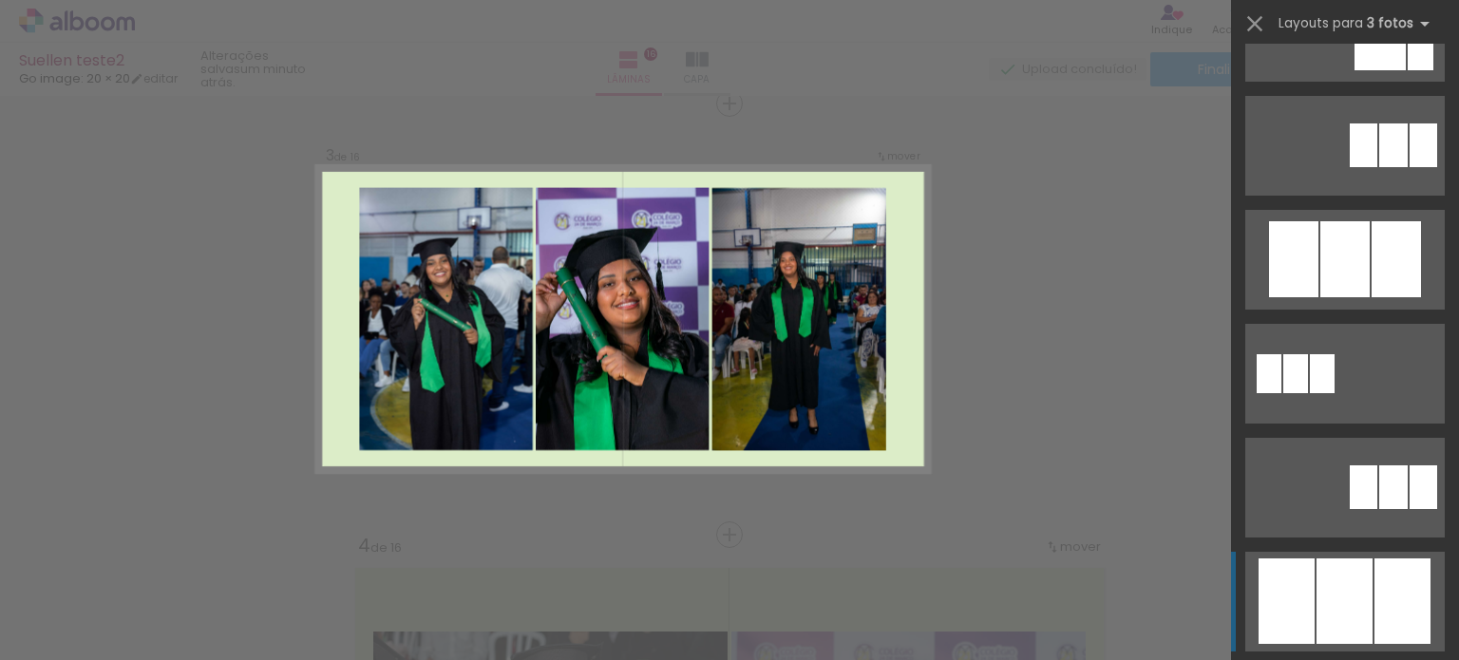
click at [1344, 556] on quentale-layouter at bounding box center [1345, 602] width 200 height 100
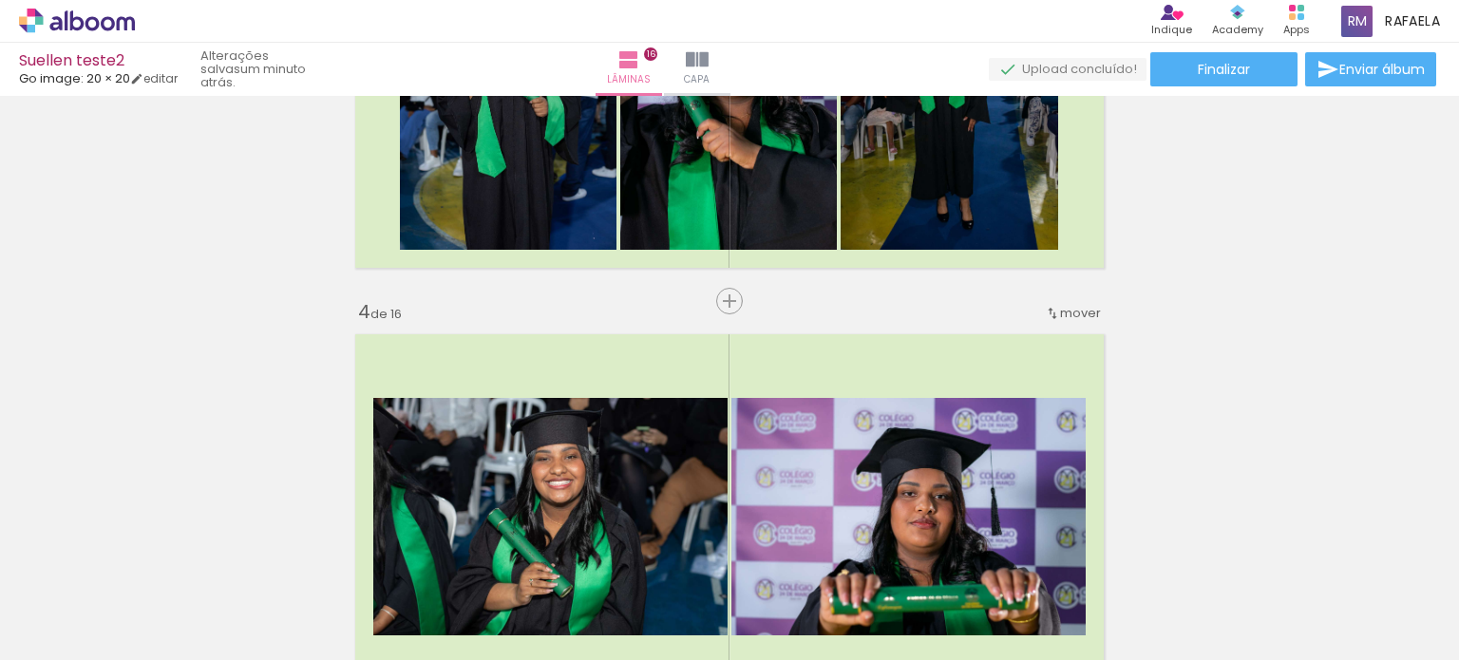
scroll to position [0, 0]
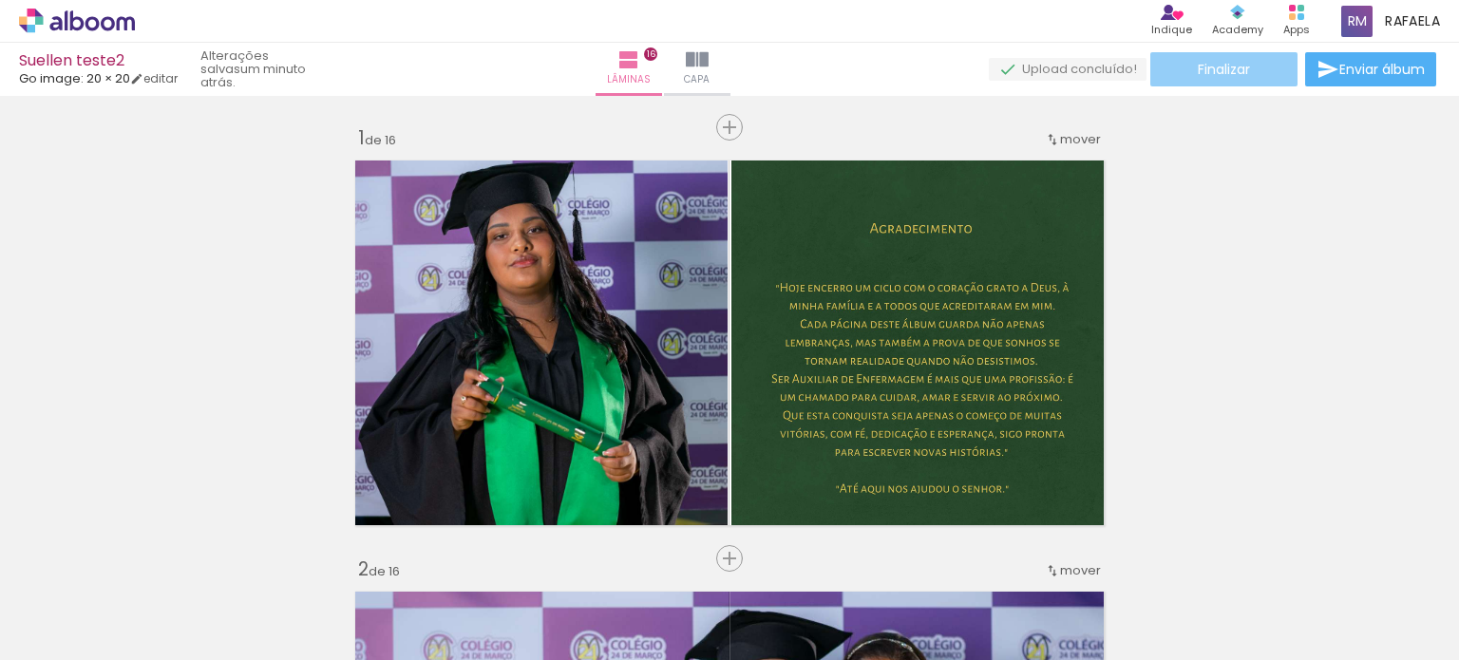
click at [1201, 71] on span "Finalizar" at bounding box center [1224, 69] width 52 height 13
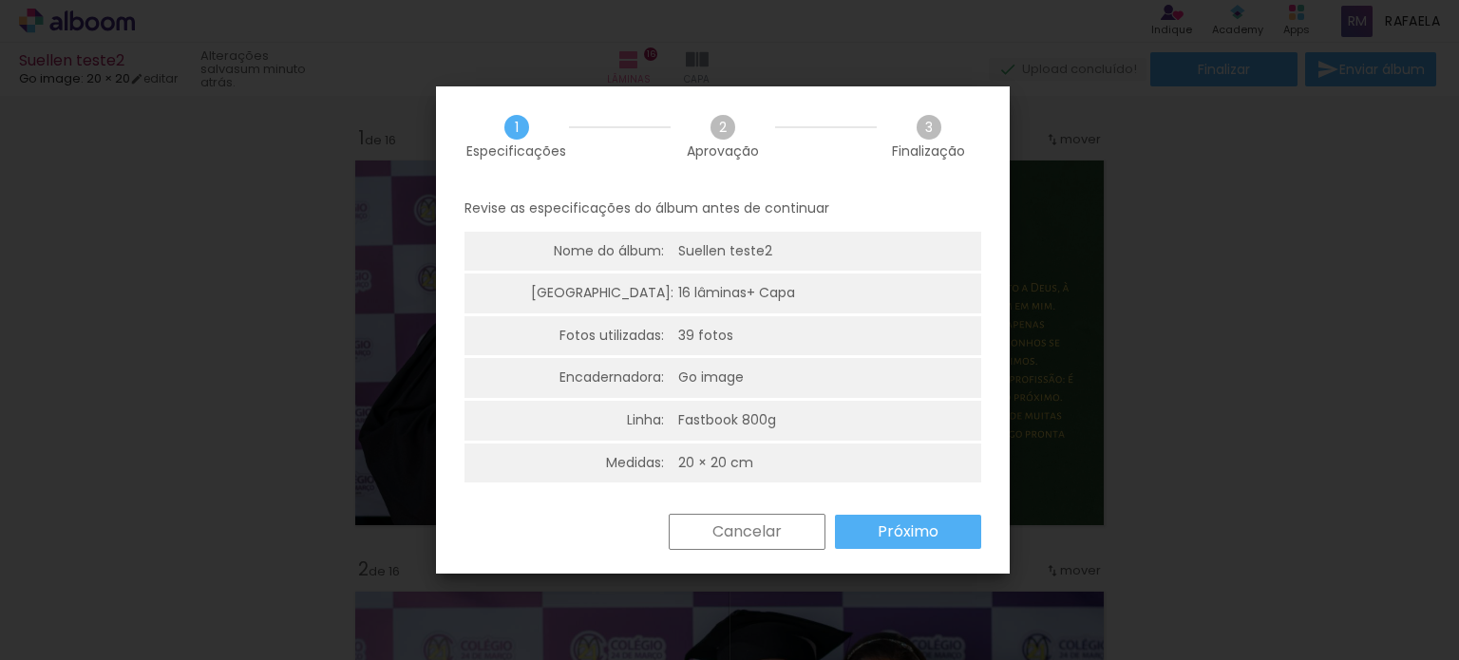
click at [0, 0] on slot "Próximo" at bounding box center [0, 0] width 0 height 0
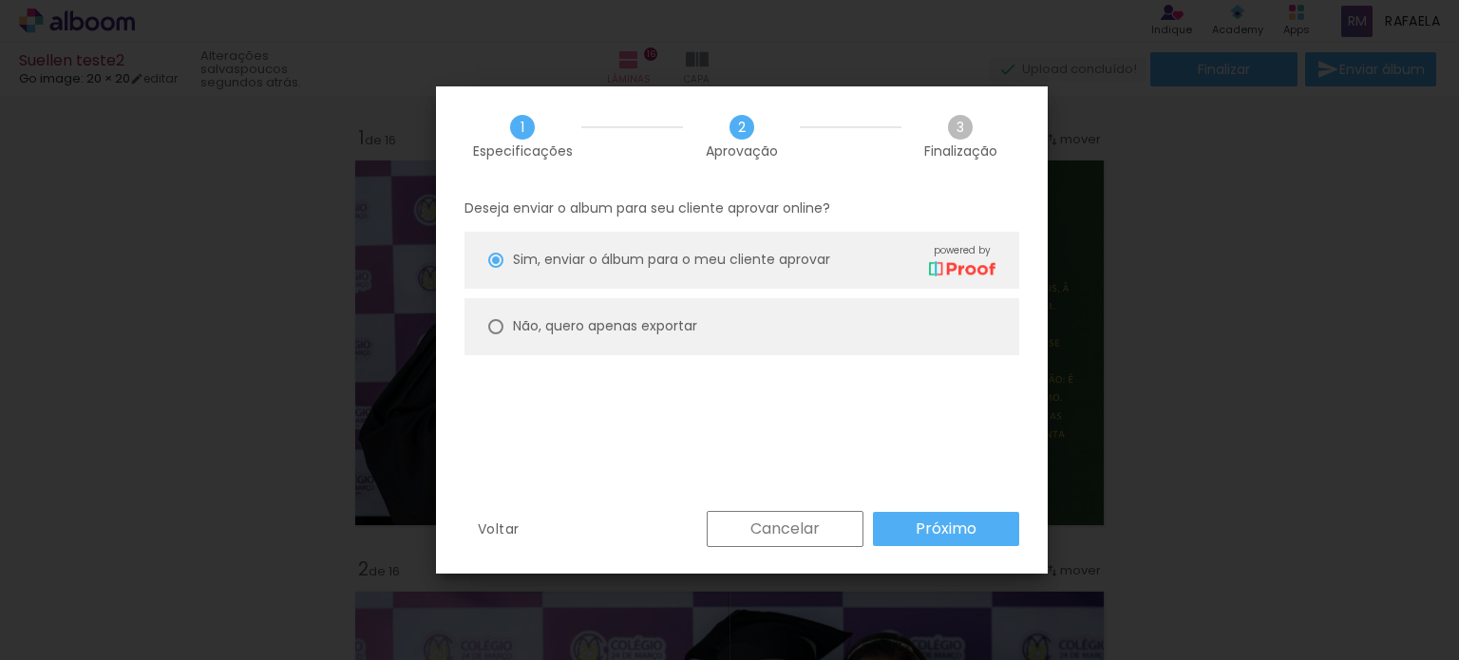
click at [920, 507] on div "Deseja enviar o album para seu cliente aprovar online? [PERSON_NAME], enviar o …" at bounding box center [742, 348] width 612 height 325
click at [0, 0] on slot "Próximo" at bounding box center [0, 0] width 0 height 0
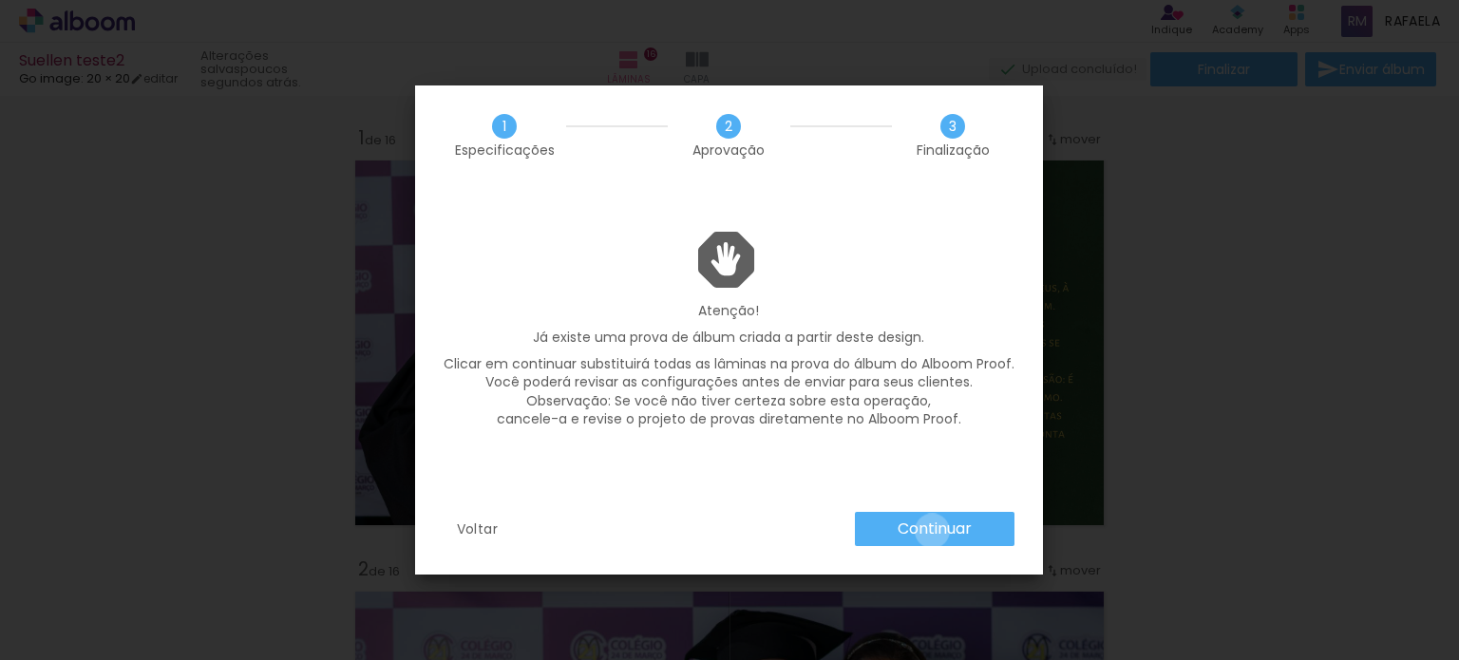
click at [0, 0] on slot "Continuar" at bounding box center [0, 0] width 0 height 0
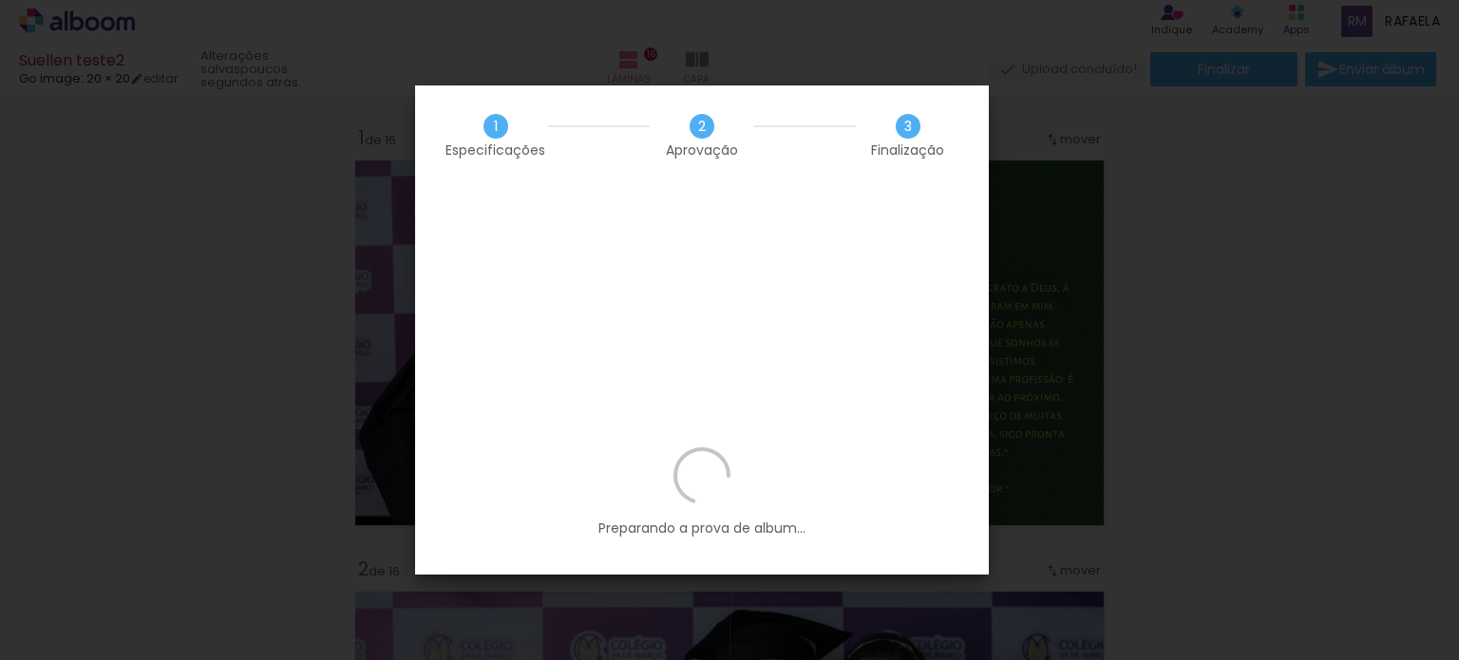
scroll to position [0, 2202]
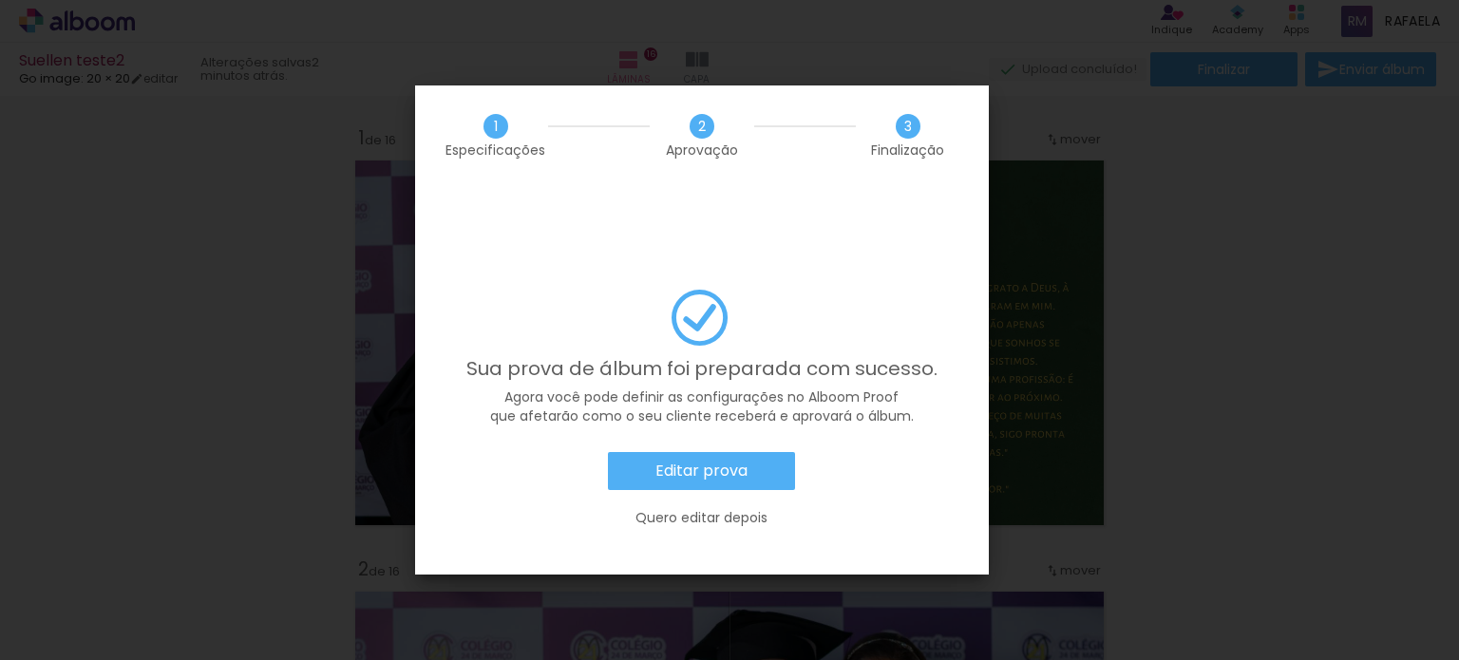
scroll to position [0, 2202]
click at [0, 0] on slot "Editar prova" at bounding box center [0, 0] width 0 height 0
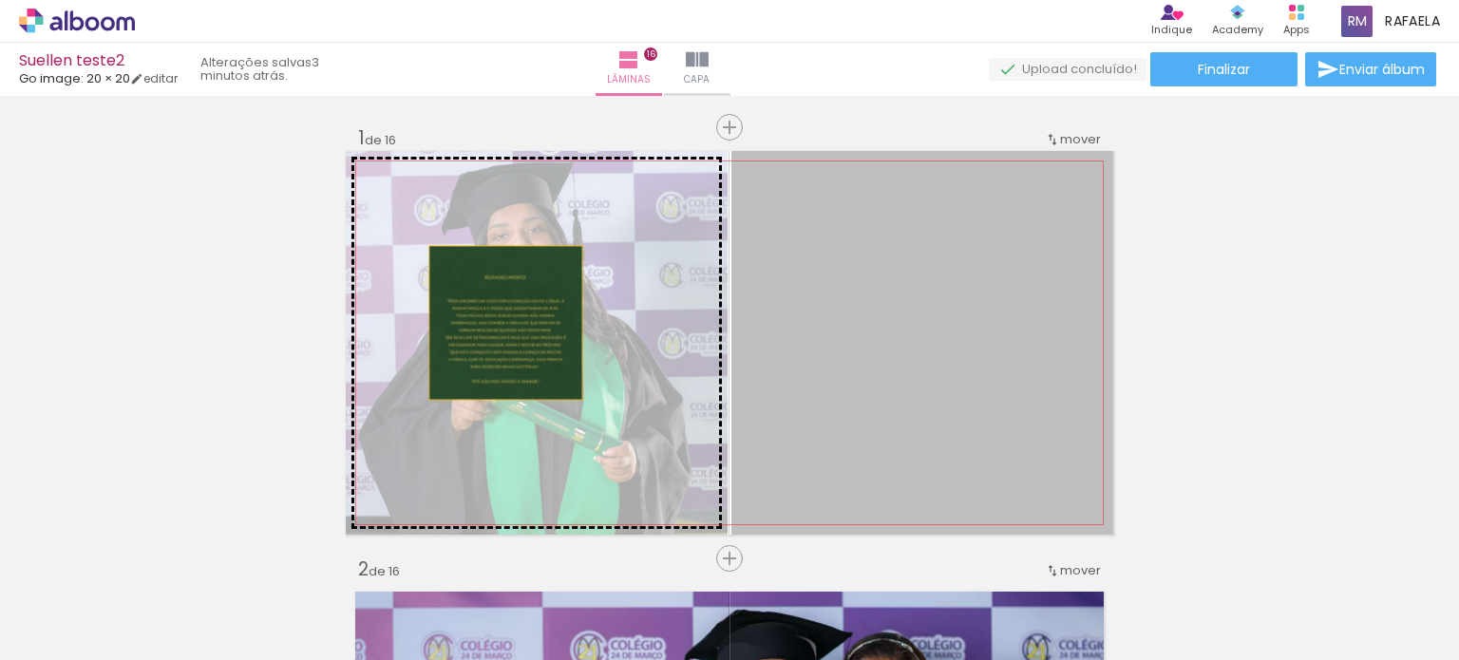
drag, startPoint x: 916, startPoint y: 325, endPoint x: 499, endPoint y: 323, distance: 417.1
click at [0, 0] on slot at bounding box center [0, 0] width 0 height 0
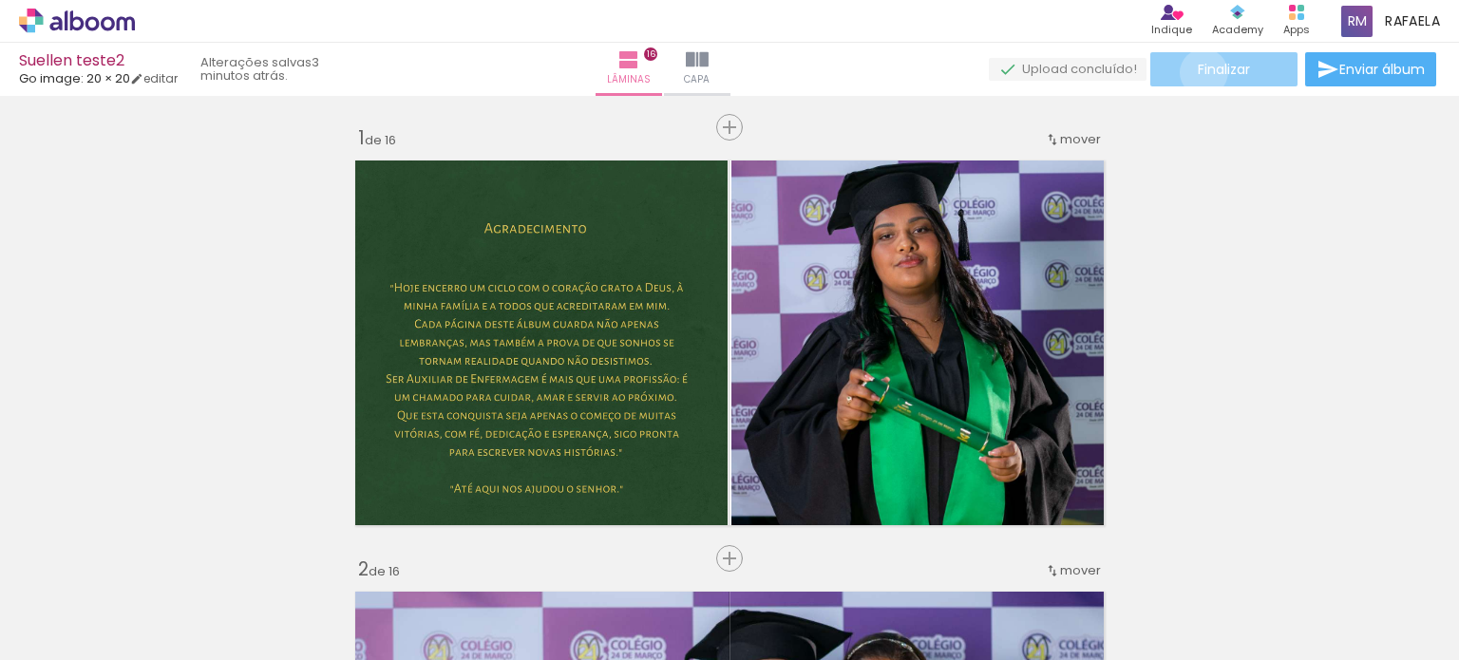
click at [1198, 72] on span "Finalizar" at bounding box center [1224, 69] width 52 height 13
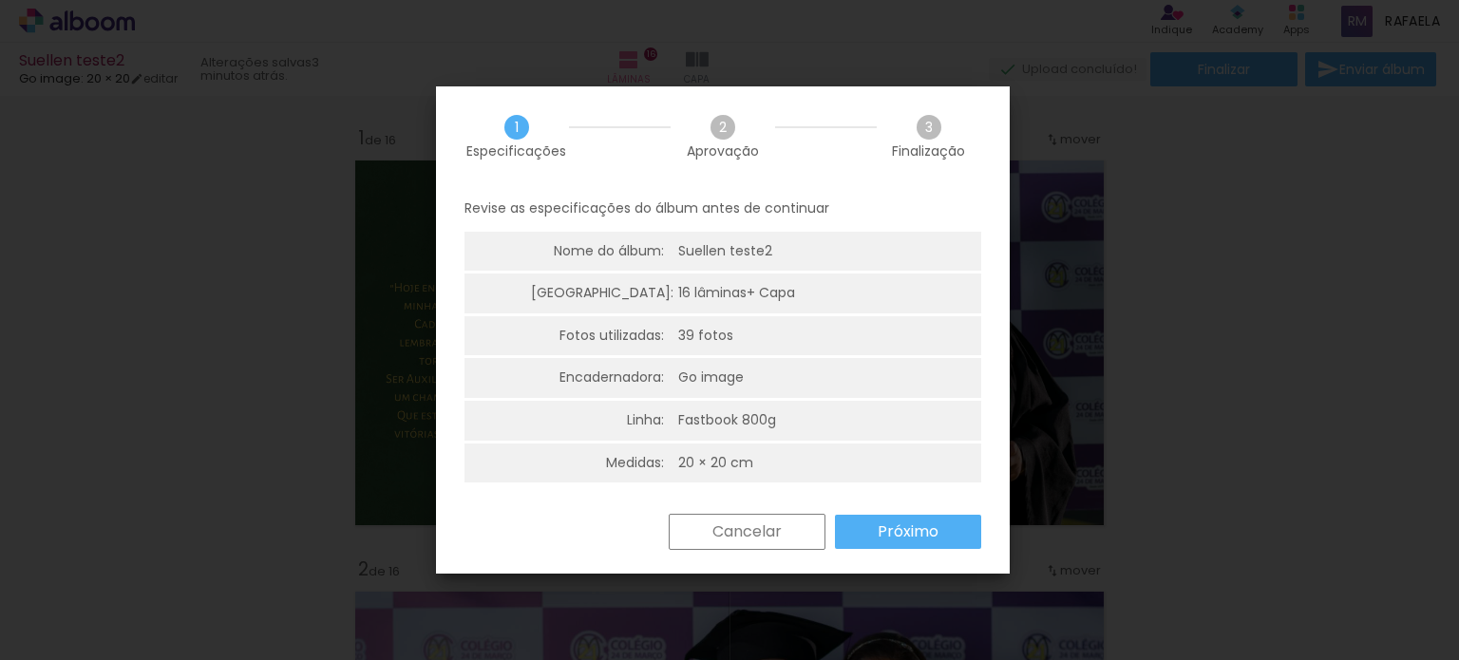
click at [0, 0] on slot "Próximo" at bounding box center [0, 0] width 0 height 0
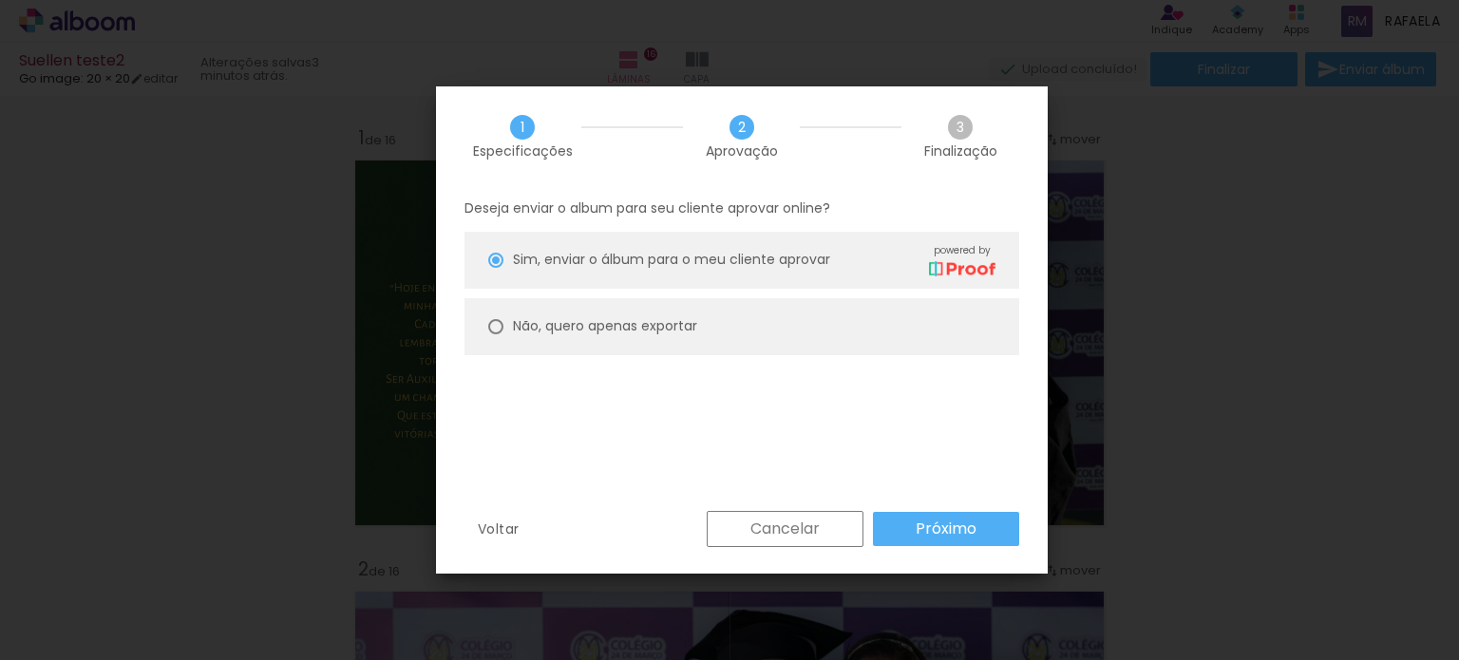
click at [0, 0] on slot "Cancelar" at bounding box center [0, 0] width 0 height 0
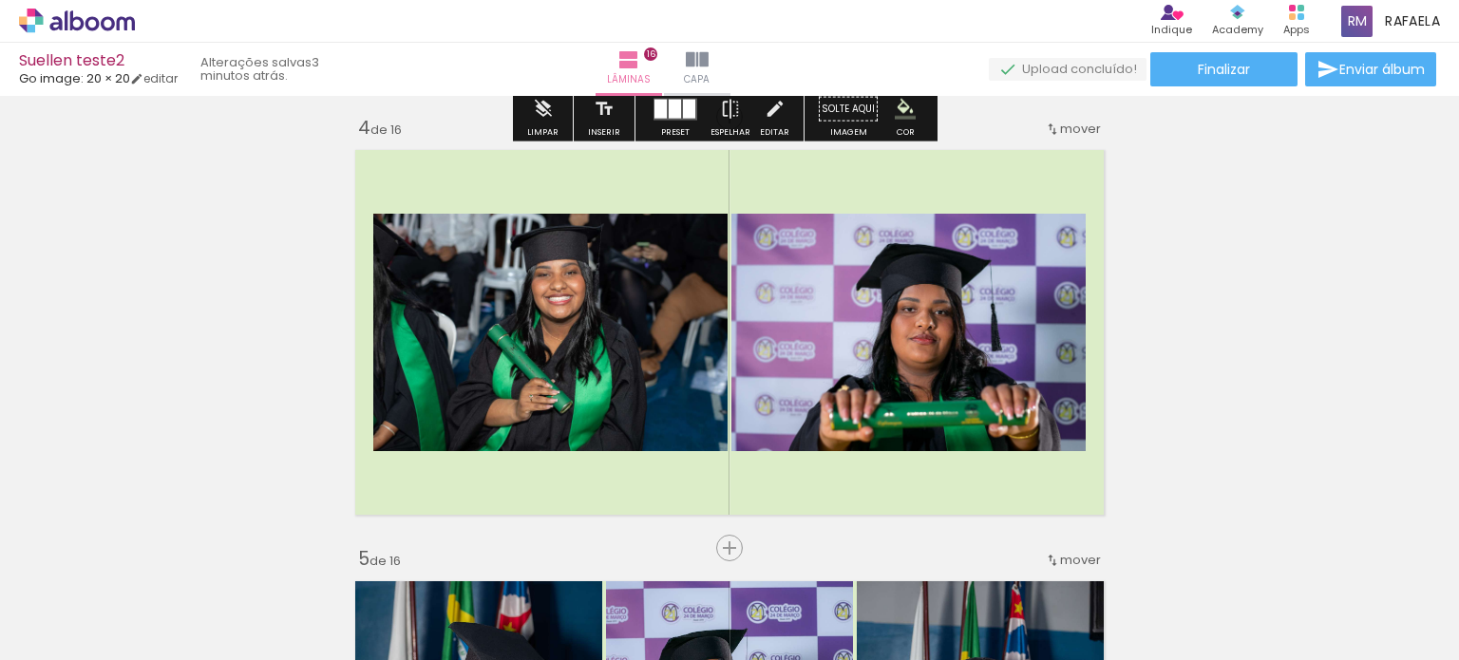
scroll to position [1425, 0]
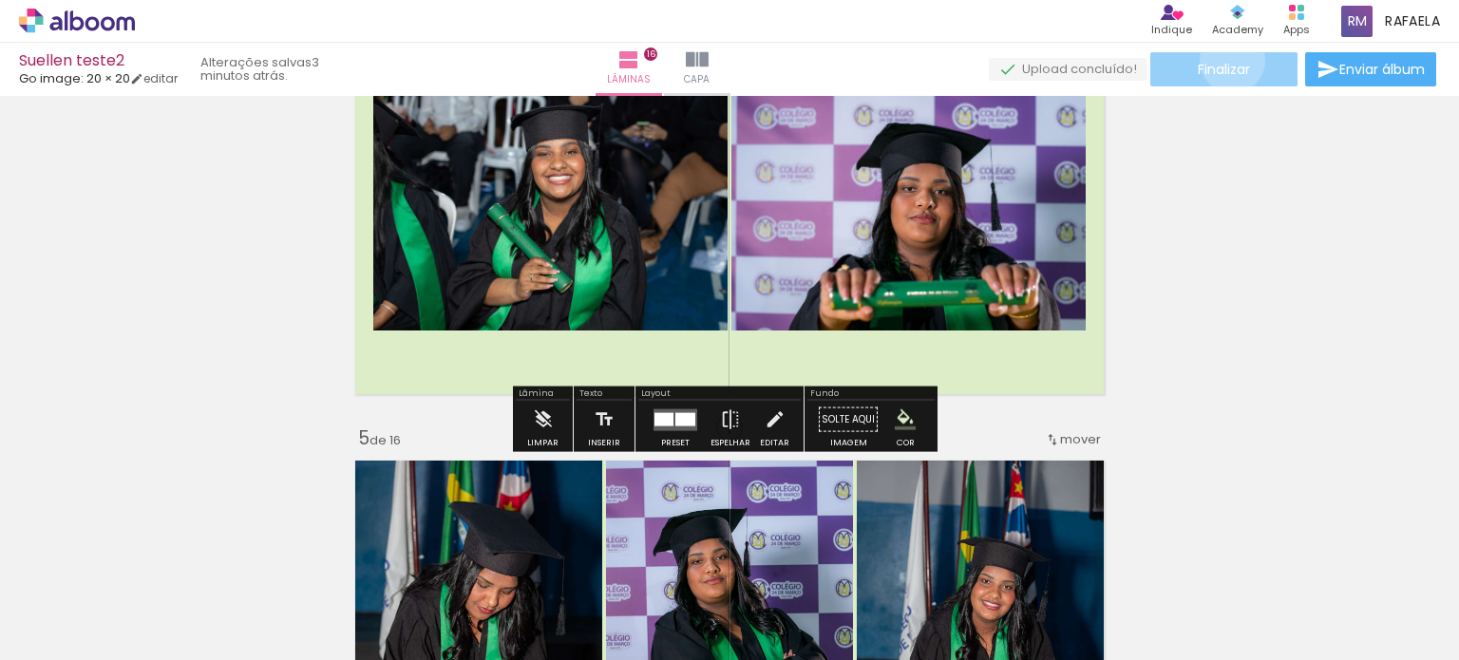
click at [1226, 63] on span "Finalizar" at bounding box center [1224, 69] width 52 height 13
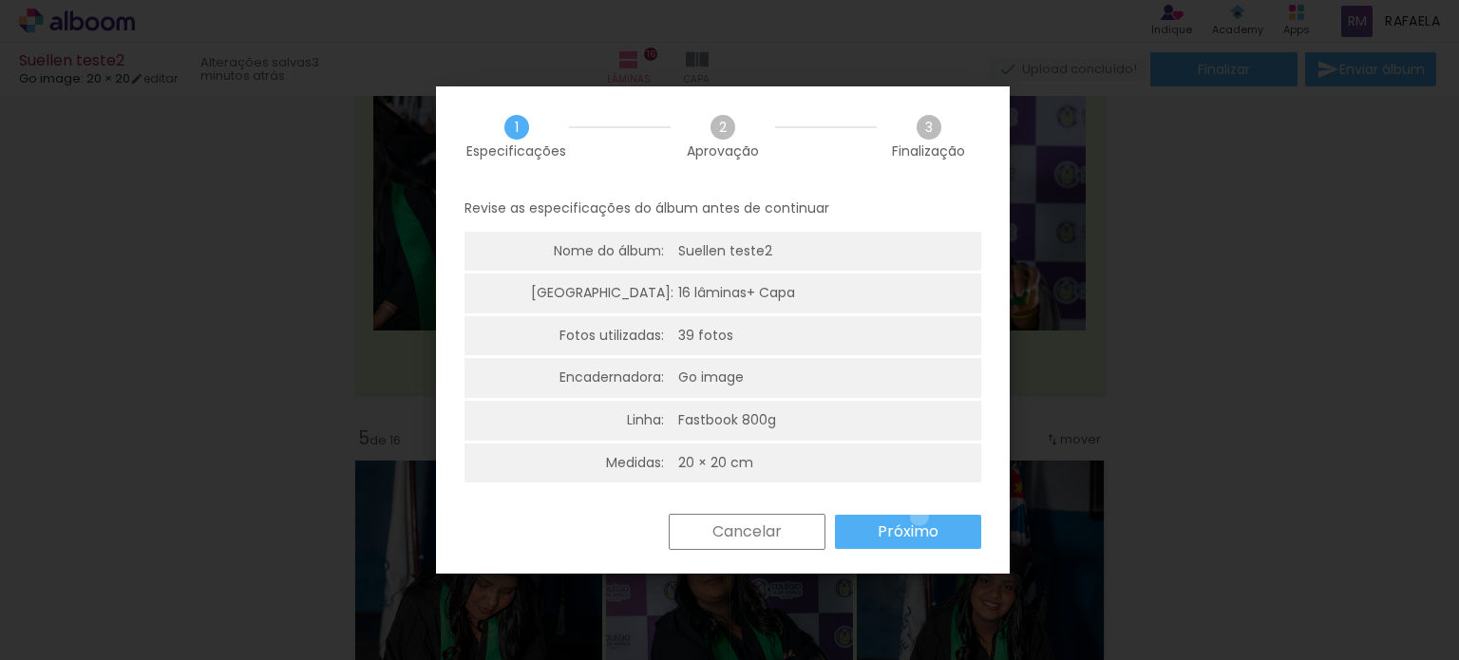
click at [919, 517] on paper-button "Próximo" at bounding box center [908, 532] width 146 height 34
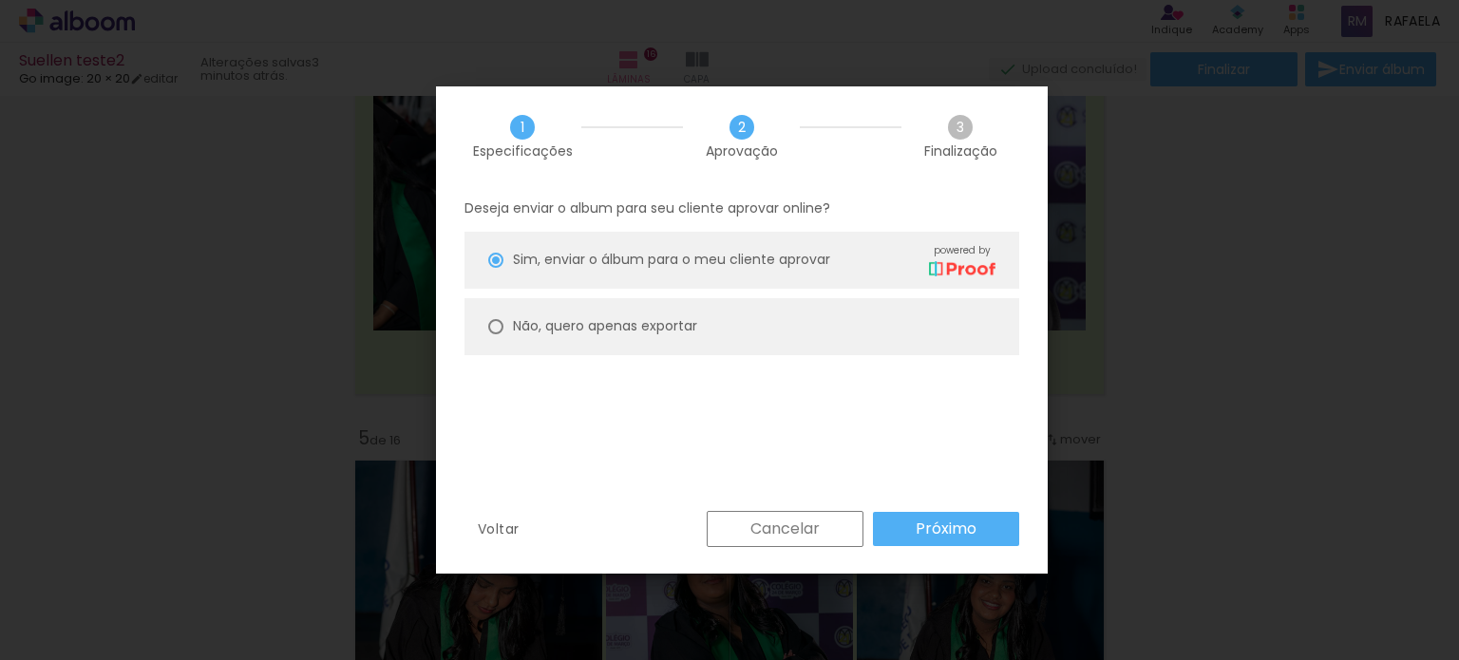
click at [919, 517] on paper-button "Próximo" at bounding box center [946, 529] width 146 height 34
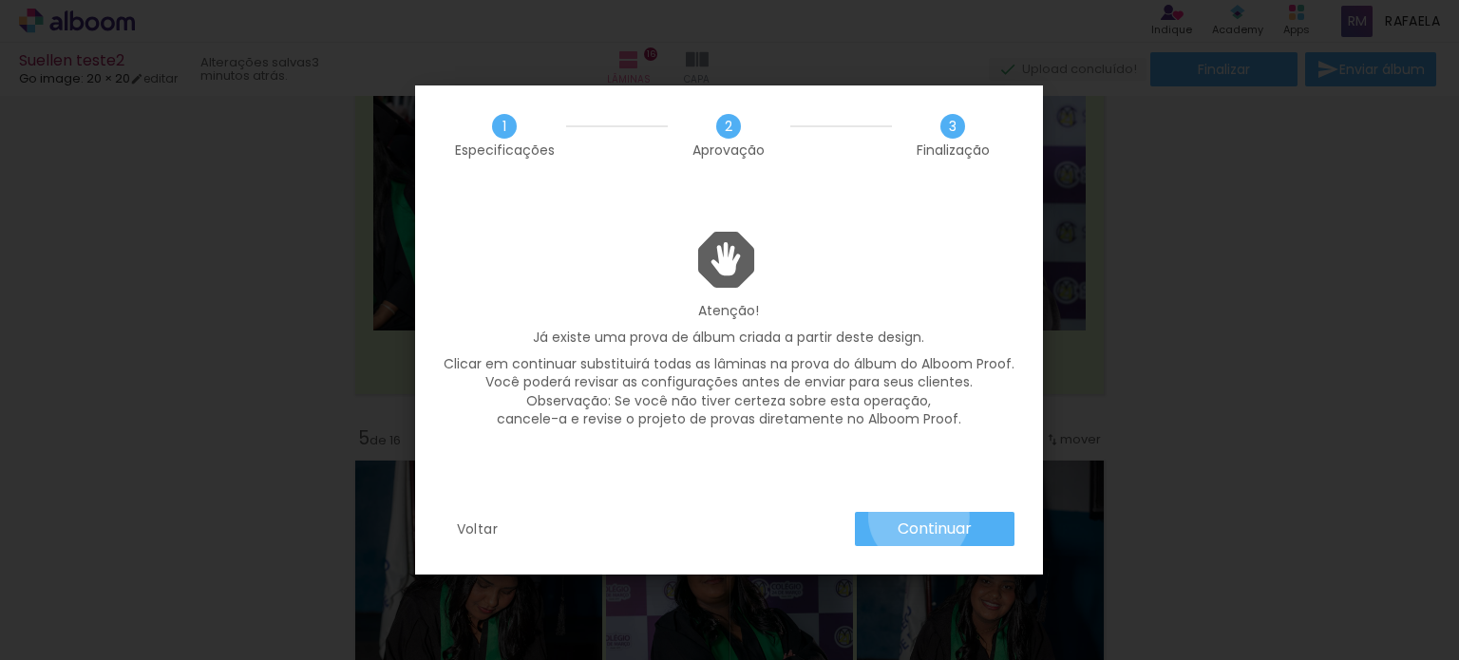
click at [919, 517] on paper-button "Continuar" at bounding box center [935, 529] width 160 height 34
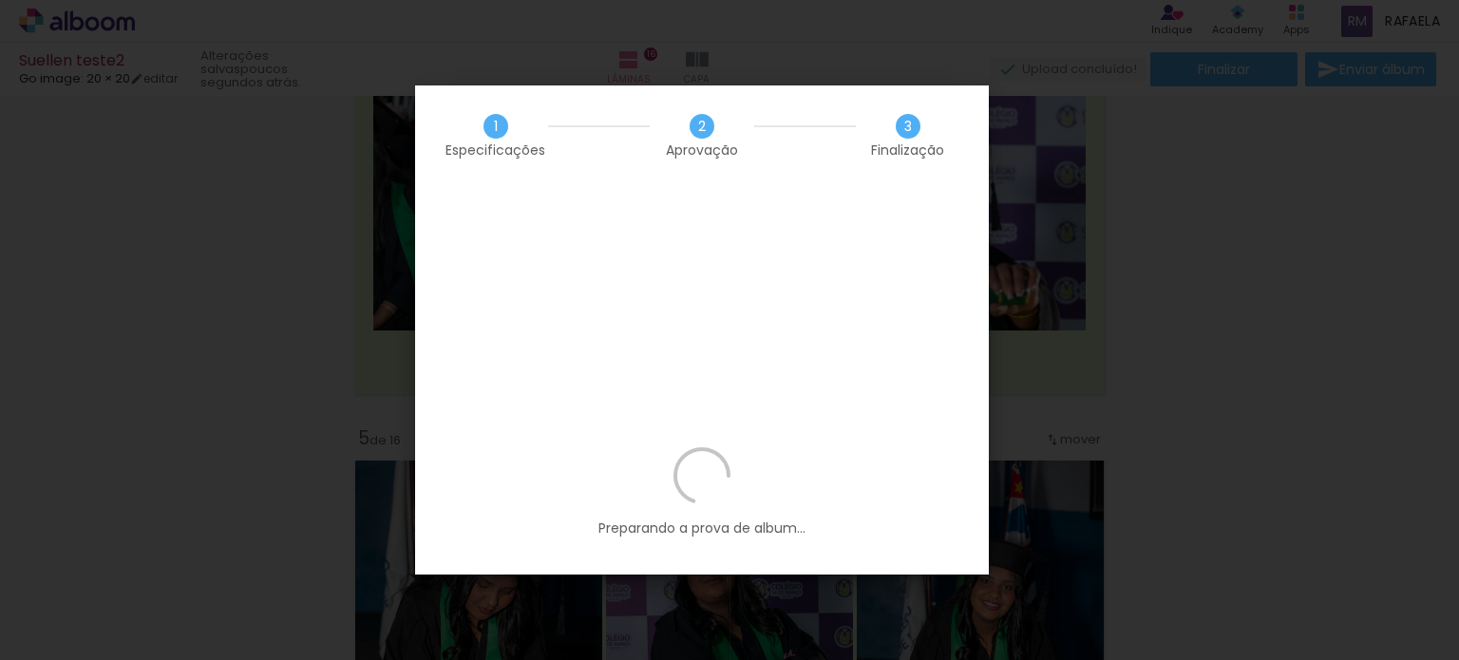
scroll to position [0, 2202]
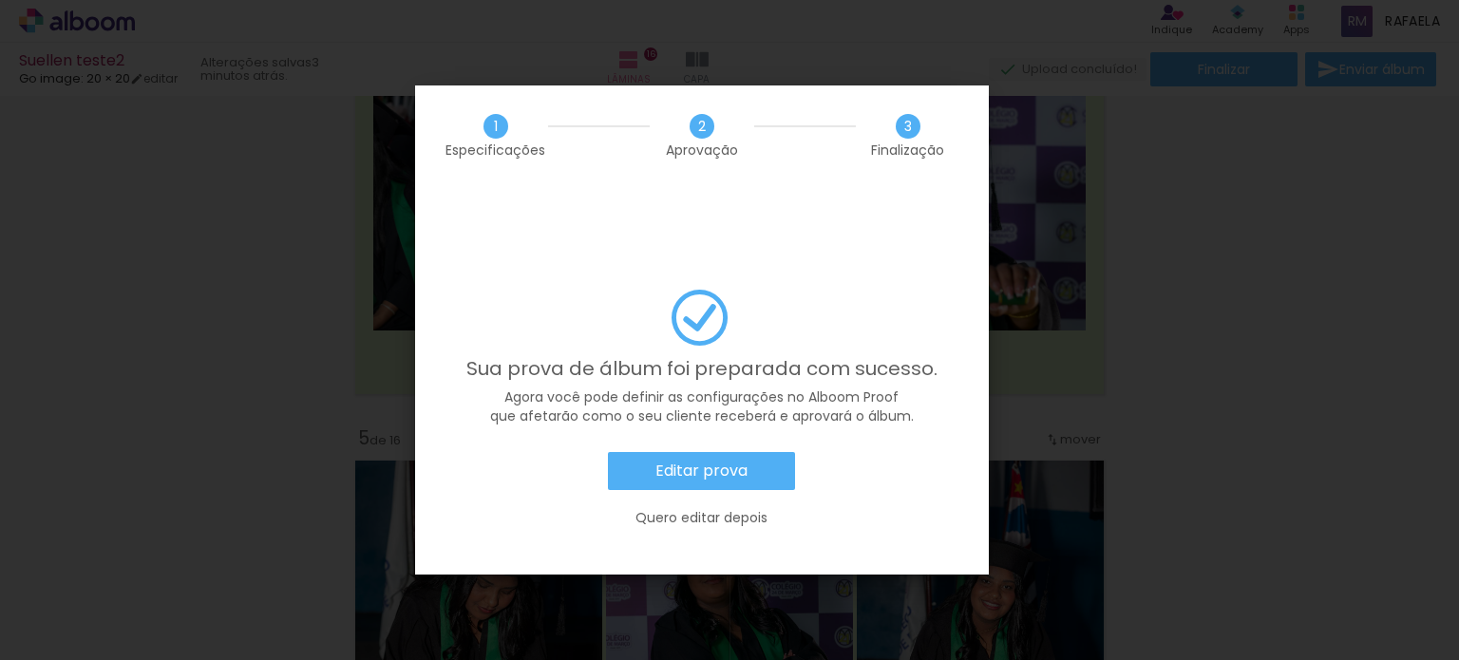
click at [0, 0] on slot "Editar prova" at bounding box center [0, 0] width 0 height 0
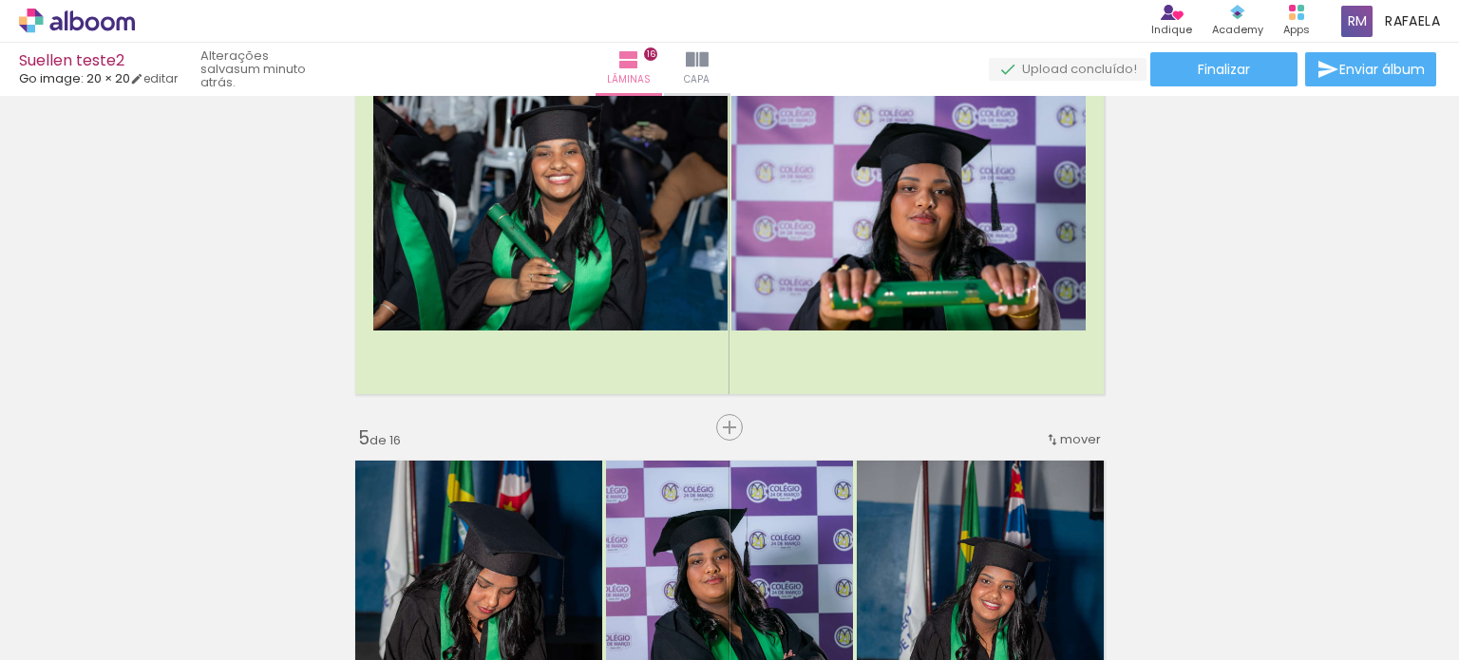
scroll to position [0, 2202]
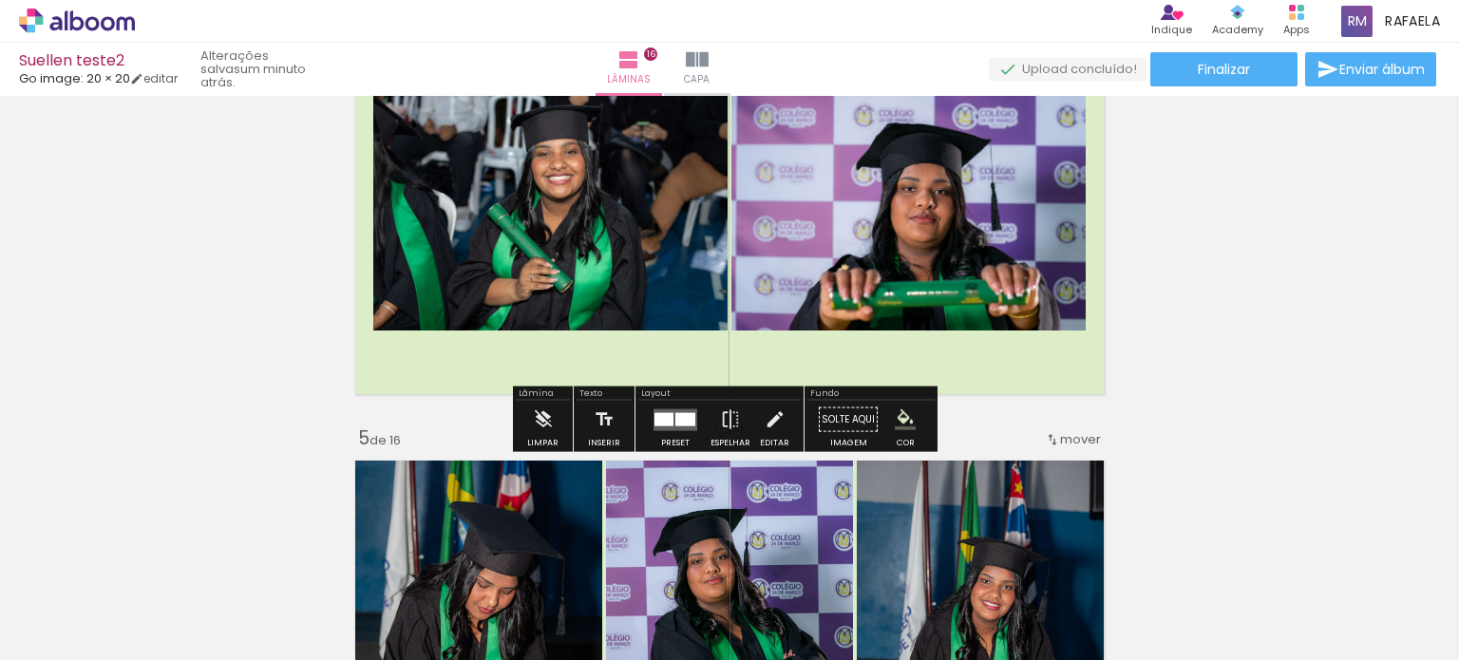
click at [769, 37] on div "› Editor de álbum Indique Indique e ganhe Conteúdo que inspira Academy Produtos…" at bounding box center [729, 21] width 1459 height 43
click at [709, 58] on iron-icon at bounding box center [697, 59] width 23 height 23
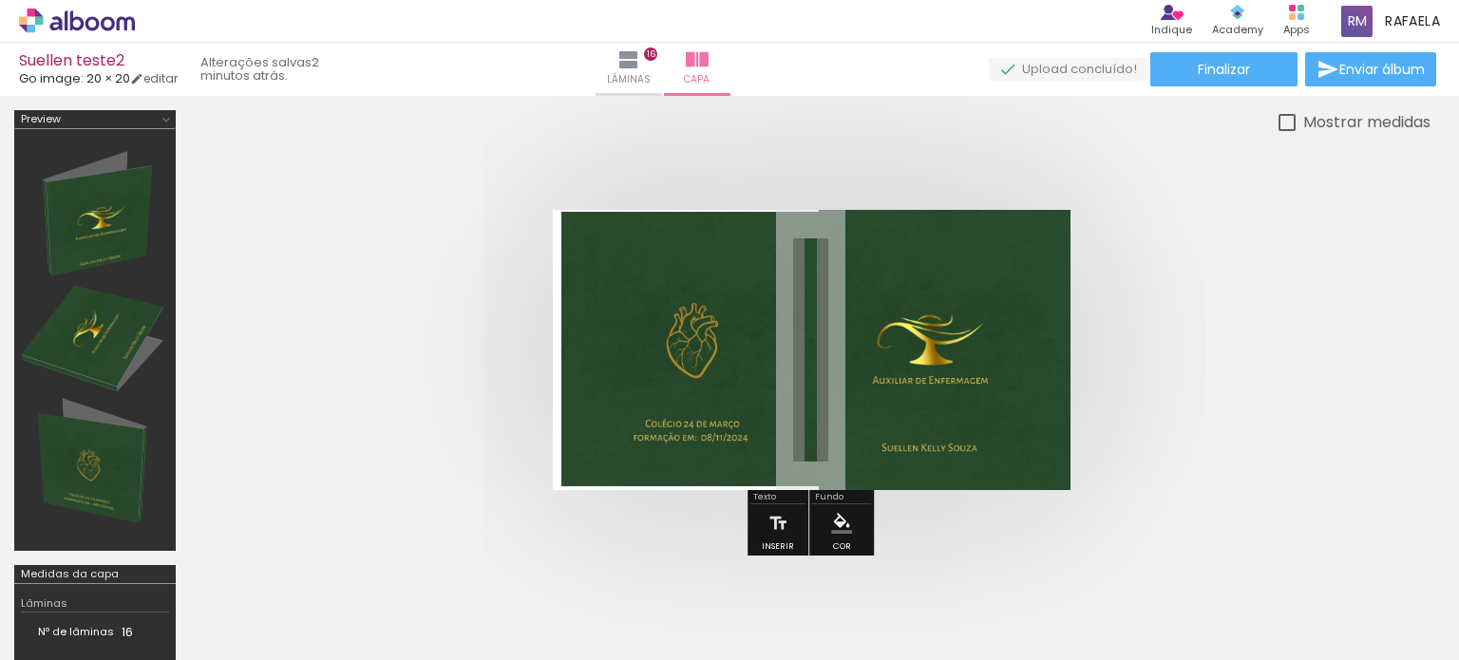
click at [714, 356] on quentale-photo at bounding box center [692, 350] width 263 height 276
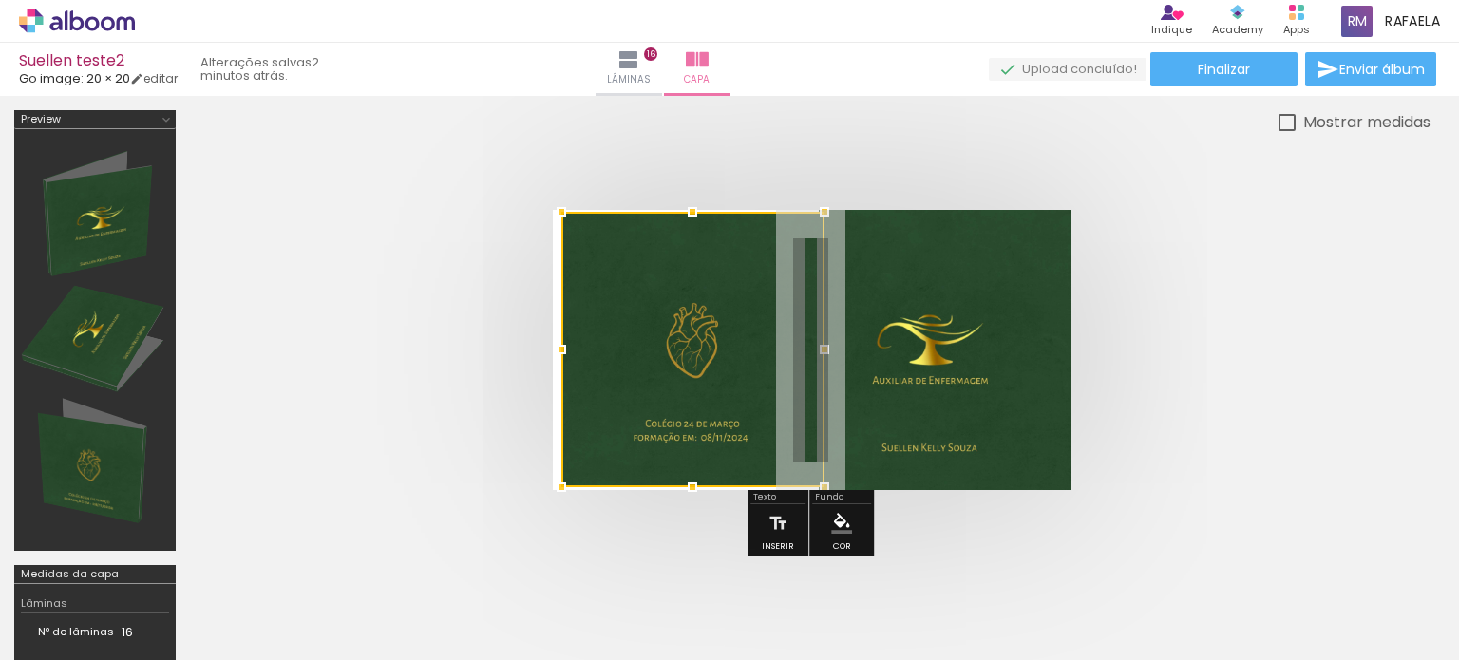
scroll to position [0, 2202]
click at [444, 406] on quentale-cover at bounding box center [810, 350] width 1089 height 280
click at [1242, 430] on quentale-cover at bounding box center [810, 350] width 1089 height 280
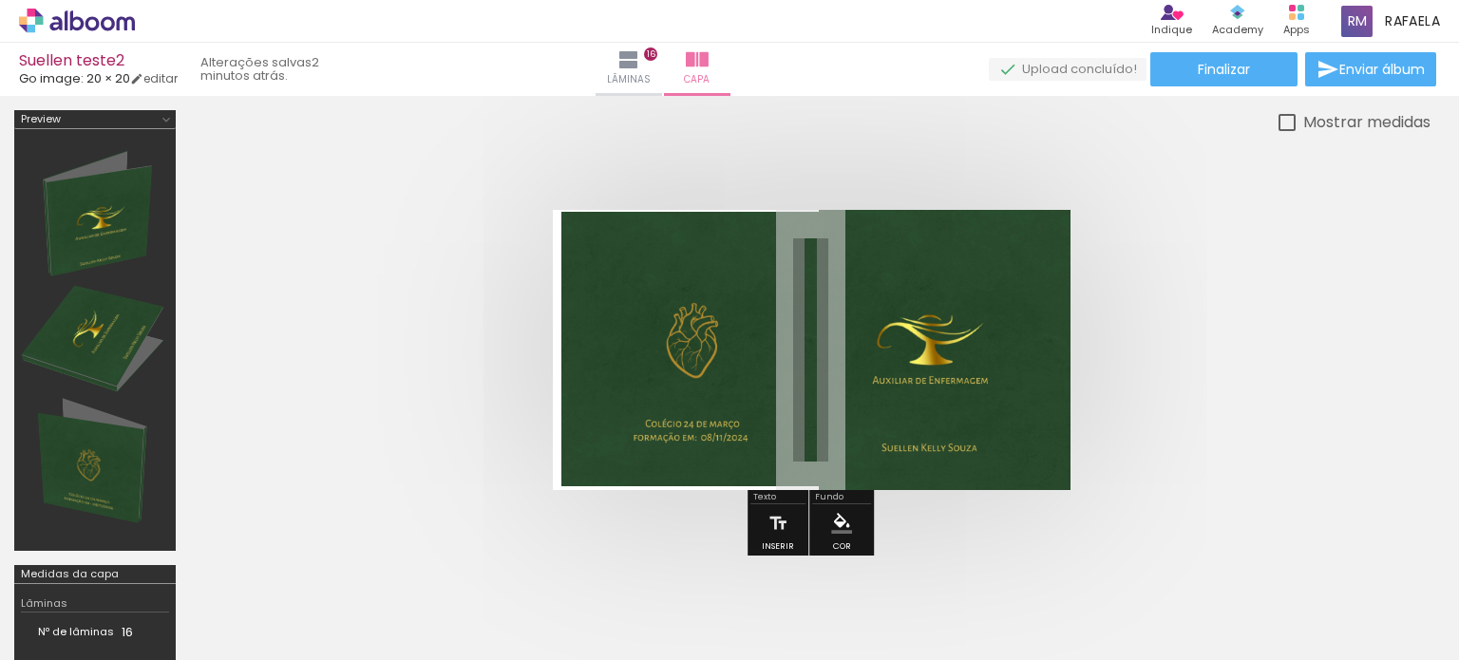
click at [81, 172] on div at bounding box center [95, 340] width 148 height 409
click at [85, 493] on div at bounding box center [95, 340] width 148 height 409
click at [1242, 280] on quentale-cover at bounding box center [810, 350] width 1089 height 280
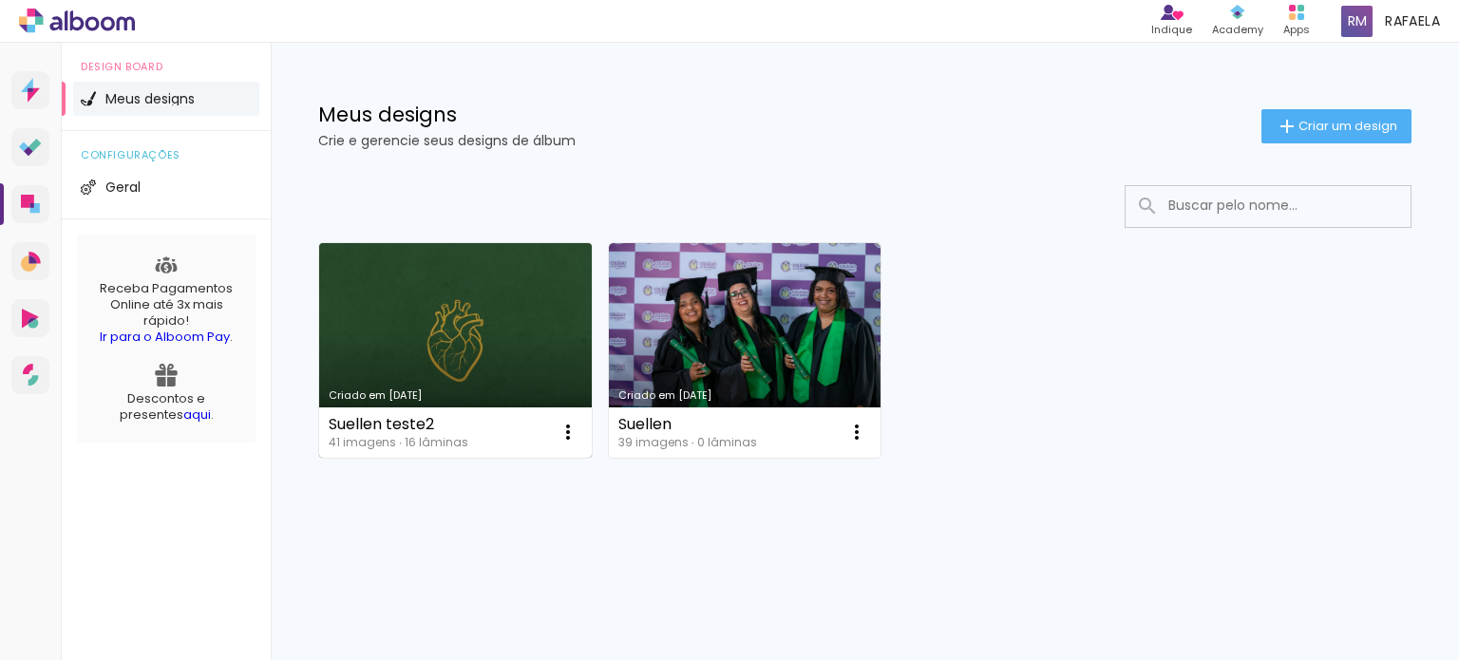
click at [498, 356] on link "Criado em [DATE]" at bounding box center [455, 350] width 273 height 215
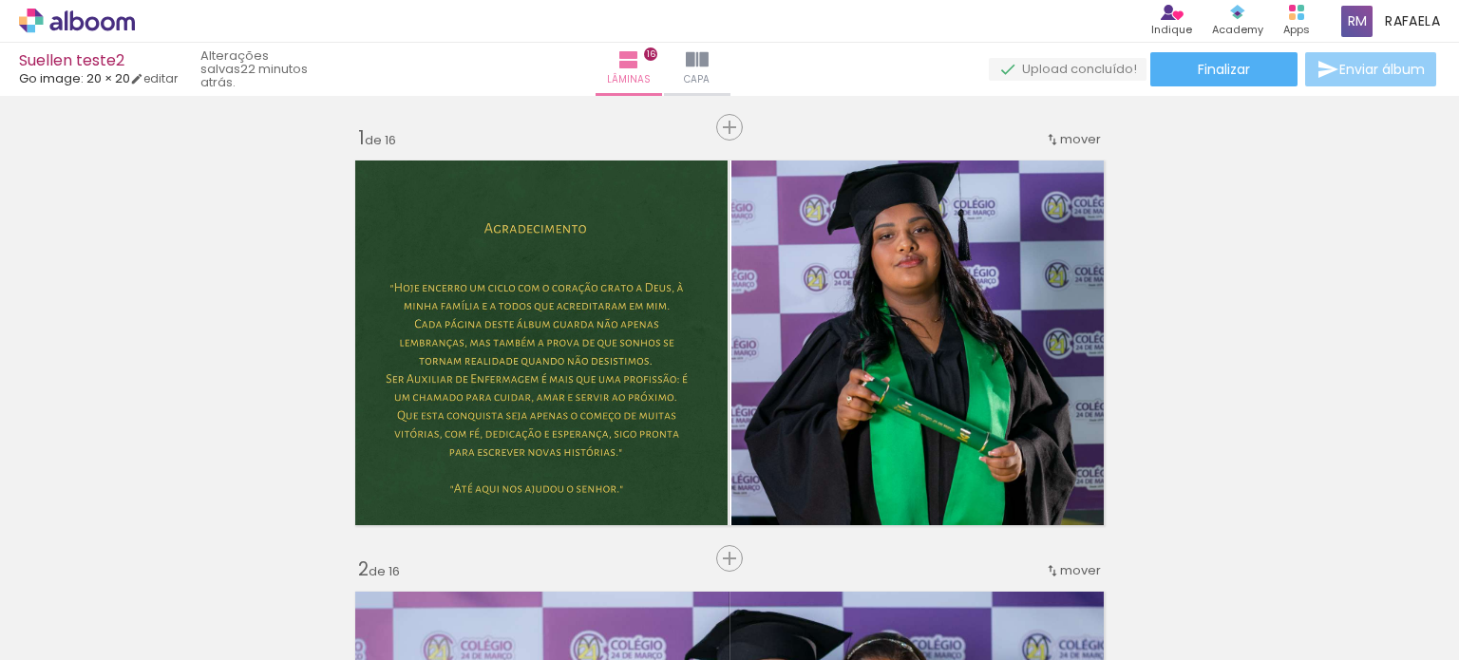
click at [1310, 71] on paper-button "Enviar álbum" at bounding box center [1370, 69] width 131 height 34
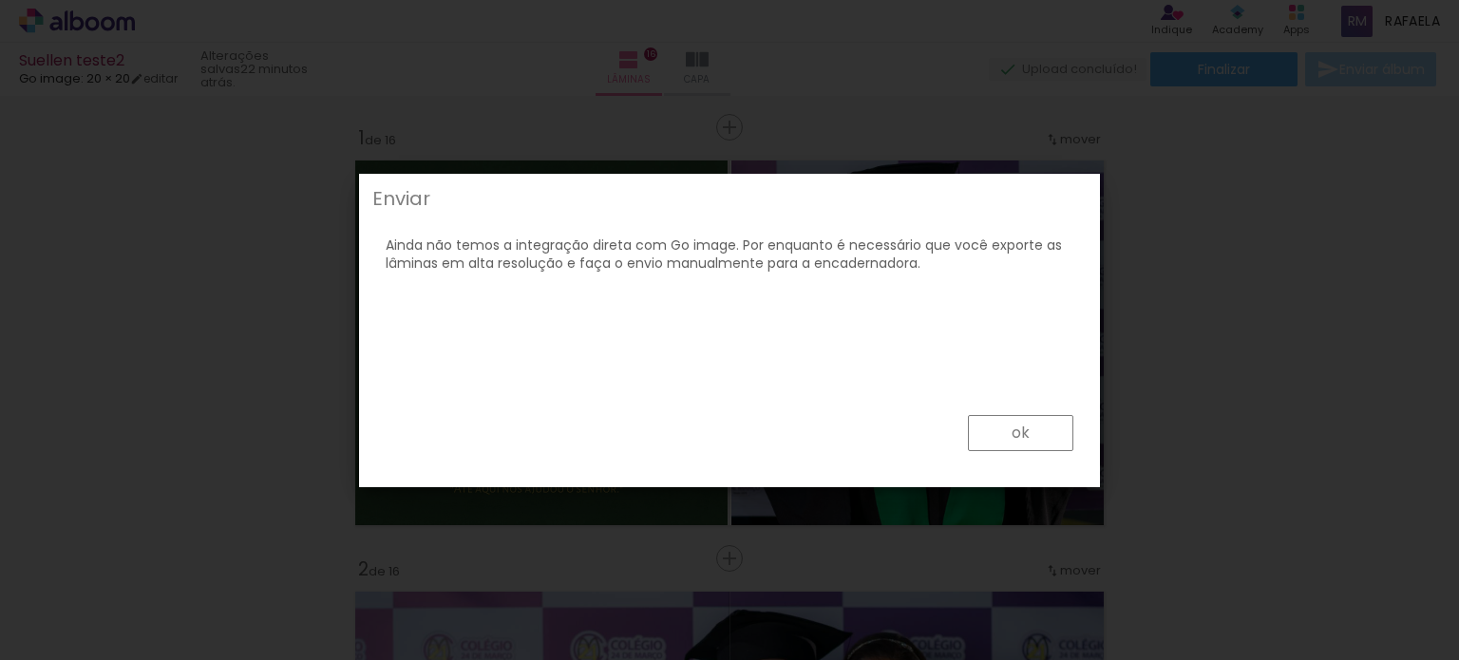
click at [0, 0] on slot "ok" at bounding box center [0, 0] width 0 height 0
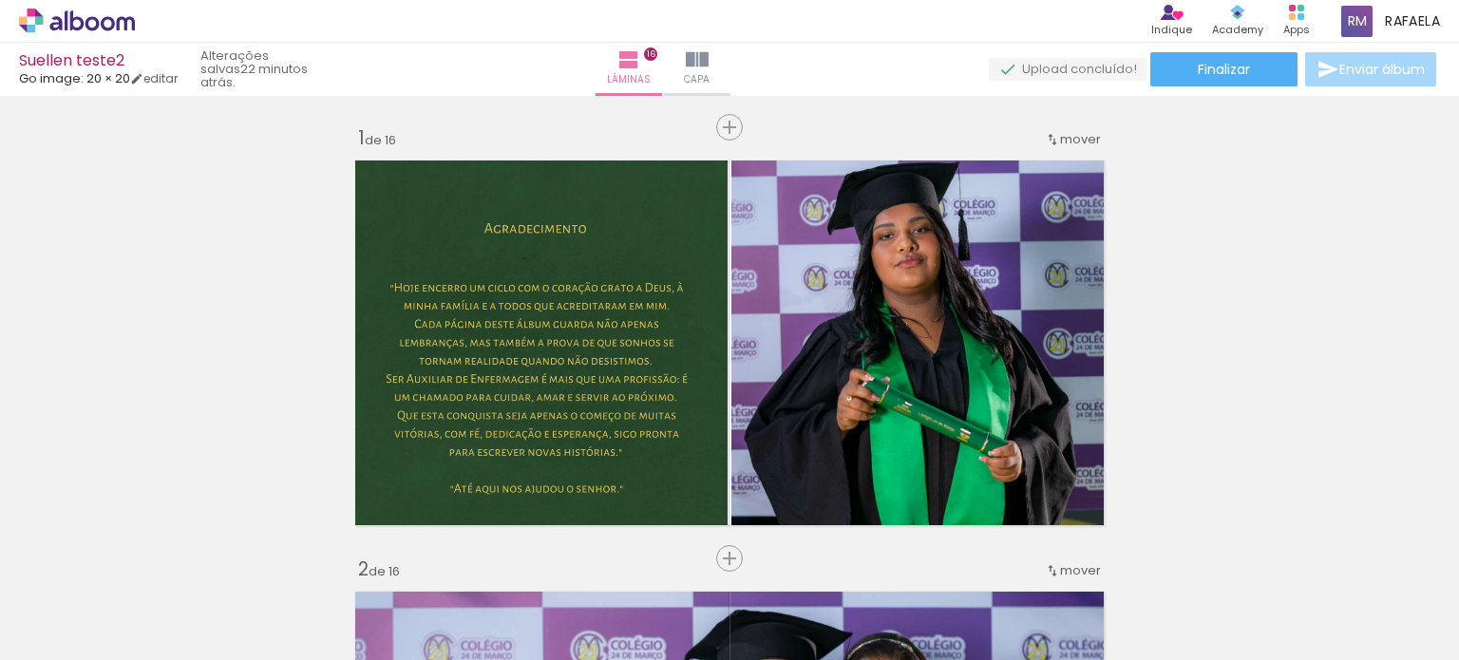
click at [1374, 68] on span "Enviar álbum" at bounding box center [1383, 69] width 86 height 13
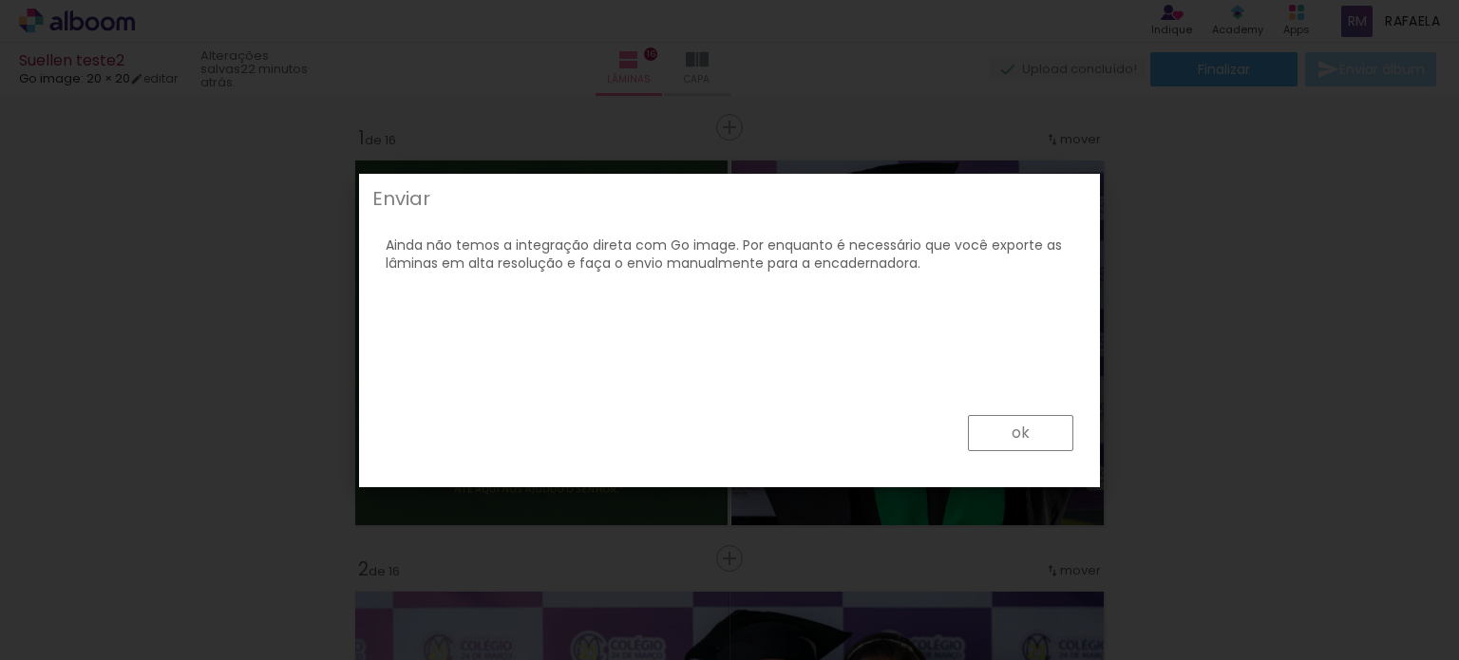
click at [1037, 440] on paper-button "ok" at bounding box center [1020, 433] width 105 height 36
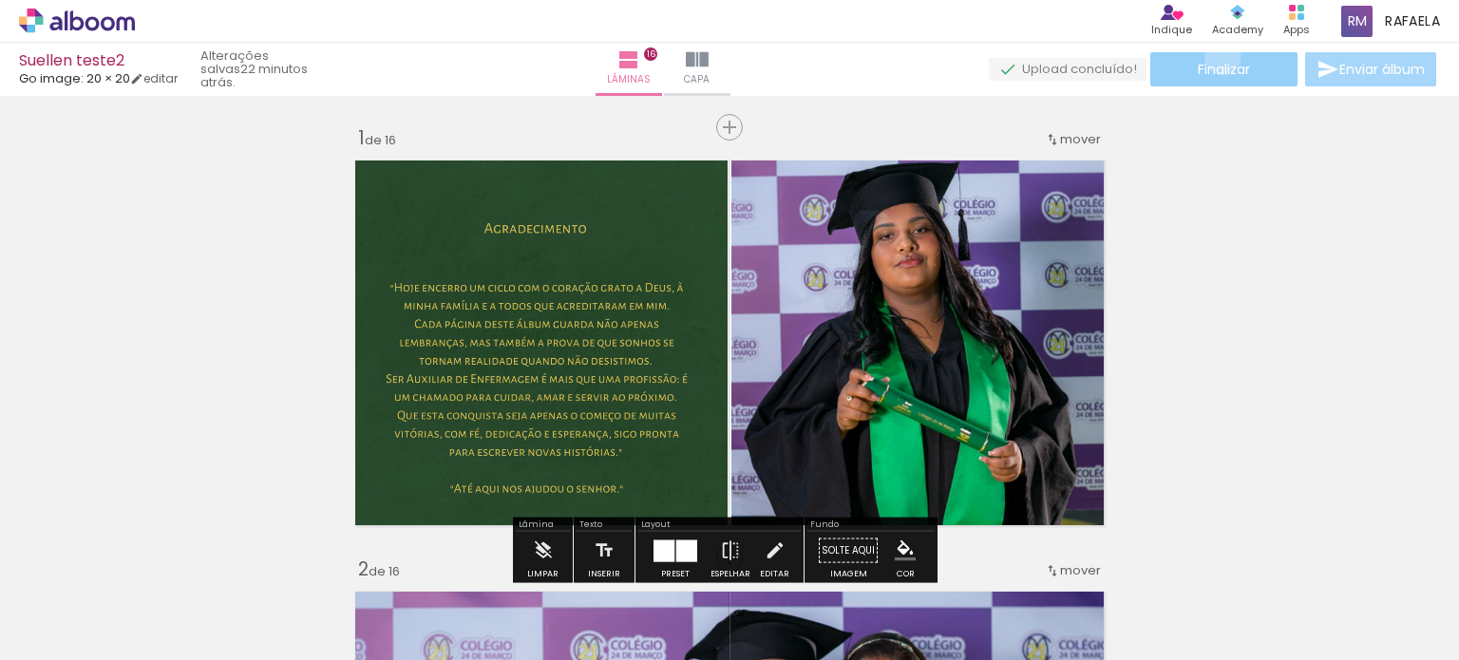
click at [1216, 57] on paper-button "Finalizar" at bounding box center [1223, 69] width 147 height 34
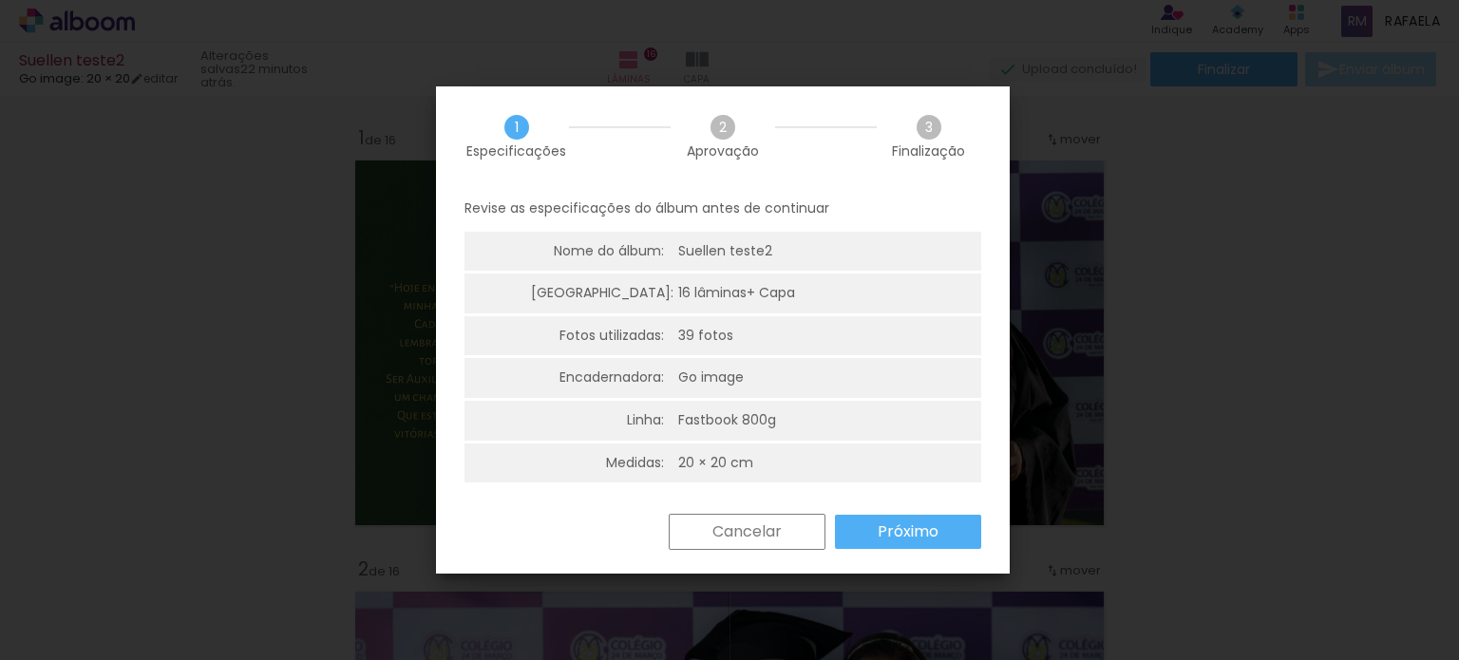
scroll to position [4, 0]
click at [0, 0] on slot "Próximo" at bounding box center [0, 0] width 0 height 0
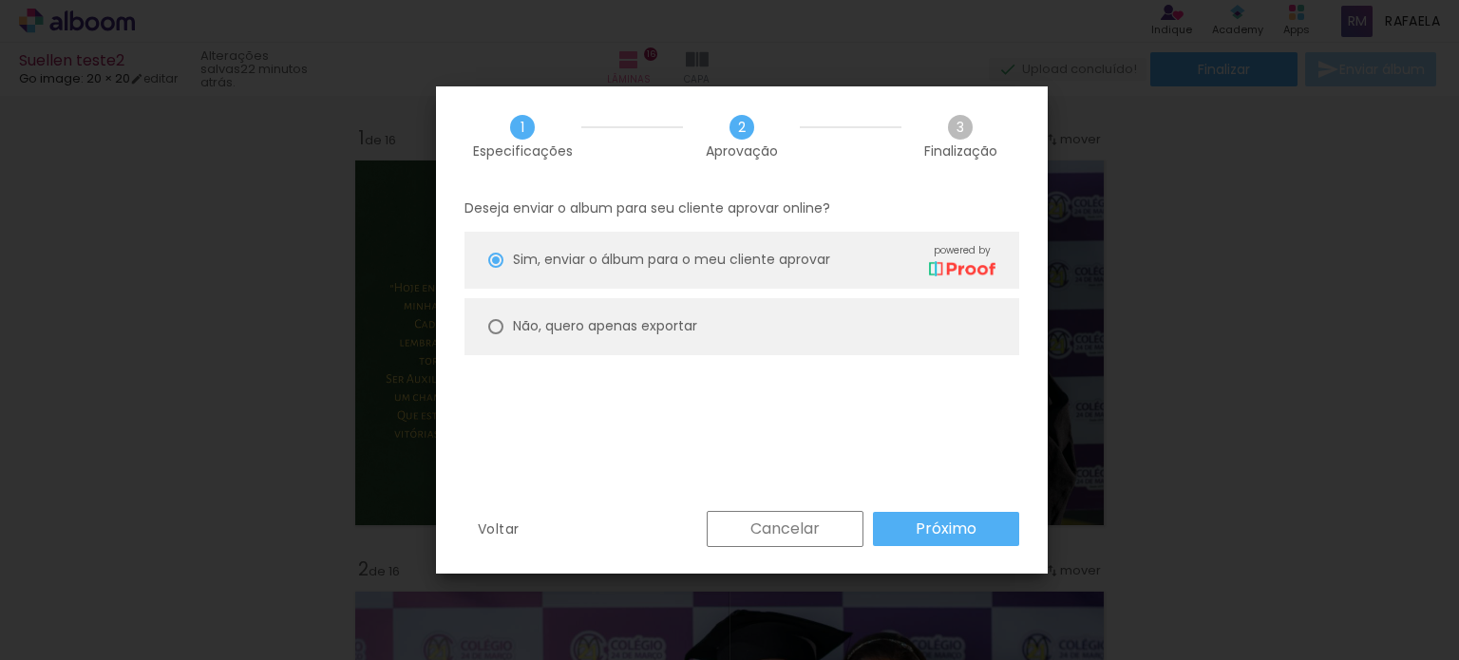
click at [0, 0] on slot "Não, quero apenas exportar" at bounding box center [0, 0] width 0 height 0
type paper-radio-button "on"
click at [0, 0] on slot "Próximo" at bounding box center [0, 0] width 0 height 0
type input "Alta, 300 DPI"
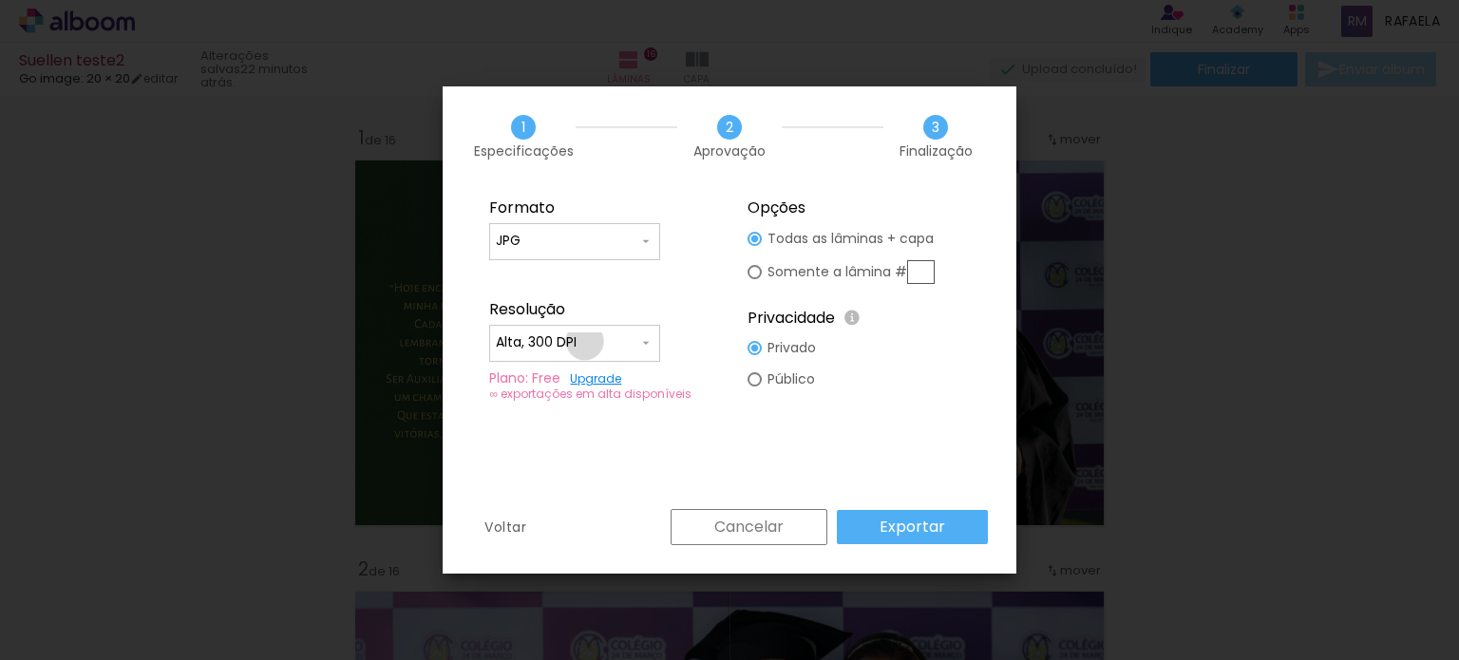
click at [585, 341] on input "Alta, 300 DPI" at bounding box center [567, 342] width 143 height 19
click at [602, 345] on paper-item "Alta, 300 DPI" at bounding box center [574, 339] width 171 height 38
click at [584, 235] on input "JPG" at bounding box center [567, 241] width 143 height 19
click at [584, 235] on paper-item "JPG" at bounding box center [574, 238] width 171 height 38
click at [0, 0] on slot "Exportar" at bounding box center [0, 0] width 0 height 0
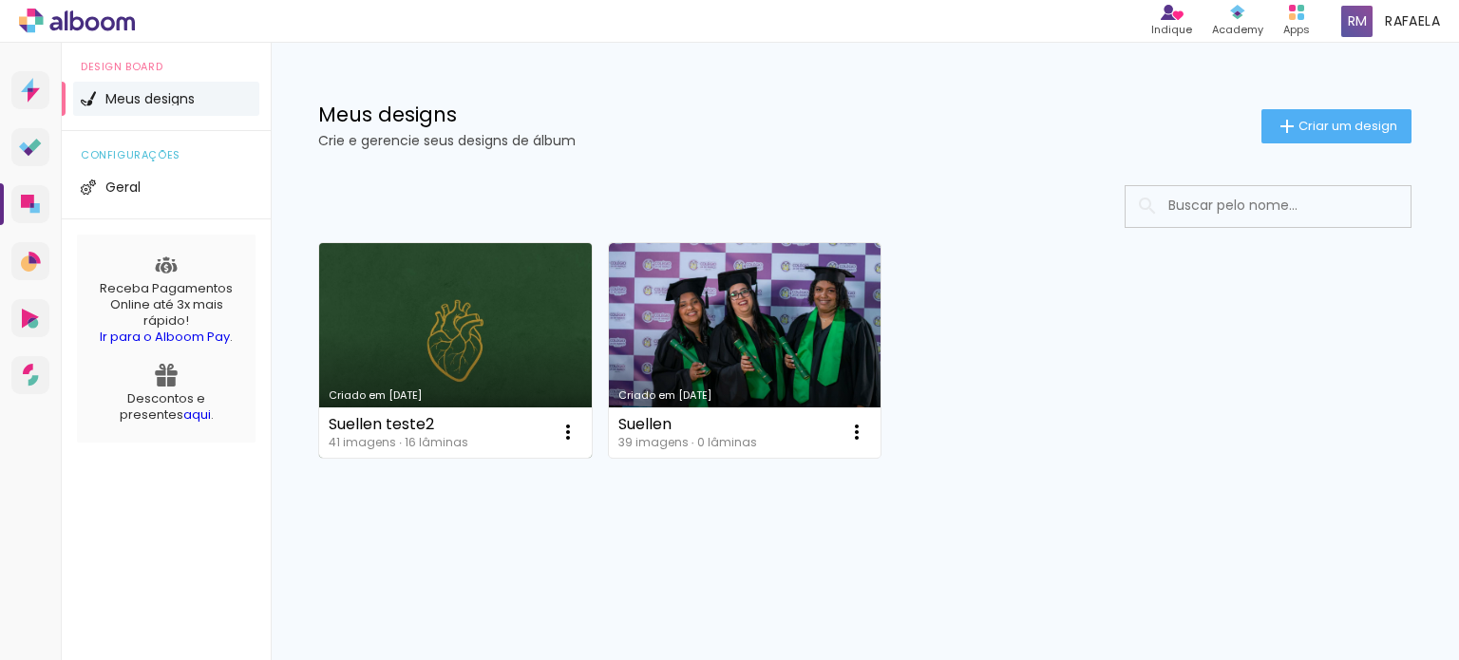
click at [486, 301] on link "Criado em [DATE]" at bounding box center [455, 350] width 273 height 215
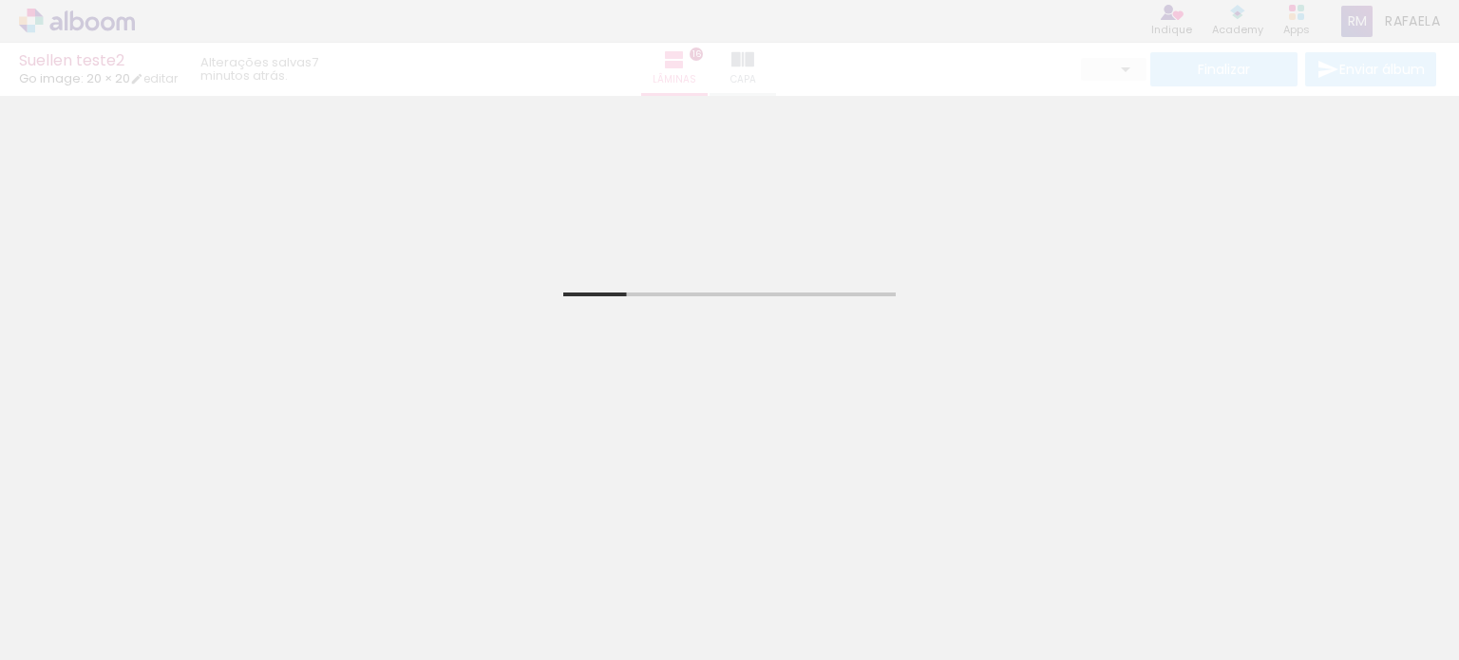
click at [766, 58] on div "Suellen teste2 Go image: 20 × 20 editar 7 minutos atrás. Lâminas 16 Capa Finali…" at bounding box center [729, 48] width 1459 height 96
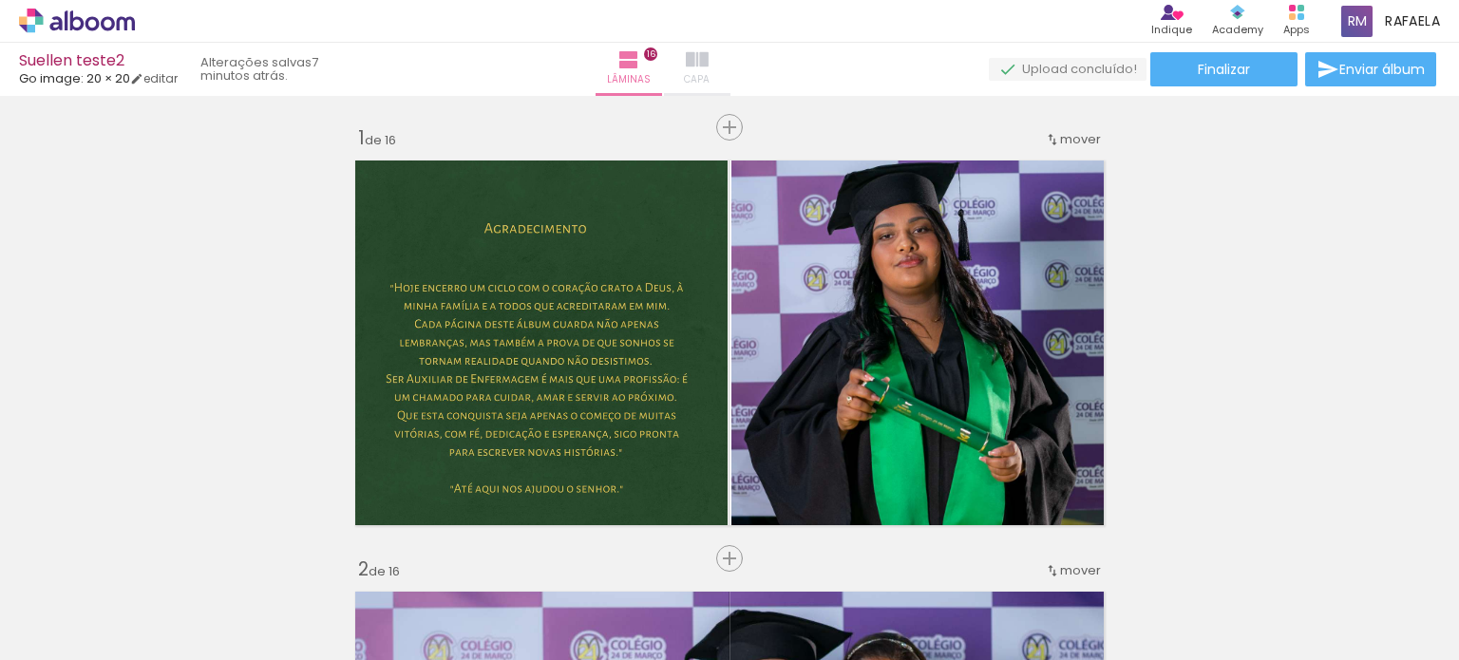
click at [731, 64] on paper-button "Capa" at bounding box center [697, 69] width 67 height 53
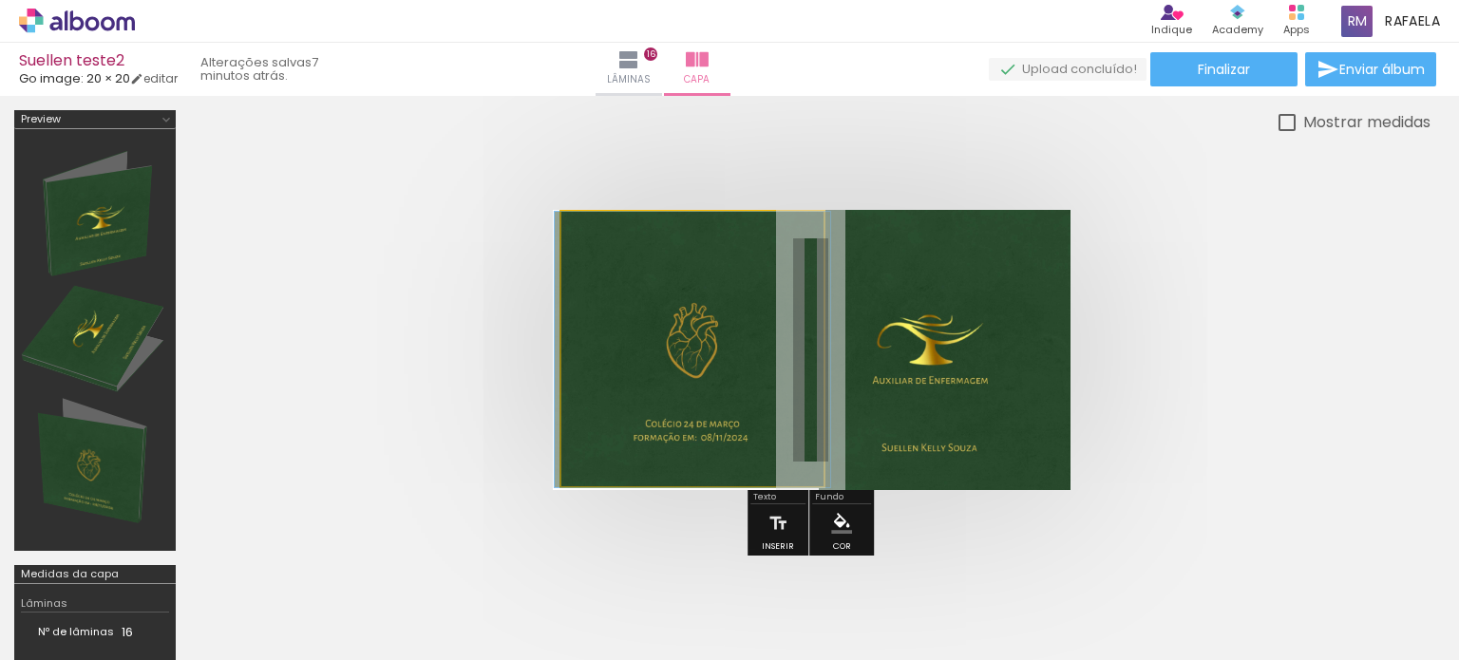
click at [714, 304] on quentale-photo at bounding box center [692, 350] width 263 height 276
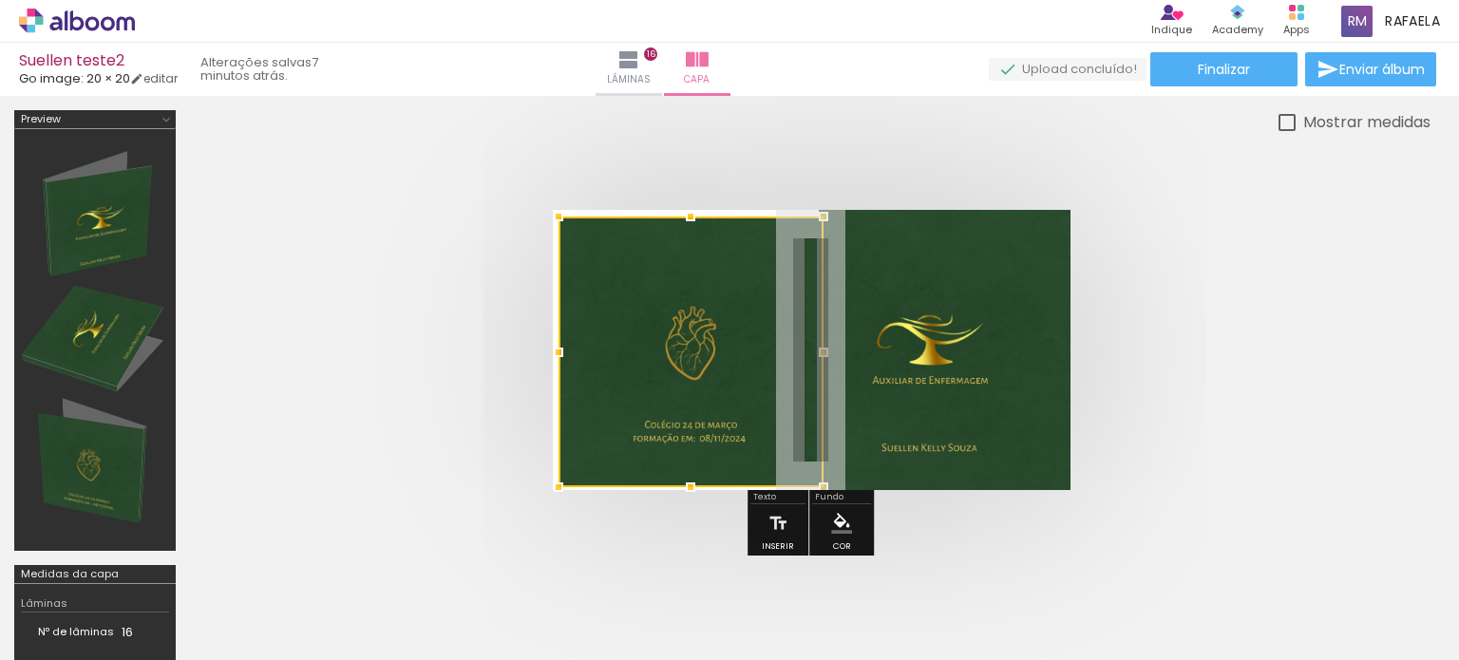
drag, startPoint x: 555, startPoint y: 204, endPoint x: 691, endPoint y: 231, distance: 138.4
click at [537, 134] on div at bounding box center [810, 350] width 1241 height 432
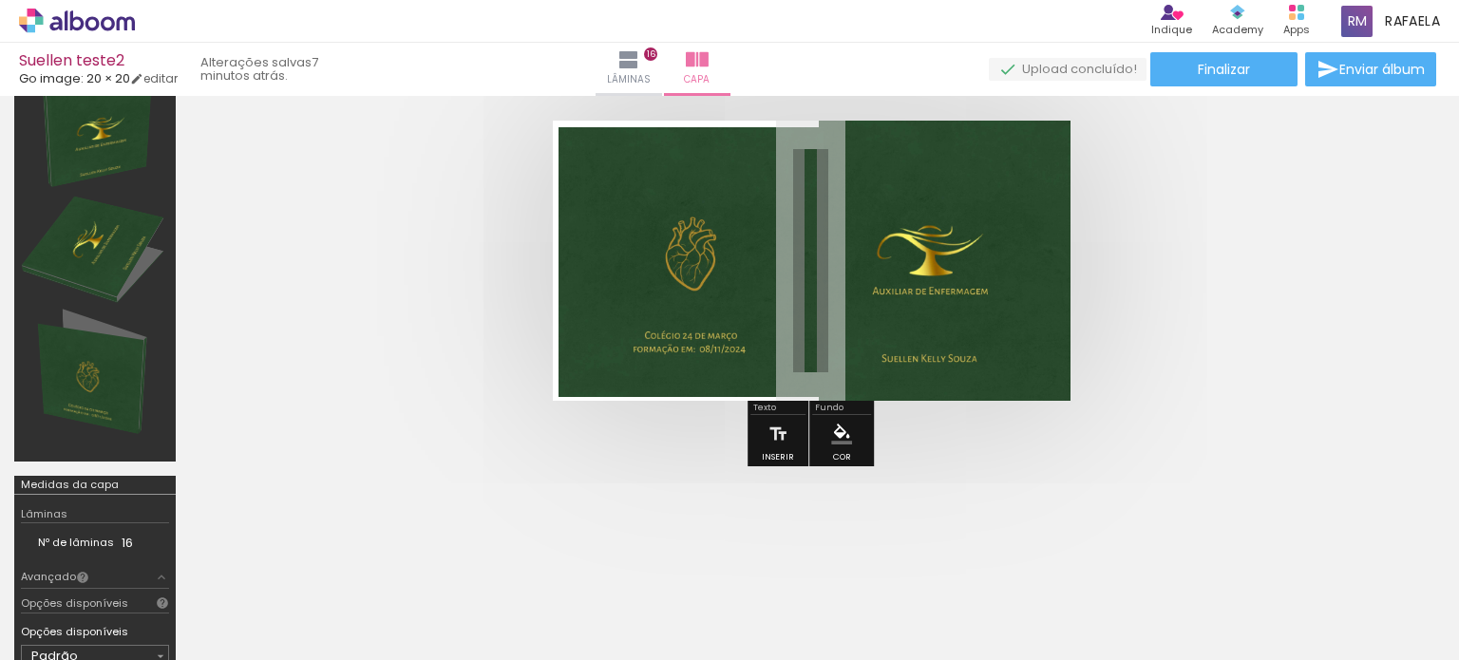
scroll to position [190, 0]
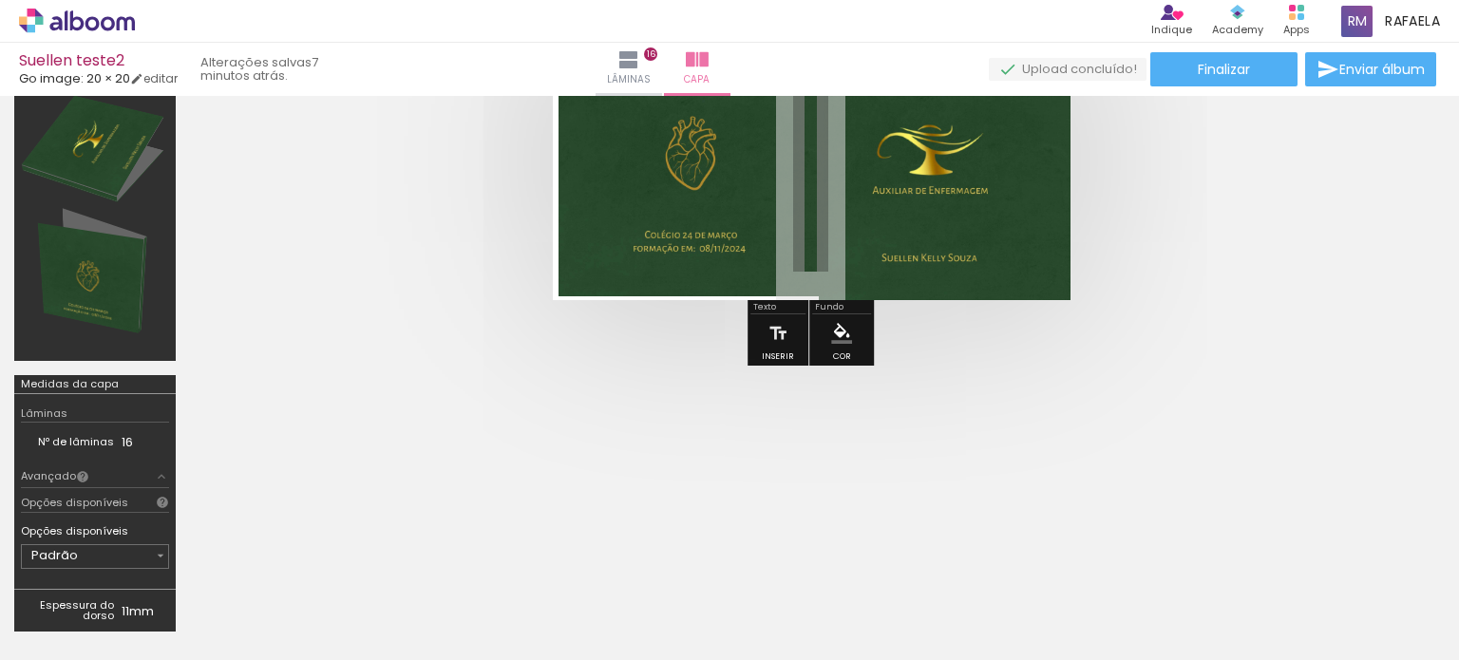
click at [698, 249] on quentale-photo at bounding box center [691, 162] width 265 height 271
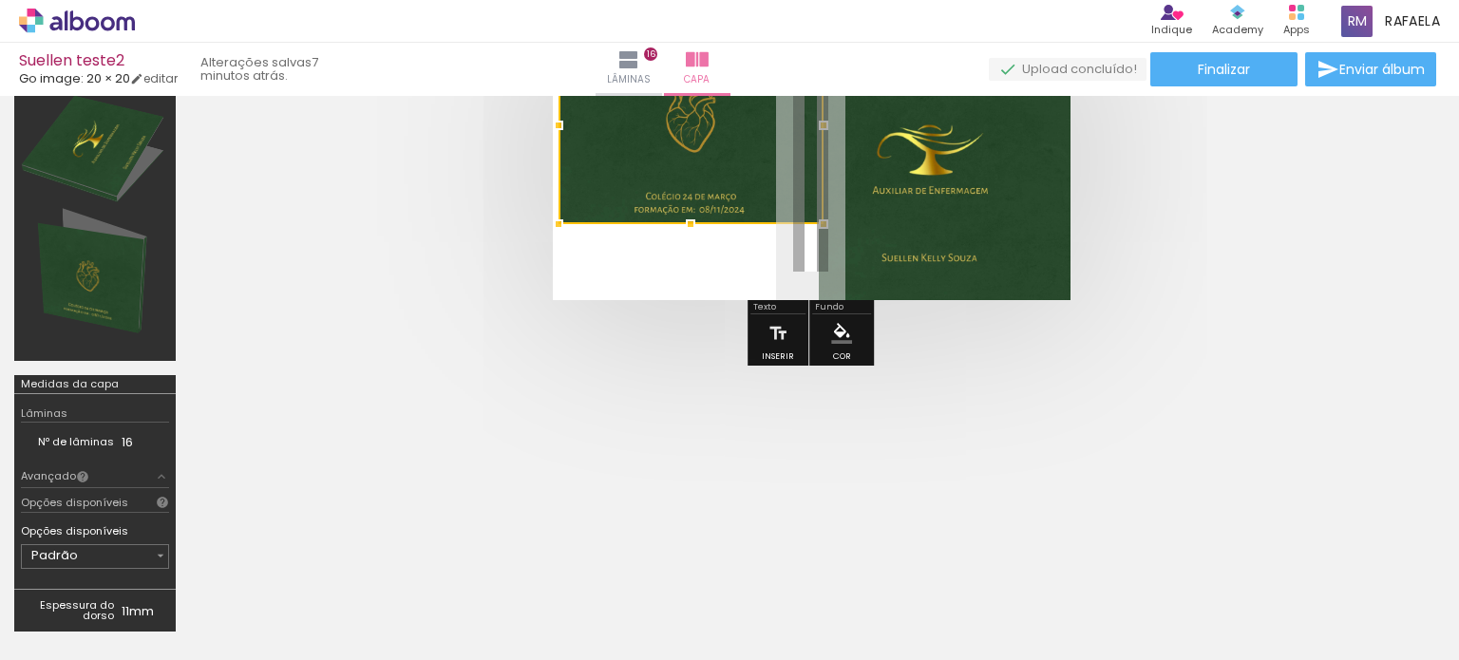
drag, startPoint x: 692, startPoint y: 295, endPoint x: 695, endPoint y: 360, distance: 64.7
click at [695, 360] on div at bounding box center [810, 160] width 1241 height 432
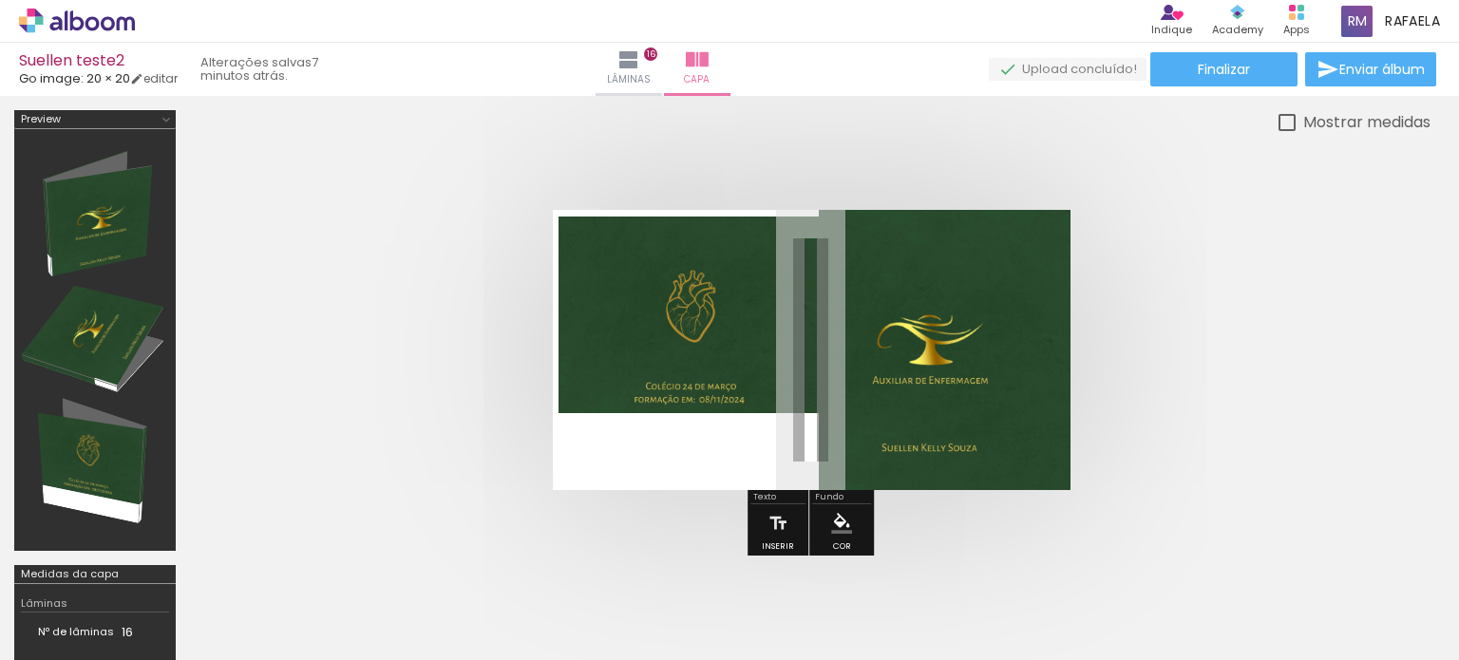
click at [494, 342] on quentale-cover at bounding box center [810, 350] width 1089 height 280
click at [701, 337] on quentale-photo at bounding box center [691, 316] width 265 height 198
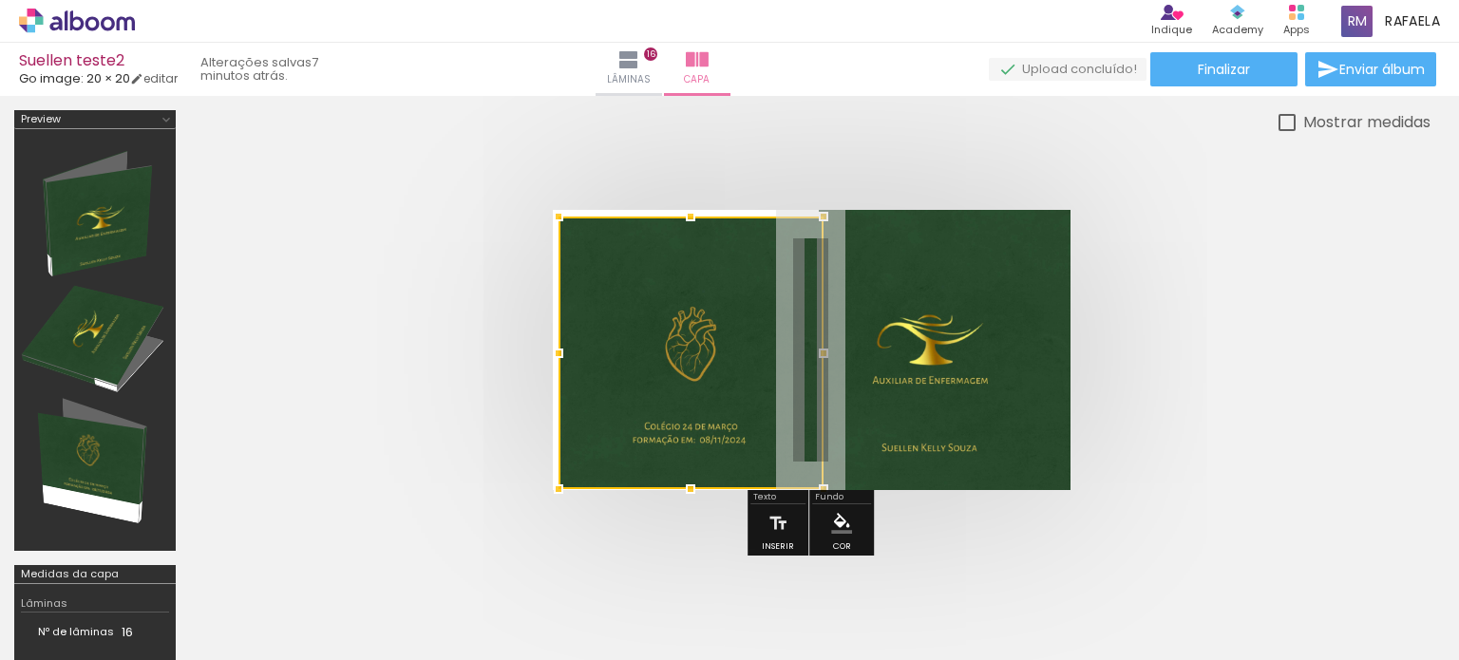
drag, startPoint x: 694, startPoint y: 411, endPoint x: 695, endPoint y: 425, distance: 13.4
click at [695, 425] on div at bounding box center [691, 353] width 265 height 273
click at [504, 420] on quentale-cover at bounding box center [810, 350] width 1089 height 280
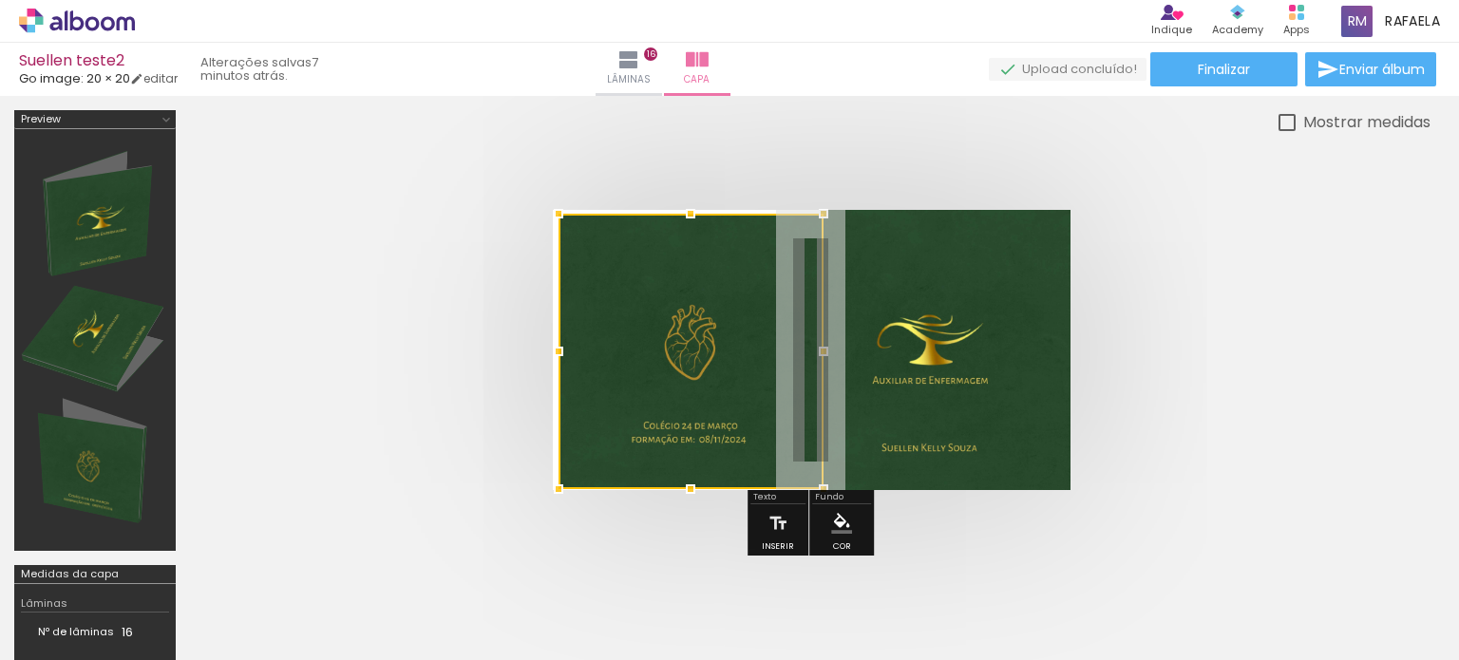
drag, startPoint x: 688, startPoint y: 212, endPoint x: 697, endPoint y: 153, distance: 59.7
click at [694, 172] on div at bounding box center [810, 350] width 1241 height 432
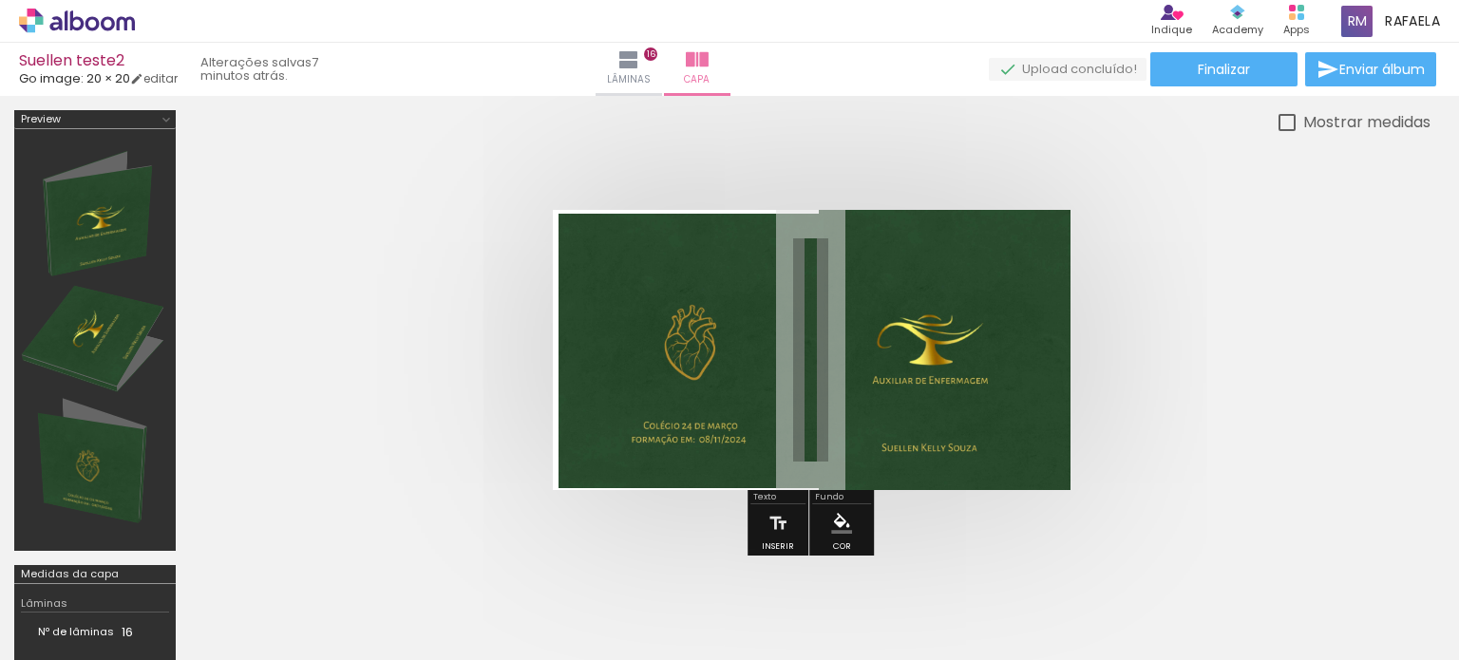
click at [637, 418] on quentale-photo at bounding box center [691, 352] width 265 height 276
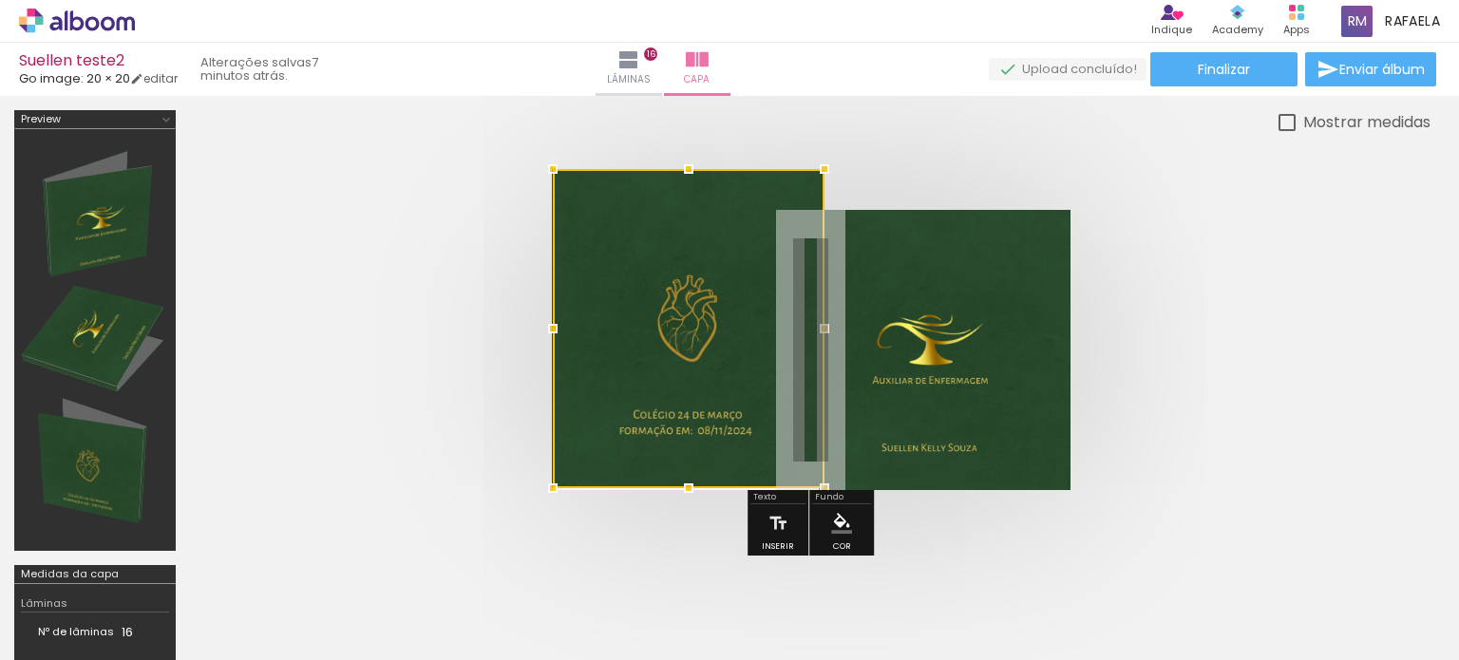
drag, startPoint x: 559, startPoint y: 216, endPoint x: 522, endPoint y: 162, distance: 64.8
click at [522, 162] on div at bounding box center [810, 350] width 1241 height 432
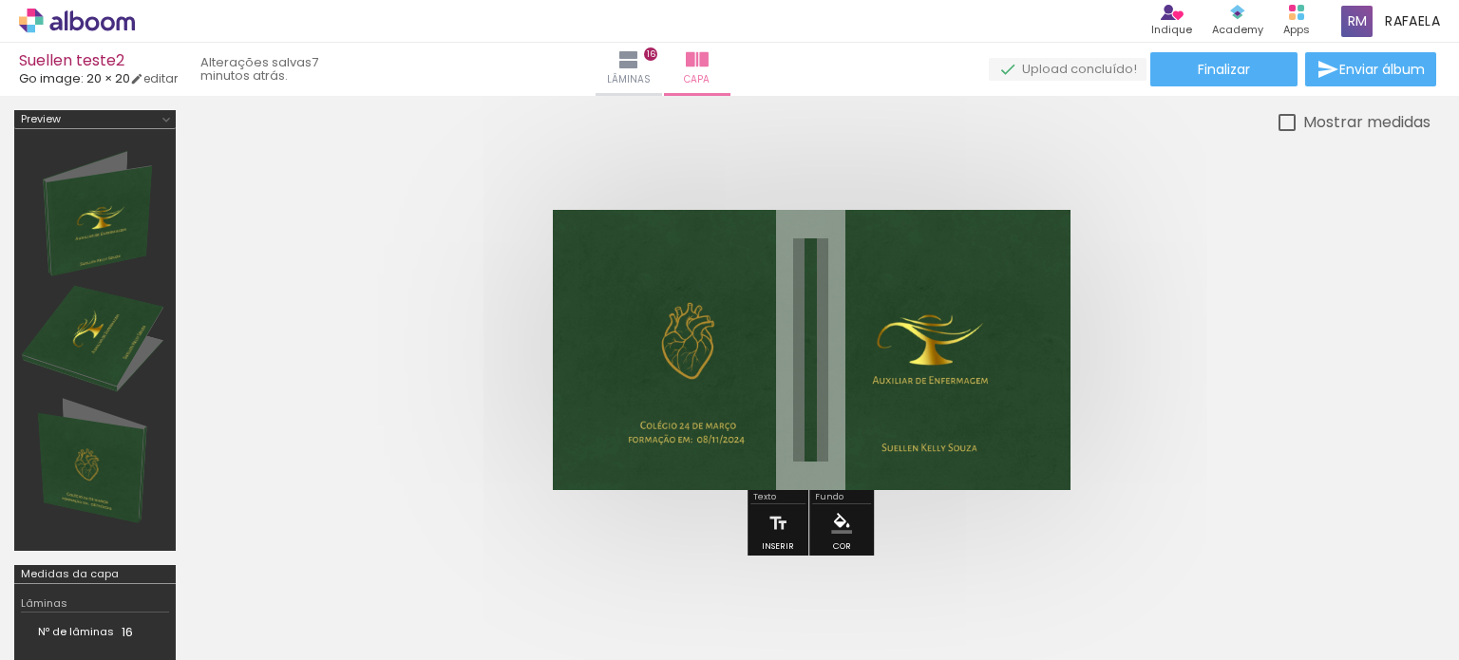
click at [522, 162] on div at bounding box center [810, 350] width 1241 height 432
click at [356, 265] on quentale-cover at bounding box center [810, 350] width 1089 height 280
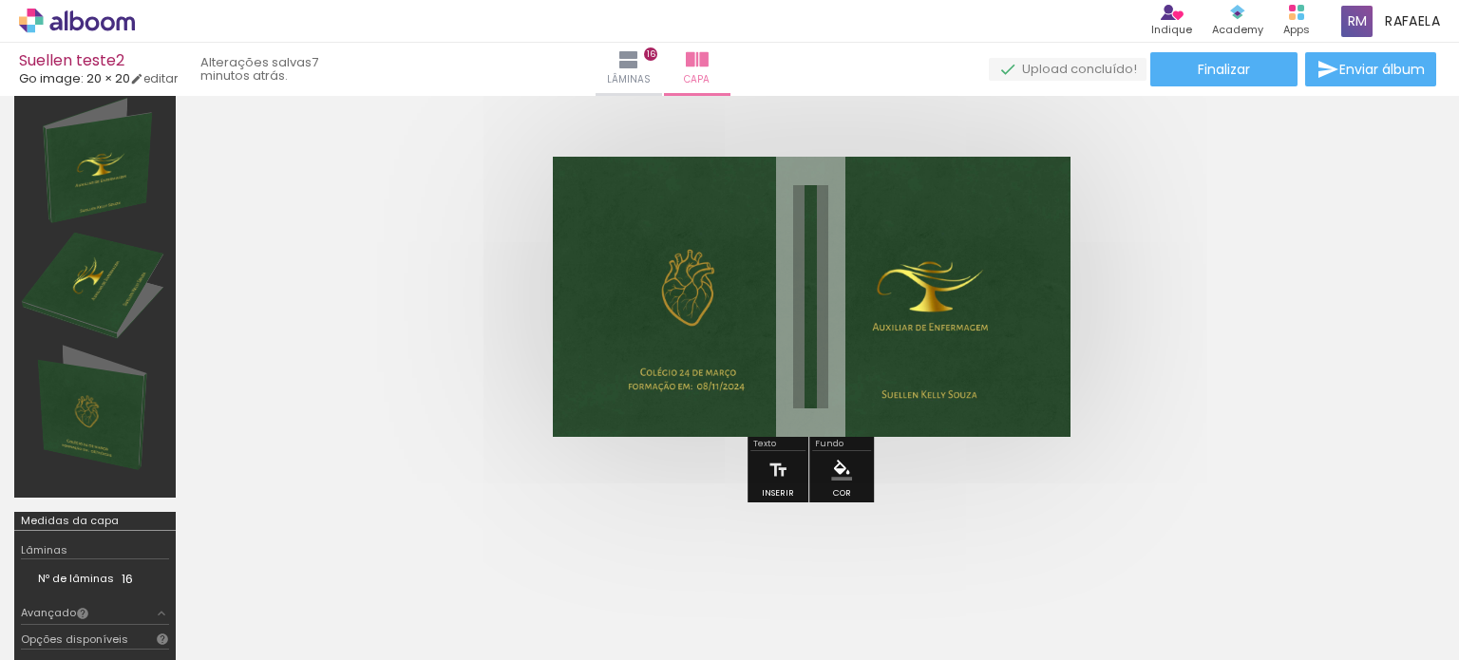
scroll to position [95, 0]
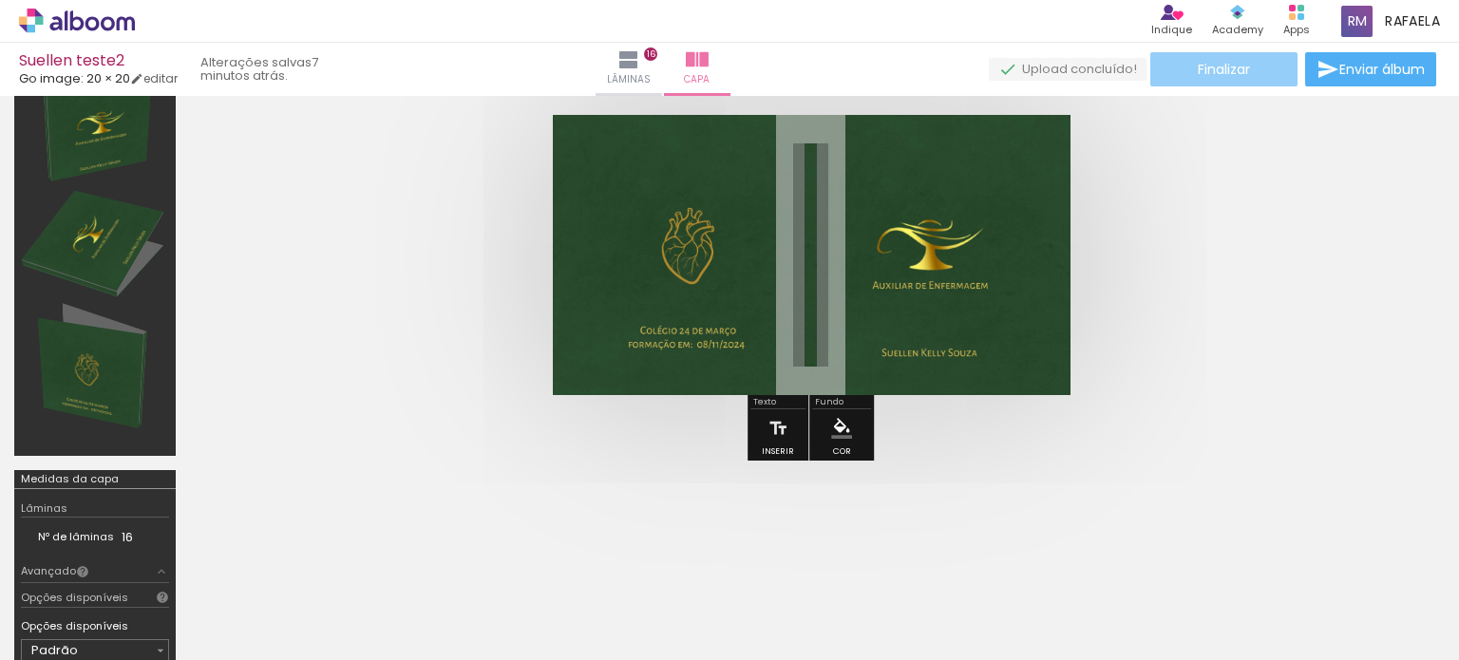
click at [1275, 71] on paper-button "Finalizar" at bounding box center [1223, 69] width 147 height 34
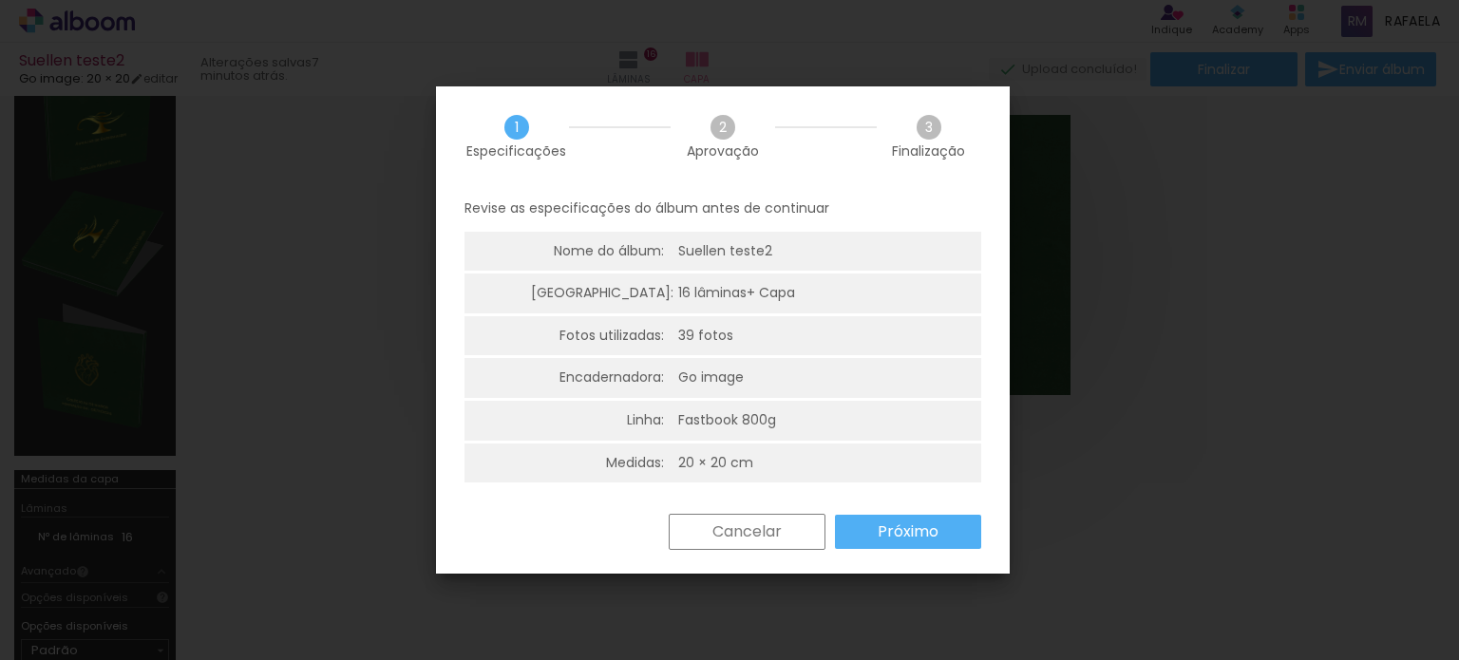
click at [0, 0] on slot "Próximo" at bounding box center [0, 0] width 0 height 0
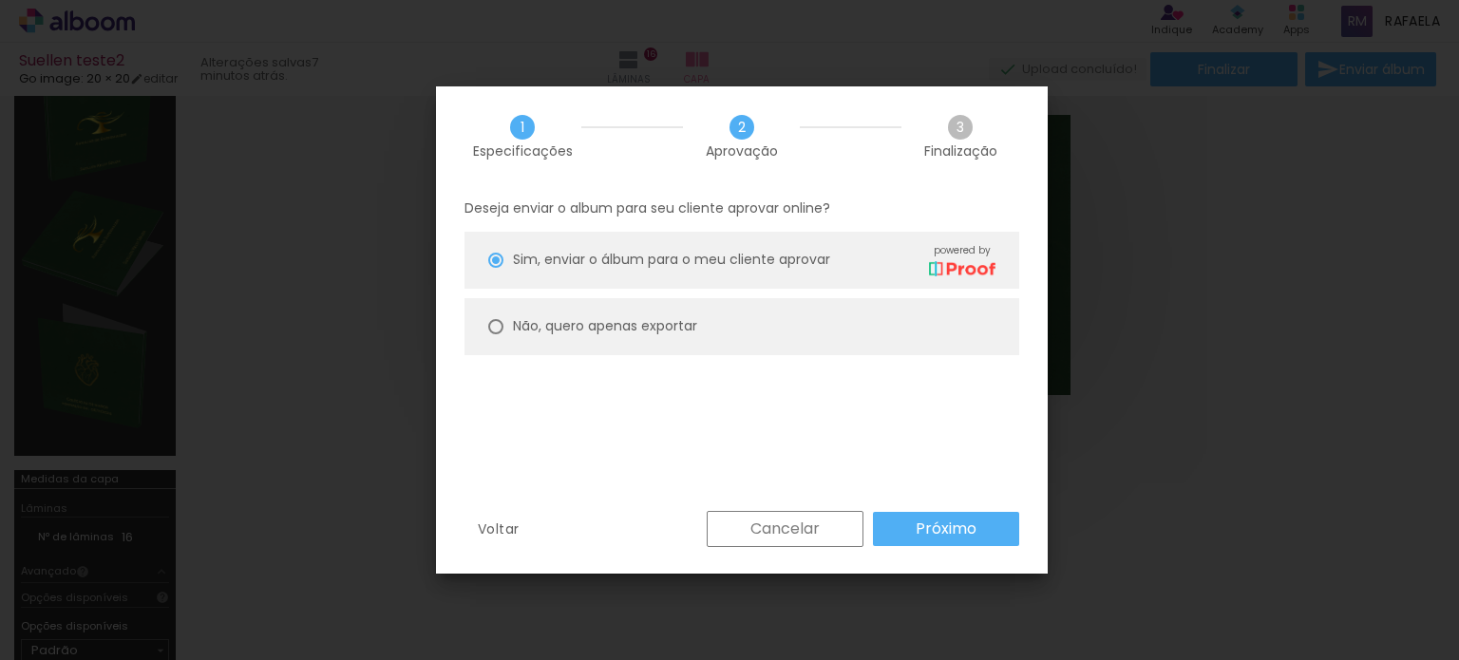
click at [585, 341] on paper-radio-button "Não, quero apenas exportar" at bounding box center [742, 326] width 555 height 57
type paper-radio-button "on"
click at [0, 0] on slot "Próximo" at bounding box center [0, 0] width 0 height 0
type input "Alta, 300 DPI"
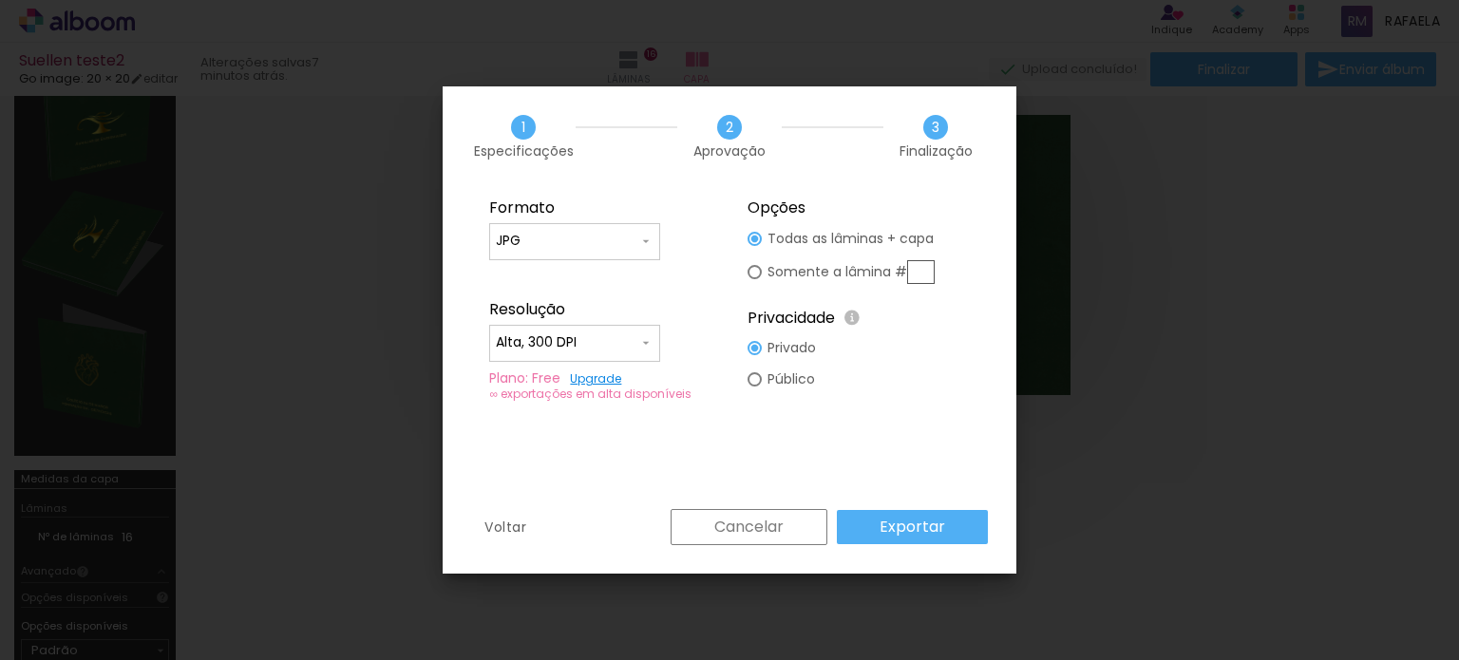
click at [757, 270] on div at bounding box center [755, 272] width 14 height 14
type paper-radio-button "on"
click at [760, 238] on div at bounding box center [755, 239] width 14 height 14
type paper-radio-button "on"
click at [541, 242] on input "JPG" at bounding box center [567, 241] width 143 height 19
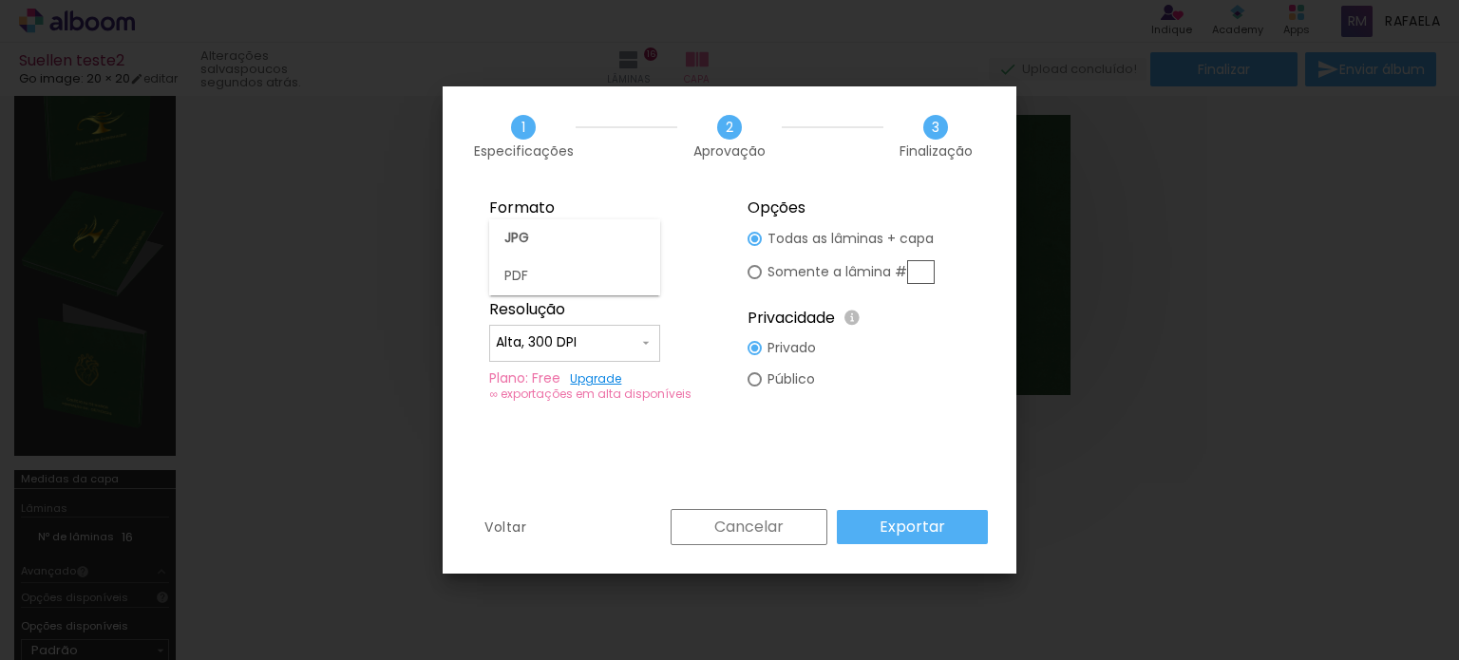
click at [927, 368] on fieldset "Opções Todas as lâminas + capa Somente a lâmina # Privacidade Todo o conteúdo o…" at bounding box center [859, 299] width 255 height 227
click at [0, 0] on slot "Exportar" at bounding box center [0, 0] width 0 height 0
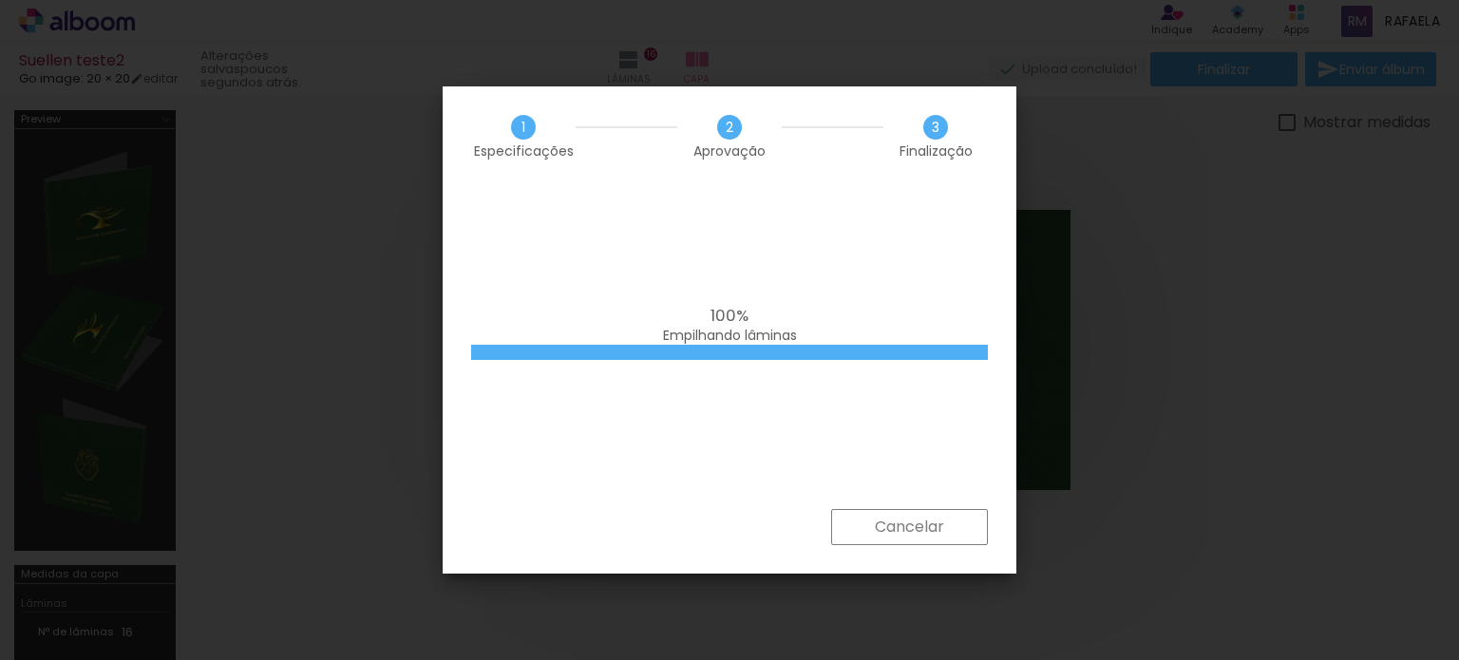
scroll to position [95, 0]
